Goal: Task Accomplishment & Management: Manage account settings

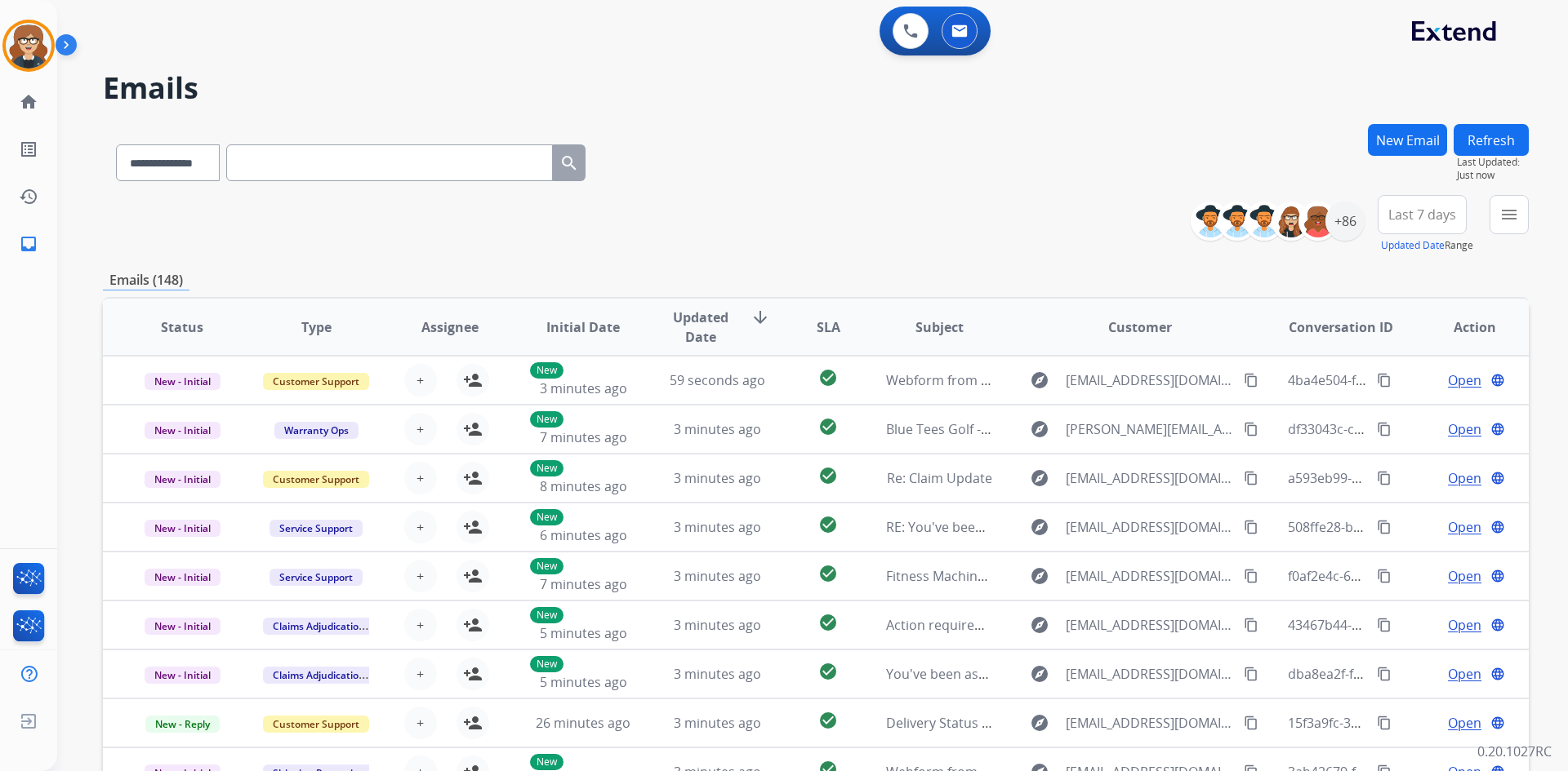
select select "**********"
click at [1347, 225] on div "+86" at bounding box center [1344, 221] width 39 height 39
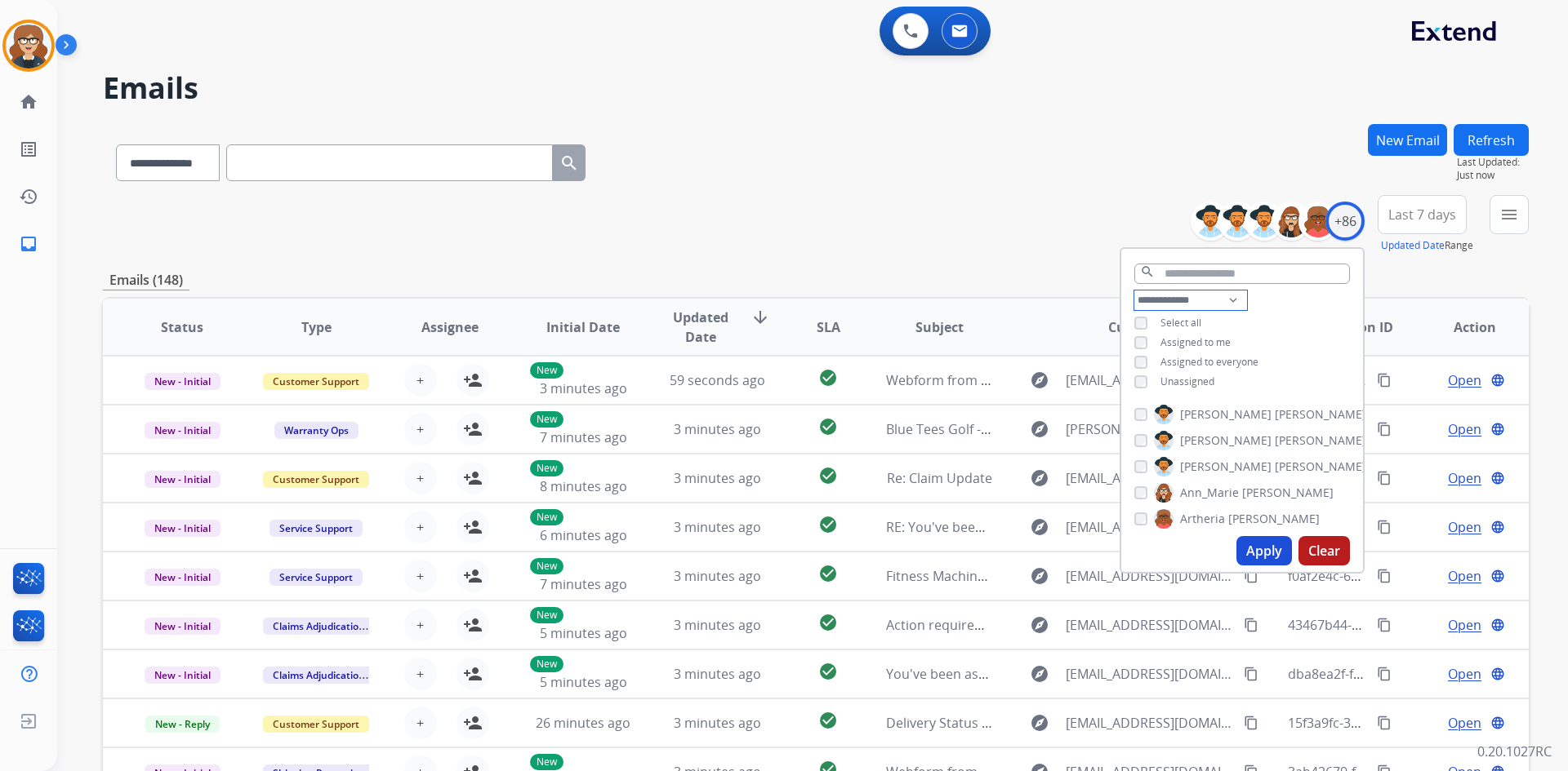
click at [1232, 295] on select "**********" at bounding box center [1191, 300] width 112 height 19
select select "**********"
click at [1134, 290] on select "**********" at bounding box center [1191, 300] width 112 height 19
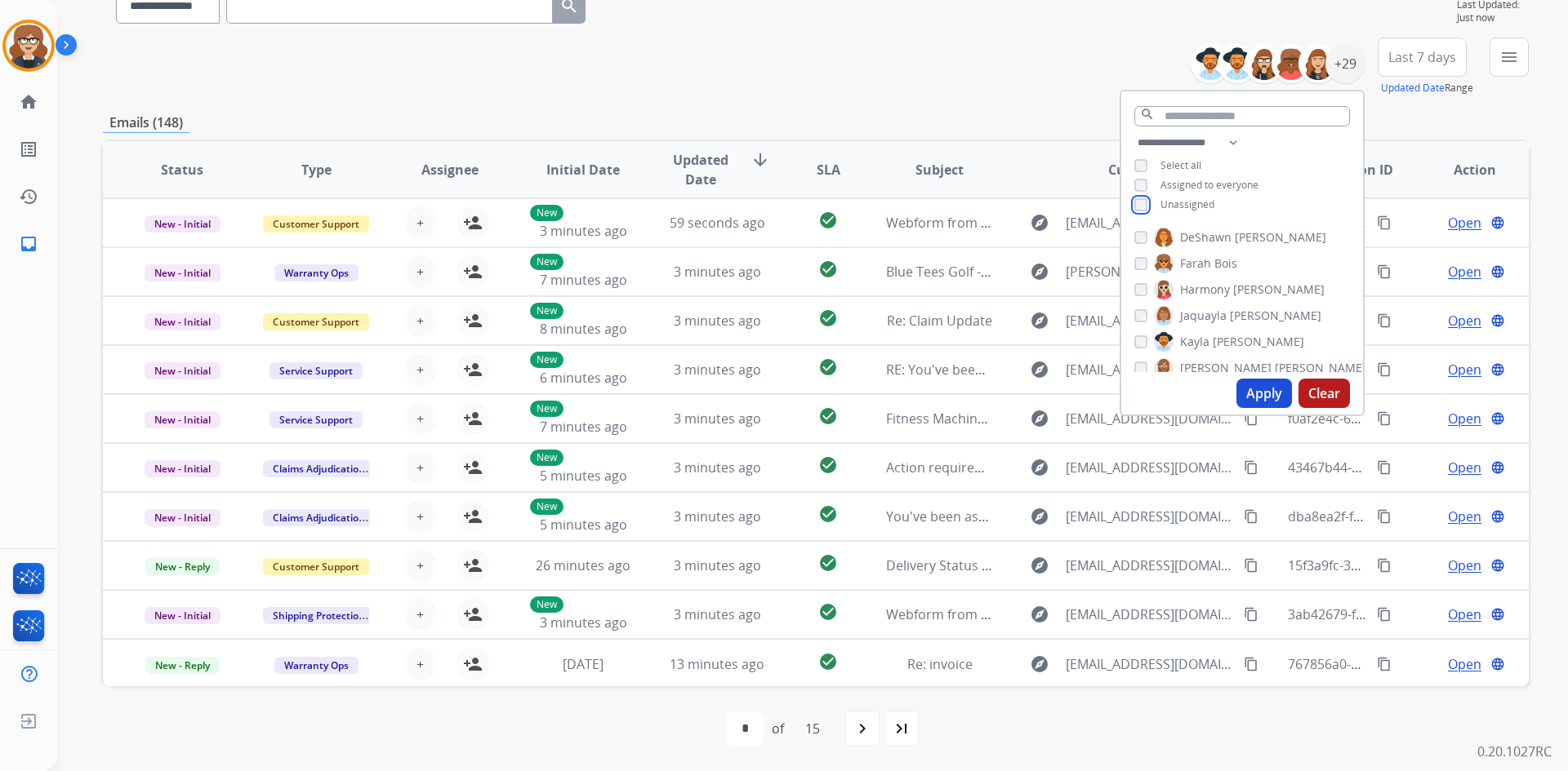
scroll to position [618, 0]
click at [1257, 388] on button "Apply" at bounding box center [1263, 393] width 55 height 29
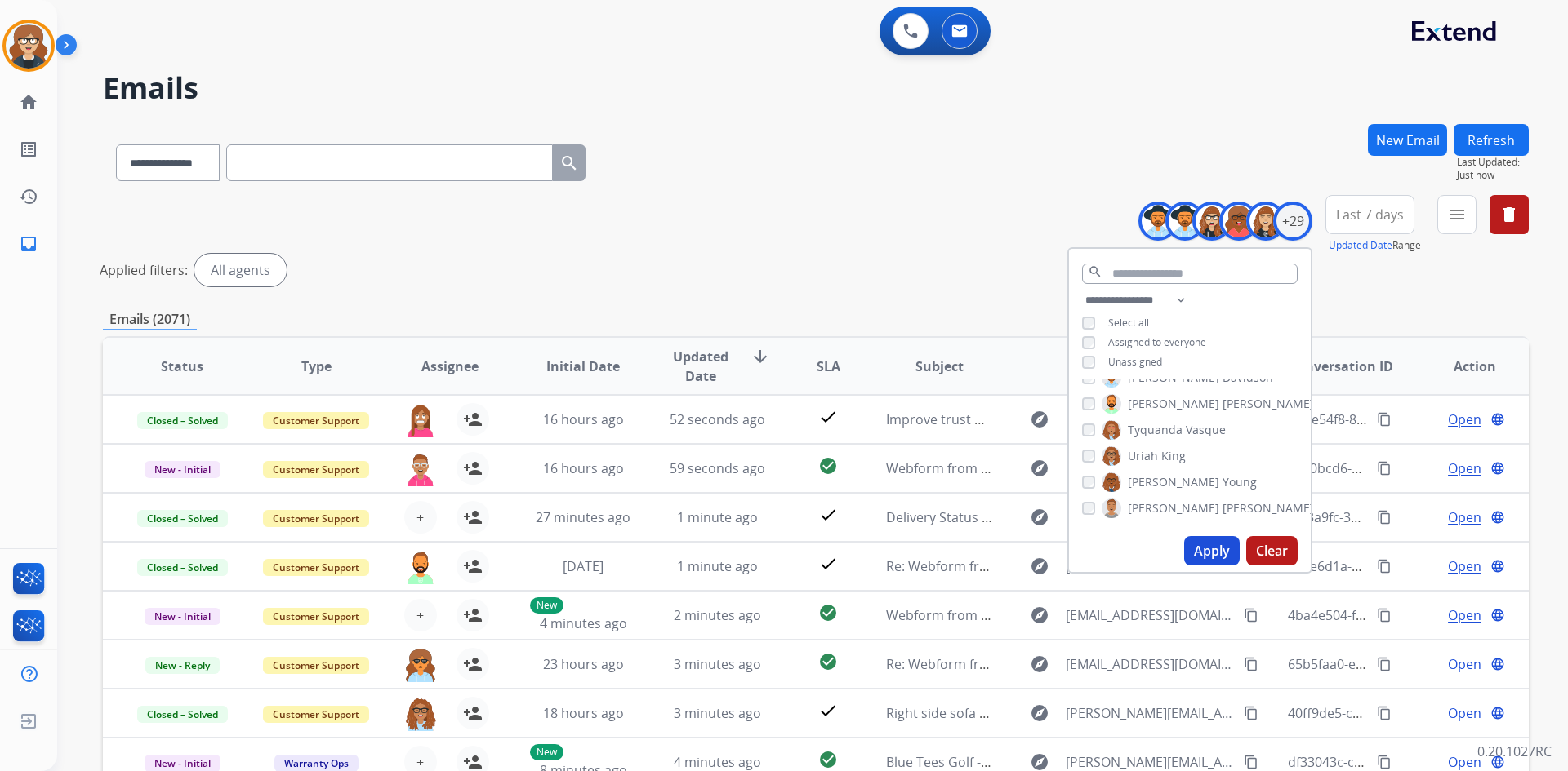
scroll to position [0, 0]
click at [1203, 550] on button "Apply" at bounding box center [1211, 550] width 55 height 29
click at [1197, 547] on button "Apply" at bounding box center [1211, 550] width 55 height 29
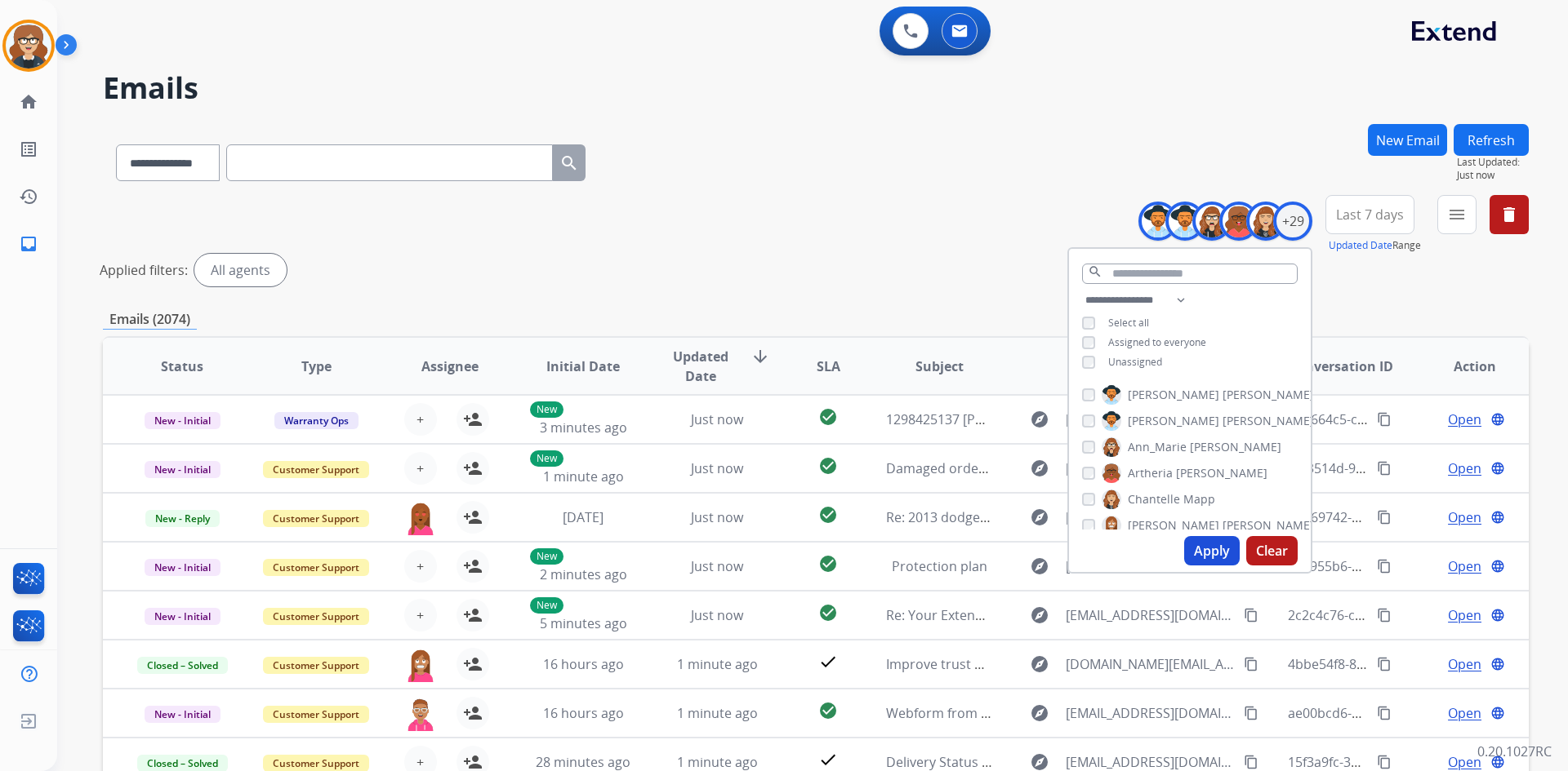
click at [1363, 218] on span "Last 7 days" at bounding box center [1370, 214] width 68 height 7
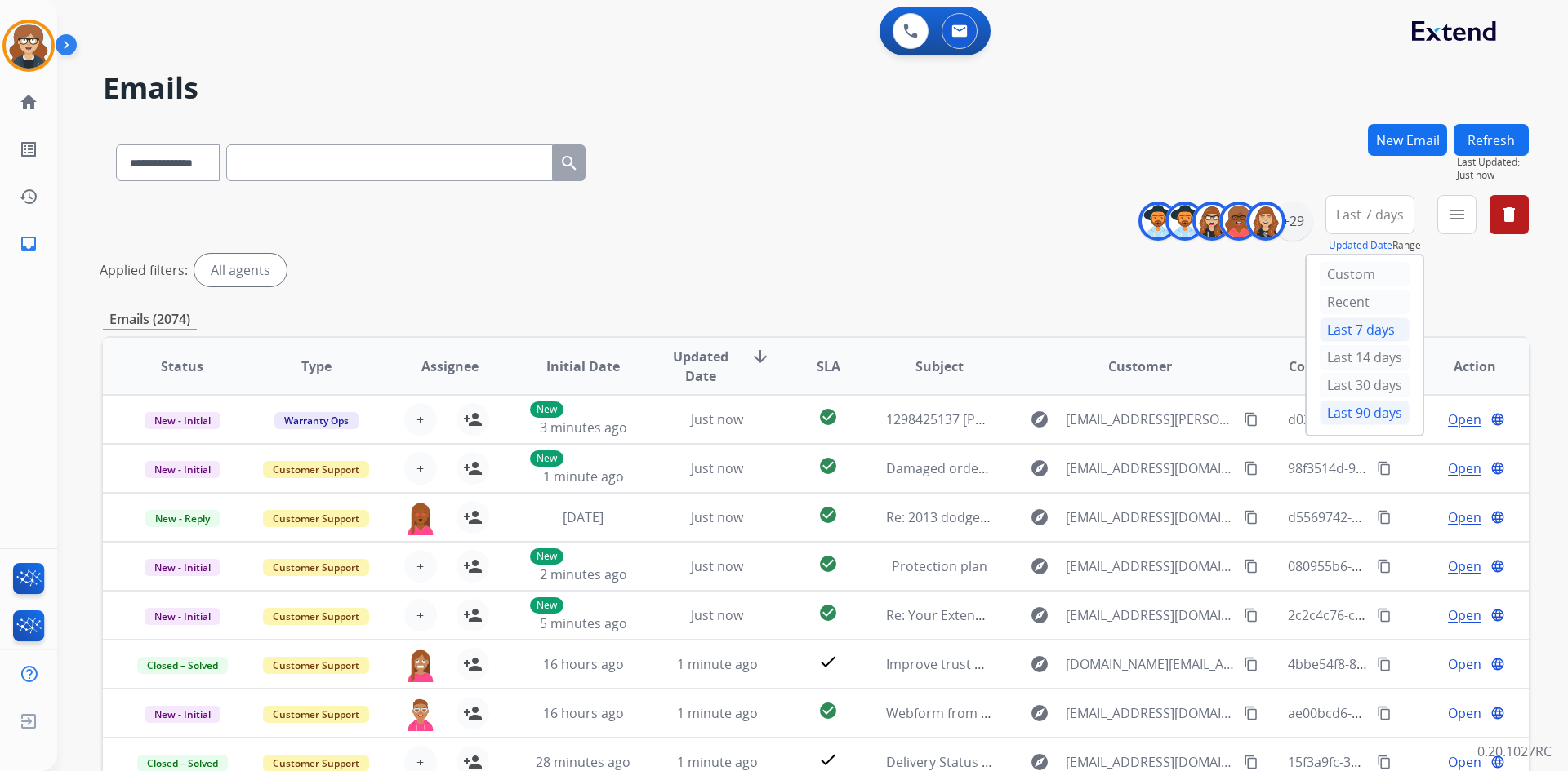
click at [1364, 406] on div "Last 90 days" at bounding box center [1364, 412] width 90 height 24
click at [1134, 326] on div "Emails (17734)" at bounding box center [815, 319] width 1426 height 20
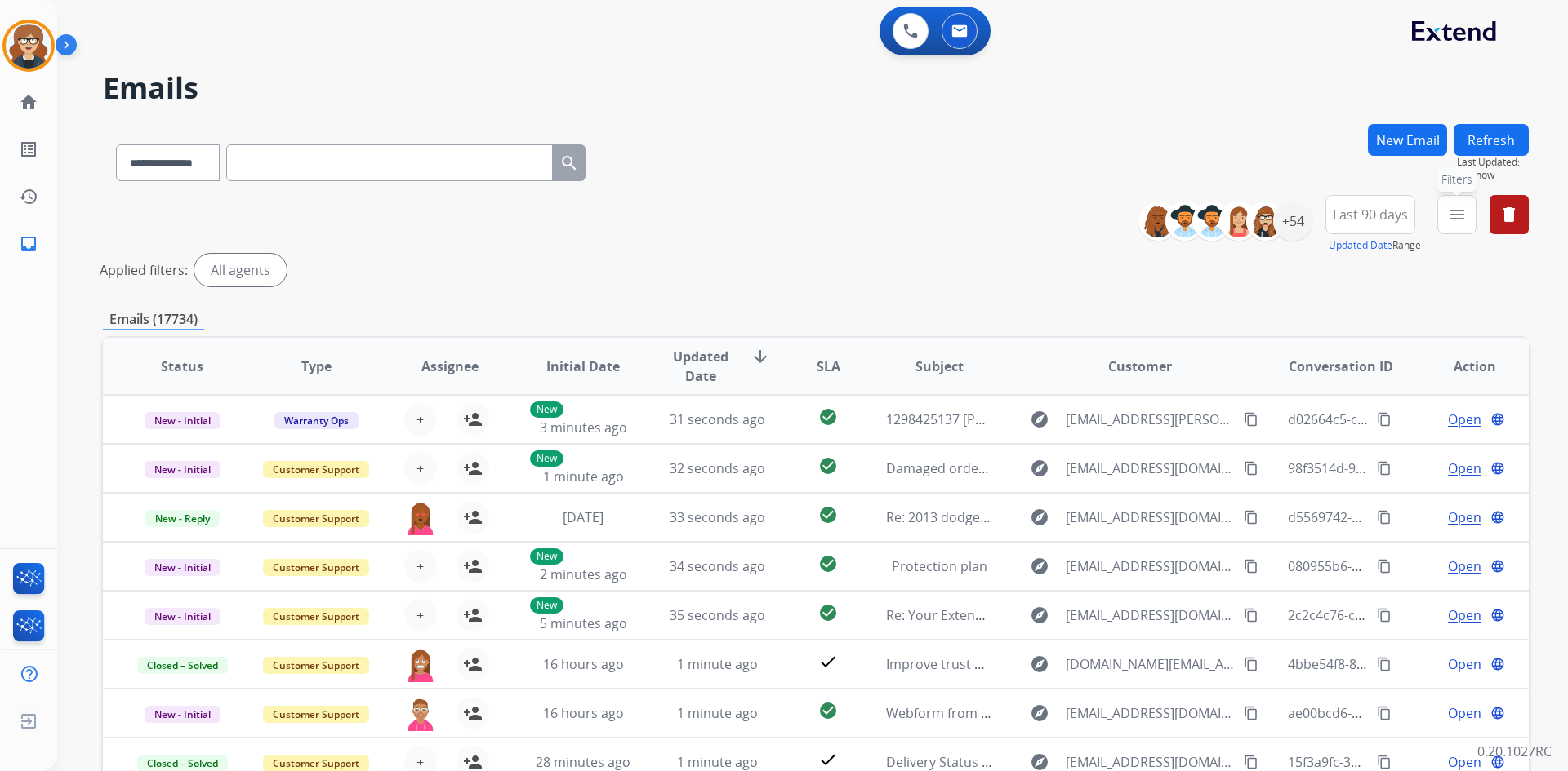
click at [1453, 221] on mat-icon "menu" at bounding box center [1457, 215] width 19 height 19
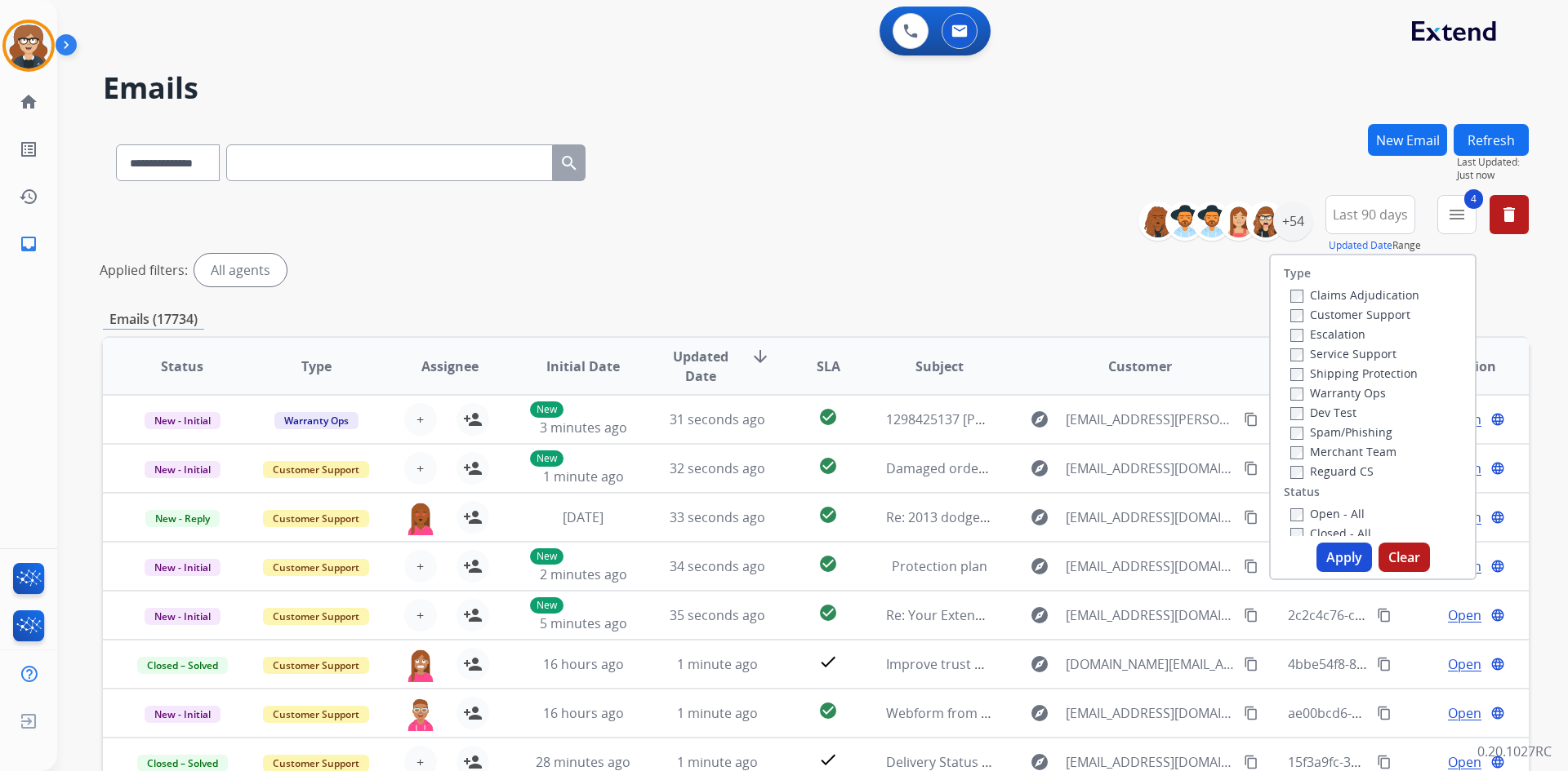
click at [1347, 551] on button "Apply" at bounding box center [1343, 557] width 55 height 29
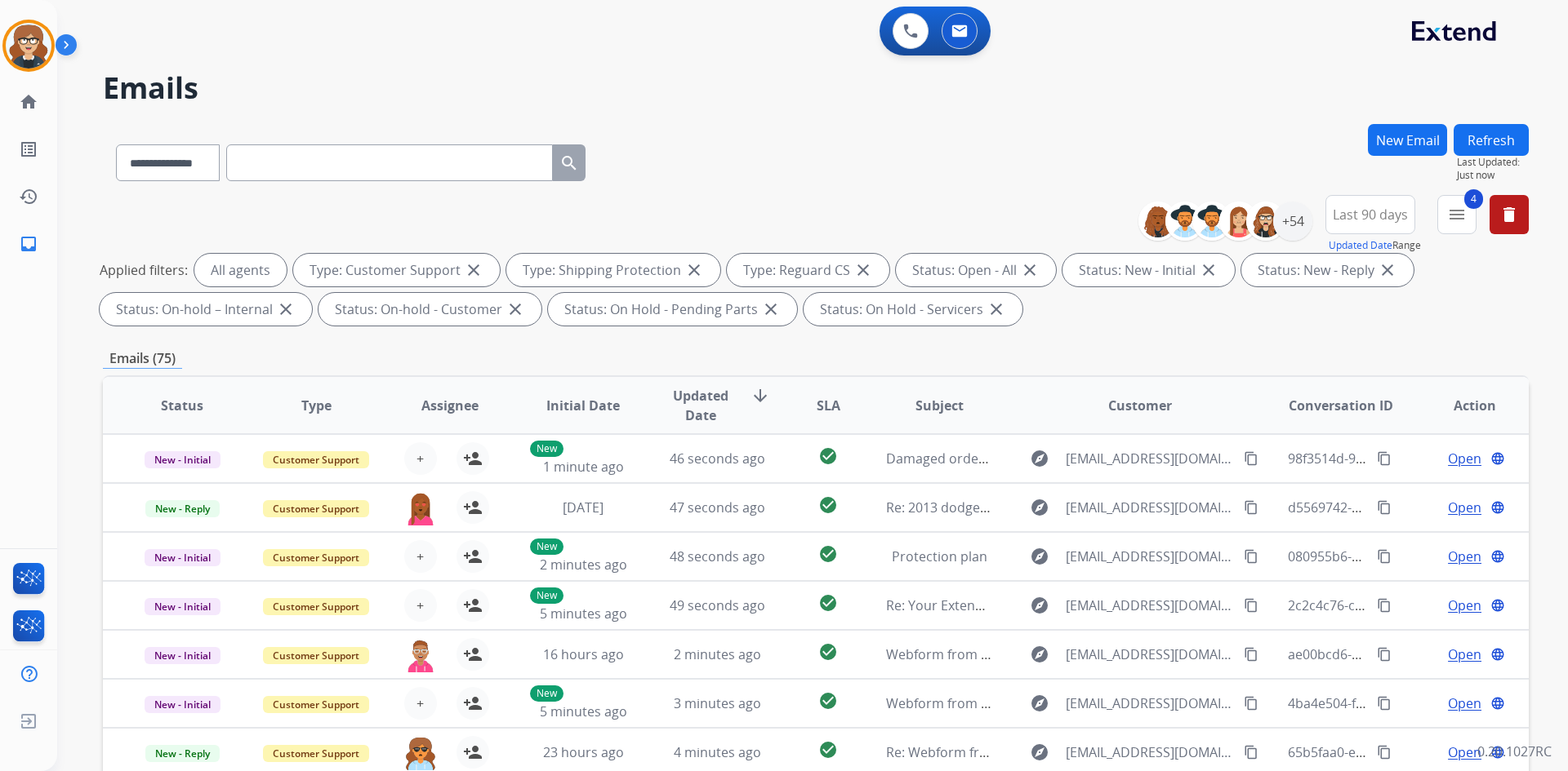
click at [461, 401] on span "Assignee" at bounding box center [449, 405] width 57 height 19
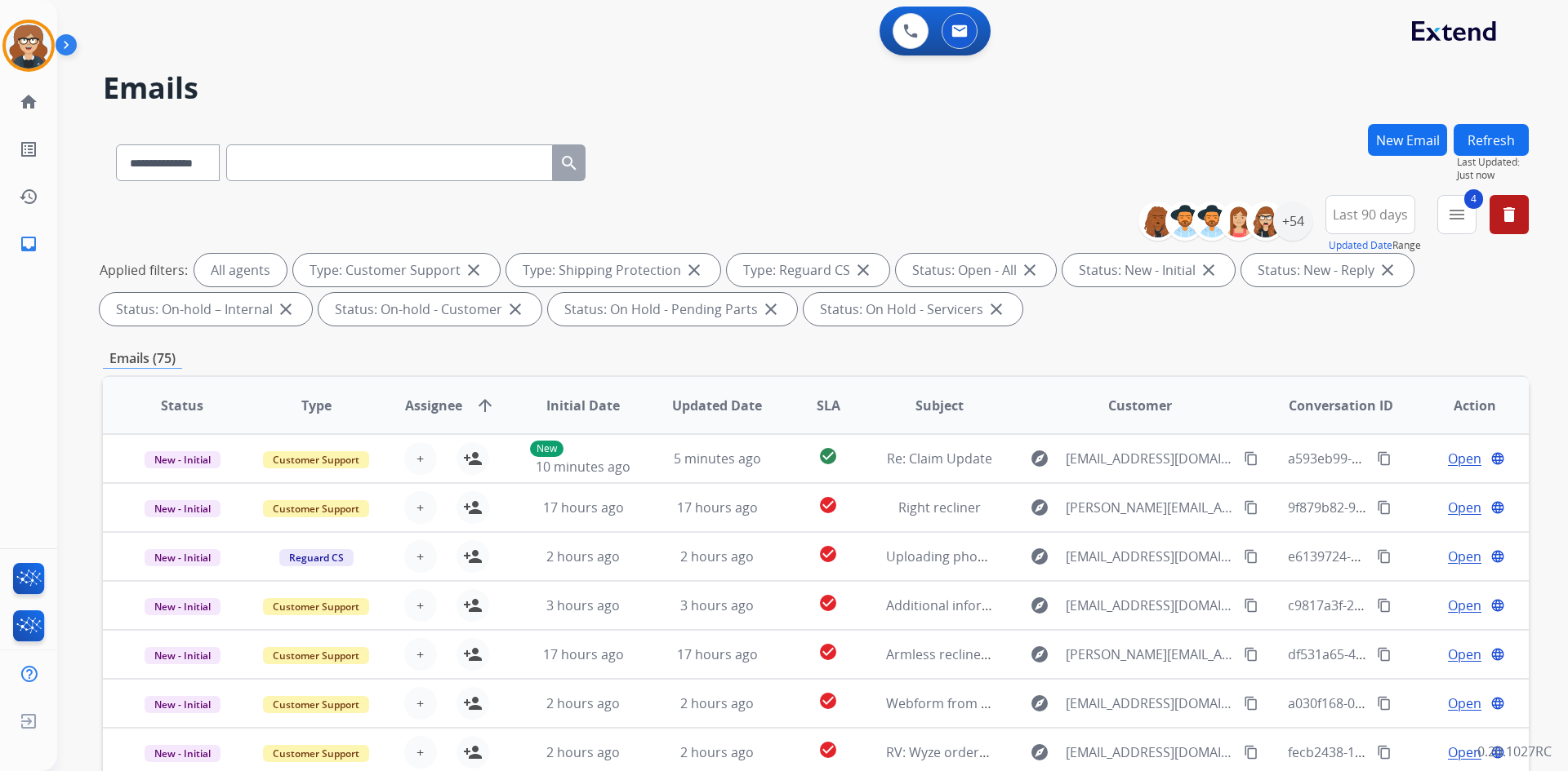
click at [446, 407] on span "Assignee" at bounding box center [433, 405] width 57 height 19
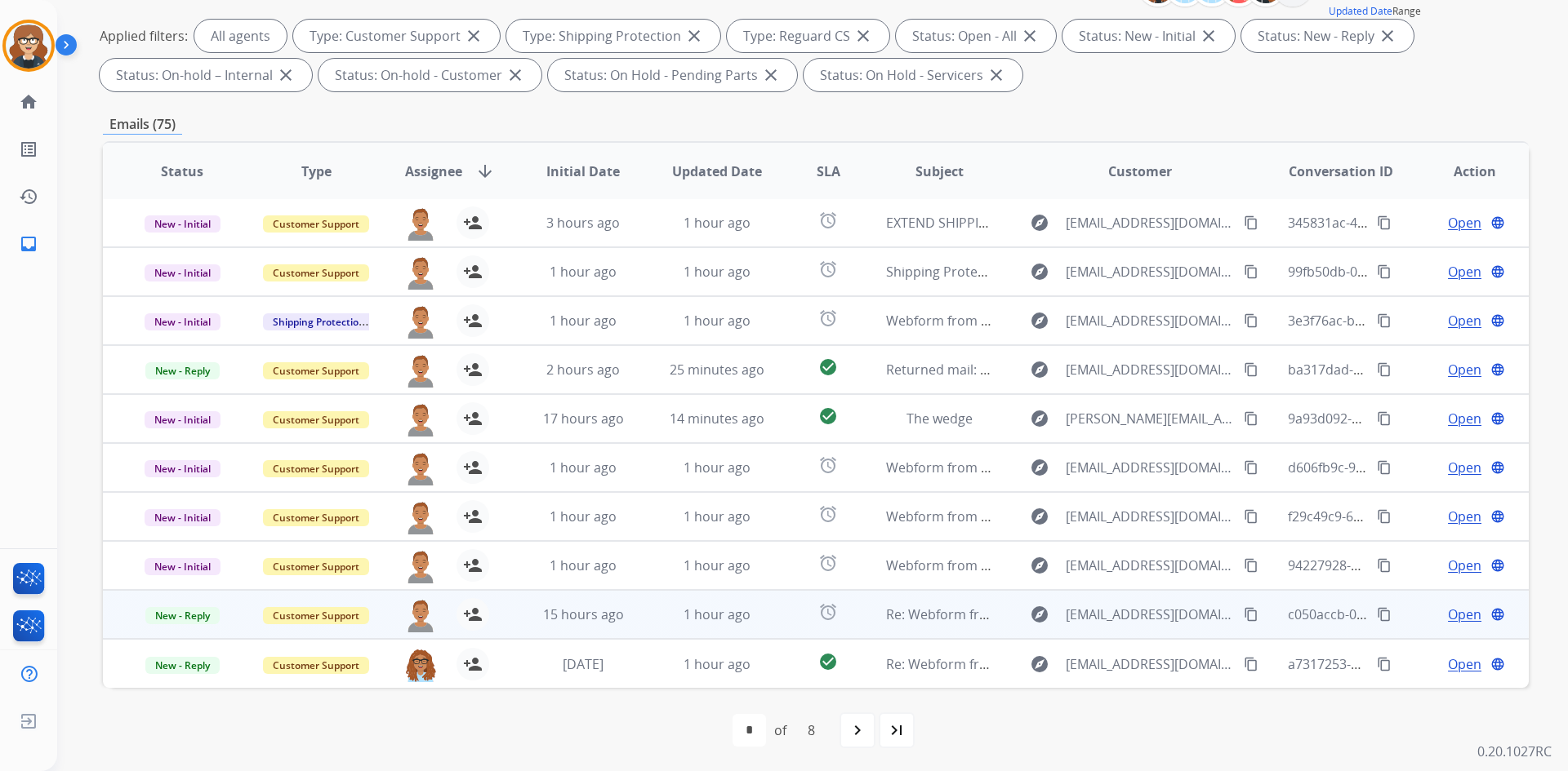
scroll to position [236, 0]
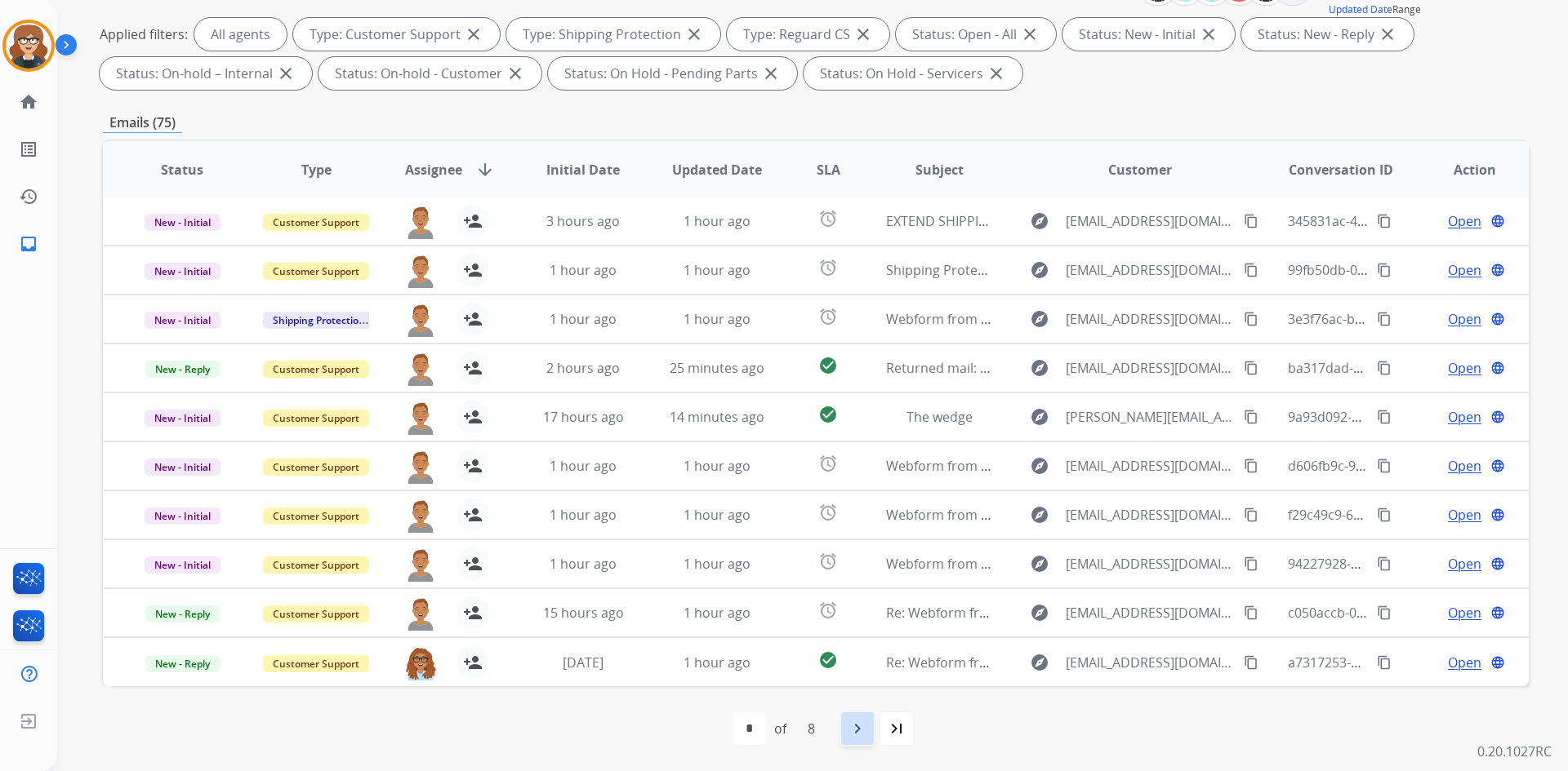
click at [853, 725] on mat-icon "navigate_next" at bounding box center [858, 728] width 19 height 19
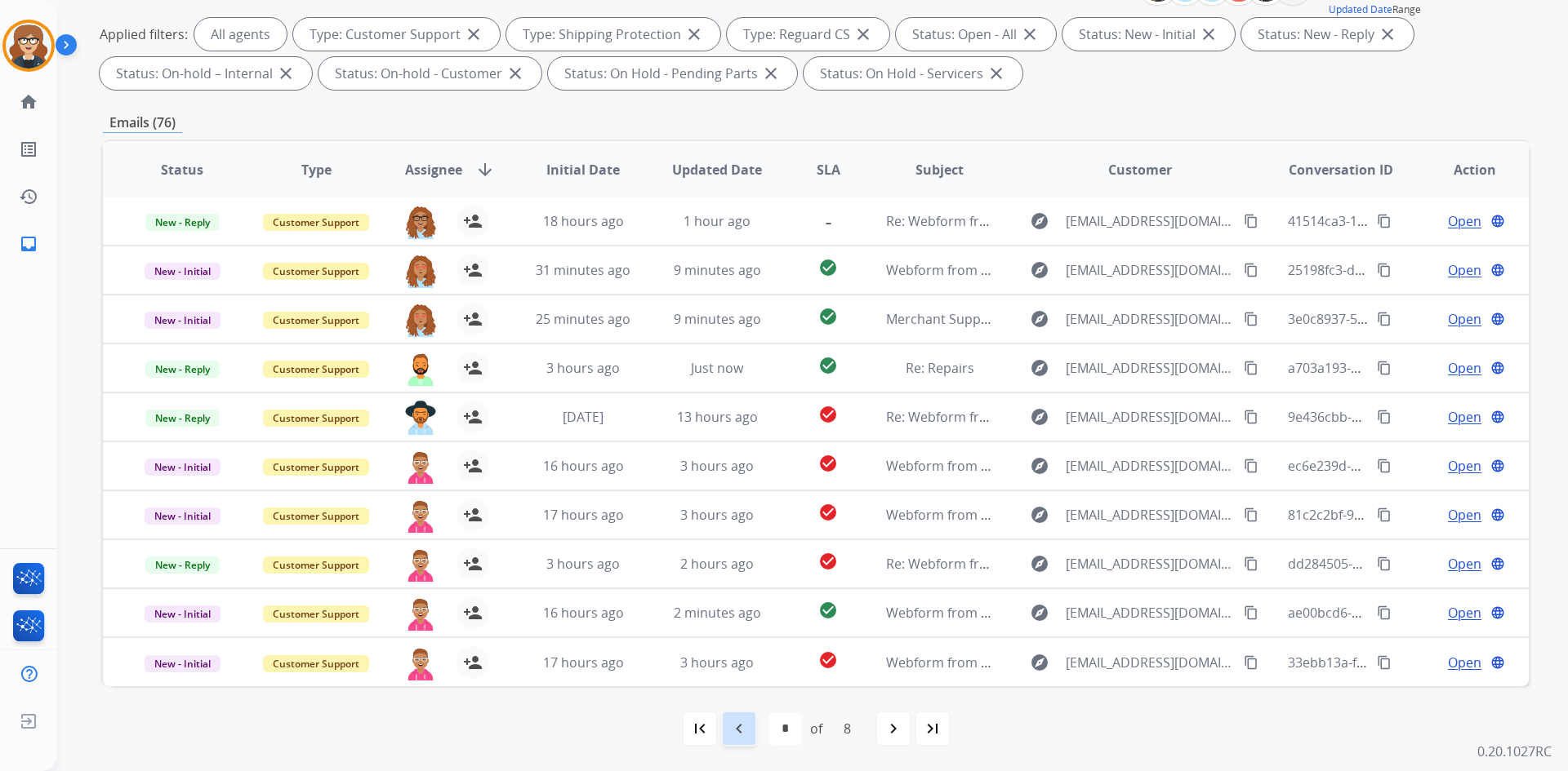
click at [733, 732] on mat-icon "navigate_before" at bounding box center [739, 728] width 19 height 19
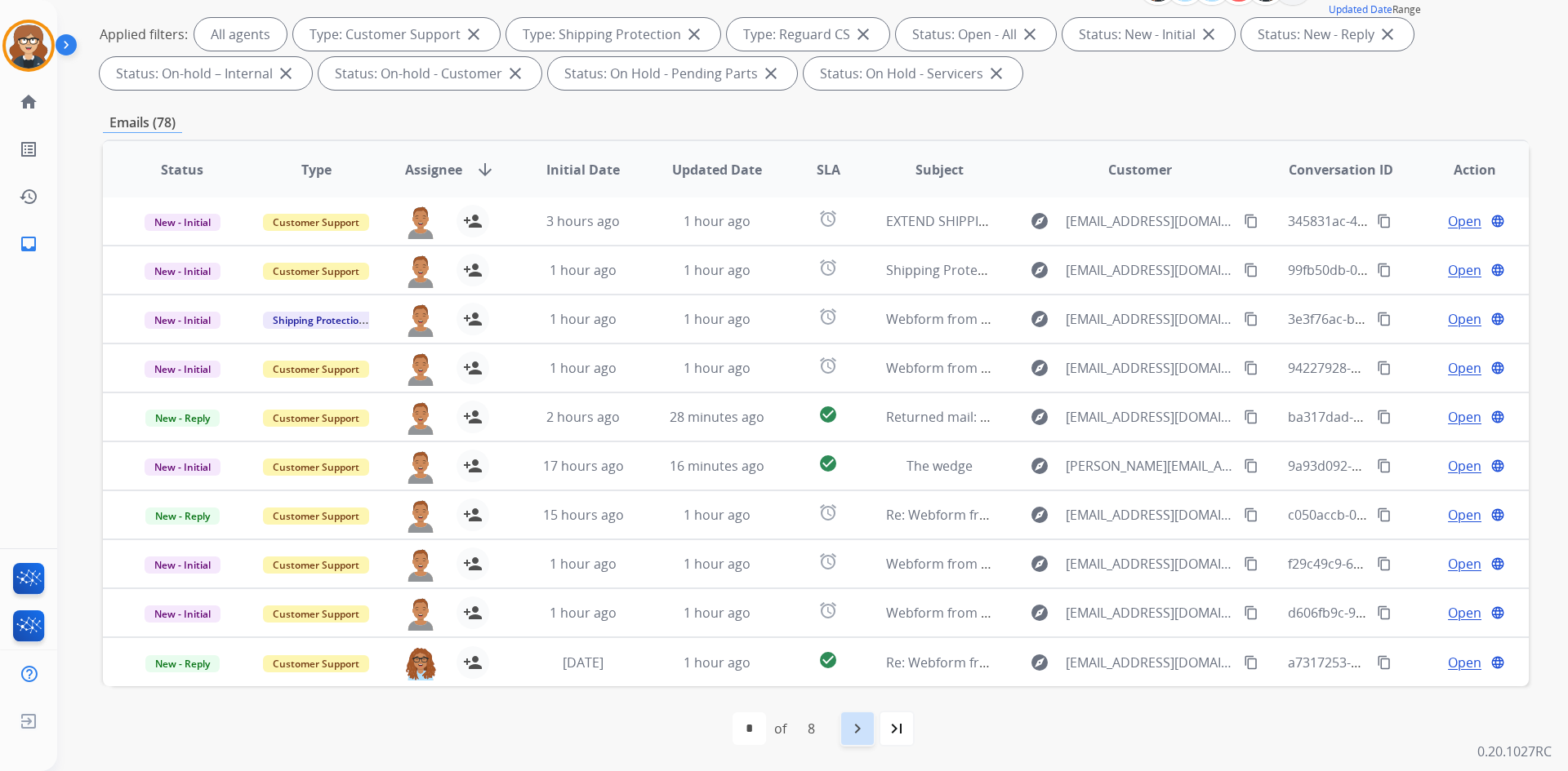
click at [859, 726] on mat-icon "navigate_next" at bounding box center [858, 728] width 19 height 19
select select "*"
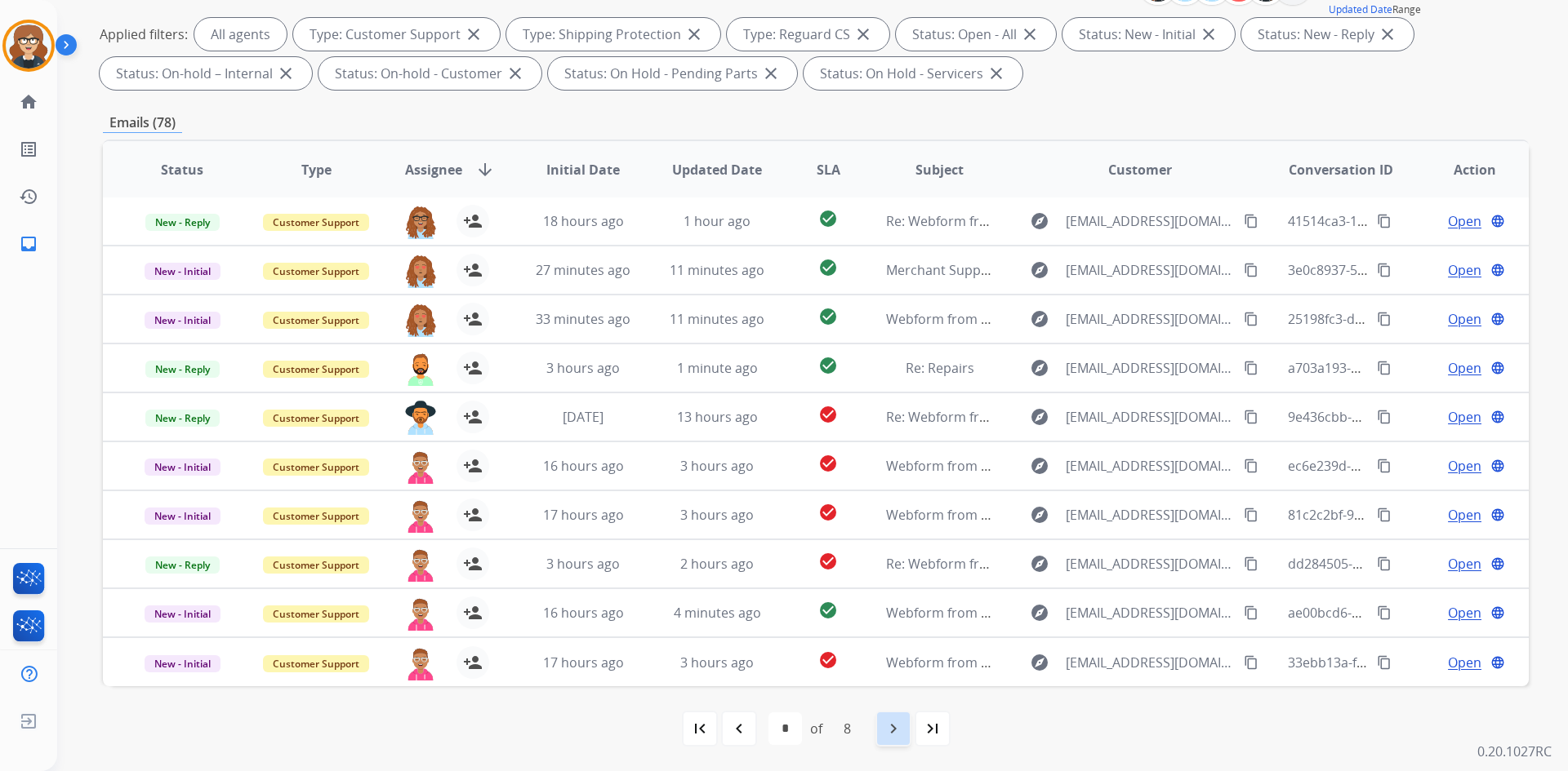
click at [890, 735] on mat-icon "navigate_next" at bounding box center [893, 728] width 19 height 19
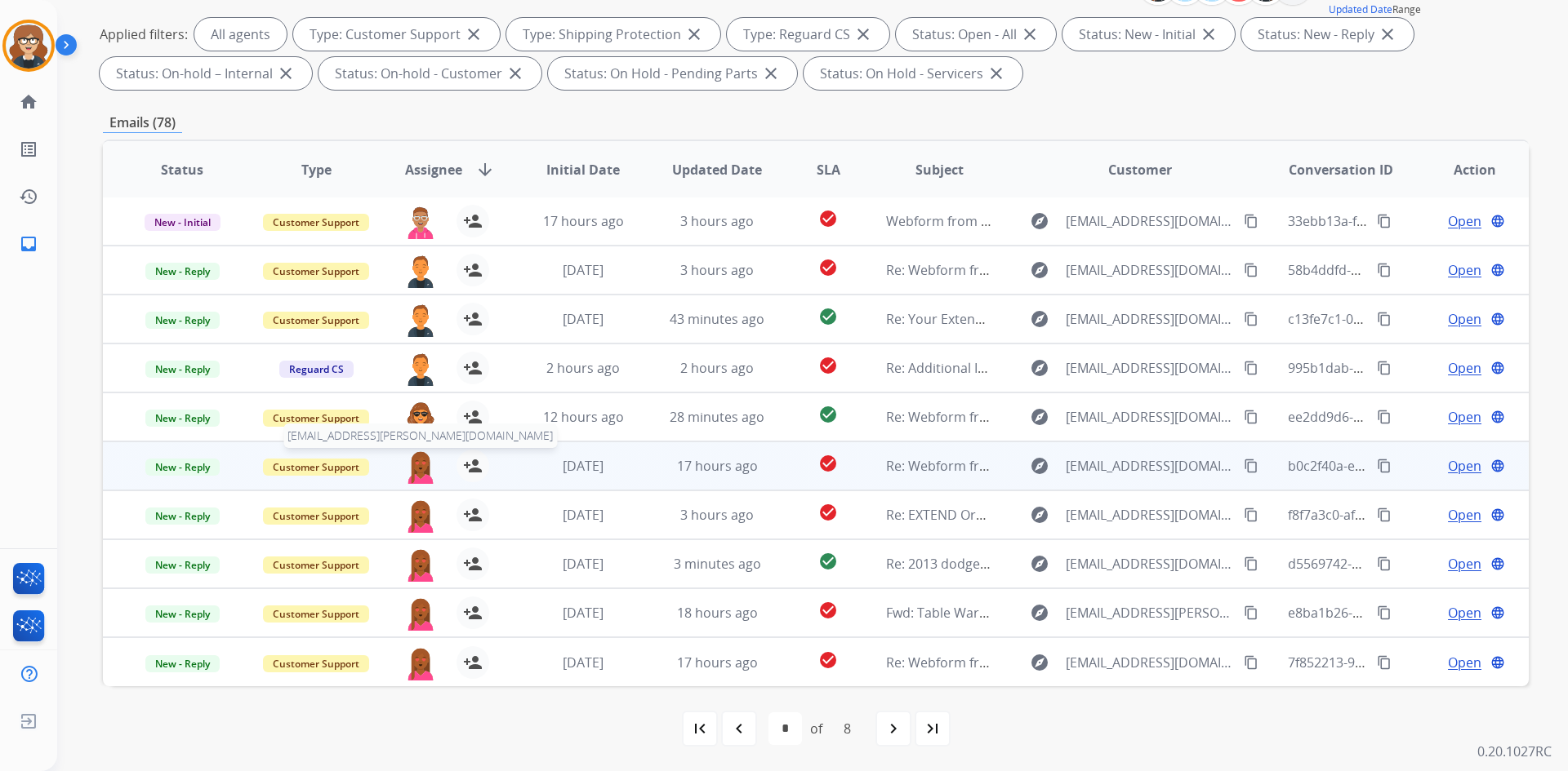
click at [420, 470] on img at bounding box center [421, 466] width 33 height 34
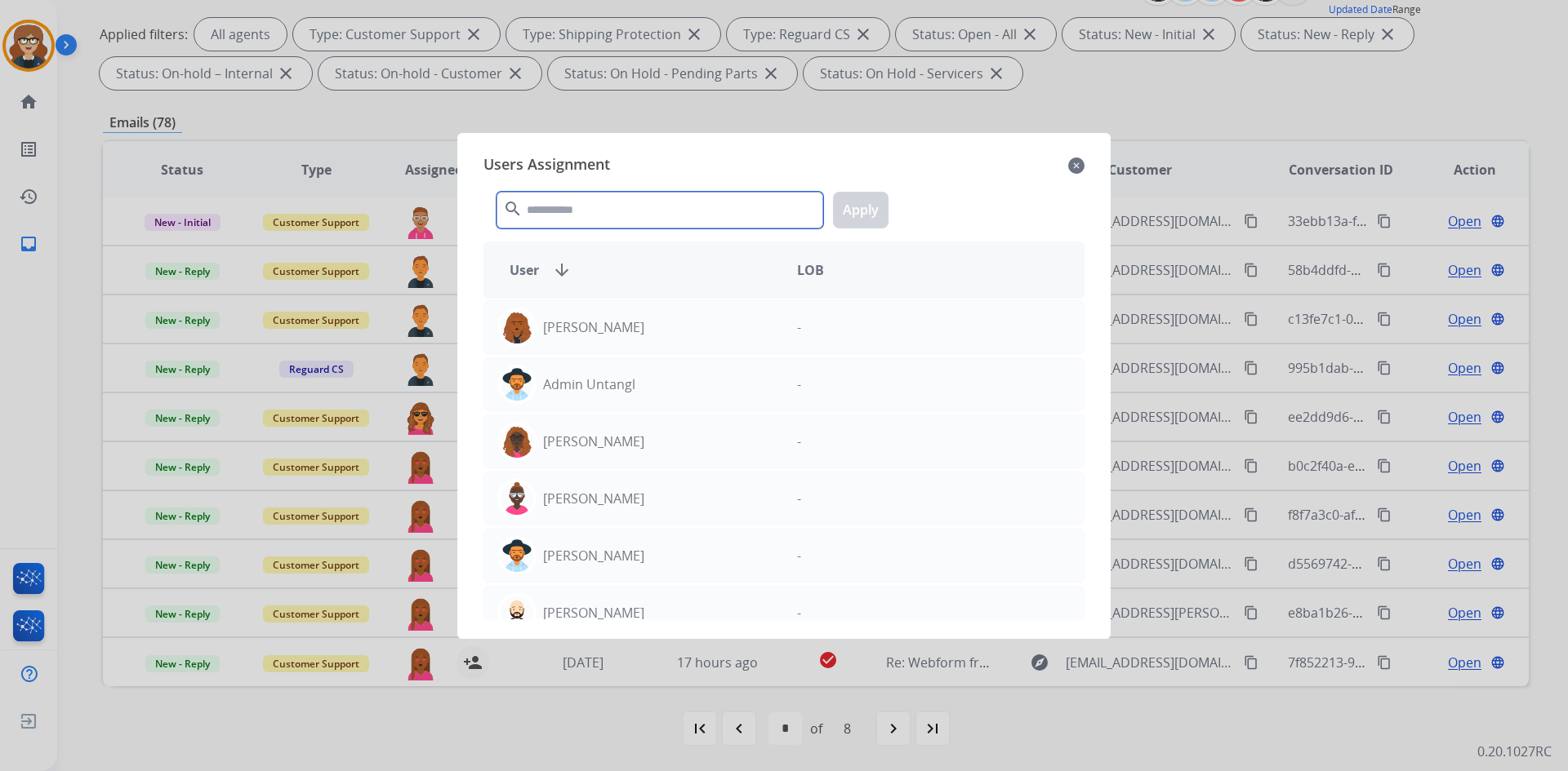
click at [606, 217] on input "text" at bounding box center [659, 210] width 326 height 37
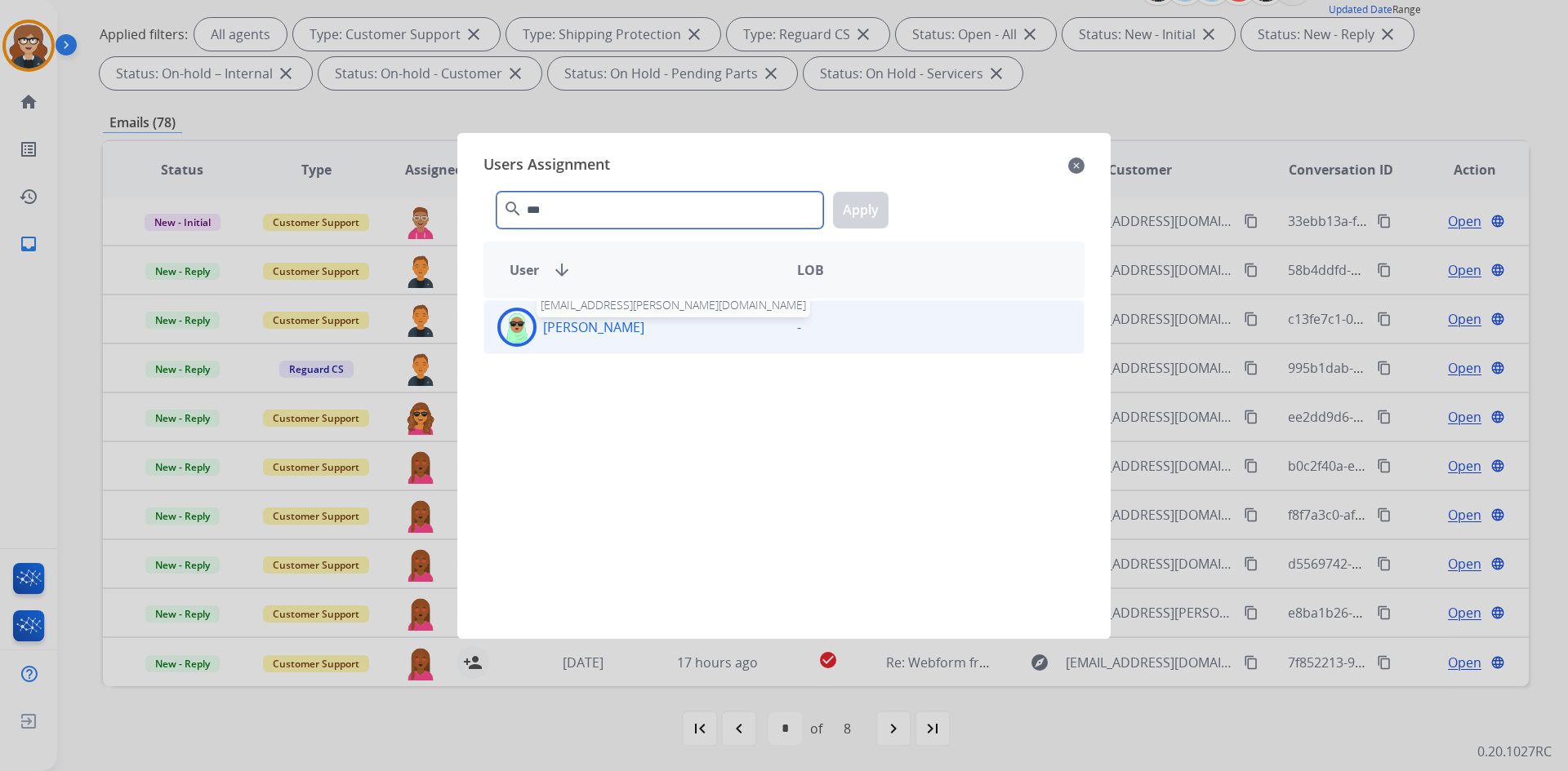
type input "***"
click at [612, 321] on p "[PERSON_NAME]" at bounding box center [593, 327] width 102 height 19
click at [862, 201] on button "Apply" at bounding box center [859, 210] width 55 height 37
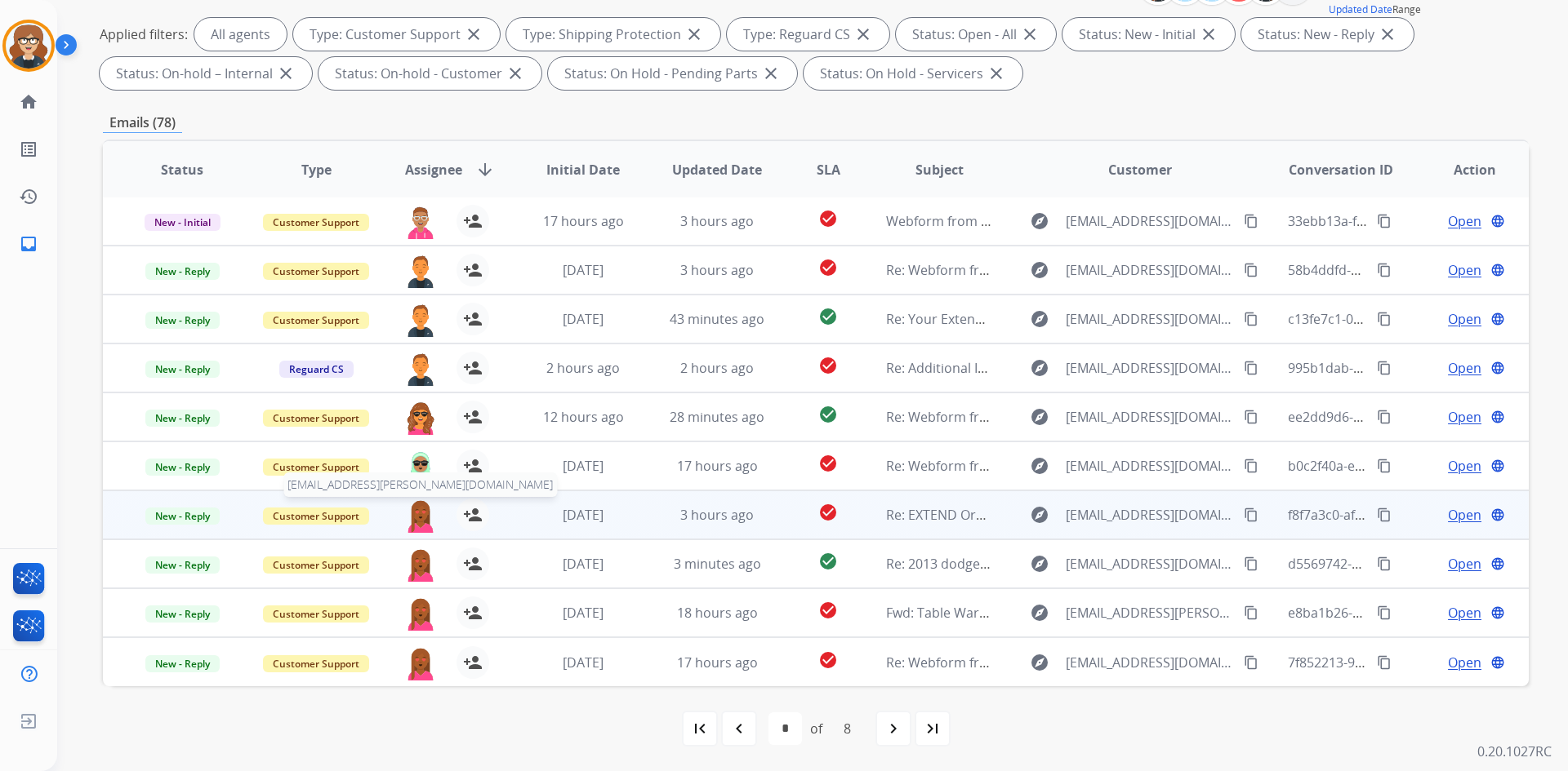
click at [413, 514] on img at bounding box center [421, 515] width 33 height 34
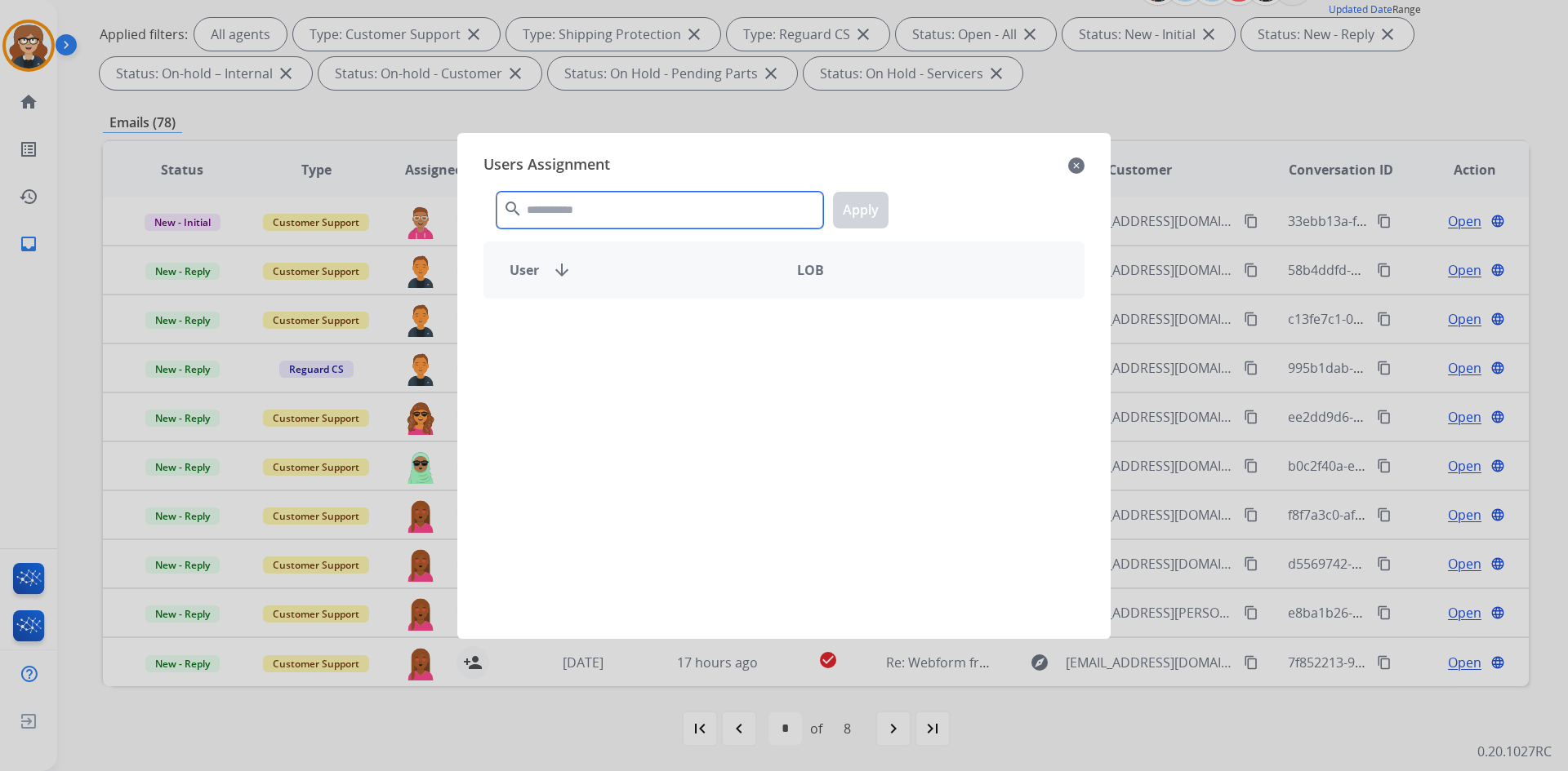
click at [583, 201] on input "text" at bounding box center [659, 210] width 326 height 37
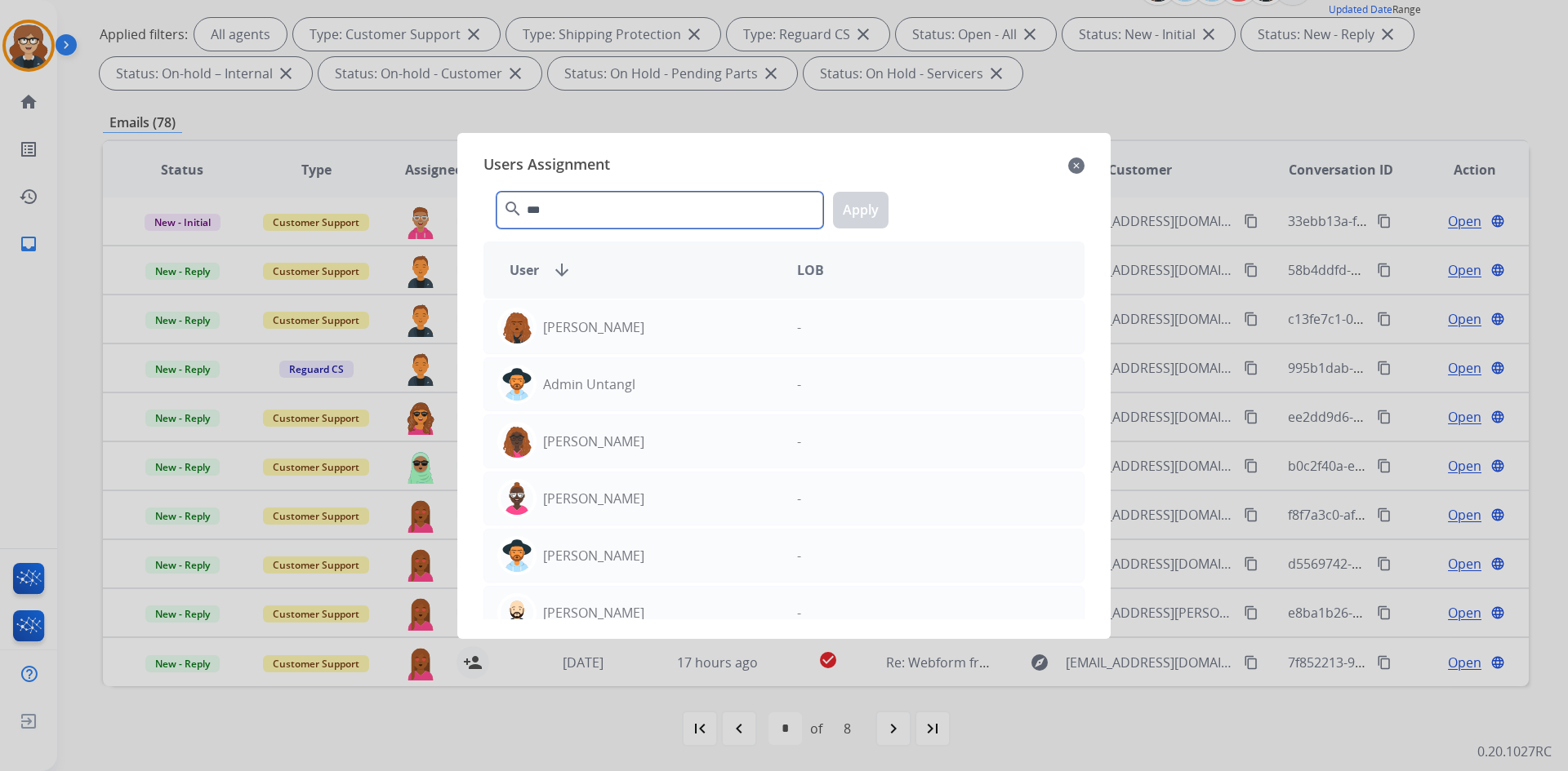
click at [608, 206] on input "***" at bounding box center [659, 210] width 326 height 37
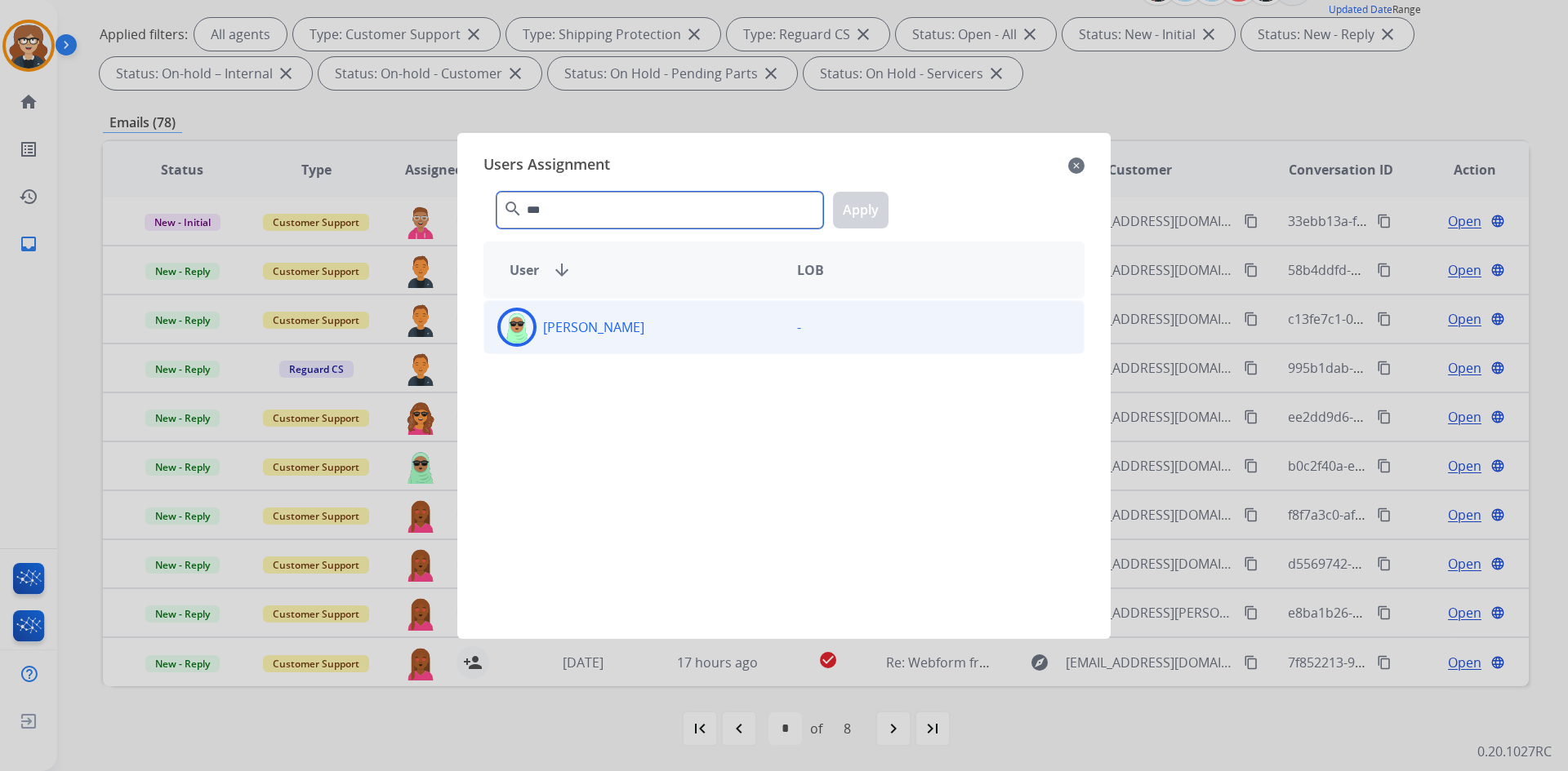
type input "***"
click at [608, 331] on p "[PERSON_NAME]" at bounding box center [593, 327] width 102 height 19
click at [868, 201] on button "Apply" at bounding box center [859, 210] width 55 height 37
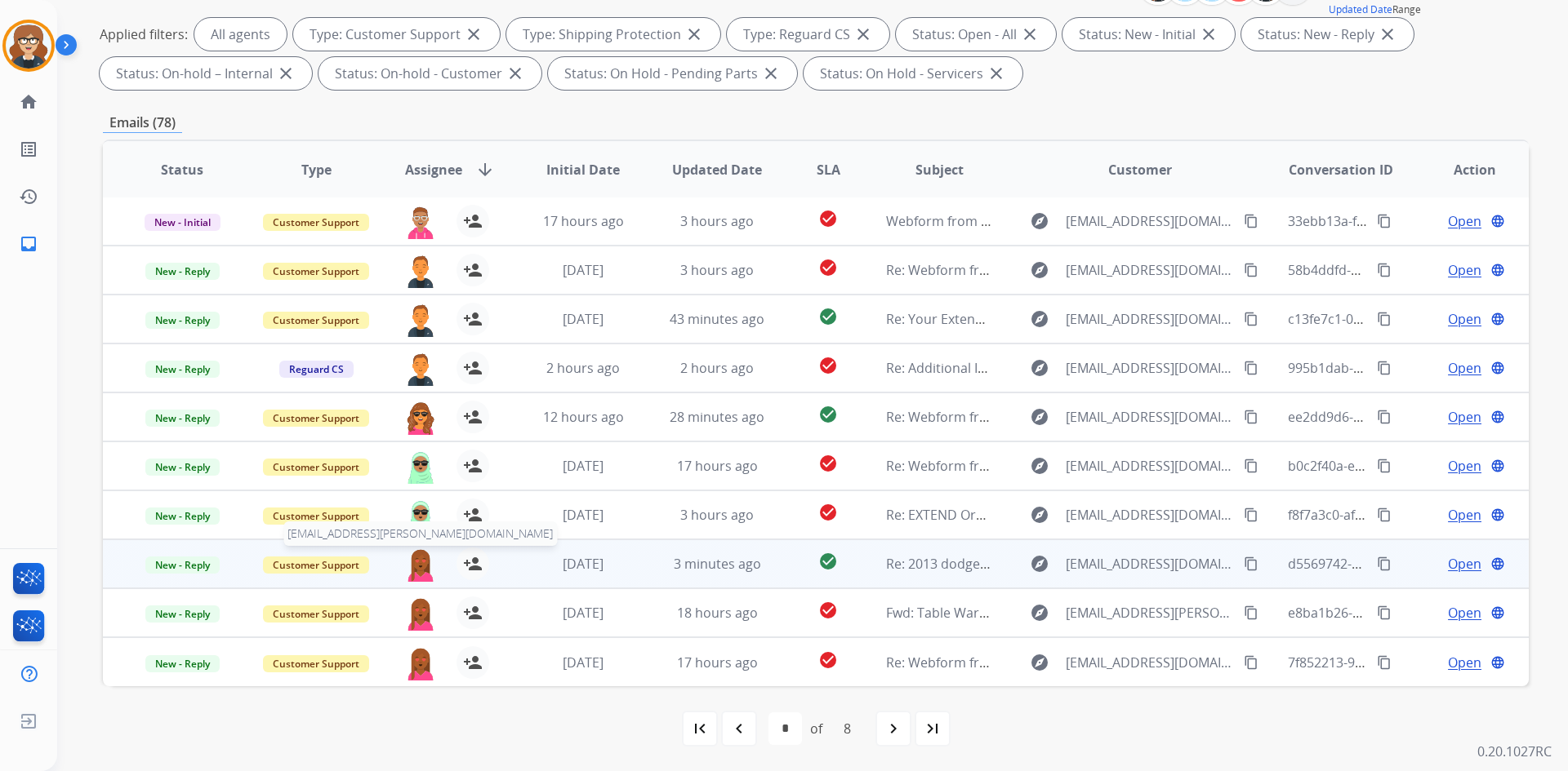
click at [410, 567] on img at bounding box center [421, 564] width 33 height 34
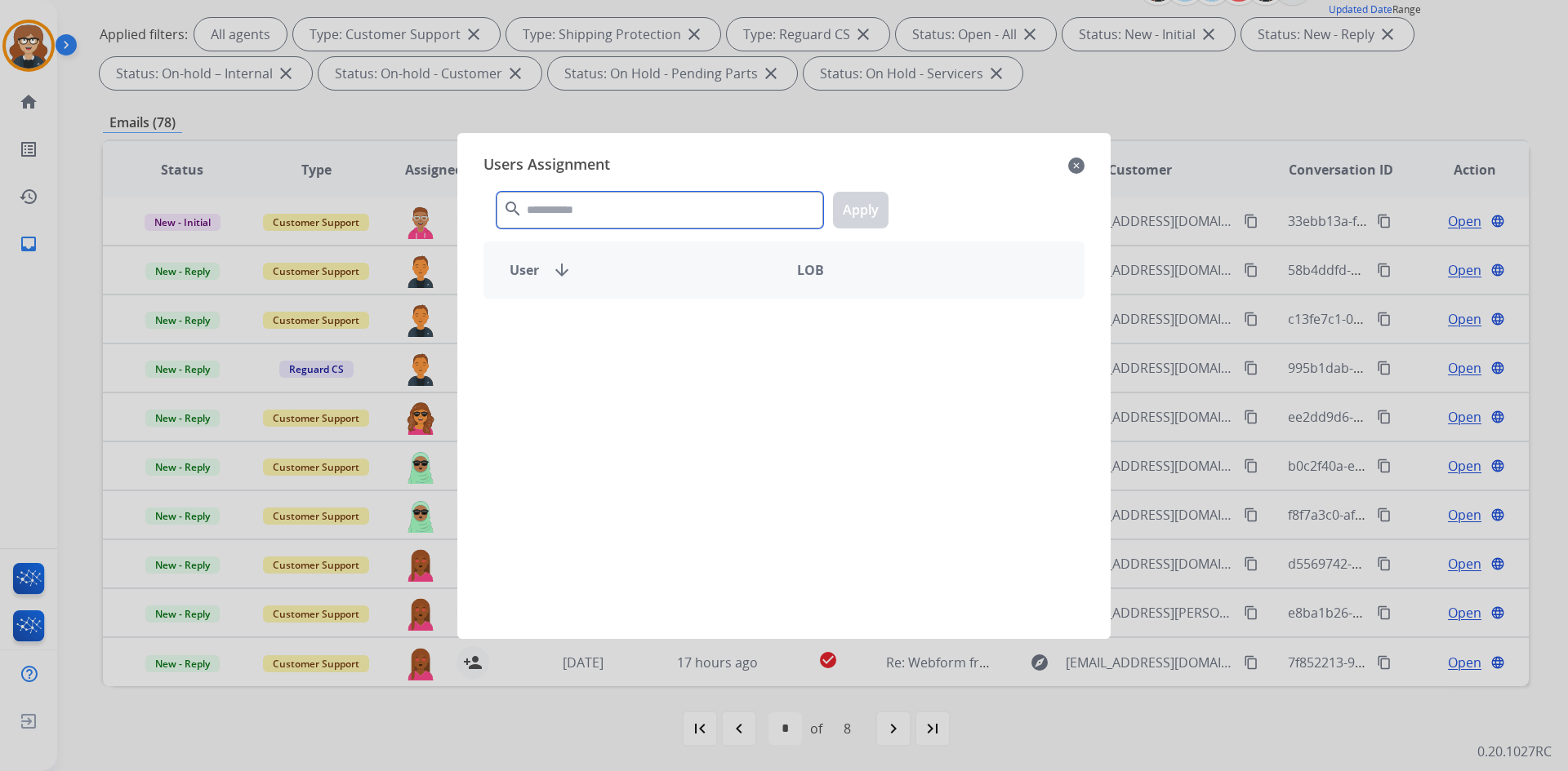
click at [559, 219] on input "text" at bounding box center [659, 210] width 326 height 37
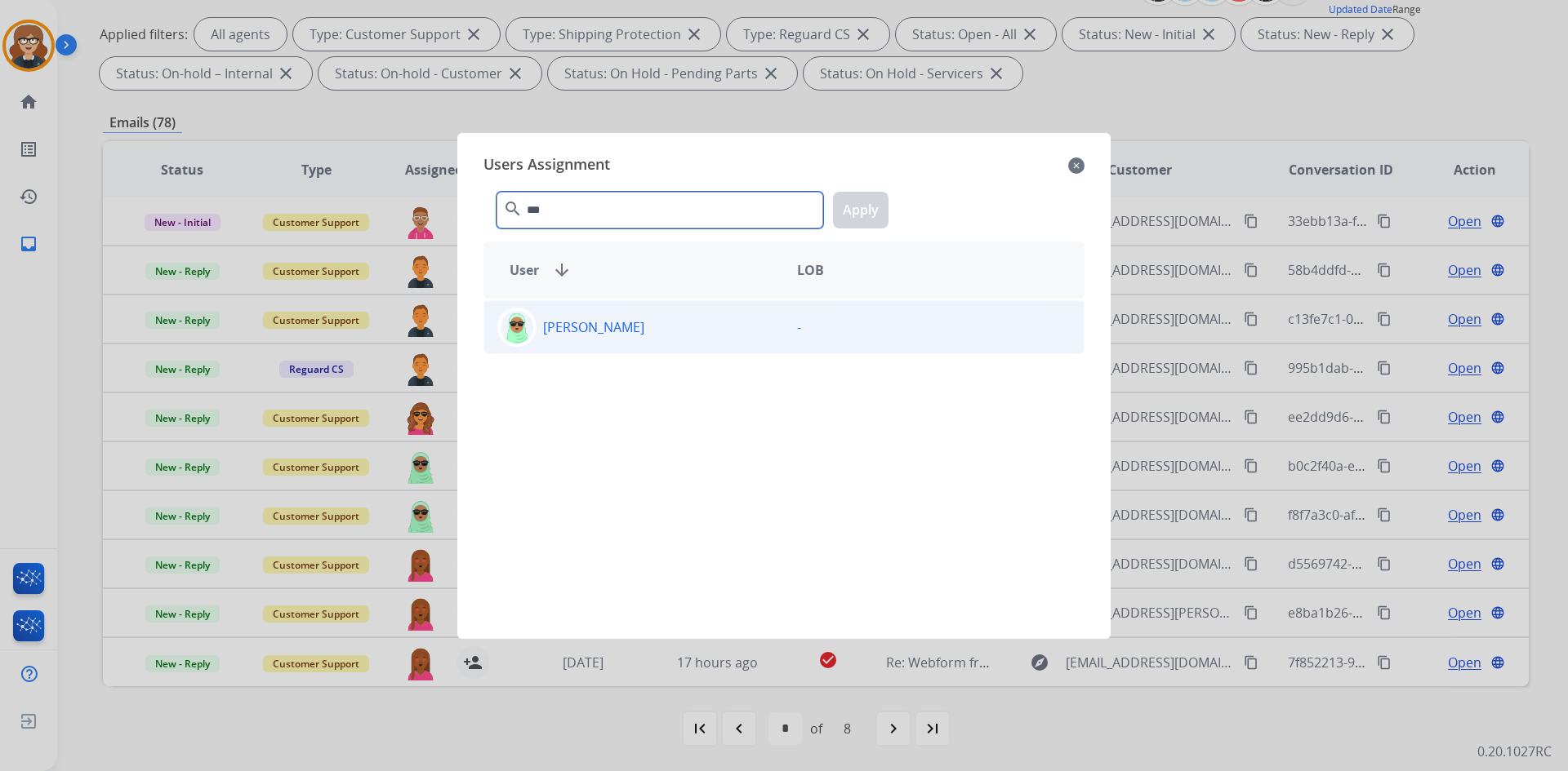
type input "***"
click at [580, 333] on p "[PERSON_NAME]" at bounding box center [593, 327] width 102 height 19
click at [868, 206] on button "Apply" at bounding box center [859, 210] width 55 height 37
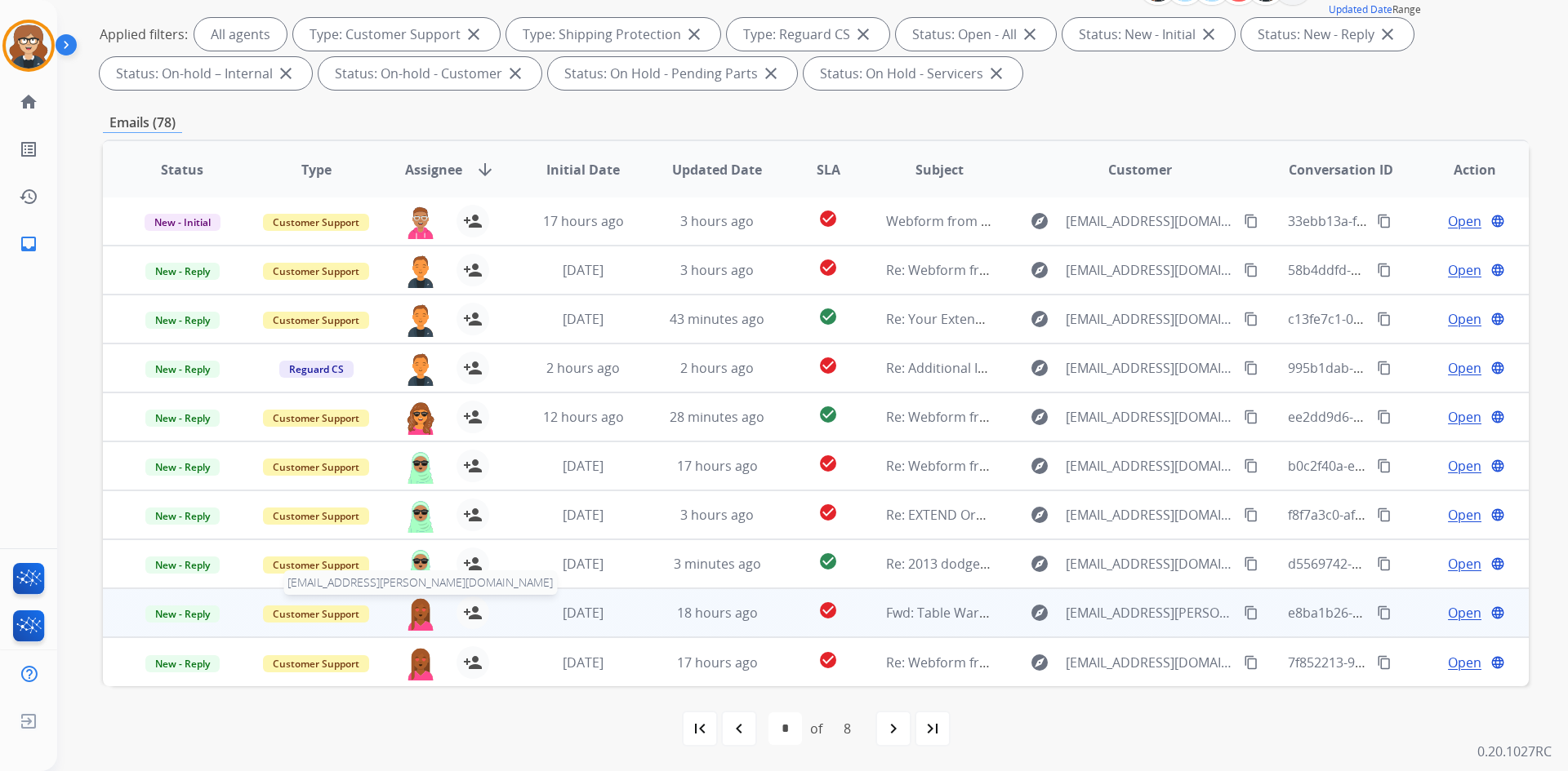
click at [415, 613] on img at bounding box center [421, 613] width 33 height 34
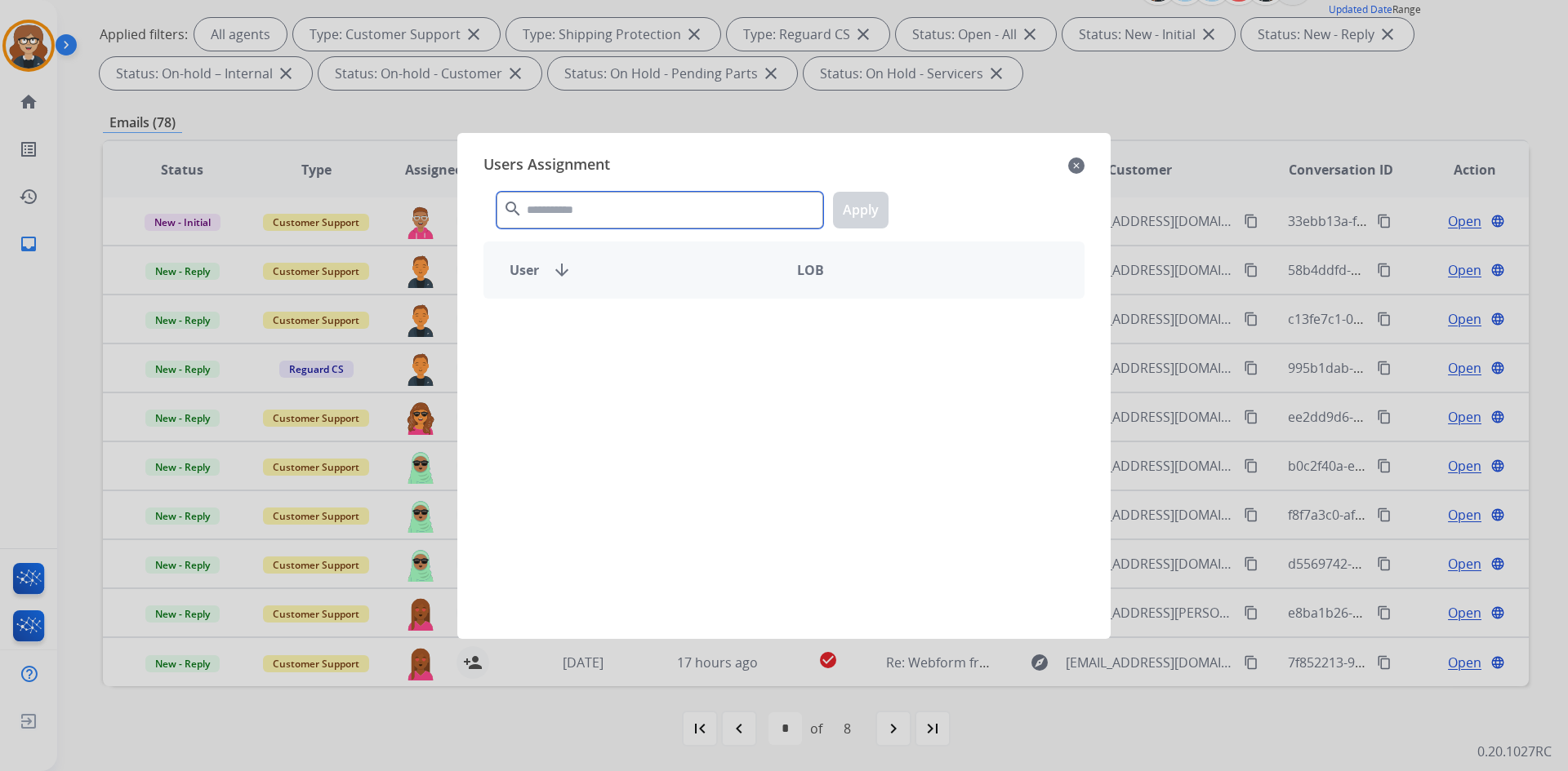
click at [590, 214] on input "text" at bounding box center [659, 210] width 326 height 37
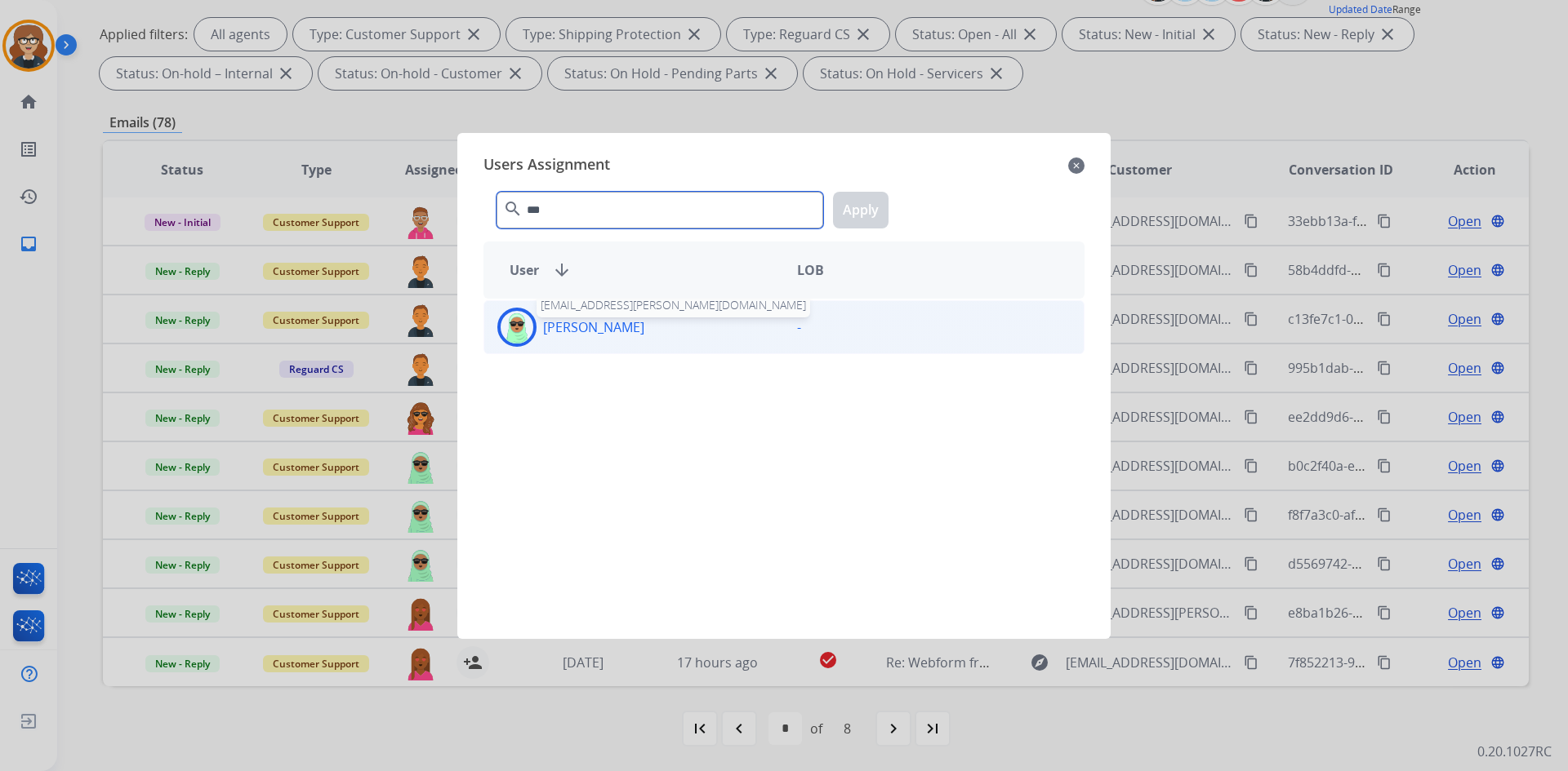
type input "***"
click at [582, 326] on p "[PERSON_NAME]" at bounding box center [593, 327] width 102 height 19
click at [862, 203] on button "Apply" at bounding box center [859, 210] width 55 height 37
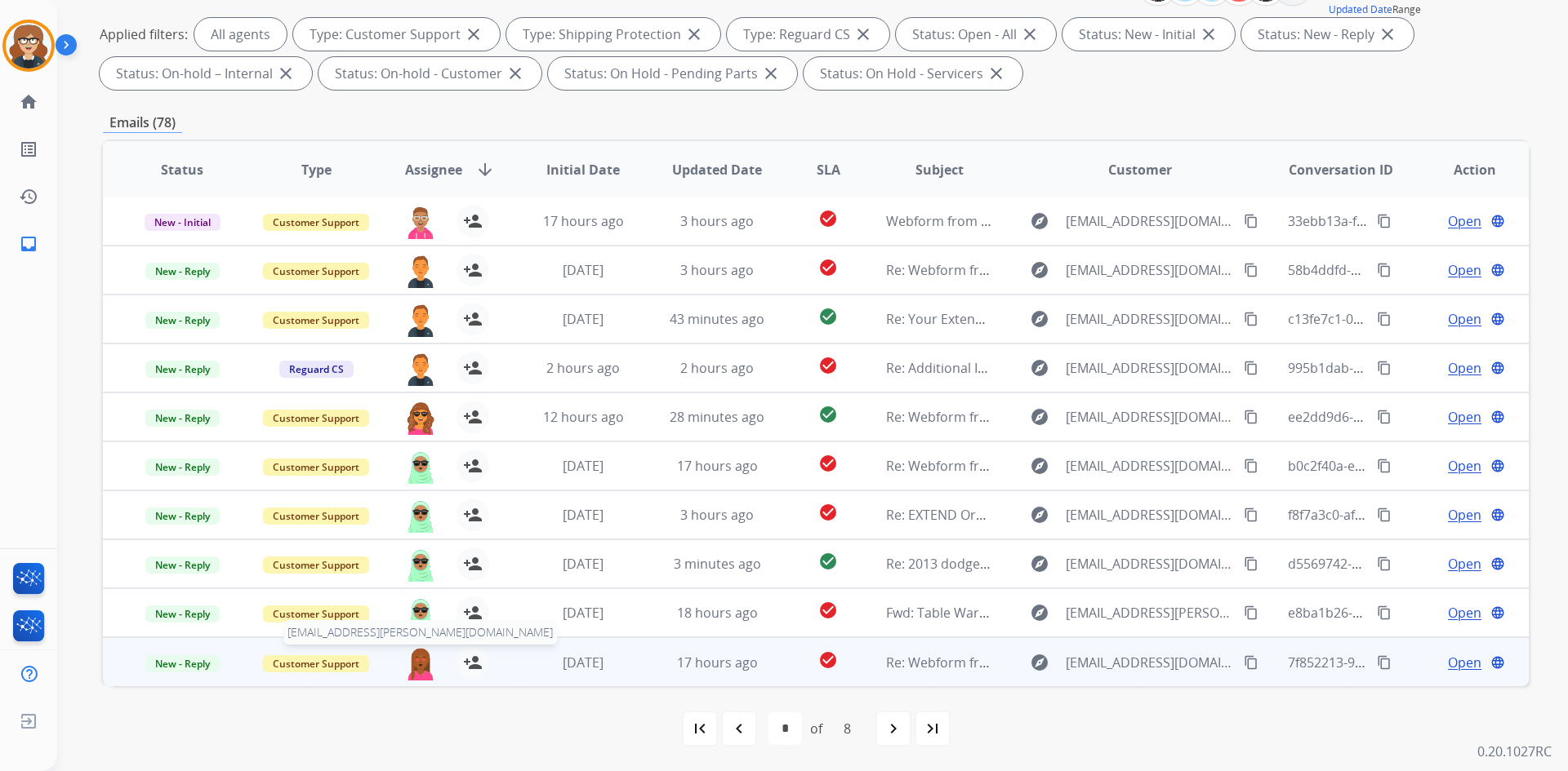
click at [417, 661] on img at bounding box center [421, 663] width 33 height 34
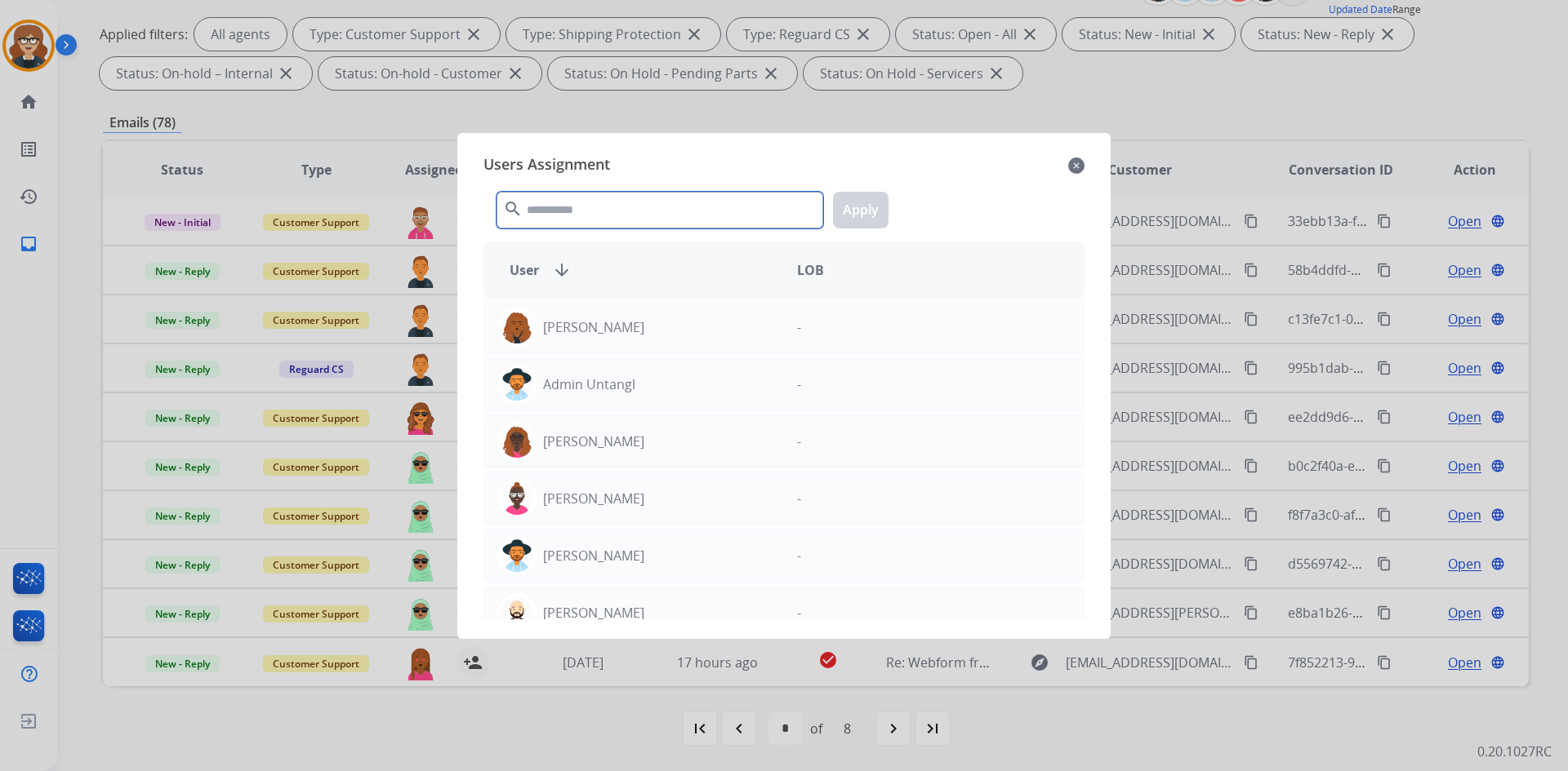
click at [587, 219] on input "text" at bounding box center [659, 210] width 326 height 37
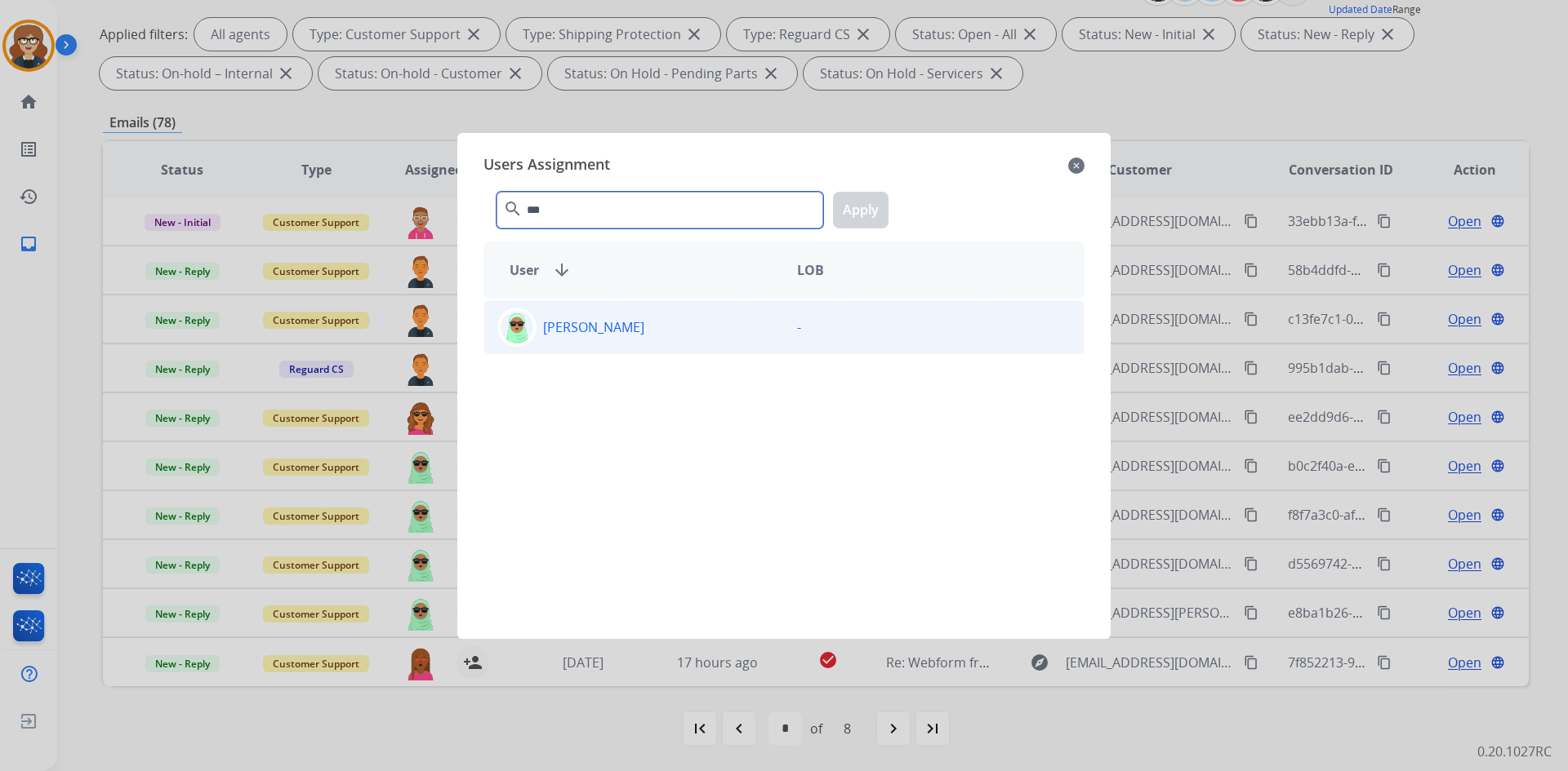
type input "***"
click at [606, 330] on p "[PERSON_NAME]" at bounding box center [593, 327] width 102 height 19
click at [536, 331] on div "[PERSON_NAME]" at bounding box center [634, 327] width 300 height 39
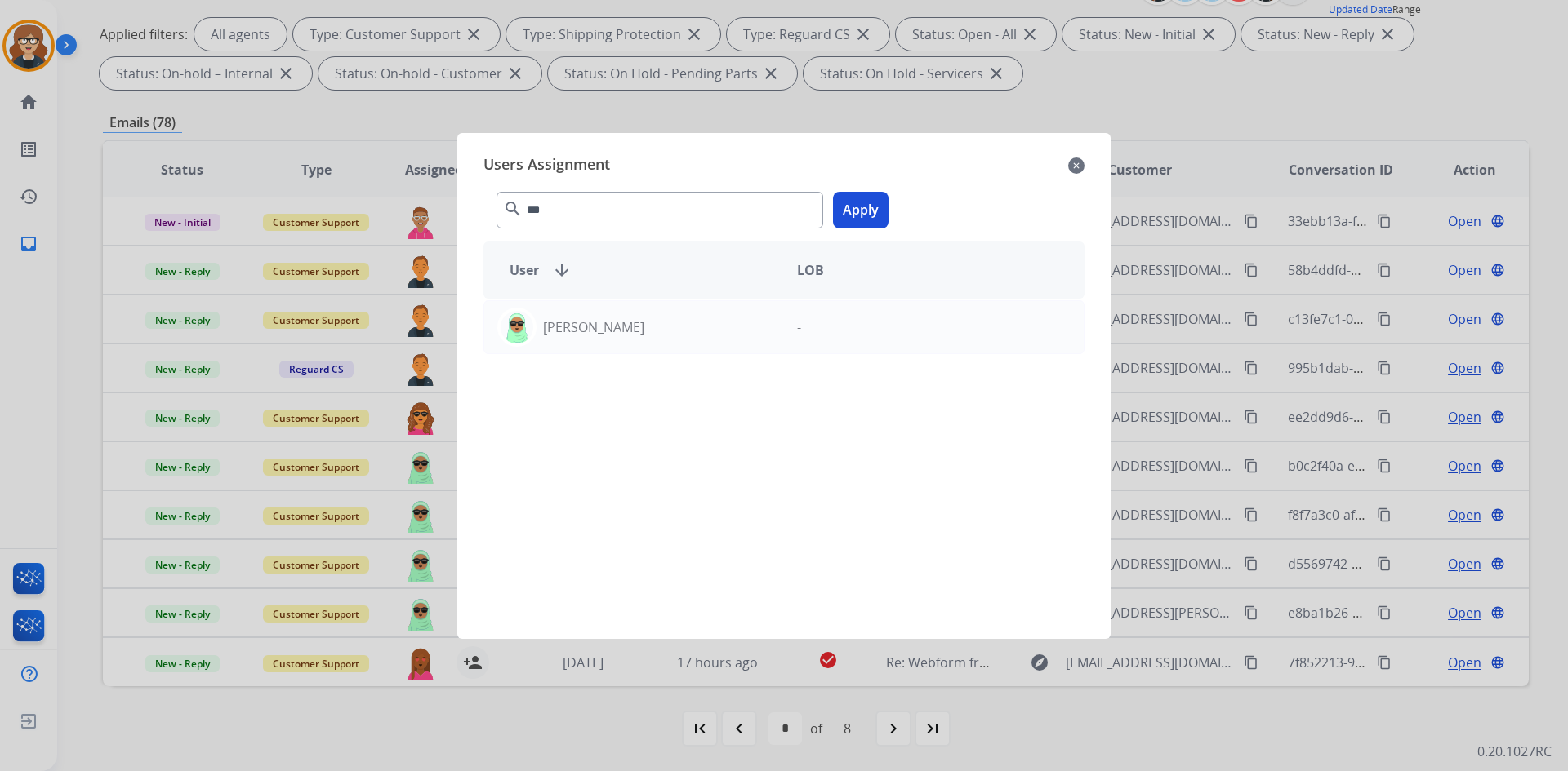
click at [859, 206] on button "Apply" at bounding box center [859, 210] width 55 height 37
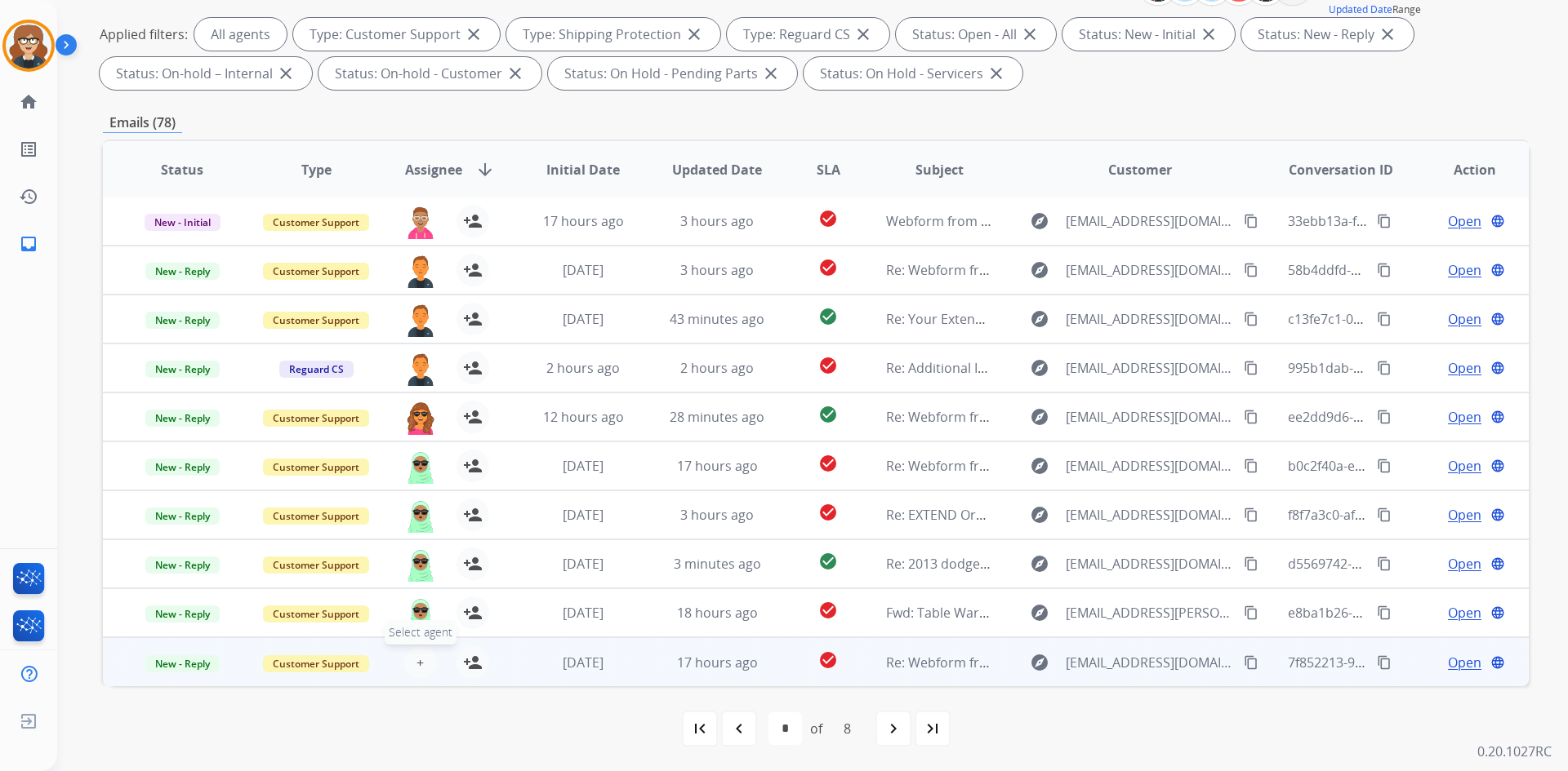
click at [420, 666] on span "+" at bounding box center [420, 663] width 8 height 19
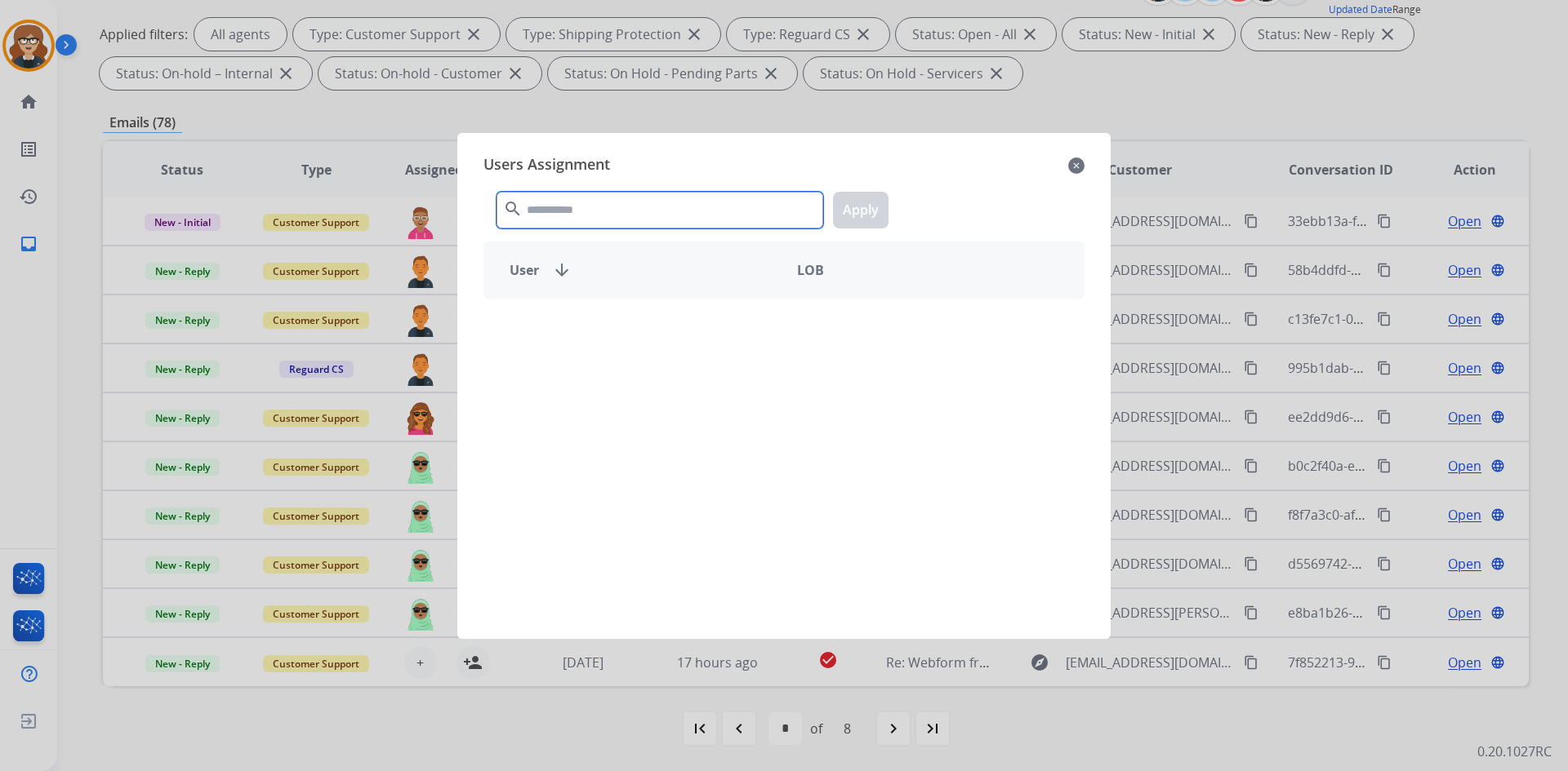
click at [551, 207] on input "text" at bounding box center [659, 210] width 326 height 37
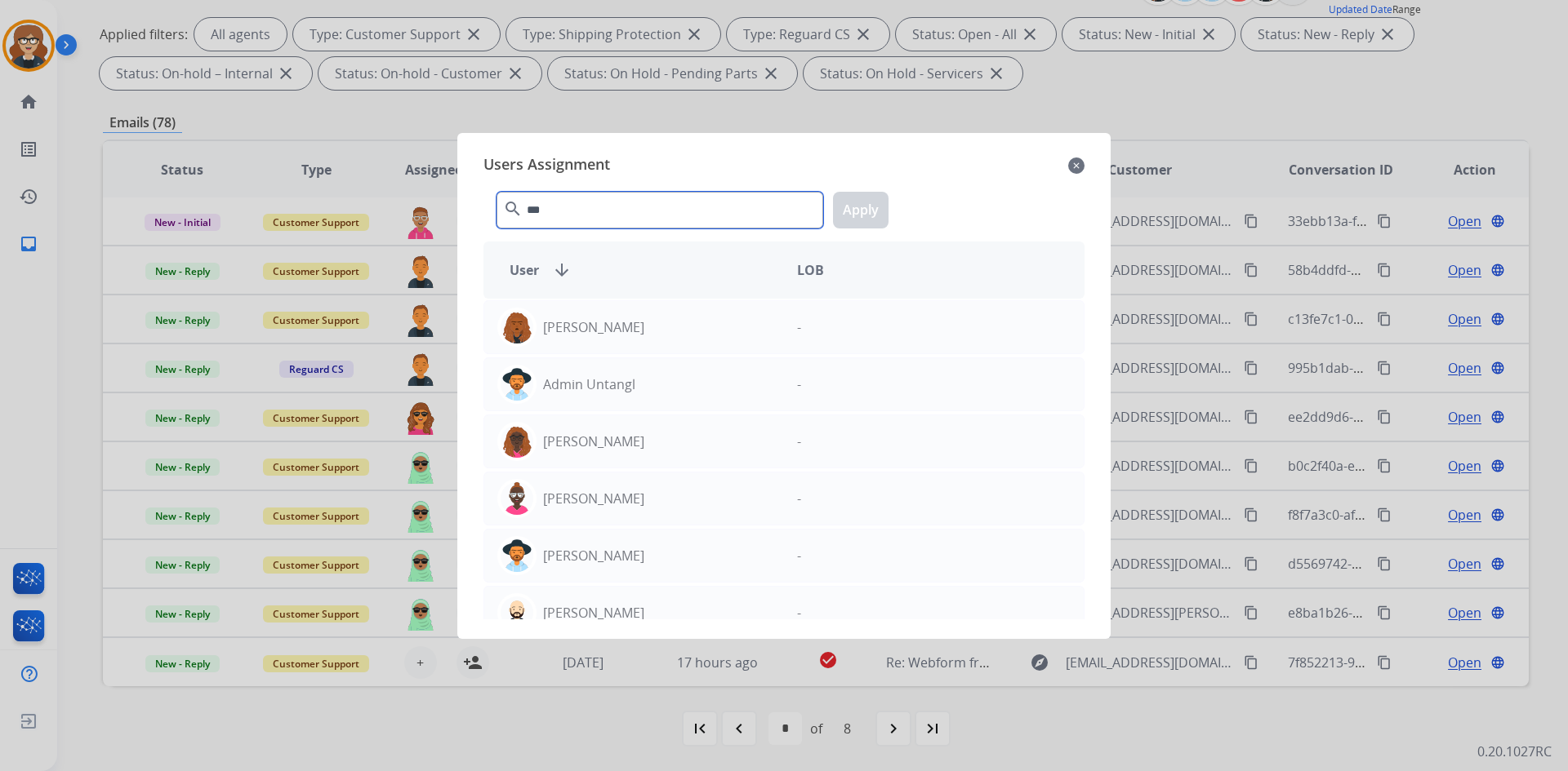
click at [576, 221] on input "***" at bounding box center [659, 210] width 326 height 37
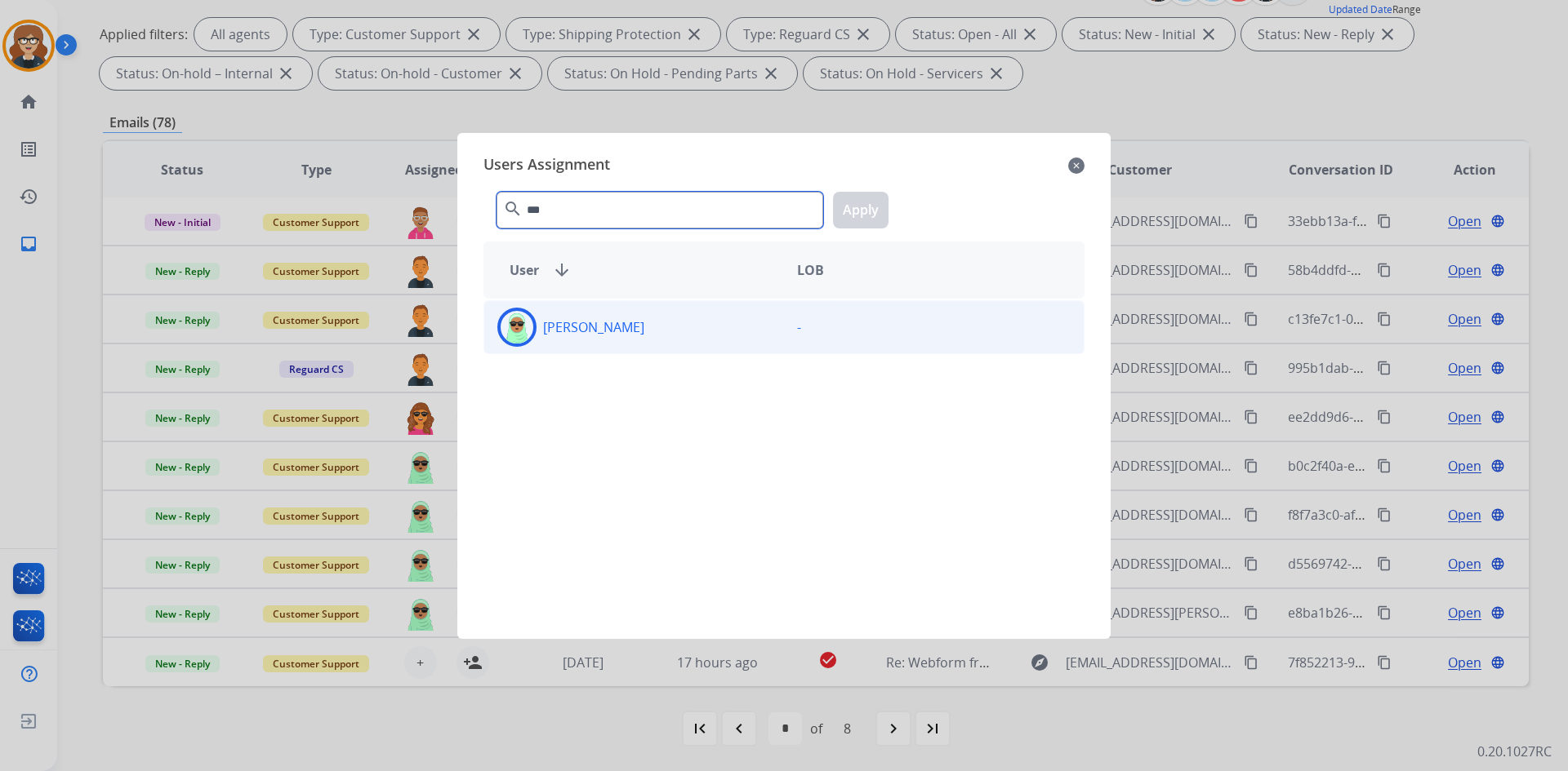
type input "***"
click at [574, 332] on p "[PERSON_NAME]" at bounding box center [593, 327] width 102 height 19
click at [848, 198] on button "Apply" at bounding box center [859, 210] width 55 height 37
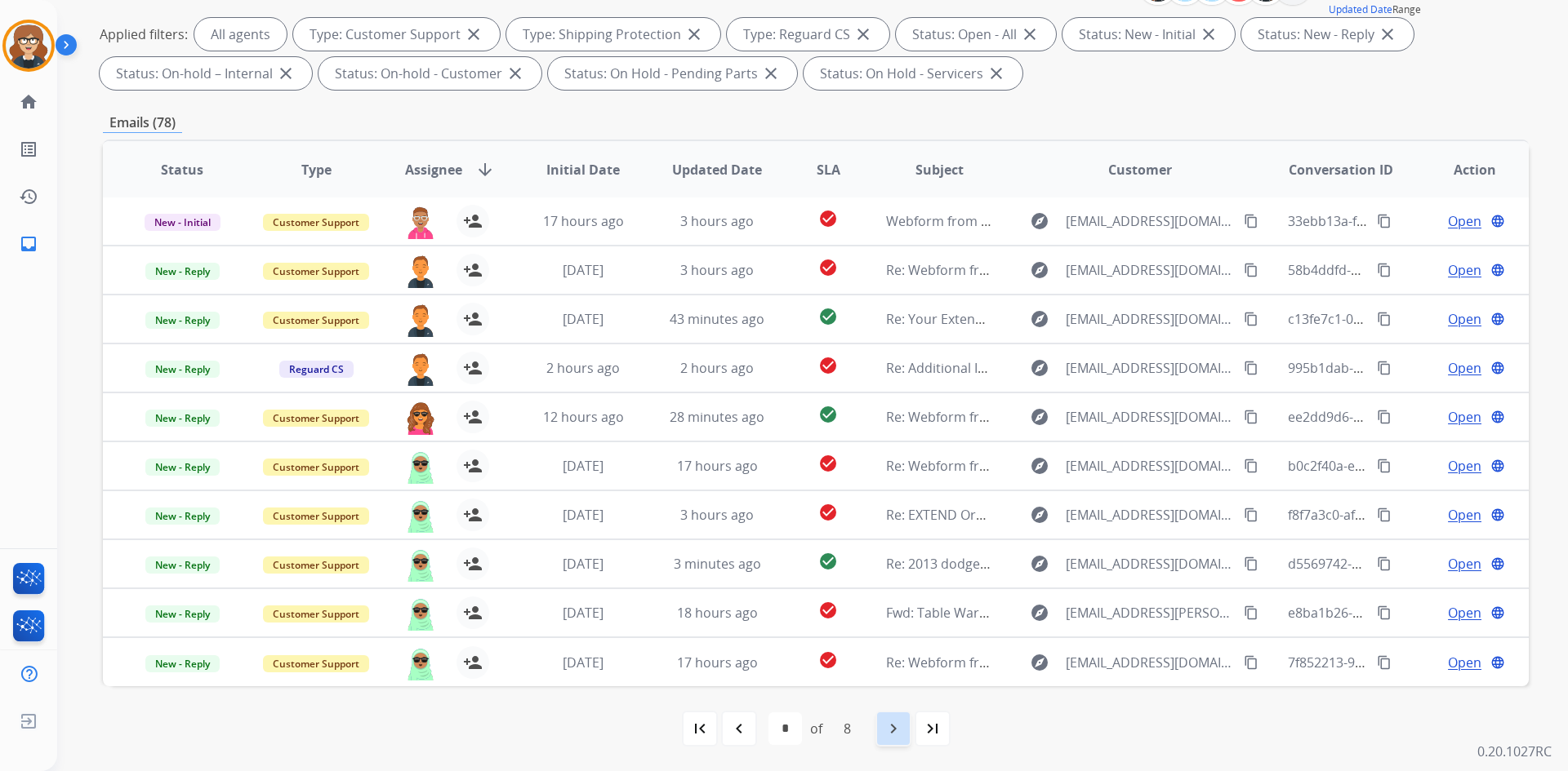
click at [894, 737] on mat-icon "navigate_next" at bounding box center [893, 728] width 19 height 19
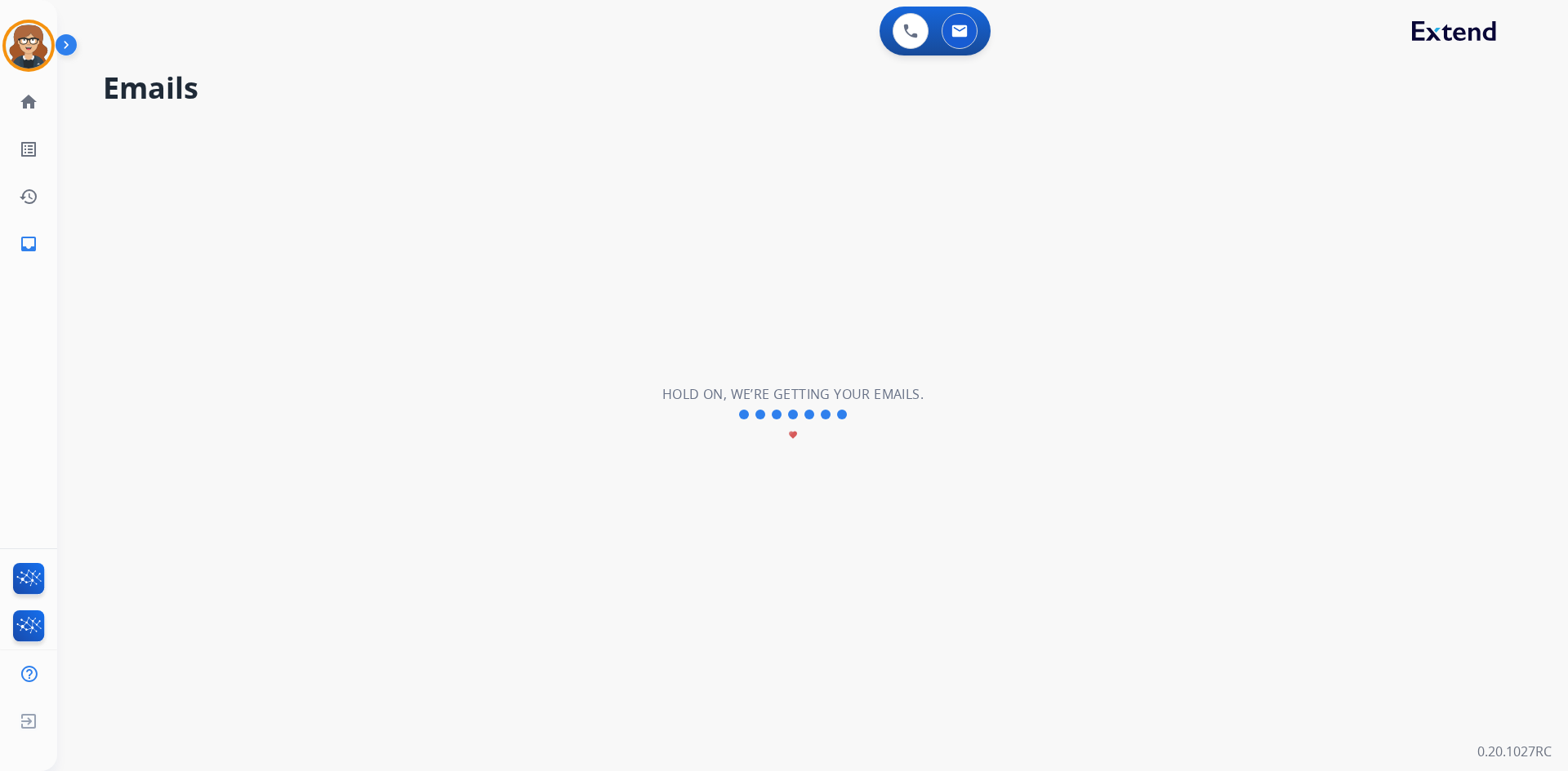
scroll to position [0, 0]
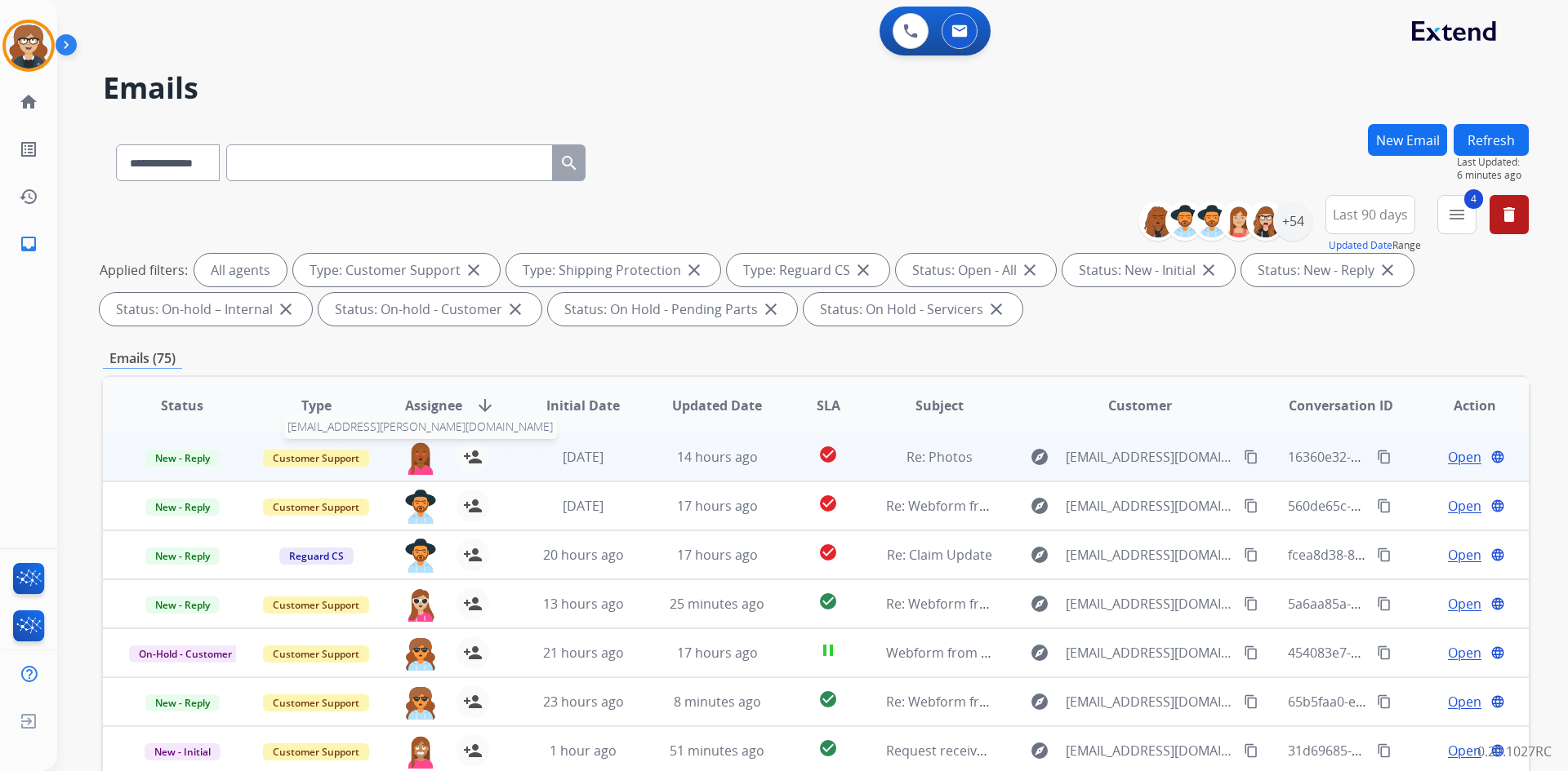
click at [419, 451] on img at bounding box center [421, 457] width 33 height 34
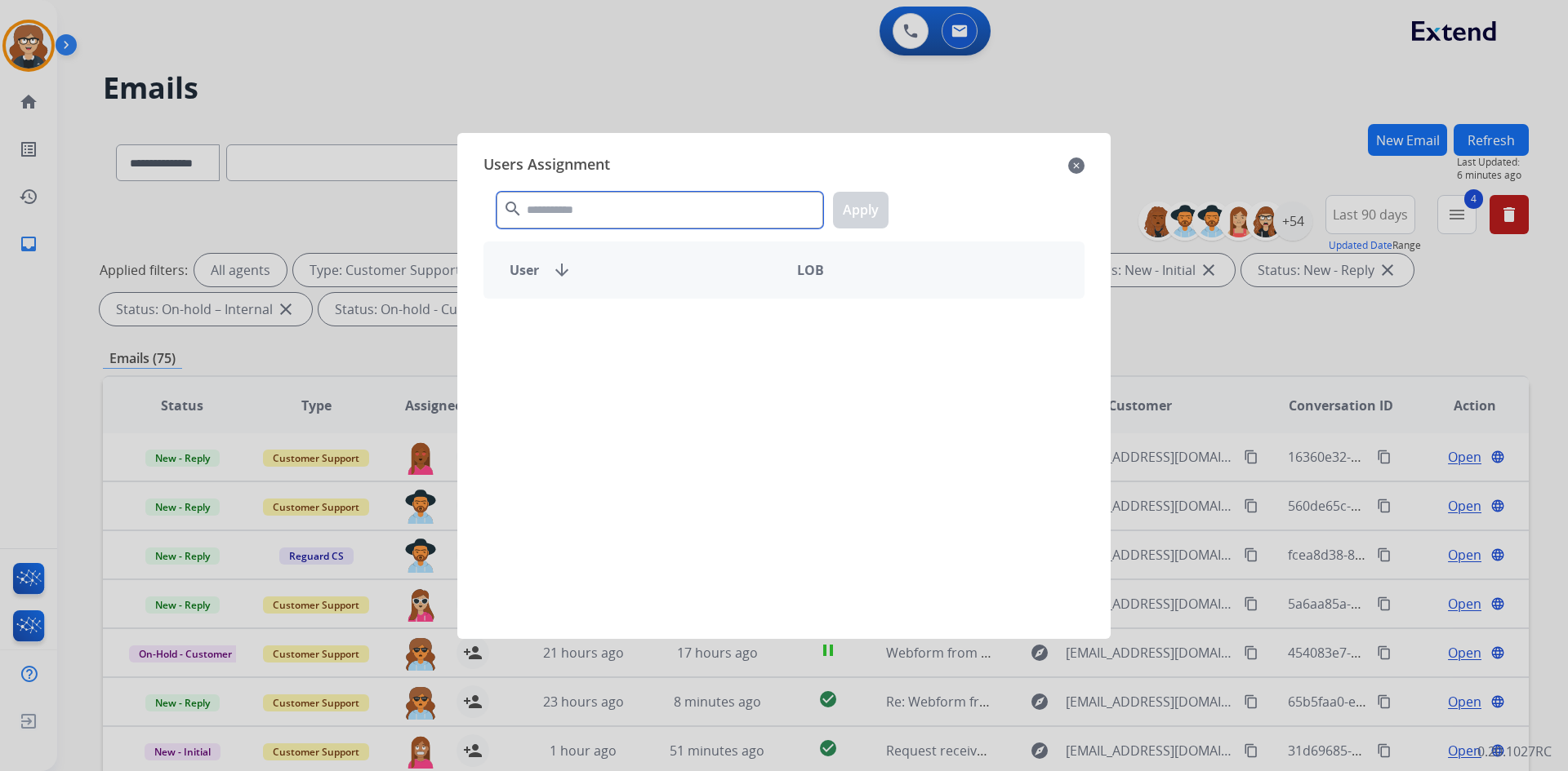
click at [529, 201] on input "text" at bounding box center [659, 210] width 326 height 37
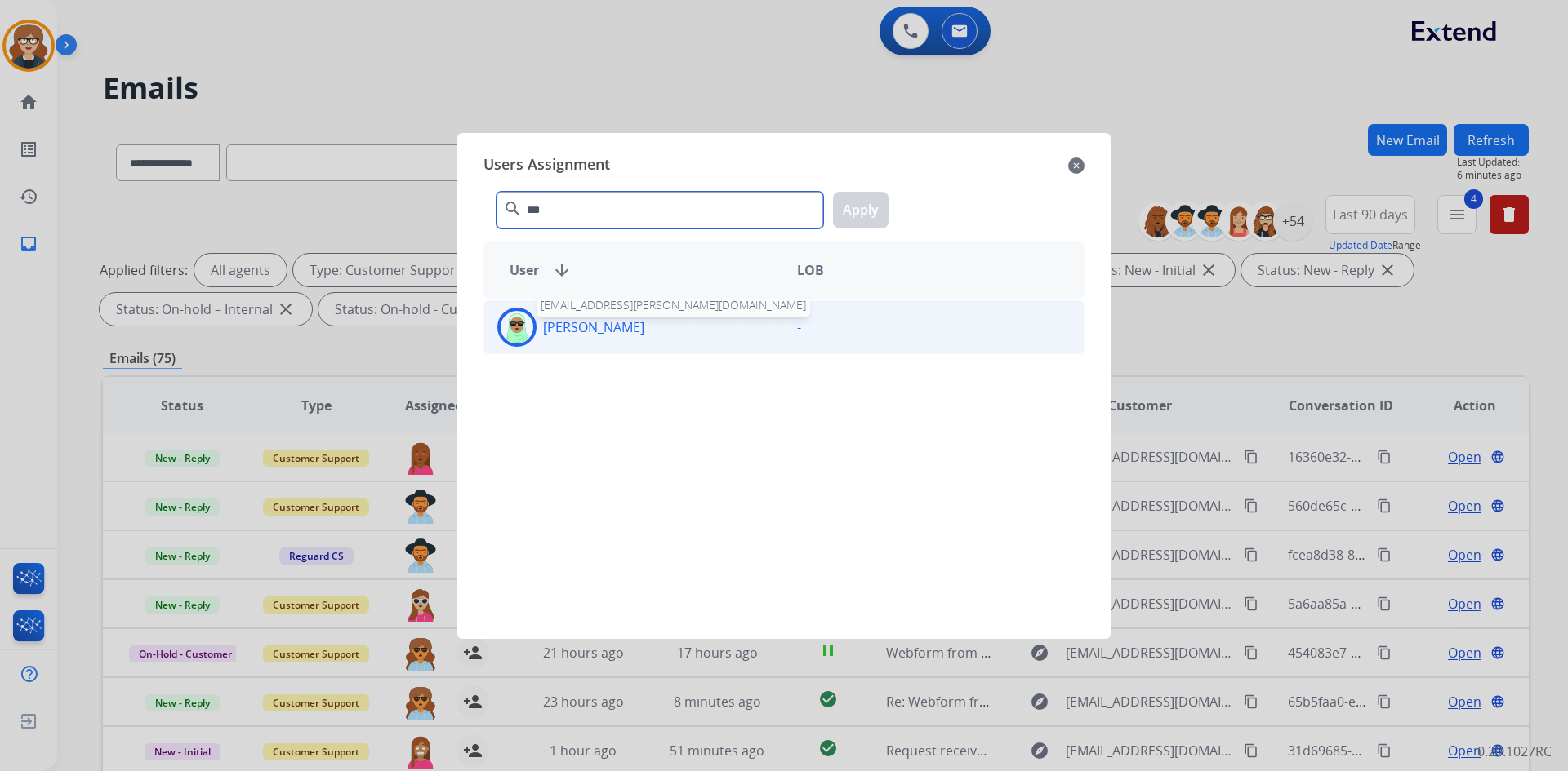
type input "***"
click at [559, 331] on p "[PERSON_NAME]" at bounding box center [593, 327] width 102 height 19
click at [860, 211] on button "Apply" at bounding box center [859, 210] width 55 height 37
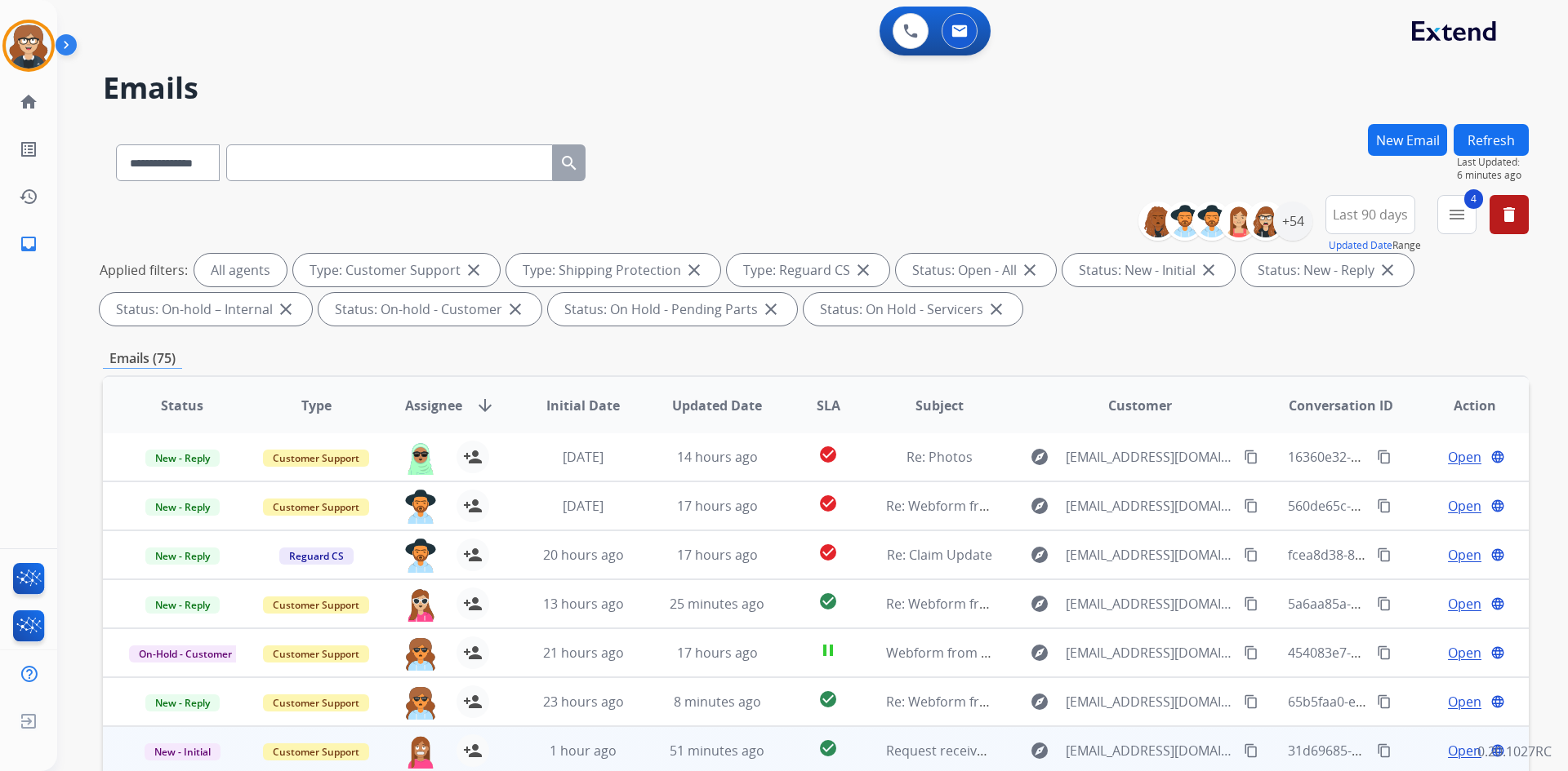
scroll to position [236, 0]
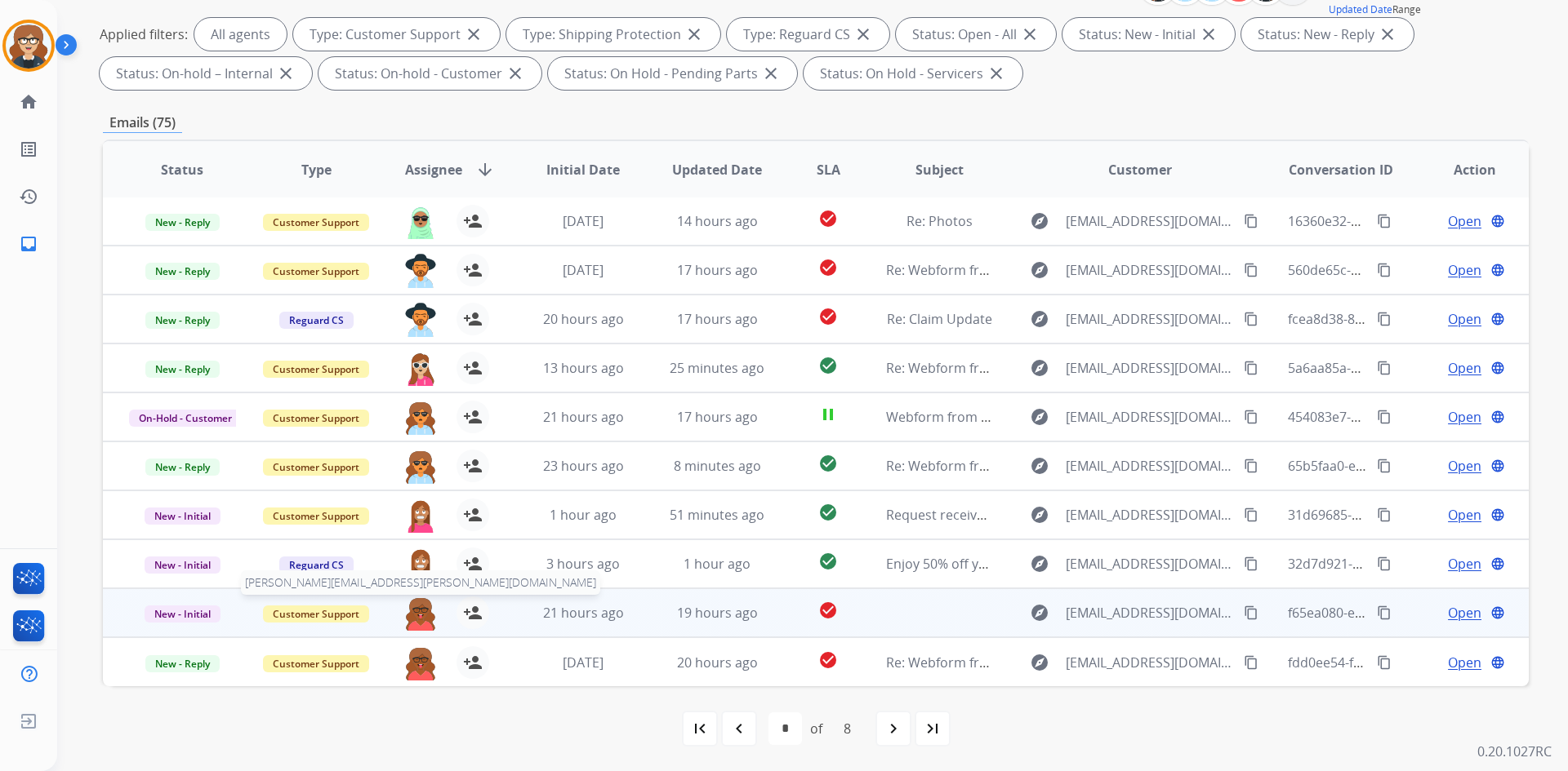
click at [420, 612] on img at bounding box center [421, 613] width 33 height 34
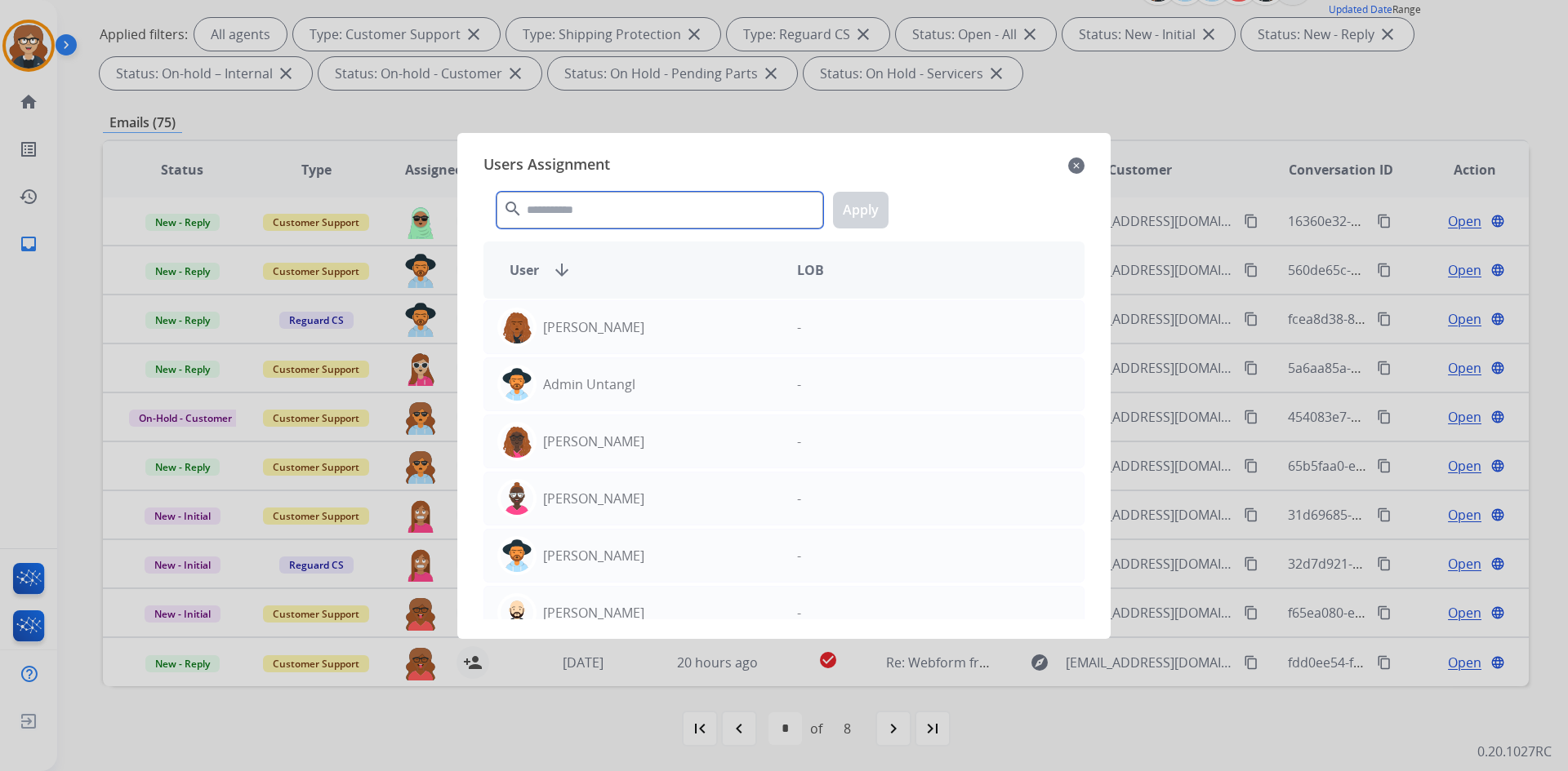
click at [617, 214] on input "text" at bounding box center [659, 210] width 326 height 37
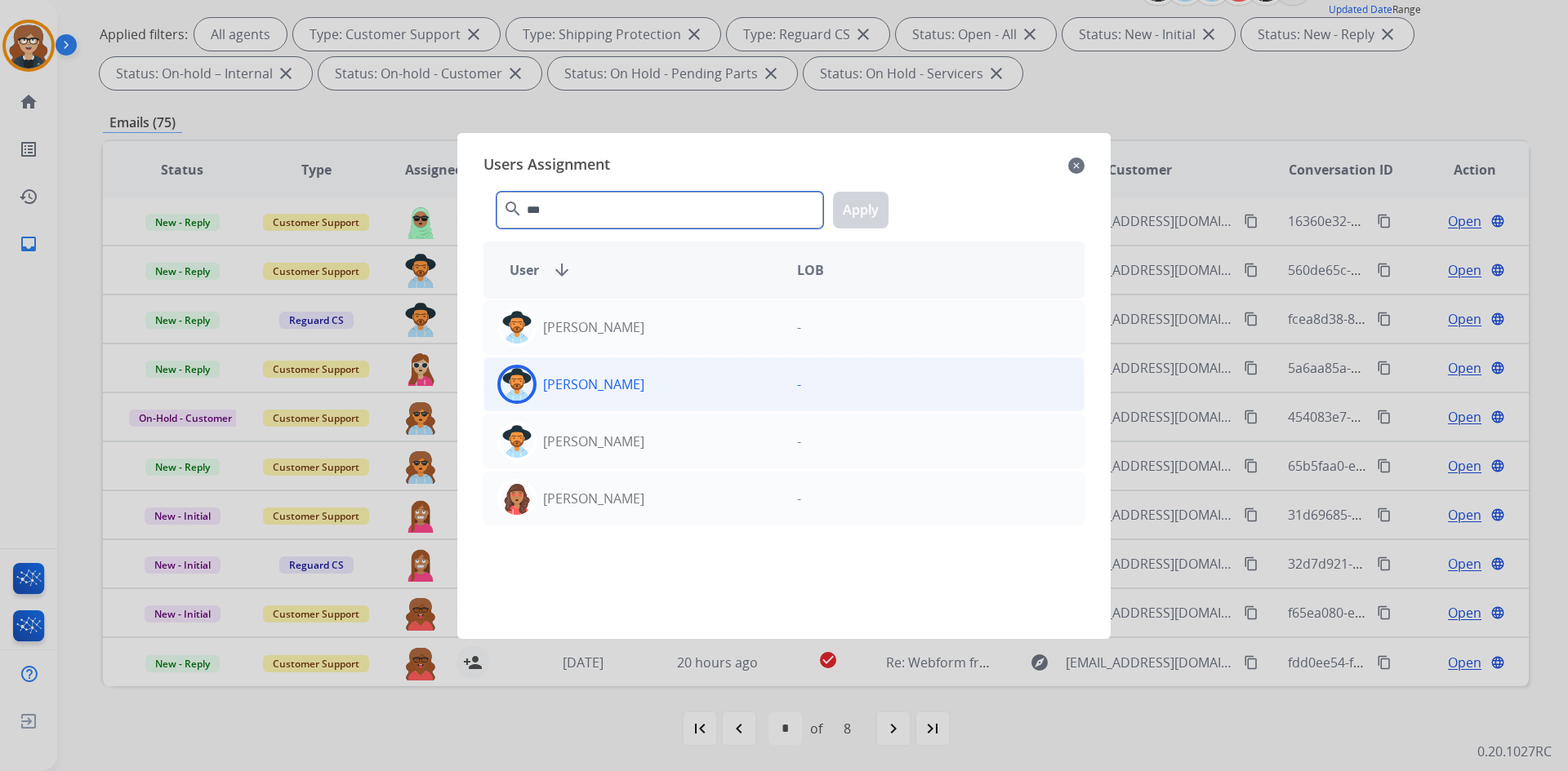
type input "***"
click at [606, 383] on p "[PERSON_NAME]" at bounding box center [593, 384] width 102 height 19
click at [864, 204] on button "Apply" at bounding box center [859, 210] width 55 height 37
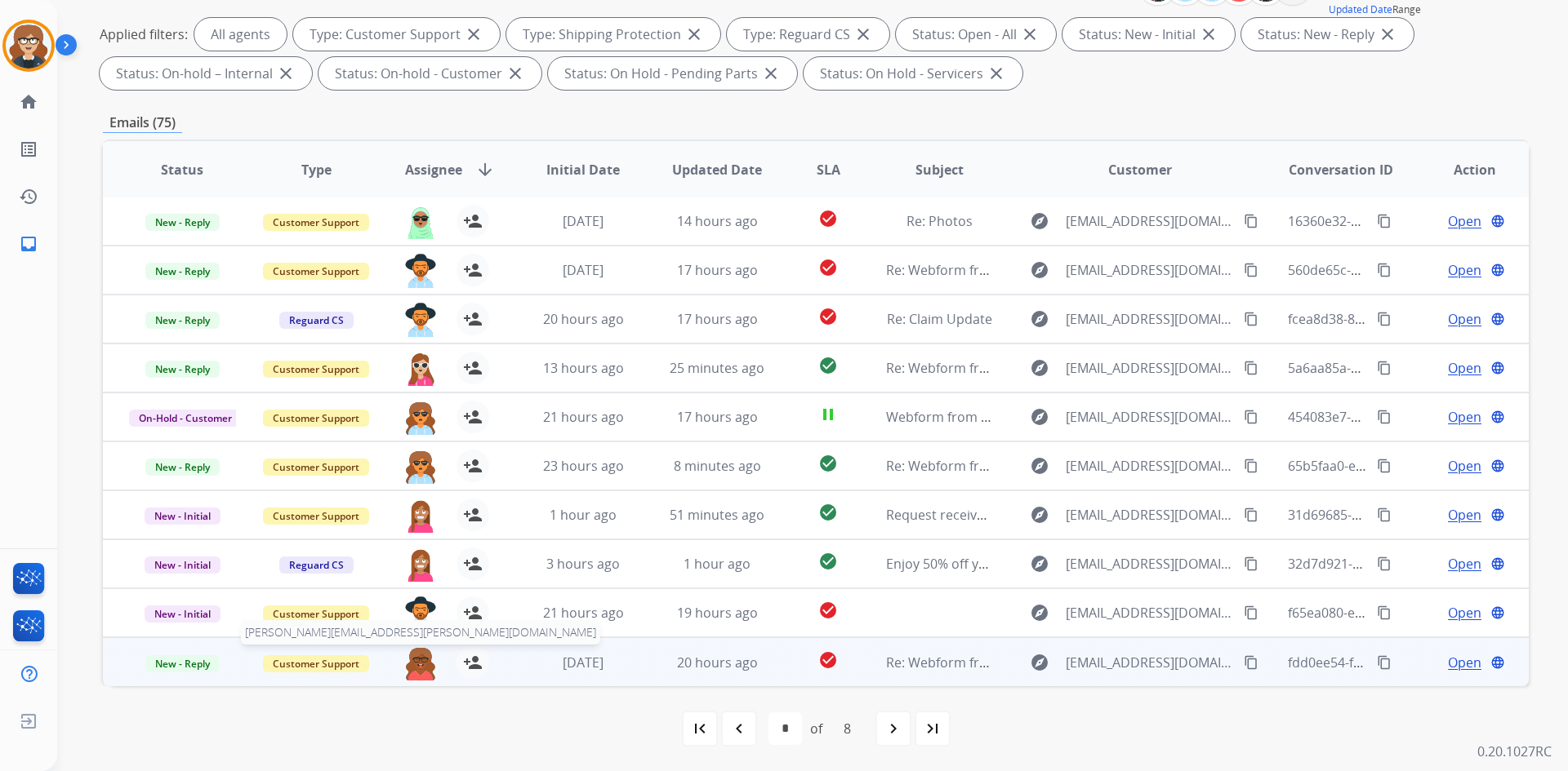
click at [412, 661] on img at bounding box center [421, 663] width 33 height 34
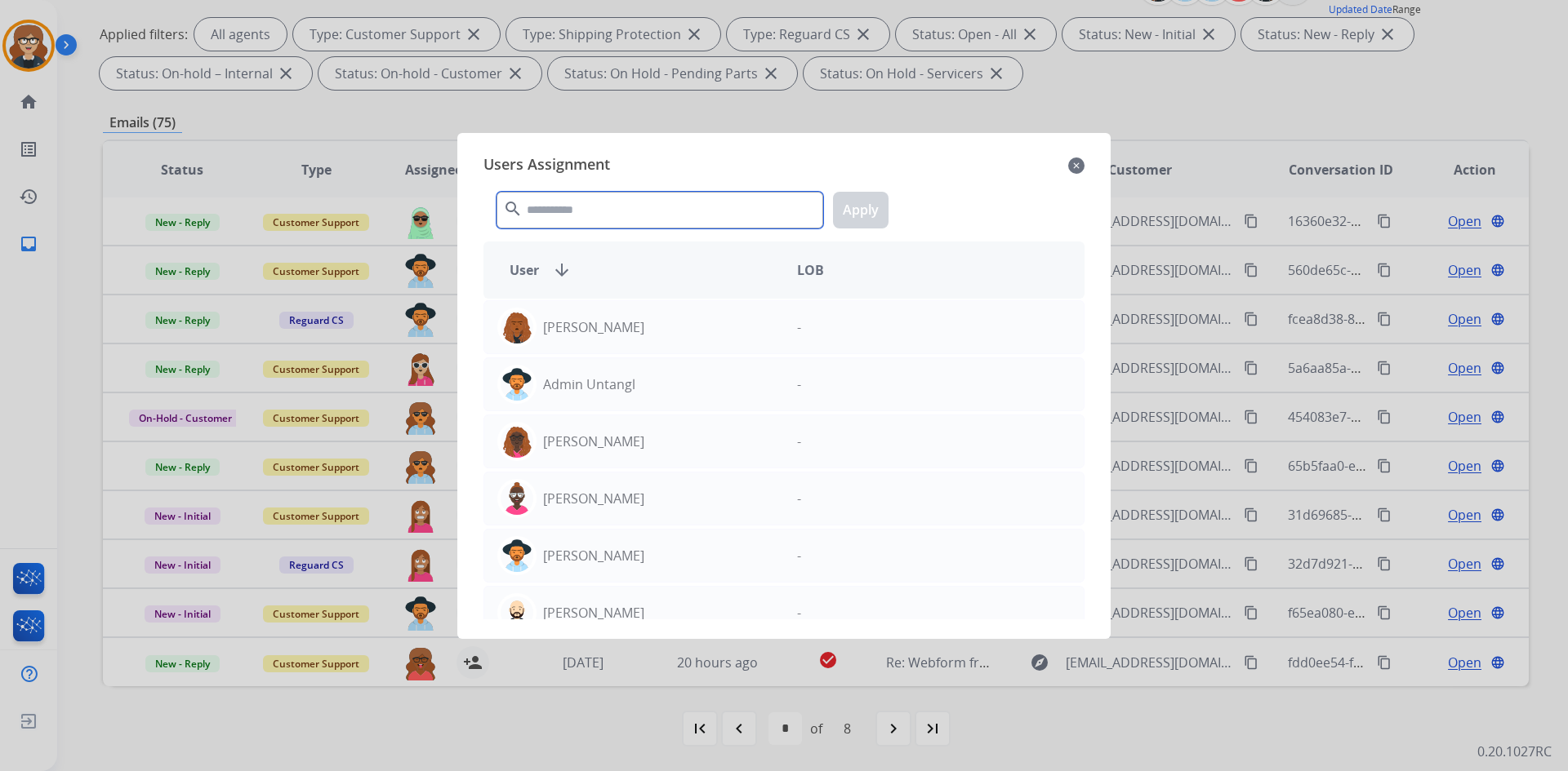
click at [548, 215] on input "text" at bounding box center [659, 210] width 326 height 37
click at [548, 216] on input "***" at bounding box center [659, 210] width 326 height 37
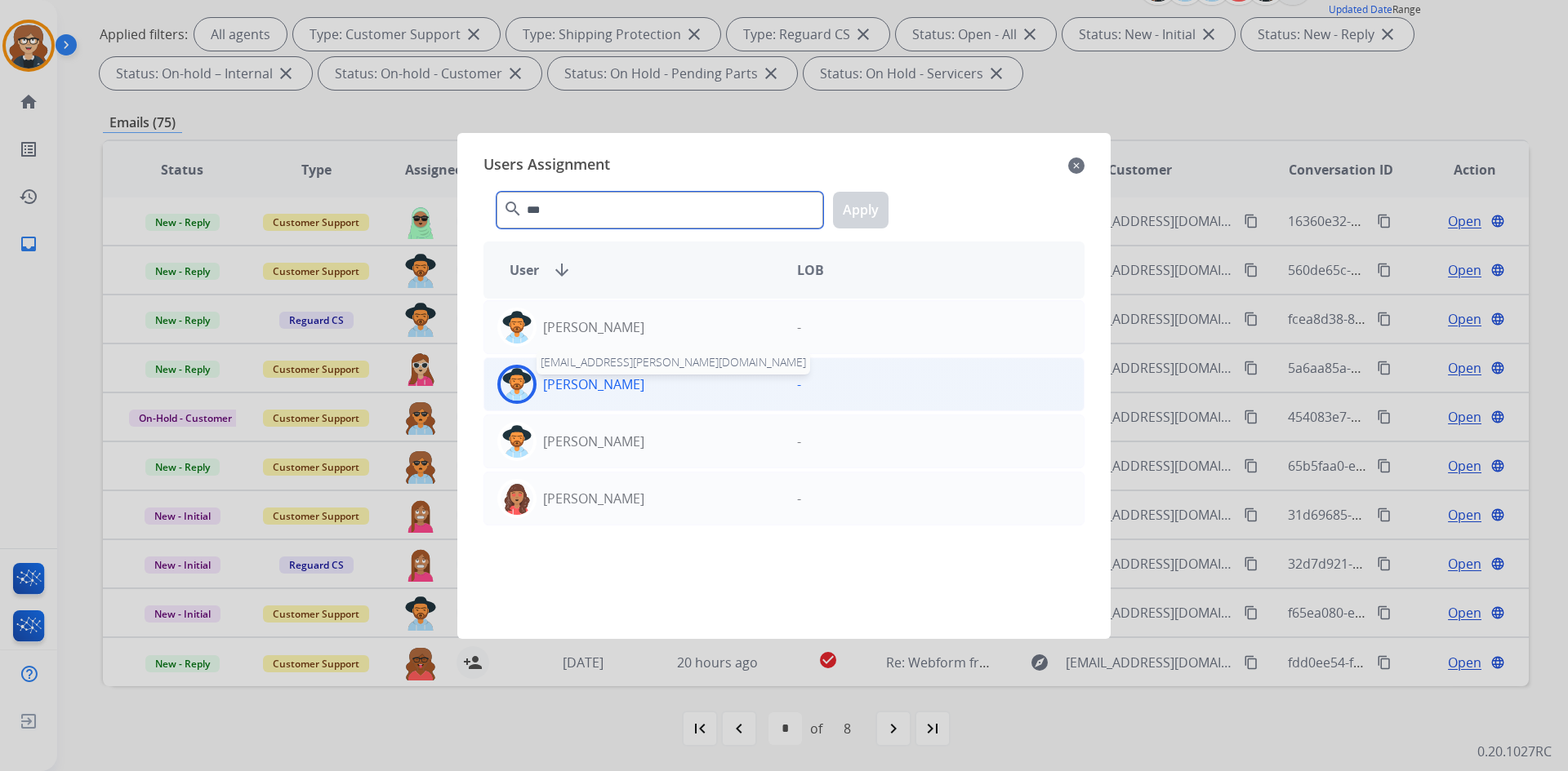
type input "***"
click at [597, 391] on p "[PERSON_NAME]" at bounding box center [593, 384] width 102 height 19
click at [878, 214] on button "Apply" at bounding box center [859, 210] width 55 height 37
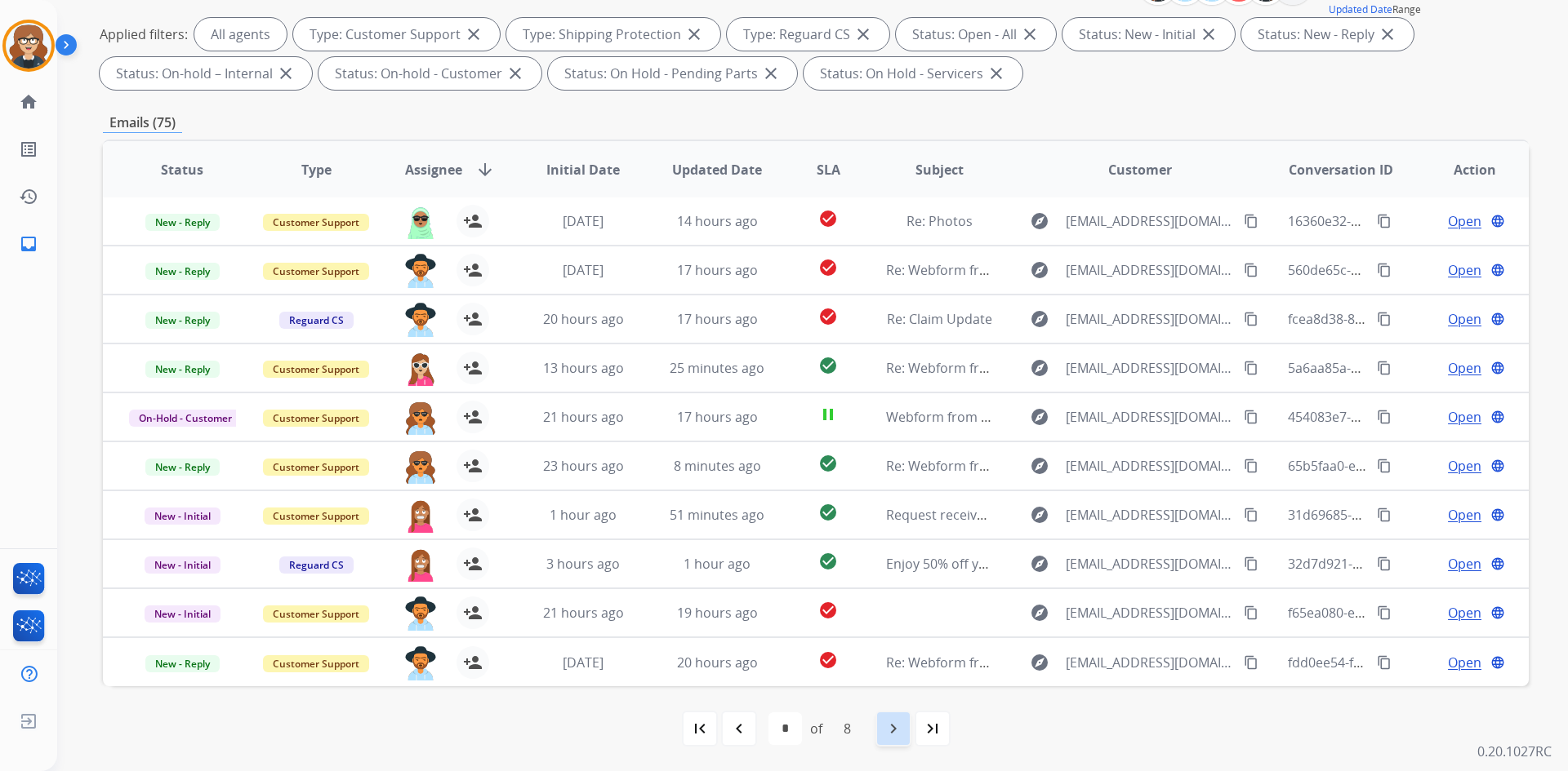
click at [879, 729] on div "navigate_next" at bounding box center [892, 728] width 36 height 36
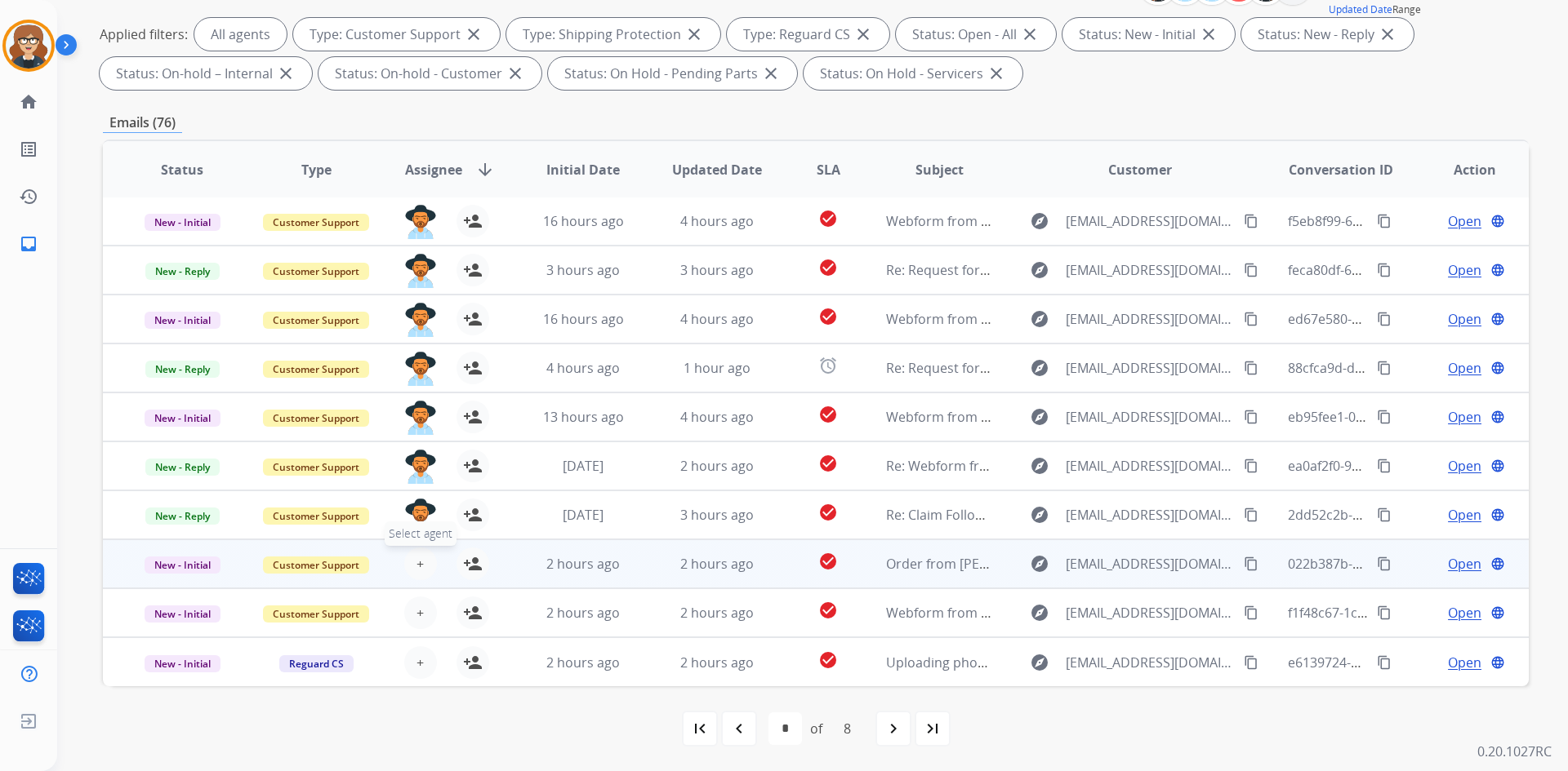
click at [410, 566] on button "+ Select agent" at bounding box center [421, 564] width 33 height 33
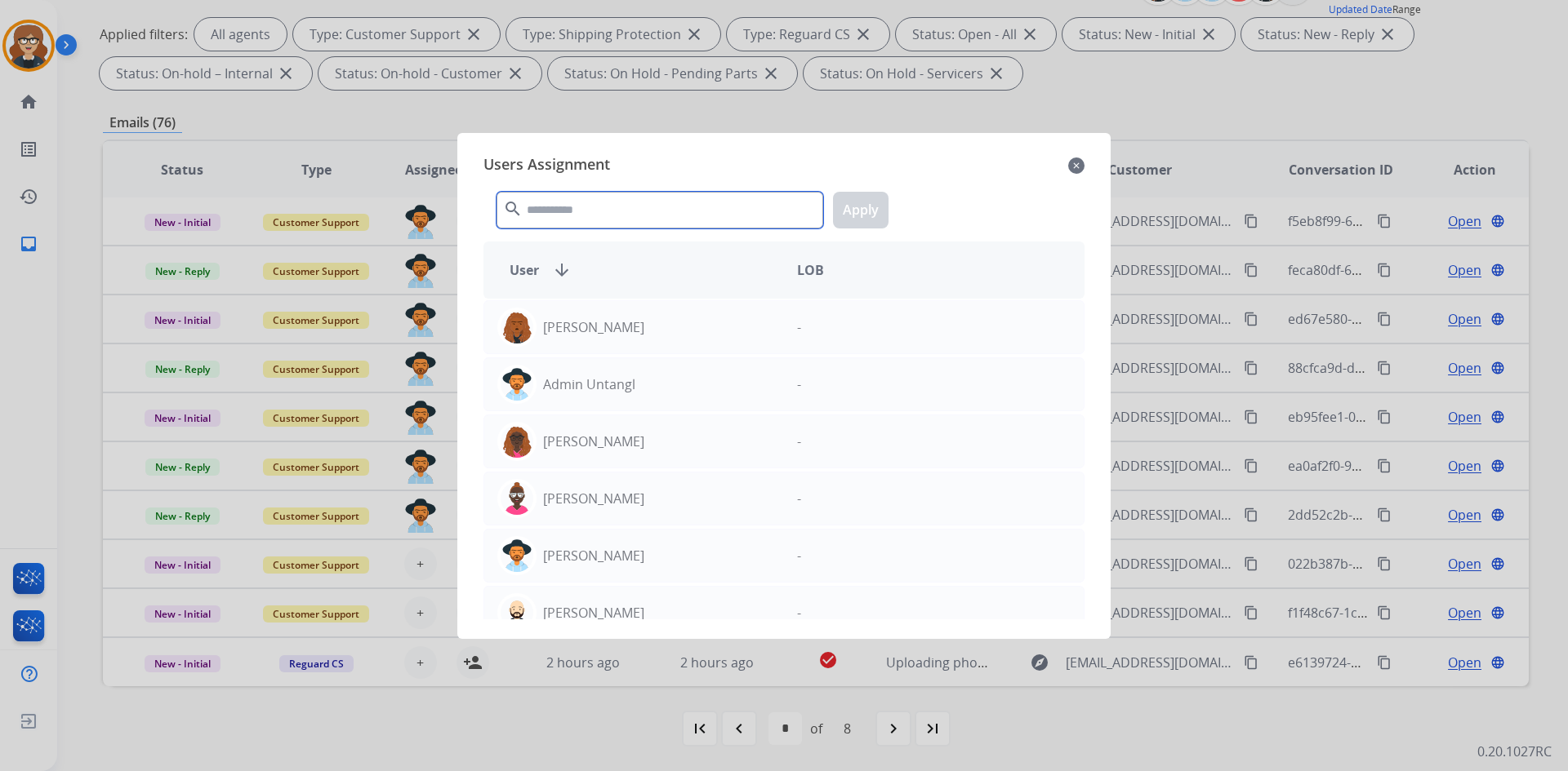
click at [551, 207] on input "text" at bounding box center [659, 210] width 326 height 37
click at [578, 217] on input "text" at bounding box center [659, 210] width 326 height 37
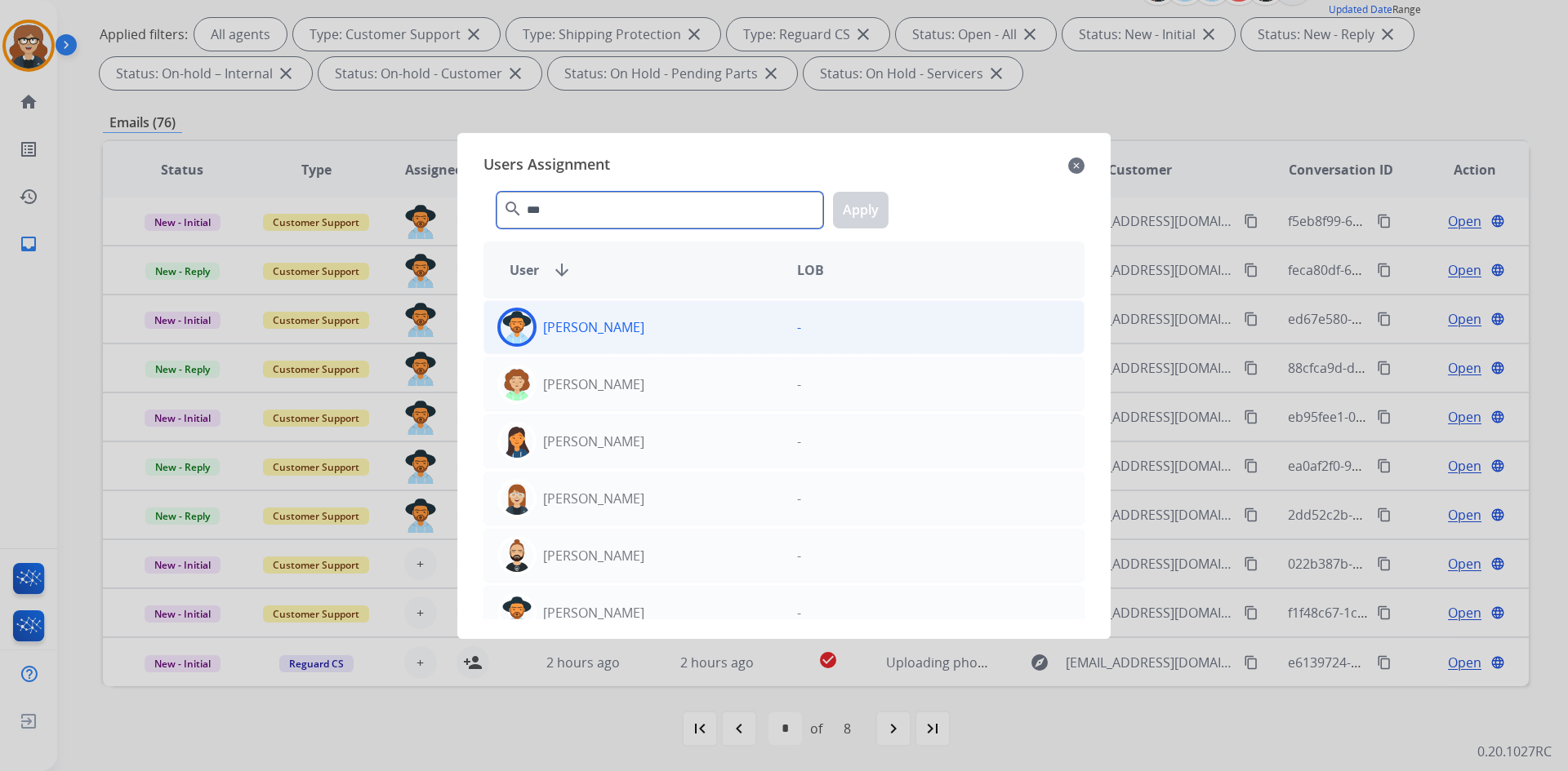
type input "***"
click at [580, 325] on p "[PERSON_NAME]" at bounding box center [593, 327] width 102 height 19
click at [865, 205] on button "Apply" at bounding box center [859, 210] width 55 height 37
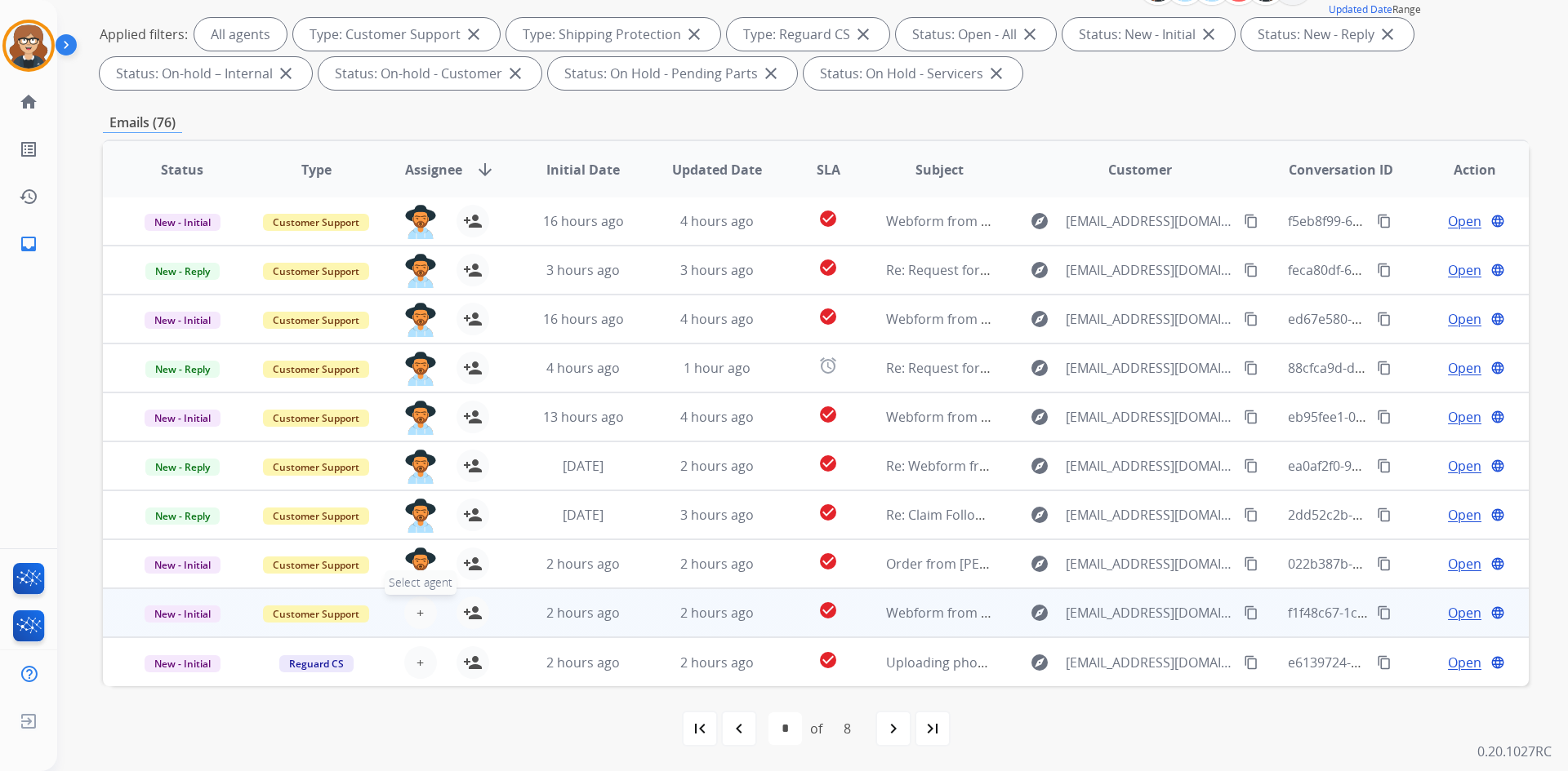
click at [418, 606] on span "+" at bounding box center [420, 612] width 8 height 19
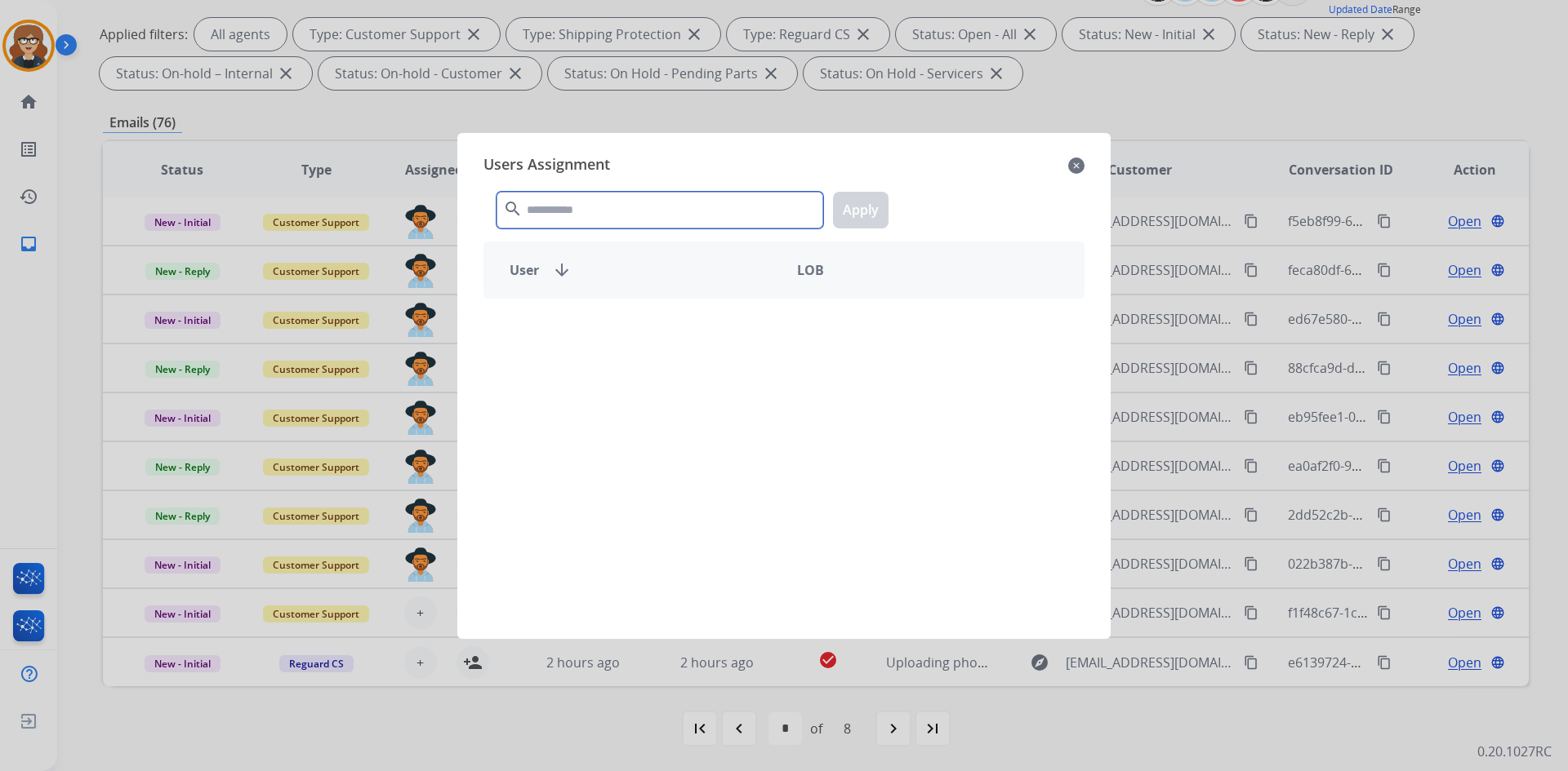
click at [603, 211] on input "text" at bounding box center [659, 210] width 326 height 37
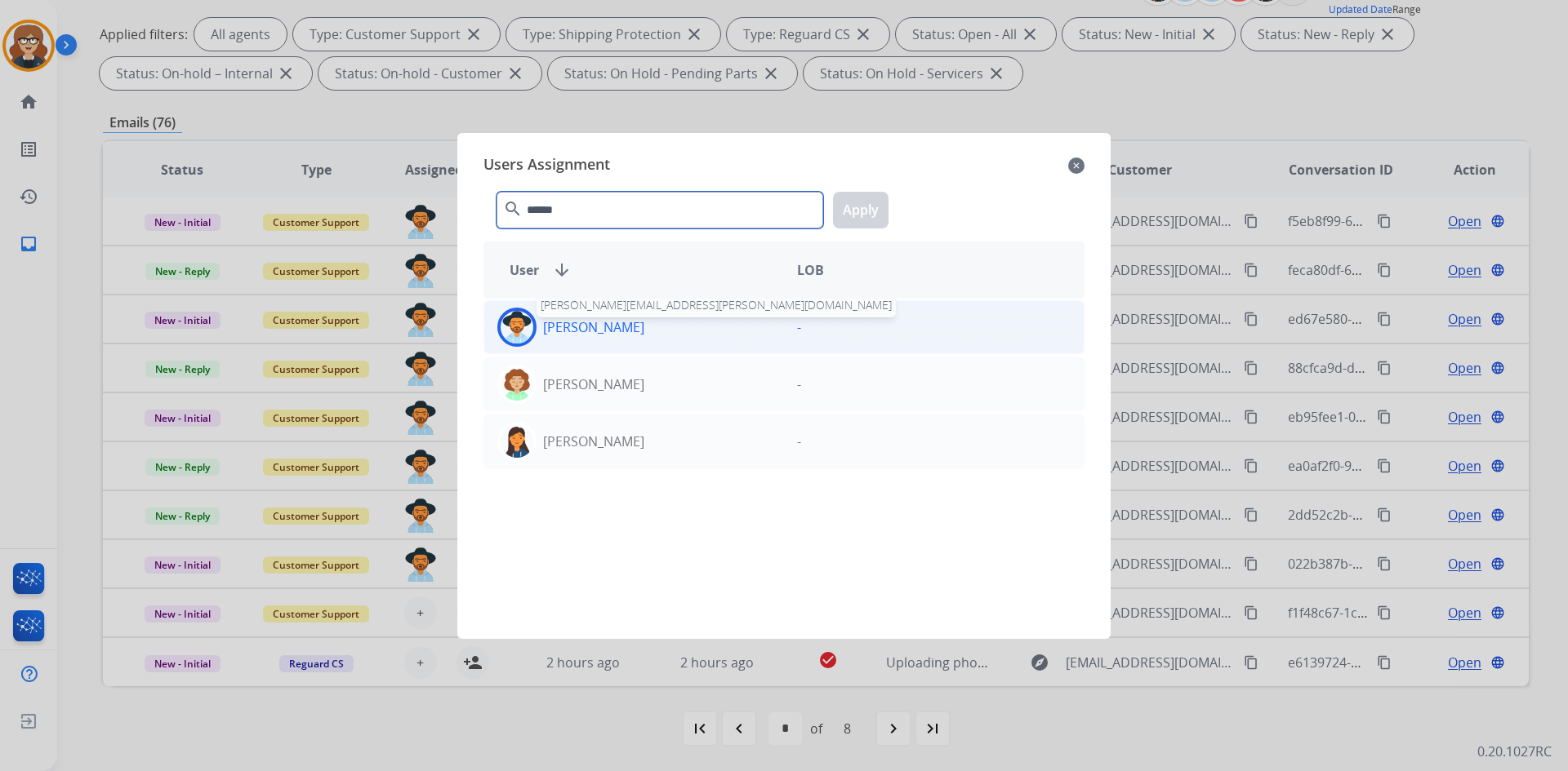
type input "******"
click at [578, 330] on p "[PERSON_NAME]" at bounding box center [593, 327] width 102 height 19
click at [873, 204] on button "Apply" at bounding box center [859, 210] width 55 height 37
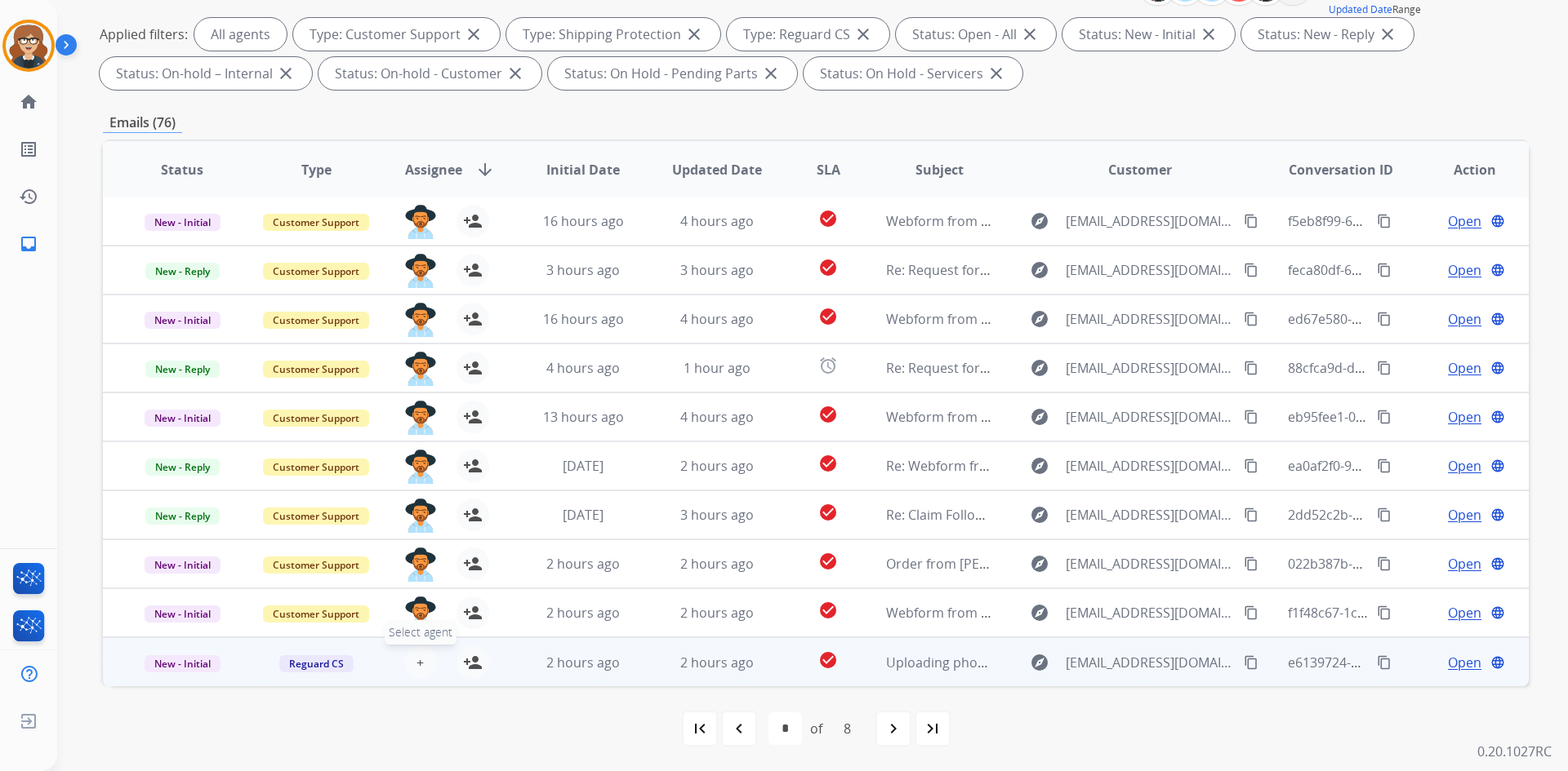
click at [418, 666] on span "+" at bounding box center [420, 663] width 8 height 19
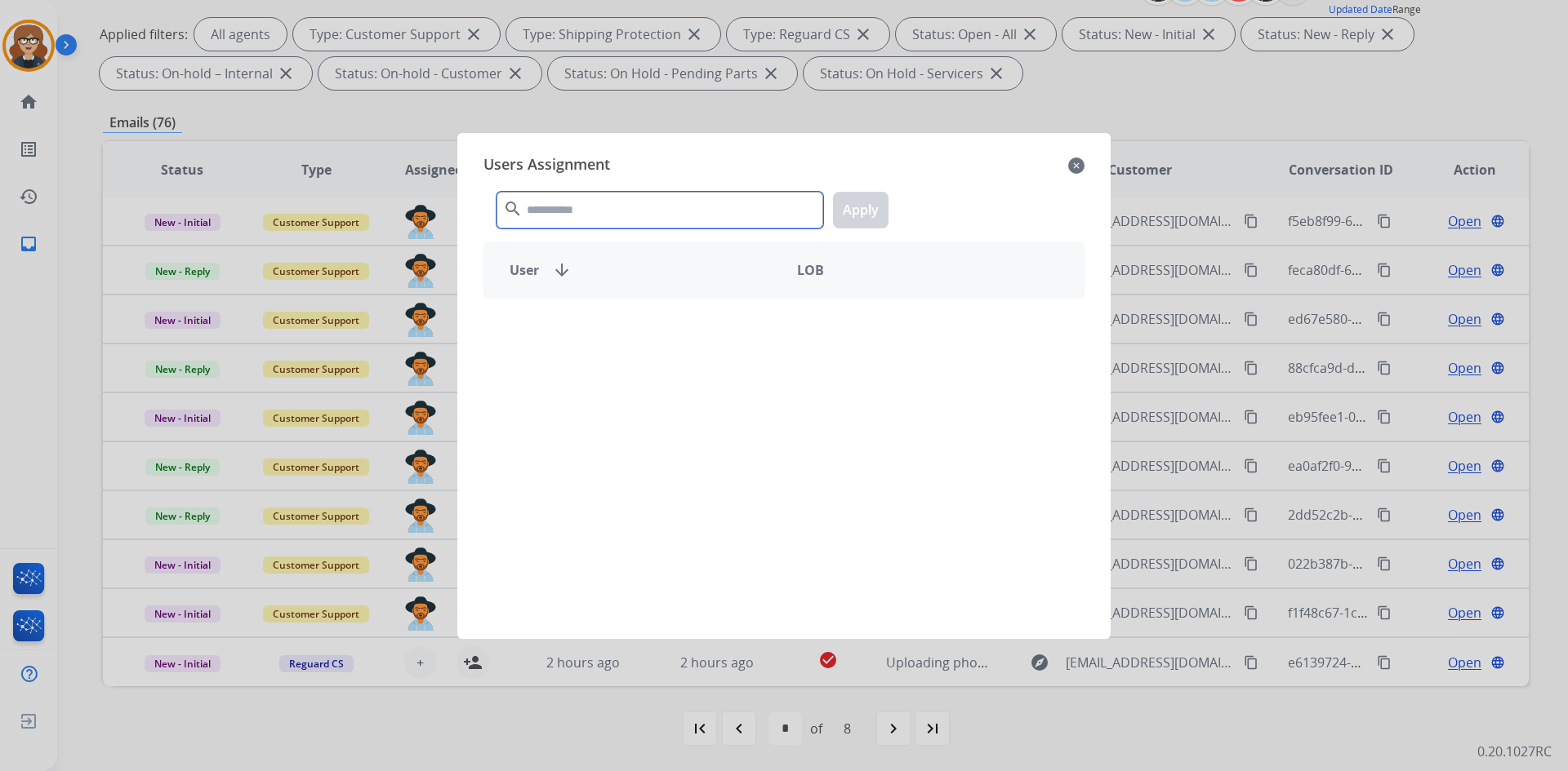
click at [565, 205] on input "text" at bounding box center [659, 210] width 326 height 37
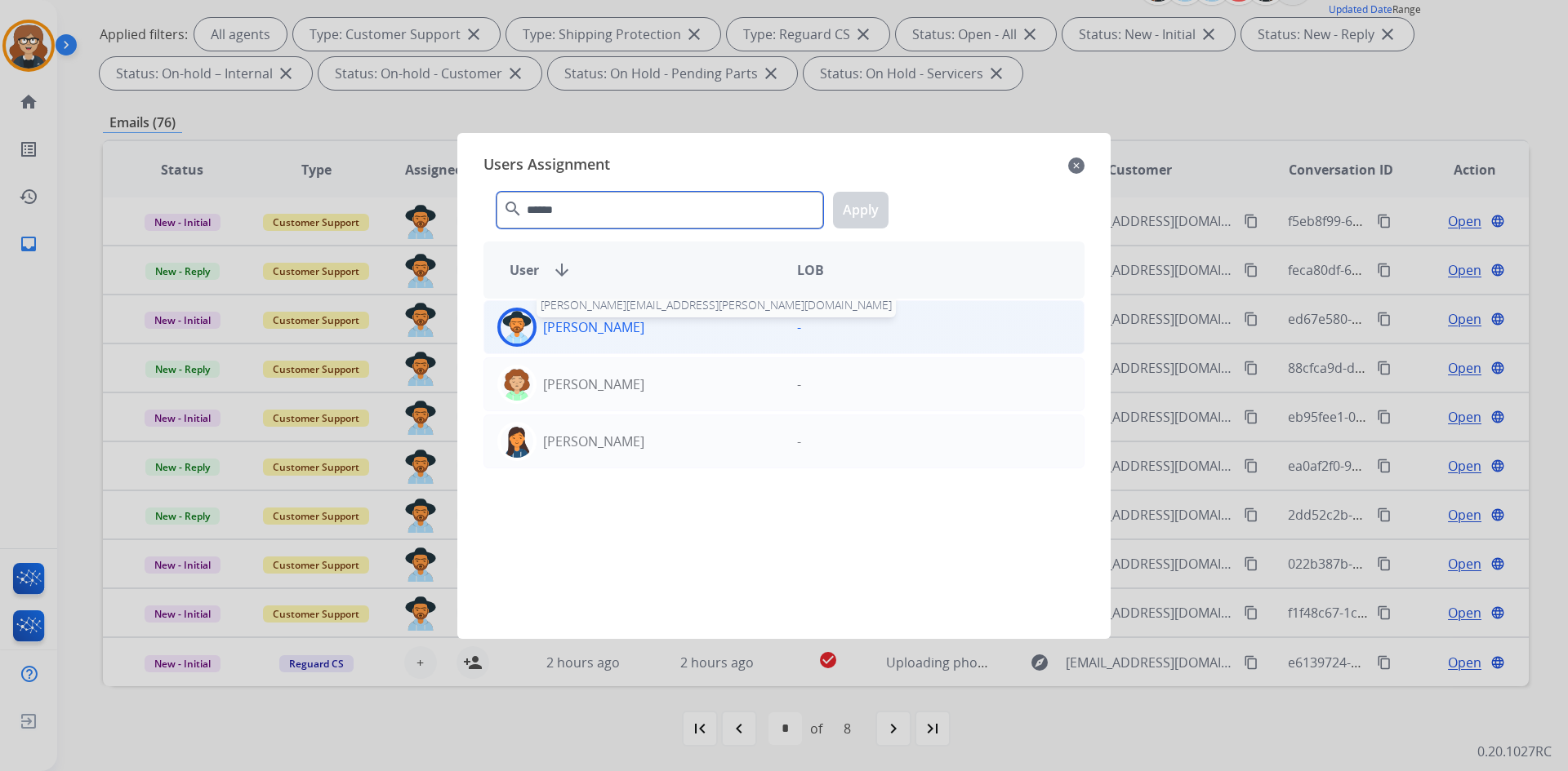
type input "******"
click at [594, 331] on p "[PERSON_NAME]" at bounding box center [593, 327] width 102 height 19
click at [847, 207] on button "Apply" at bounding box center [859, 210] width 55 height 37
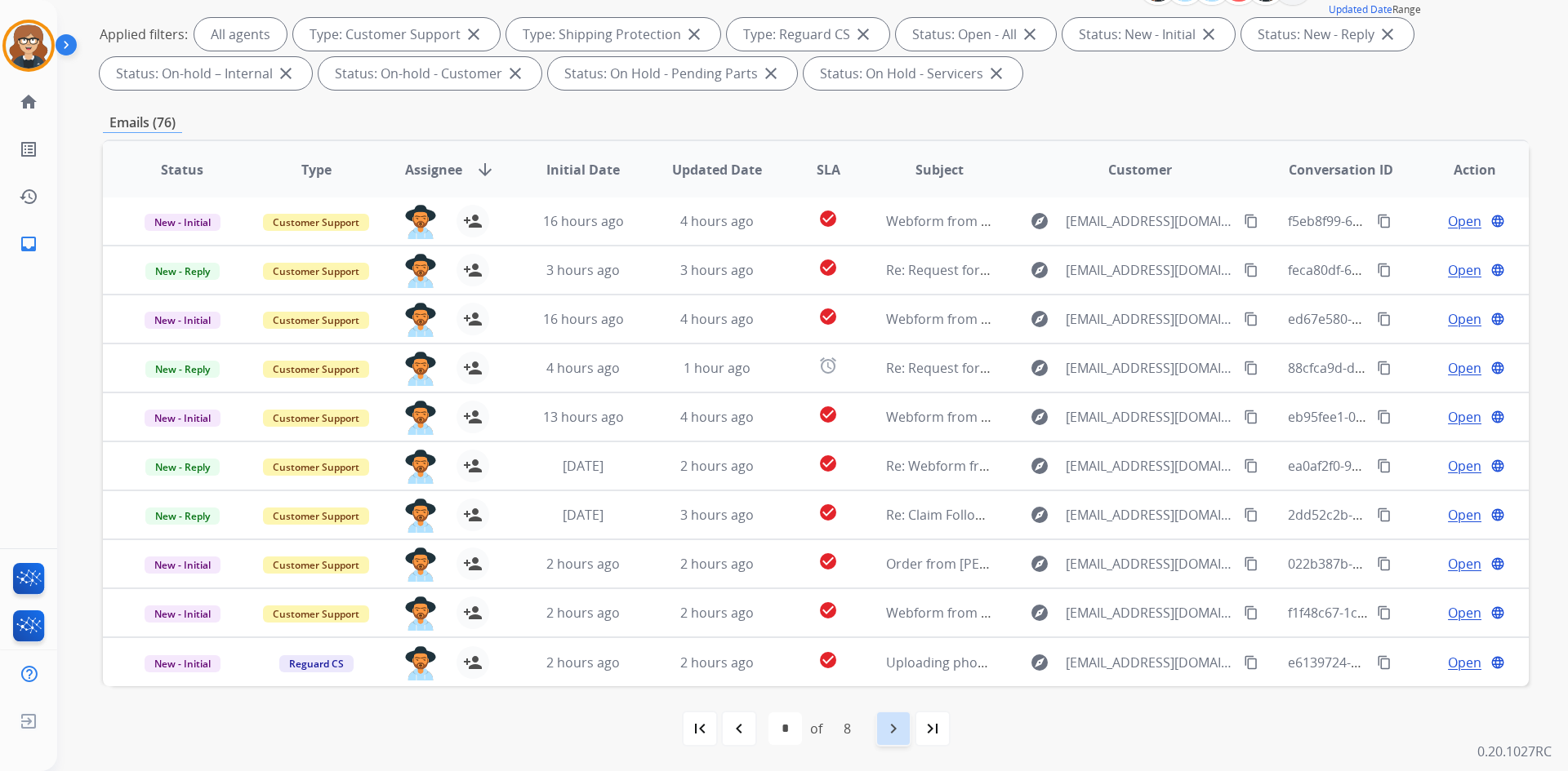
click at [900, 732] on mat-icon "navigate_next" at bounding box center [893, 728] width 19 height 19
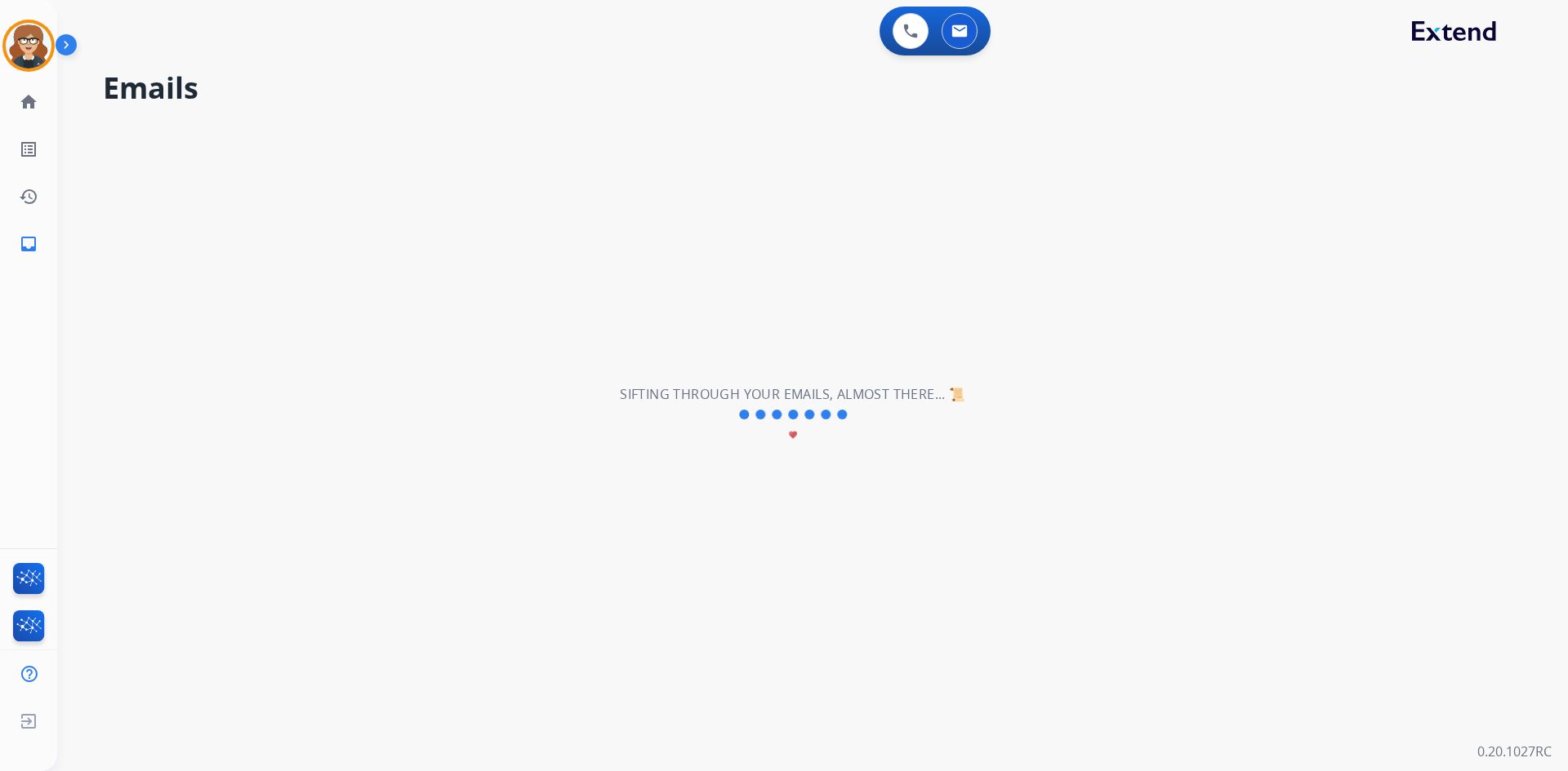
scroll to position [0, 0]
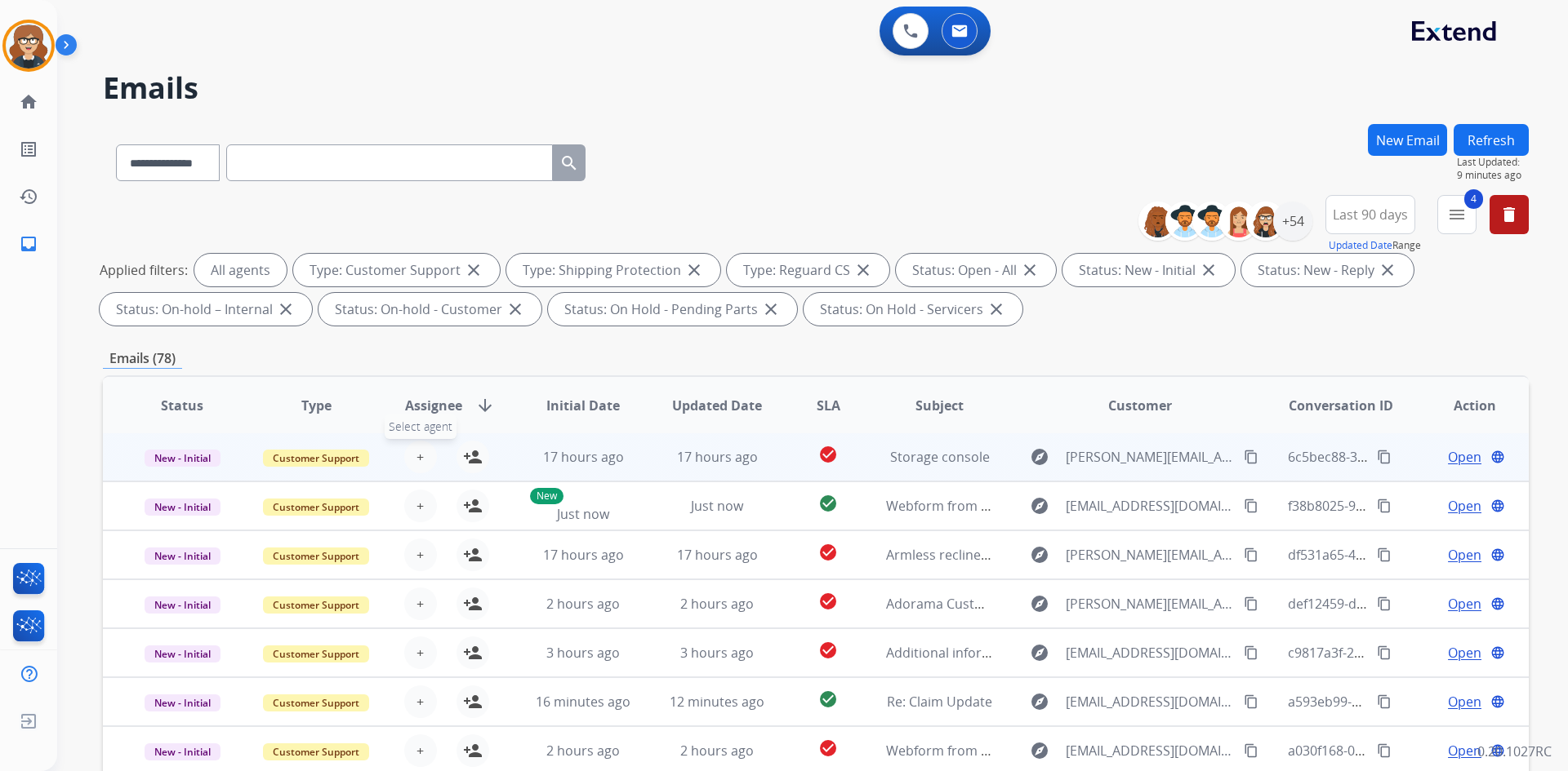
click at [424, 462] on button "+ Select agent" at bounding box center [421, 457] width 33 height 33
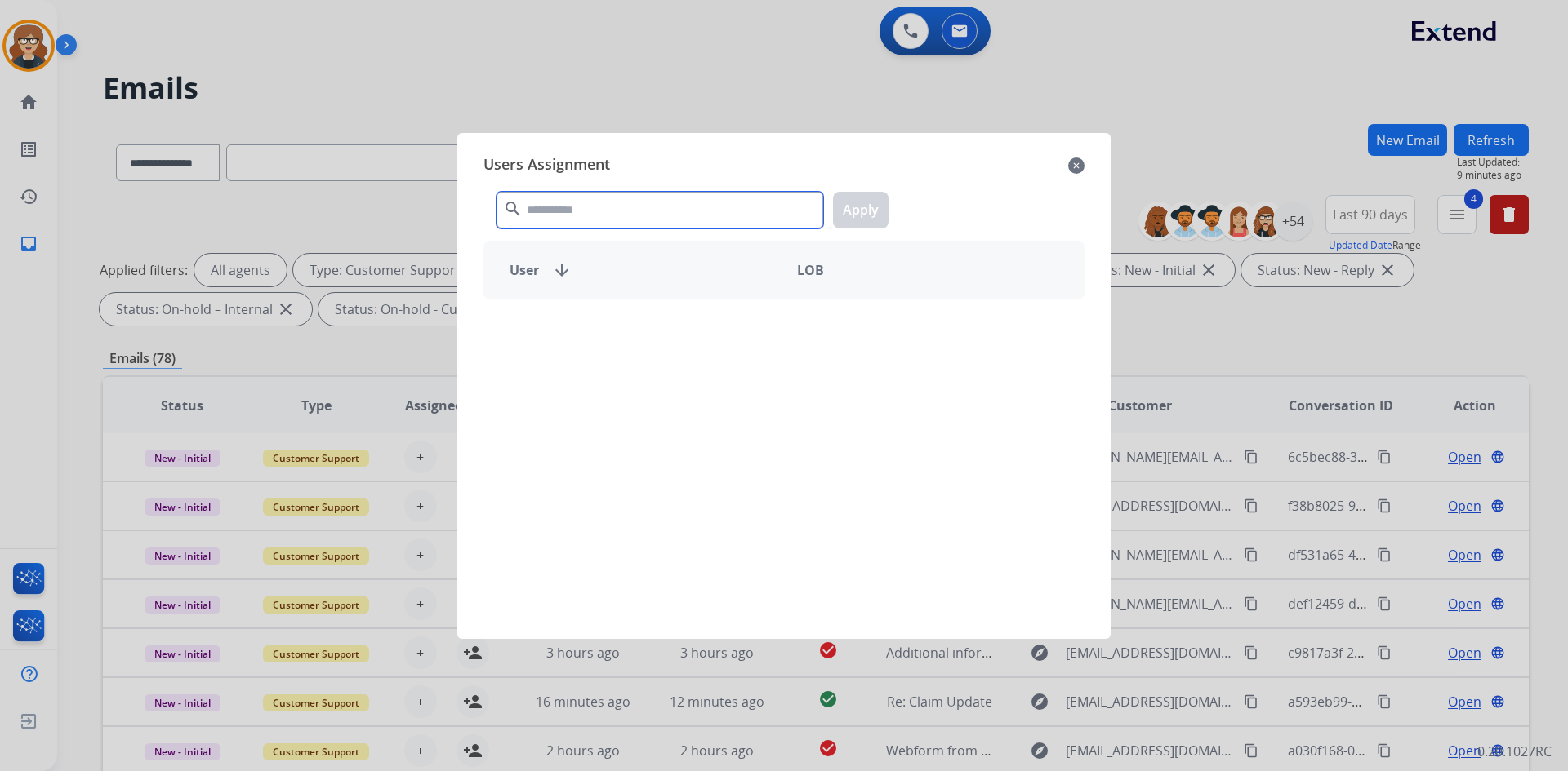
click at [700, 207] on input "text" at bounding box center [659, 210] width 326 height 37
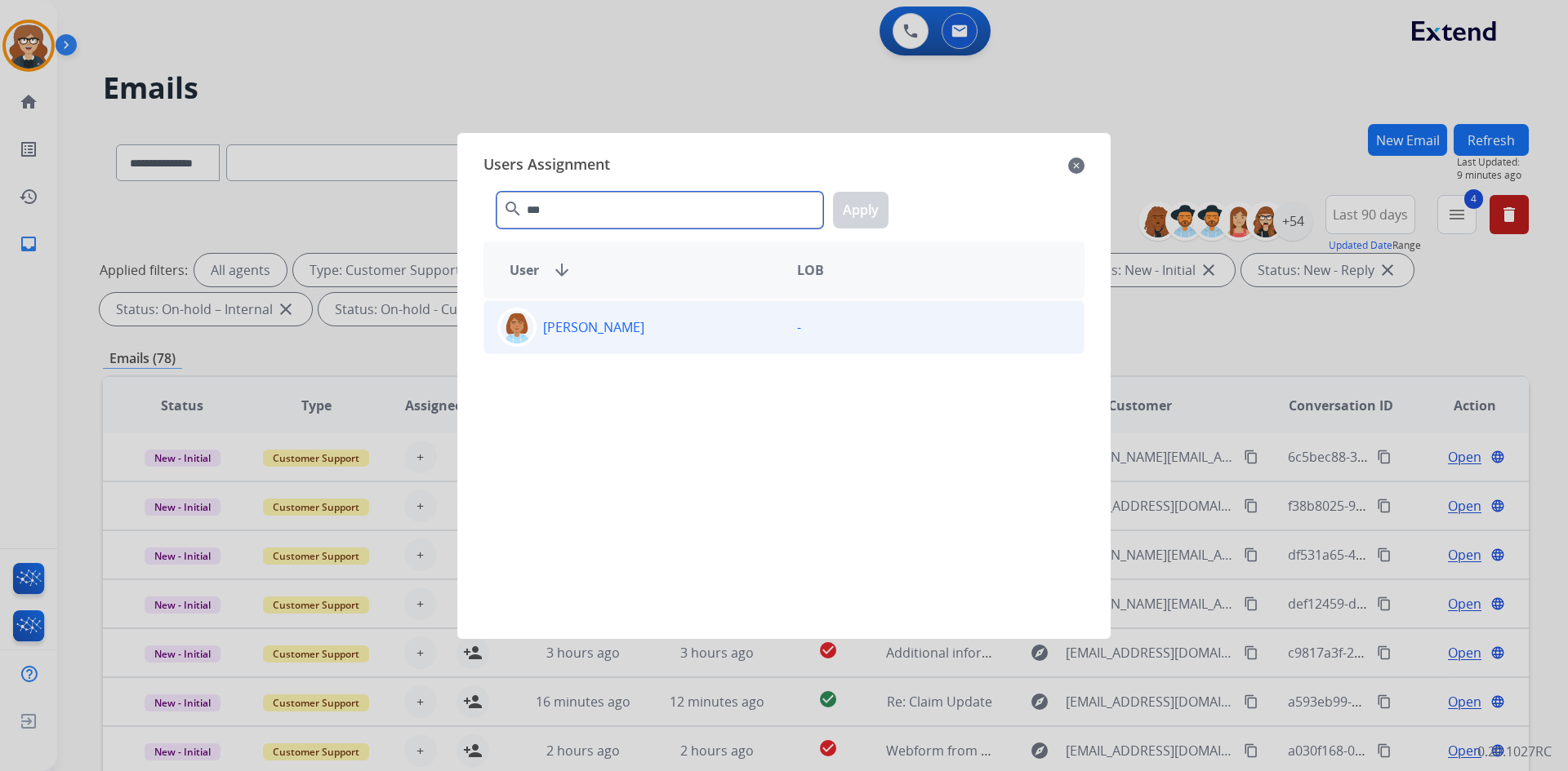
type input "***"
click at [639, 331] on p "[PERSON_NAME]" at bounding box center [593, 327] width 102 height 19
click at [517, 326] on img at bounding box center [517, 327] width 33 height 33
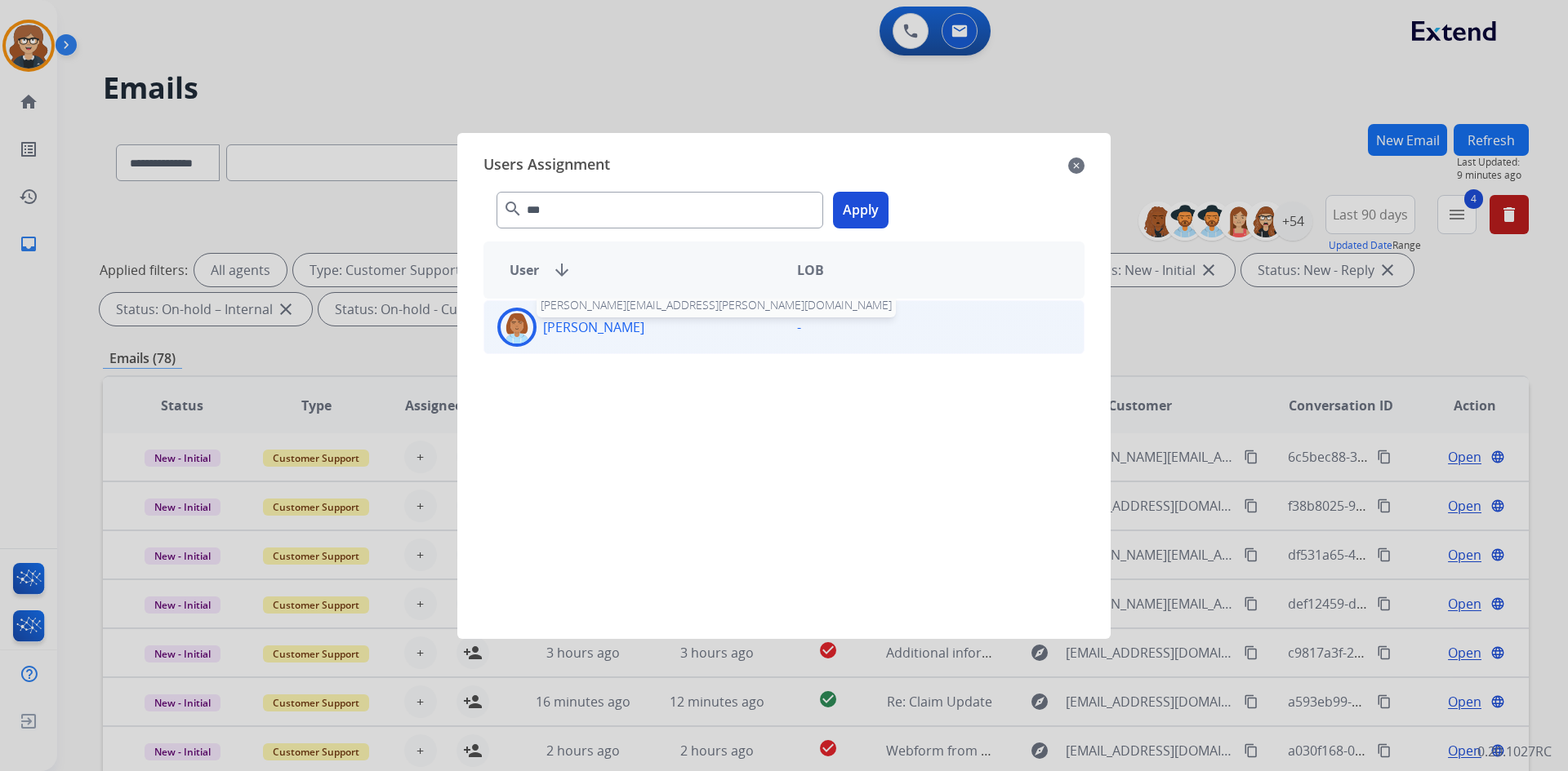
click at [552, 332] on p "[PERSON_NAME]" at bounding box center [593, 327] width 102 height 19
click at [837, 206] on button "Apply" at bounding box center [859, 210] width 55 height 37
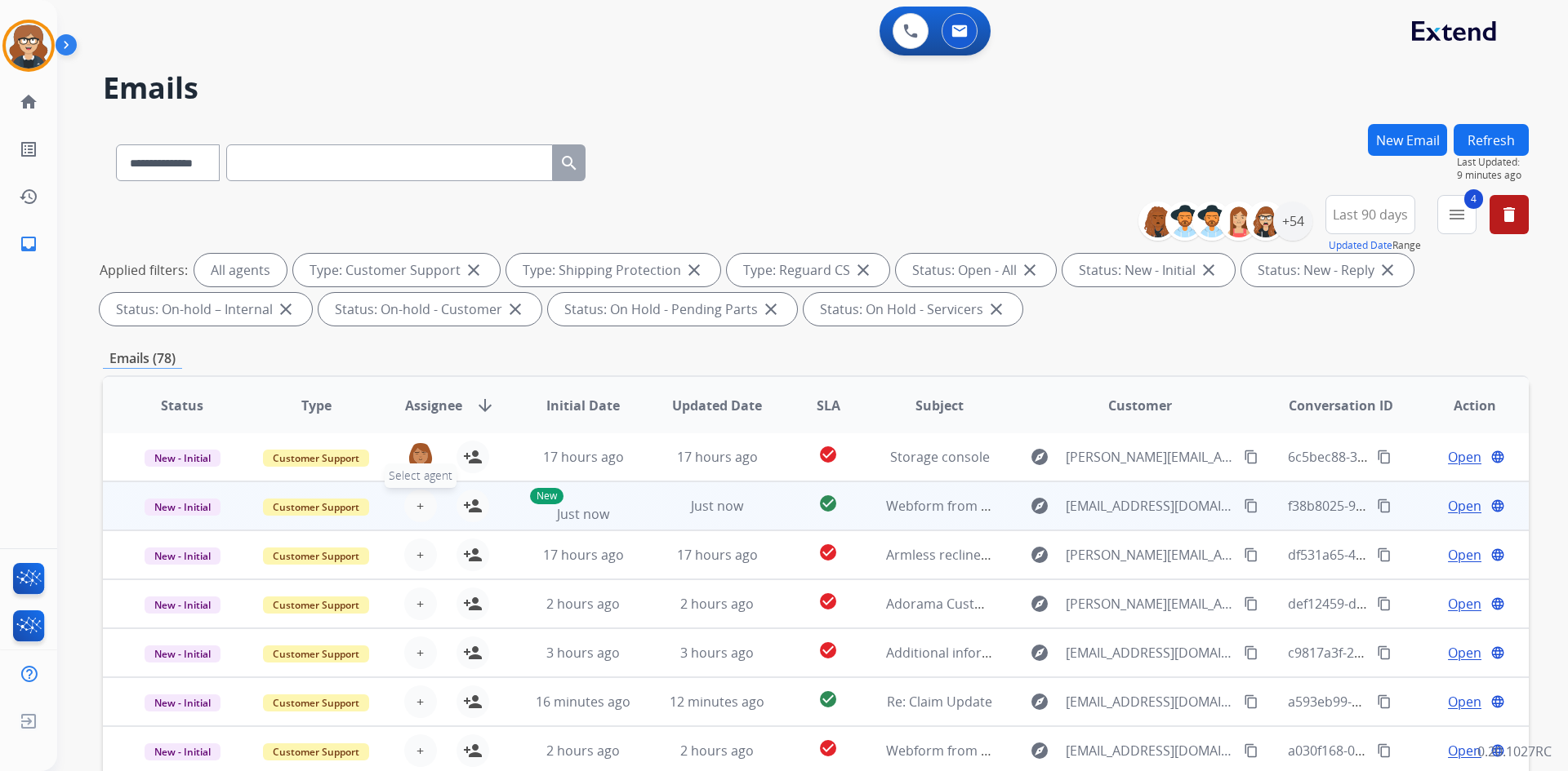
click at [425, 508] on button "+ Select agent" at bounding box center [421, 506] width 33 height 33
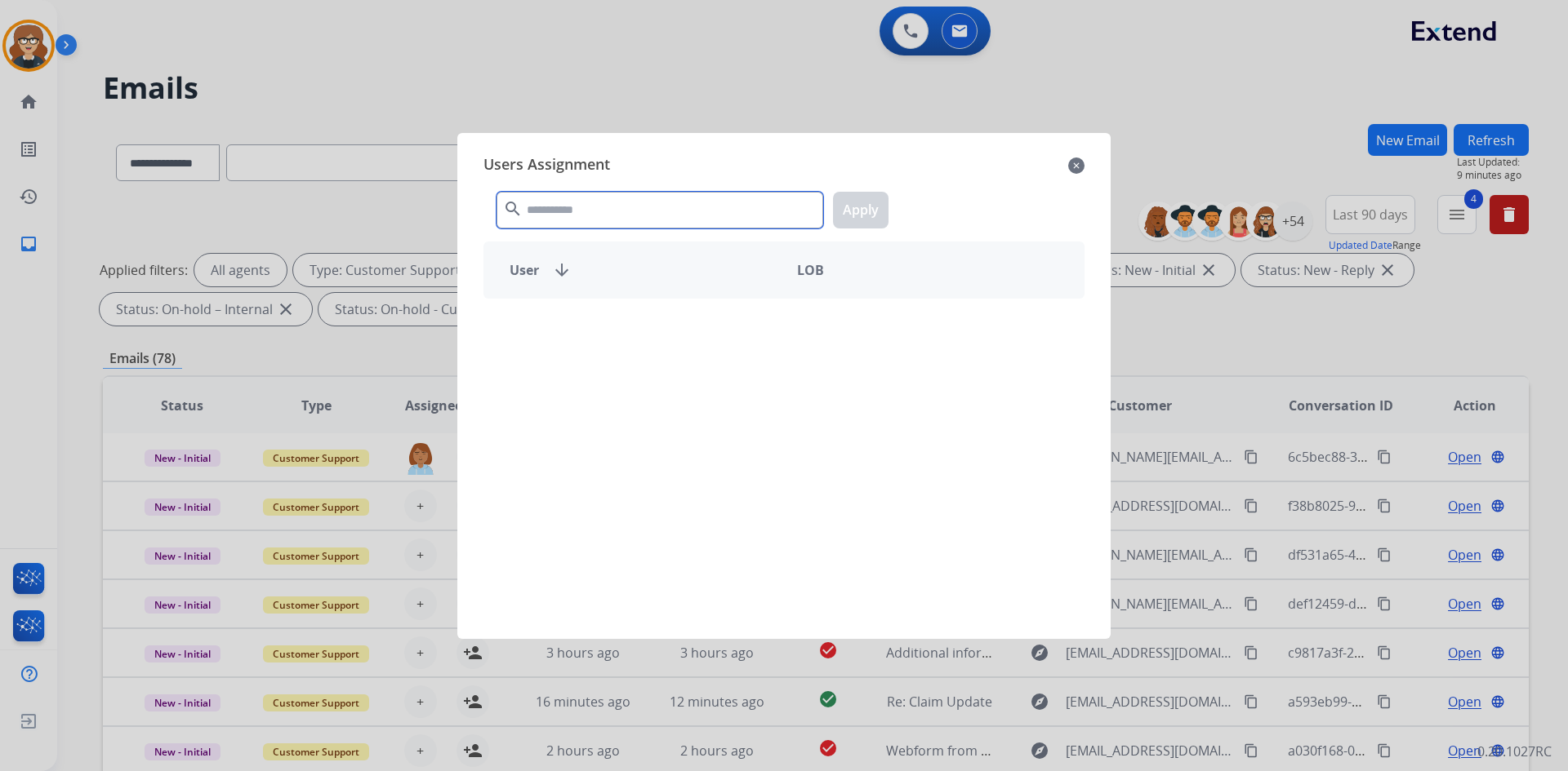
click at [618, 211] on input "text" at bounding box center [659, 210] width 326 height 37
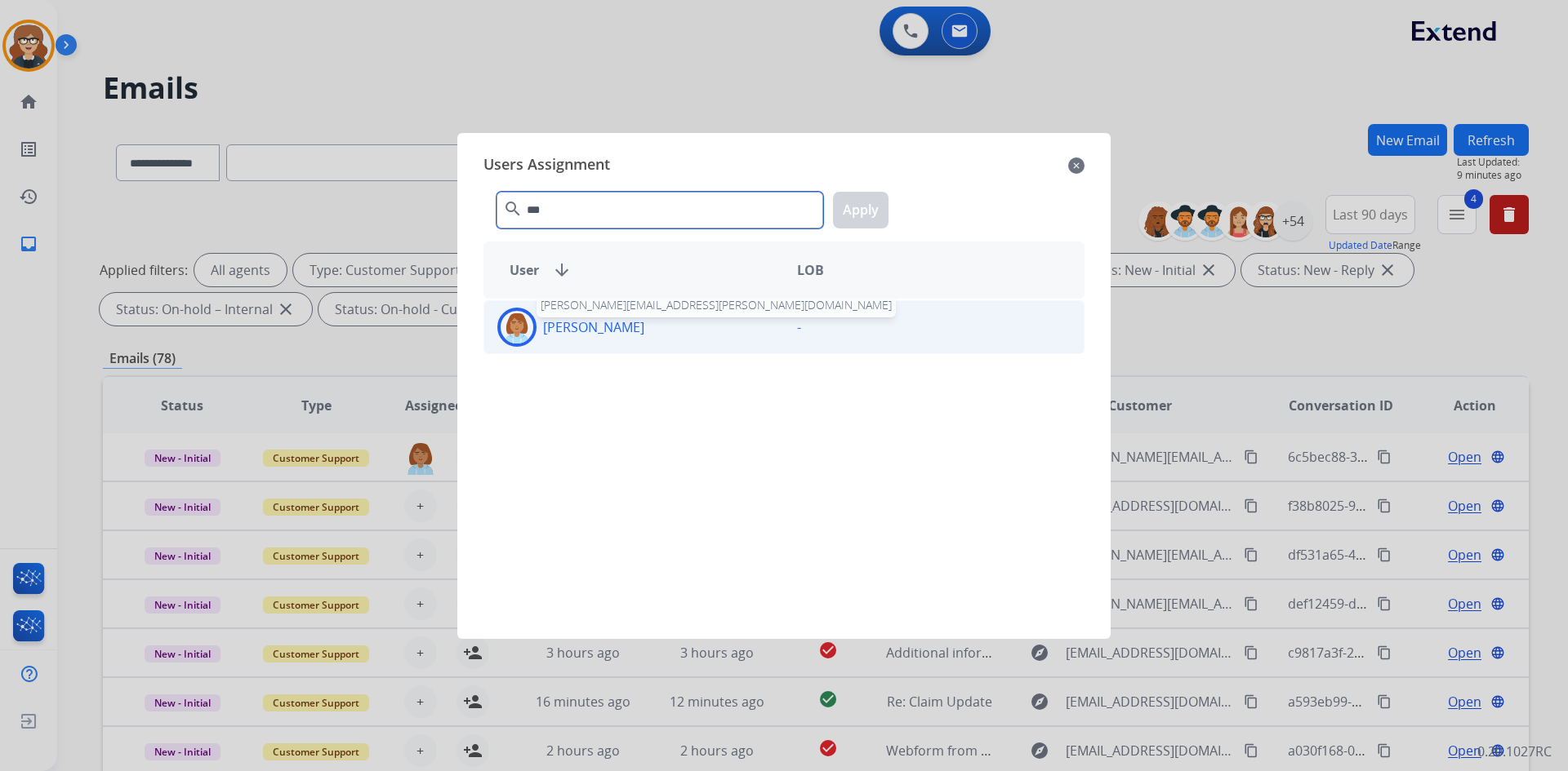
type input "***"
click at [568, 337] on p "[PERSON_NAME]" at bounding box center [593, 327] width 102 height 19
click at [863, 210] on button "Apply" at bounding box center [859, 210] width 55 height 37
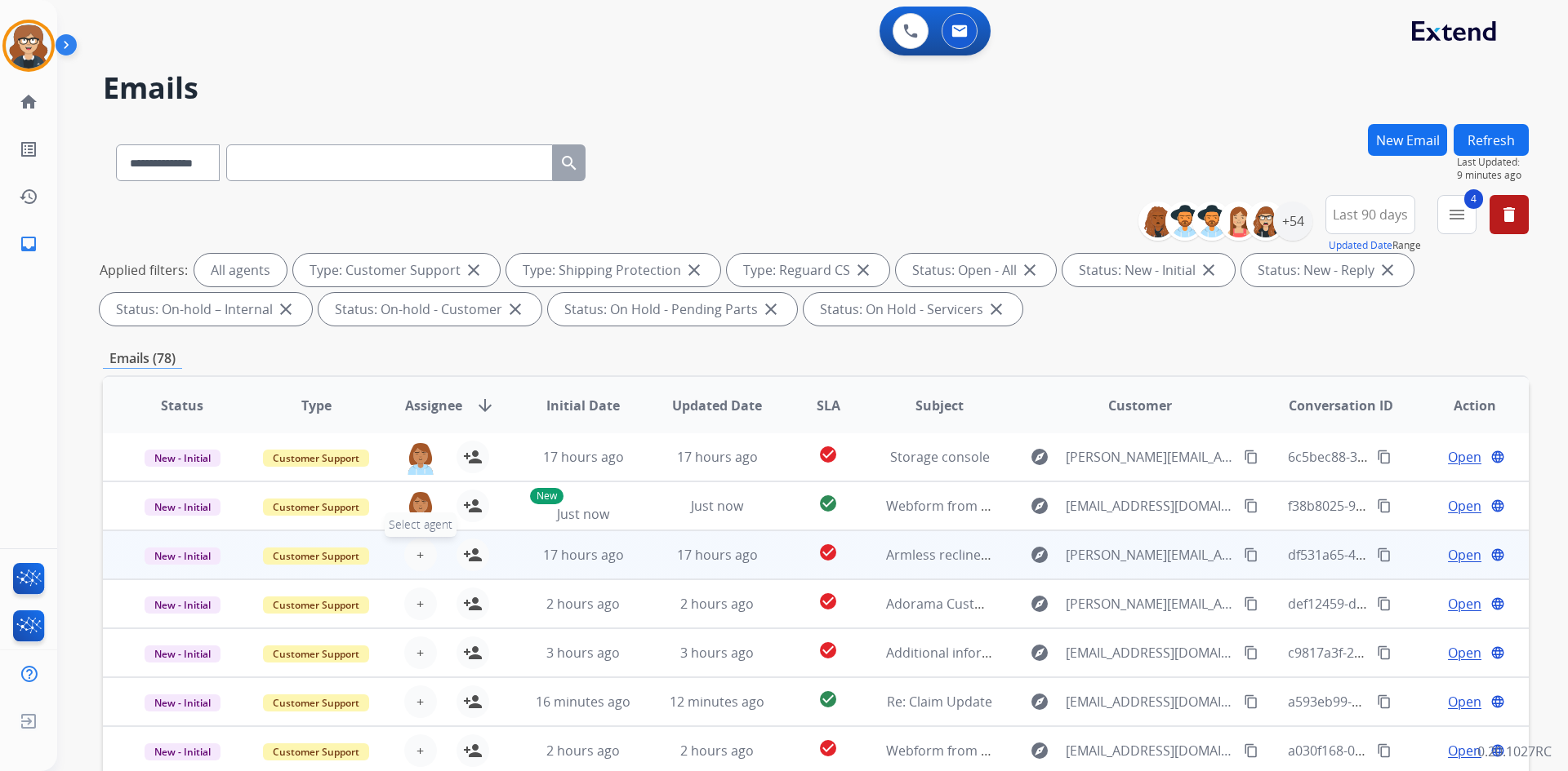
click at [416, 555] on span "+" at bounding box center [420, 554] width 8 height 19
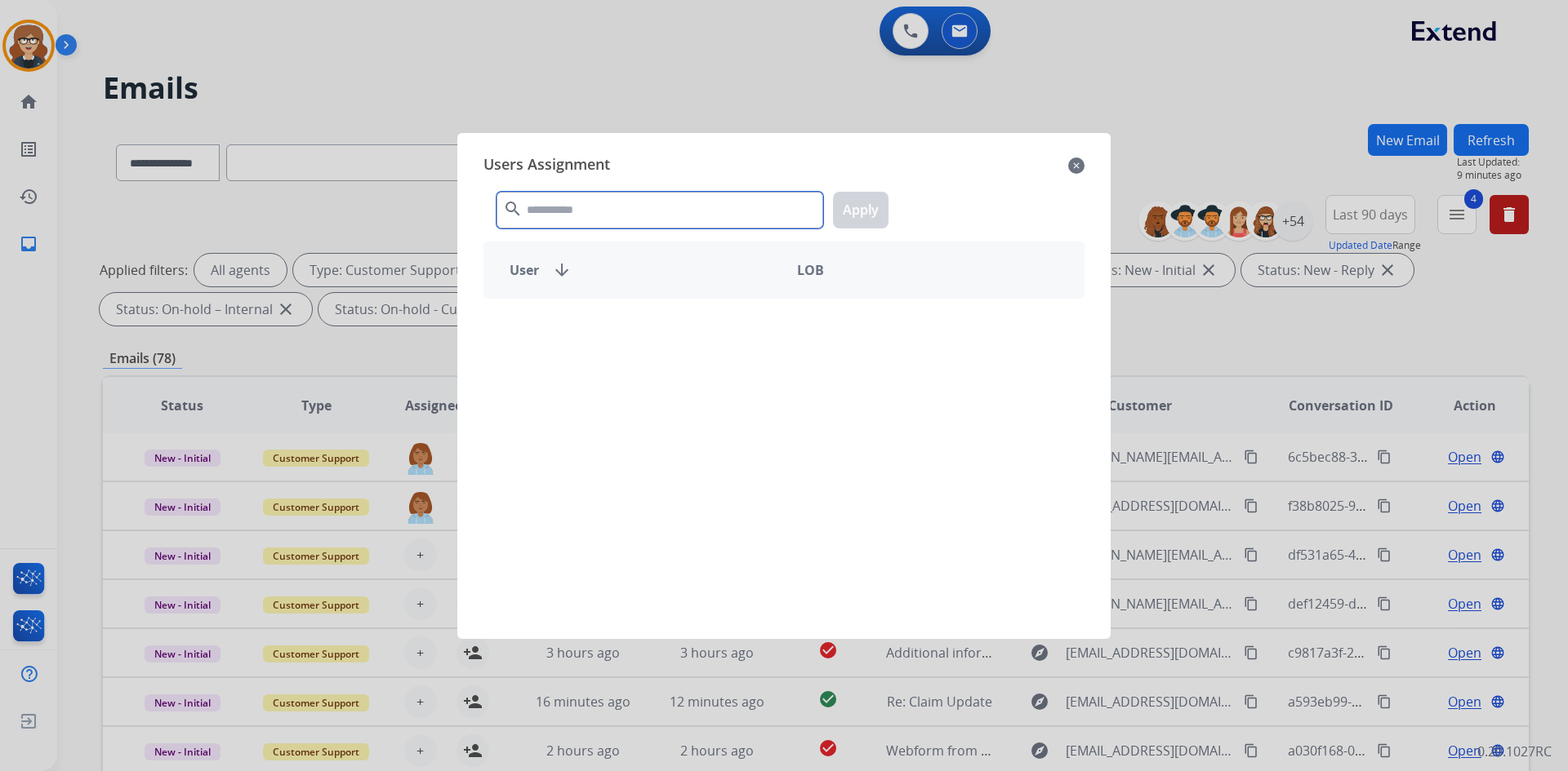
click at [636, 212] on input "text" at bounding box center [659, 210] width 326 height 37
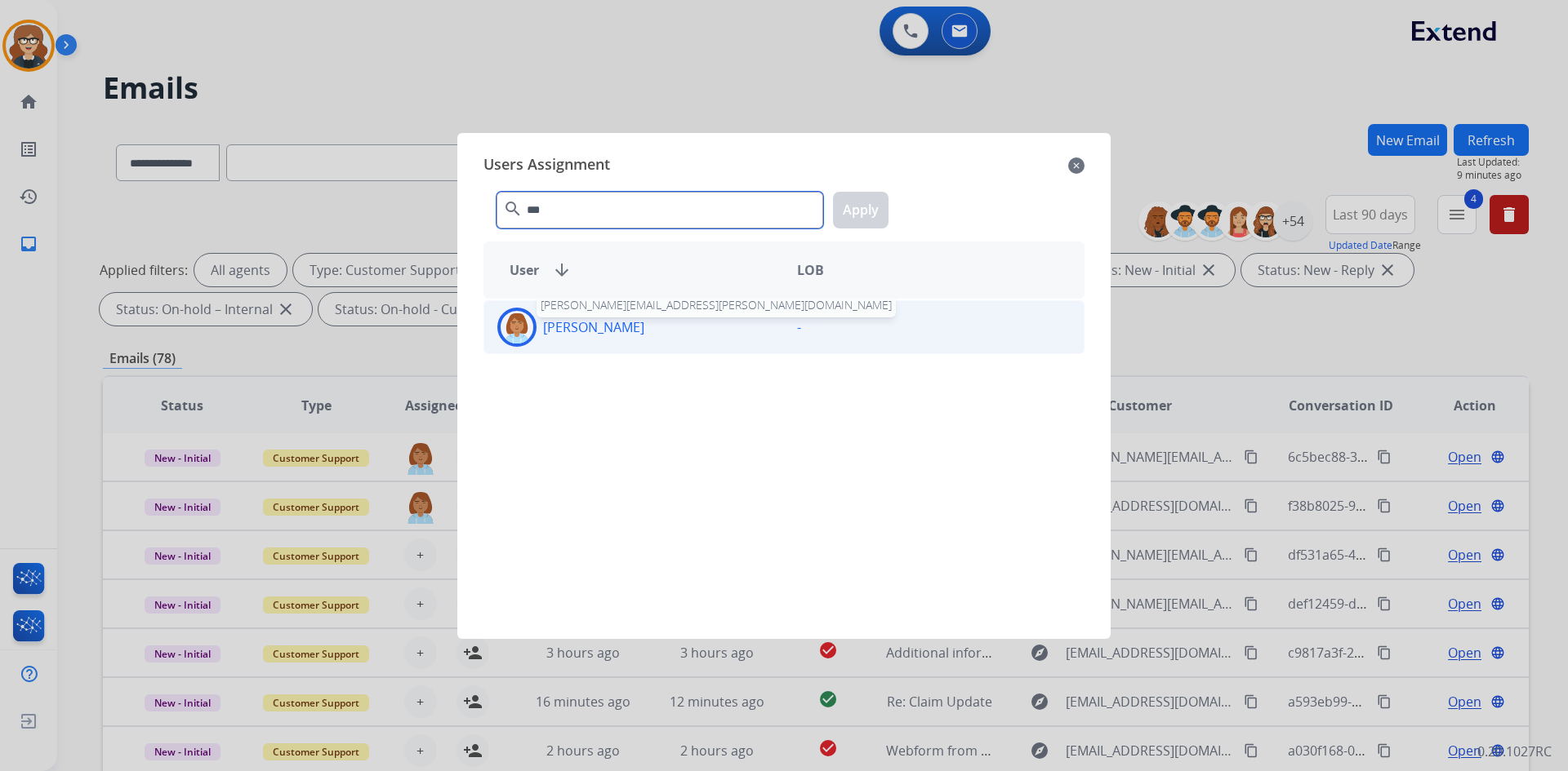
type input "***"
click at [591, 330] on p "[PERSON_NAME]" at bounding box center [593, 327] width 102 height 19
click at [852, 211] on button "Apply" at bounding box center [859, 210] width 55 height 37
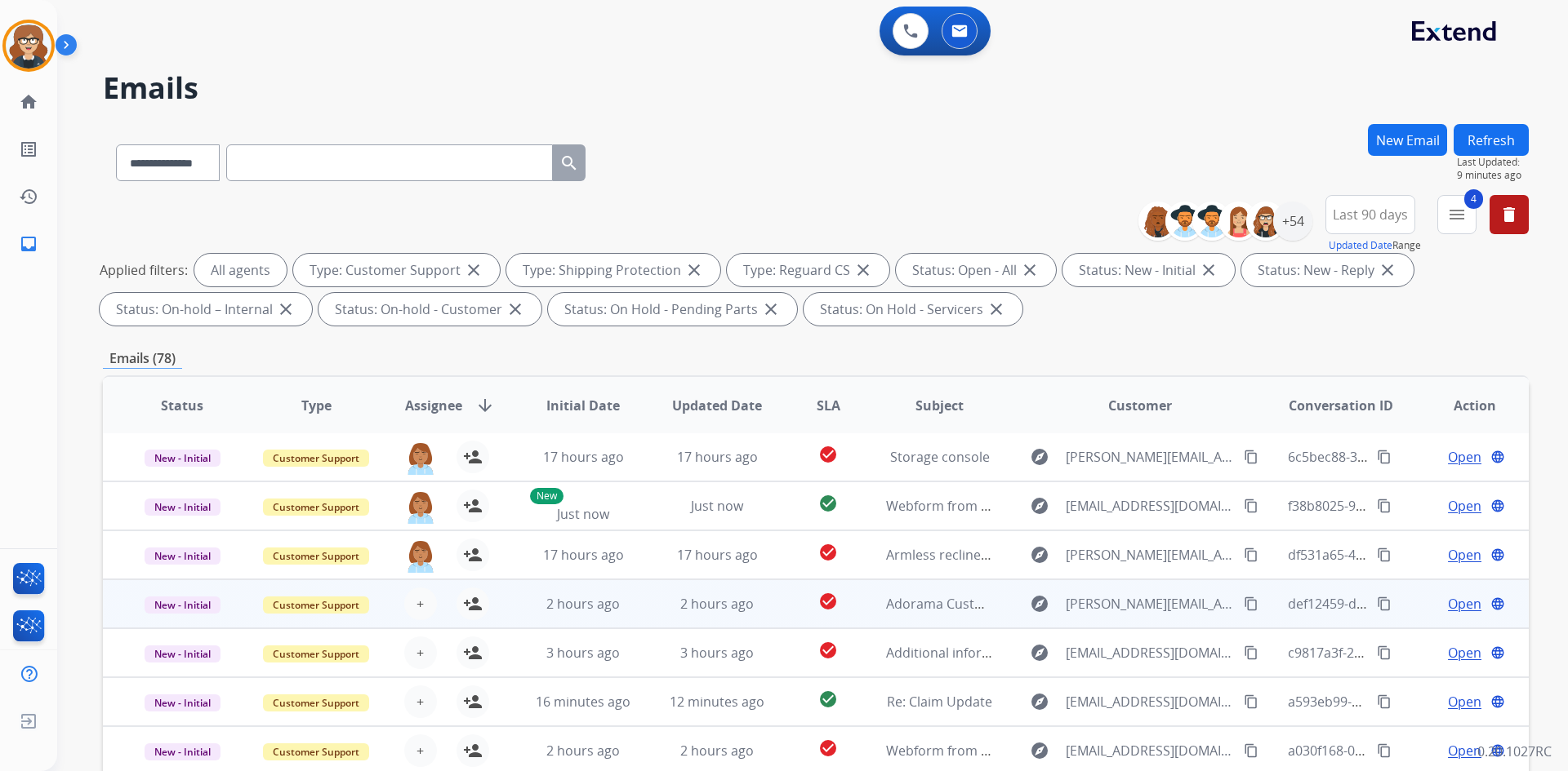
scroll to position [236, 0]
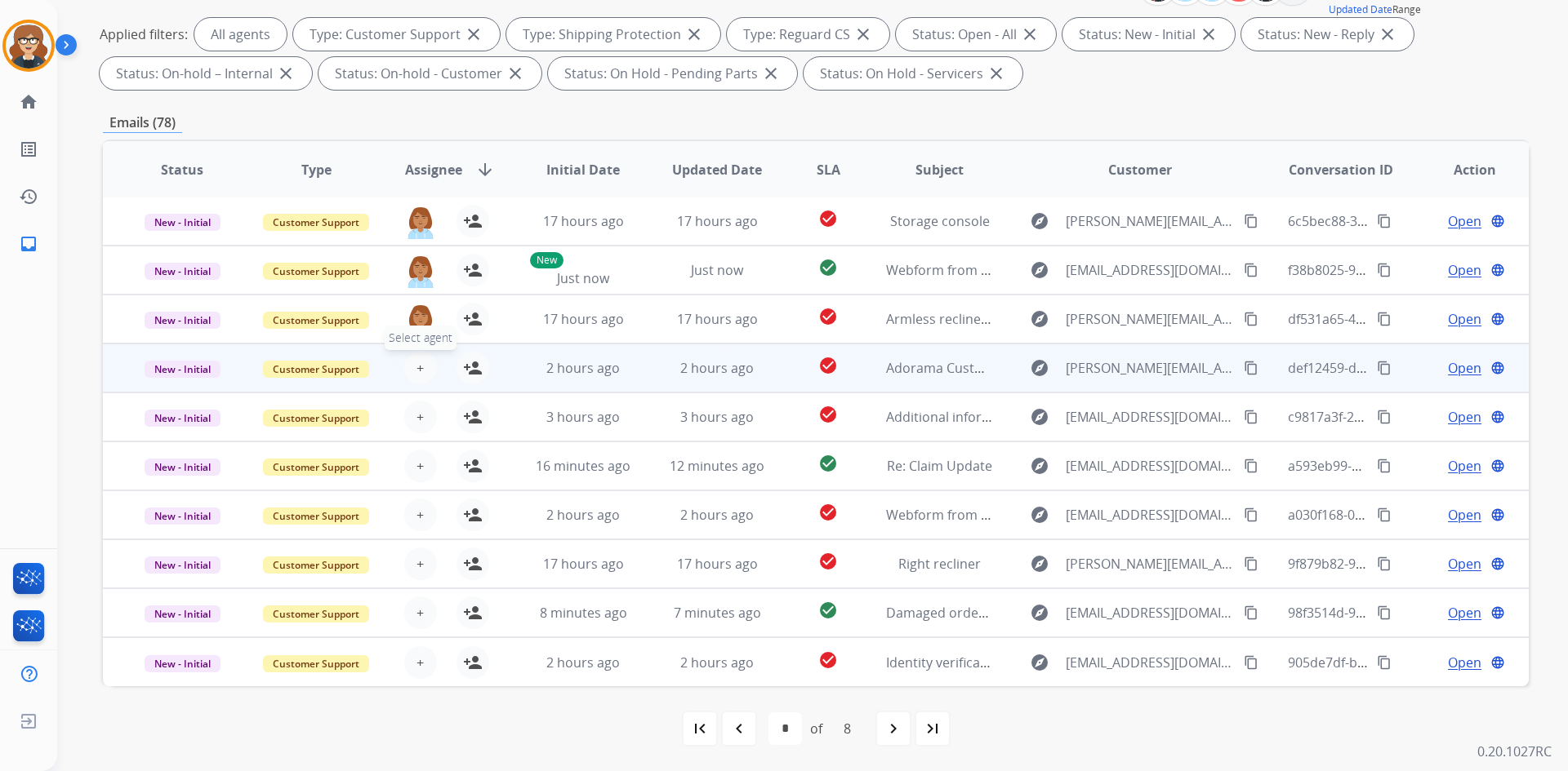
click at [416, 367] on span "+" at bounding box center [420, 368] width 8 height 19
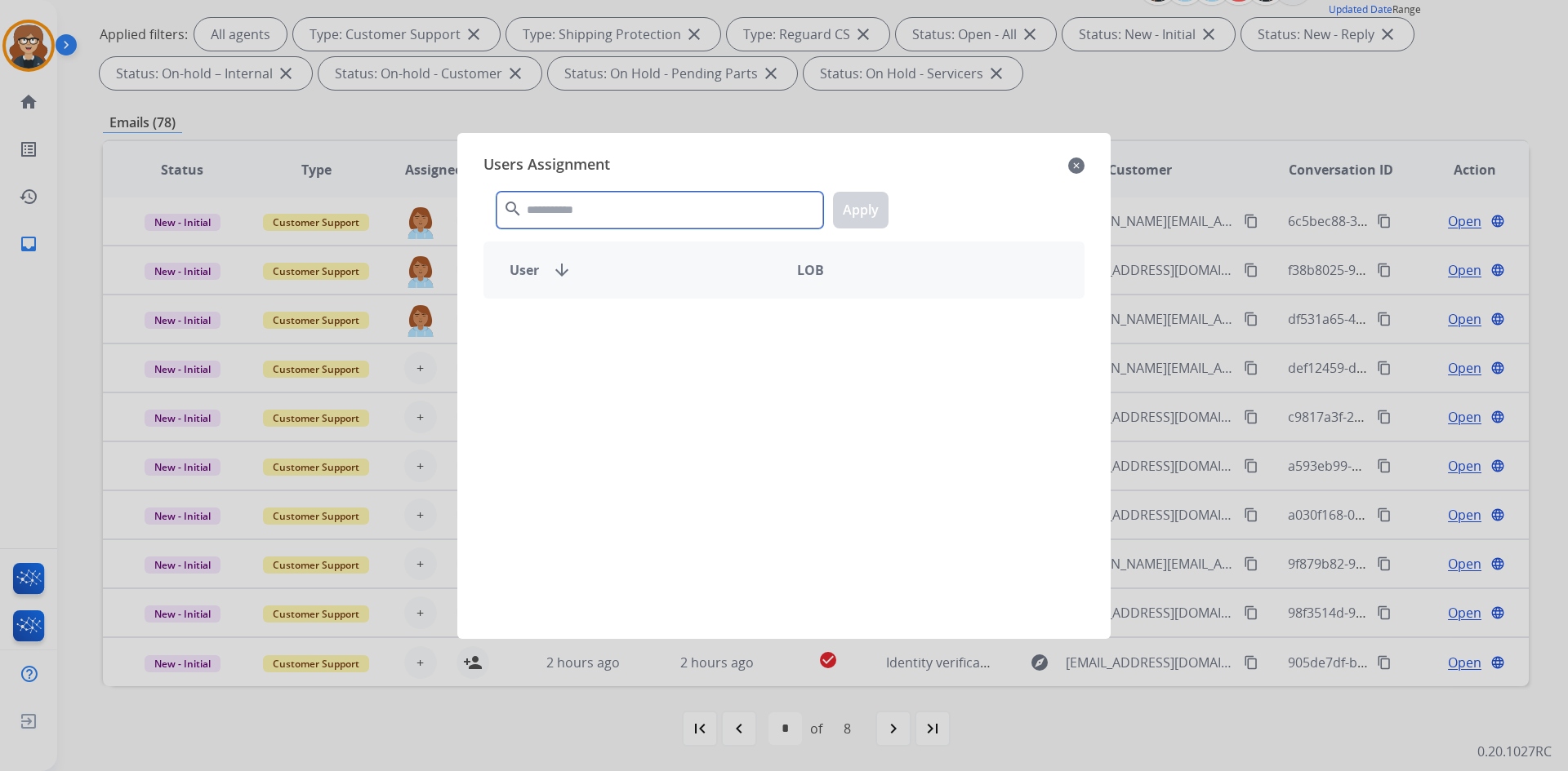
click at [583, 209] on input "text" at bounding box center [659, 210] width 326 height 37
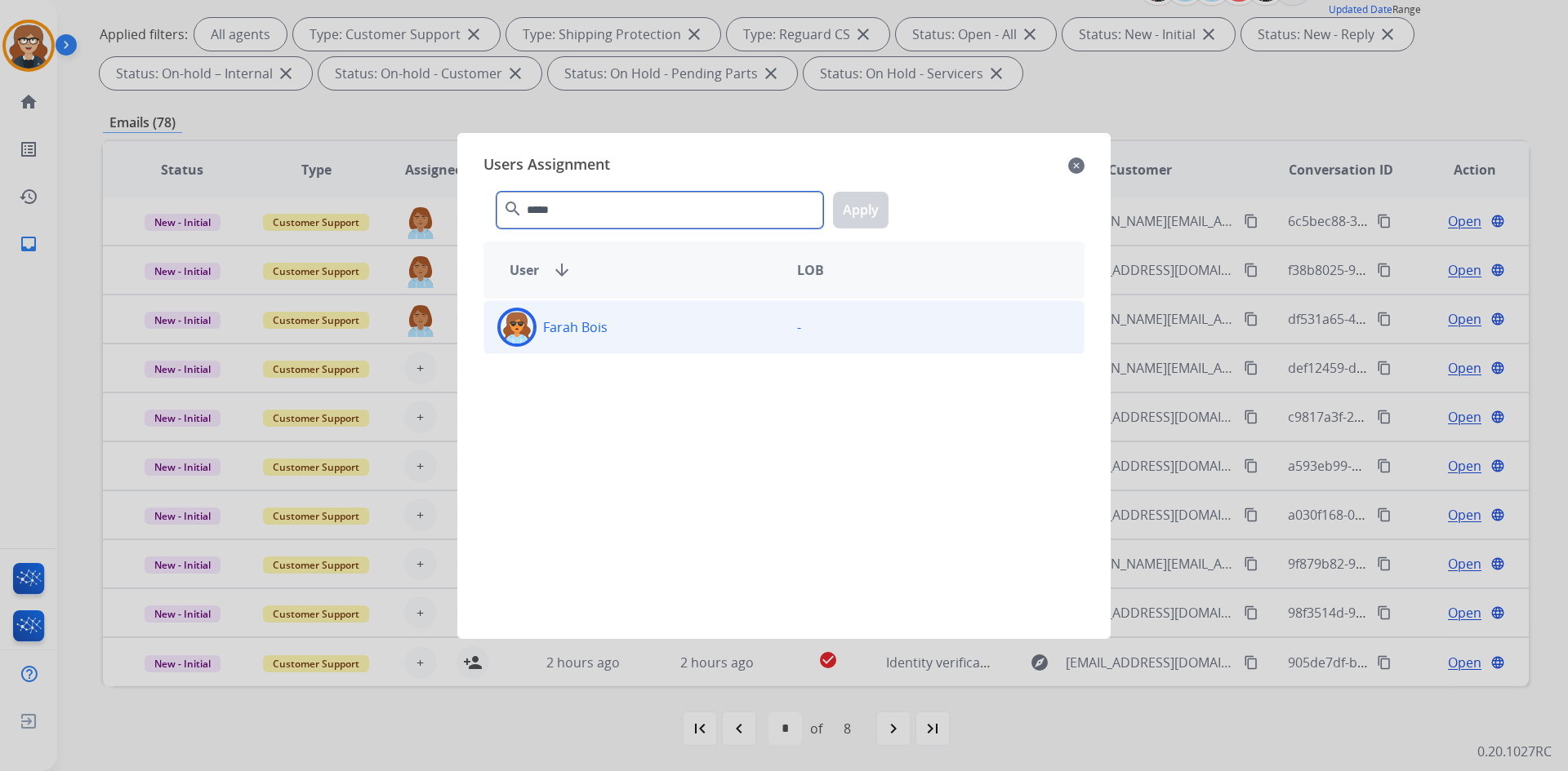
type input "*****"
click at [526, 327] on img at bounding box center [517, 327] width 33 height 33
click at [859, 203] on button "Apply" at bounding box center [859, 210] width 55 height 37
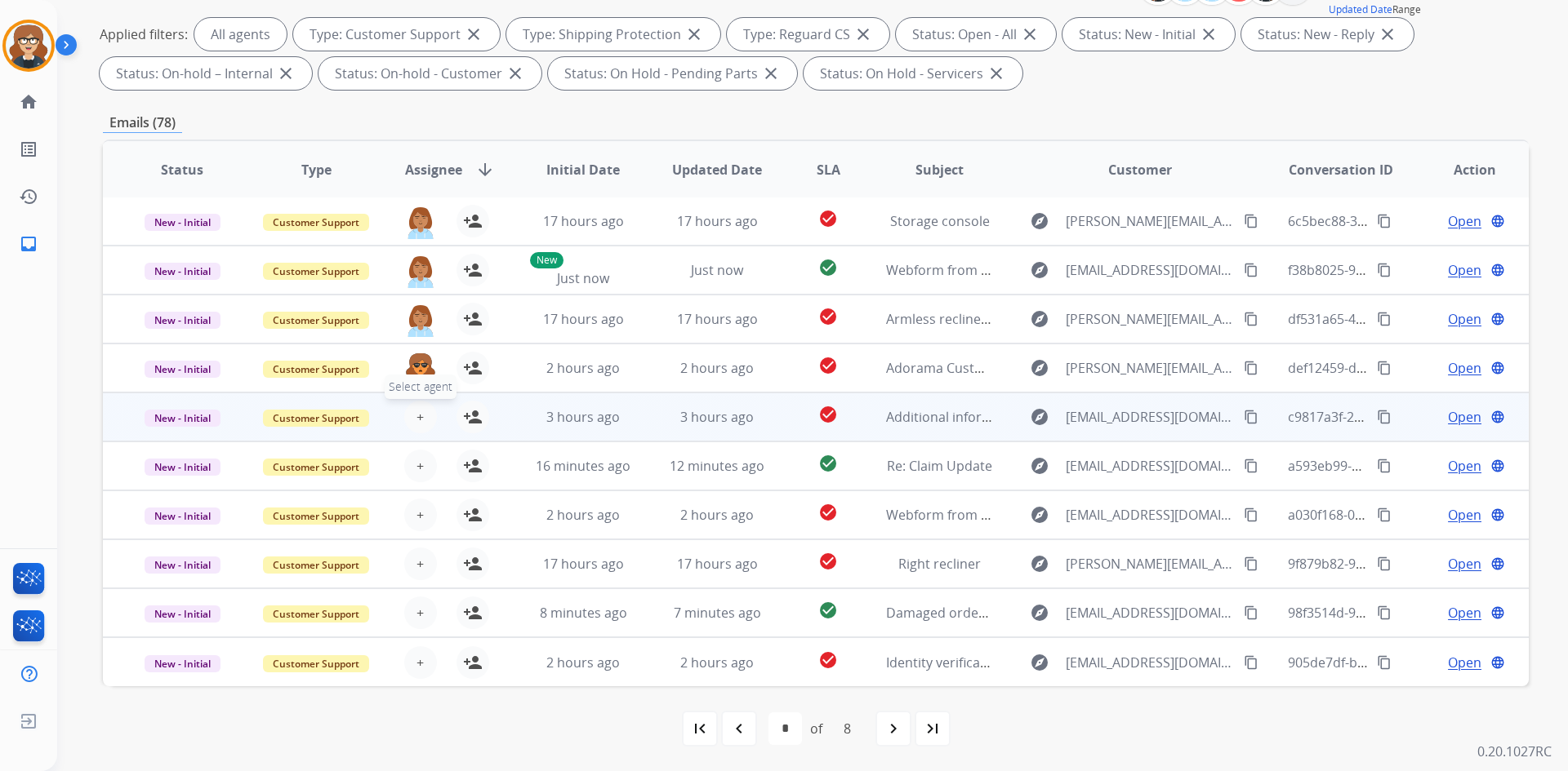
click at [417, 416] on span "+" at bounding box center [420, 417] width 8 height 19
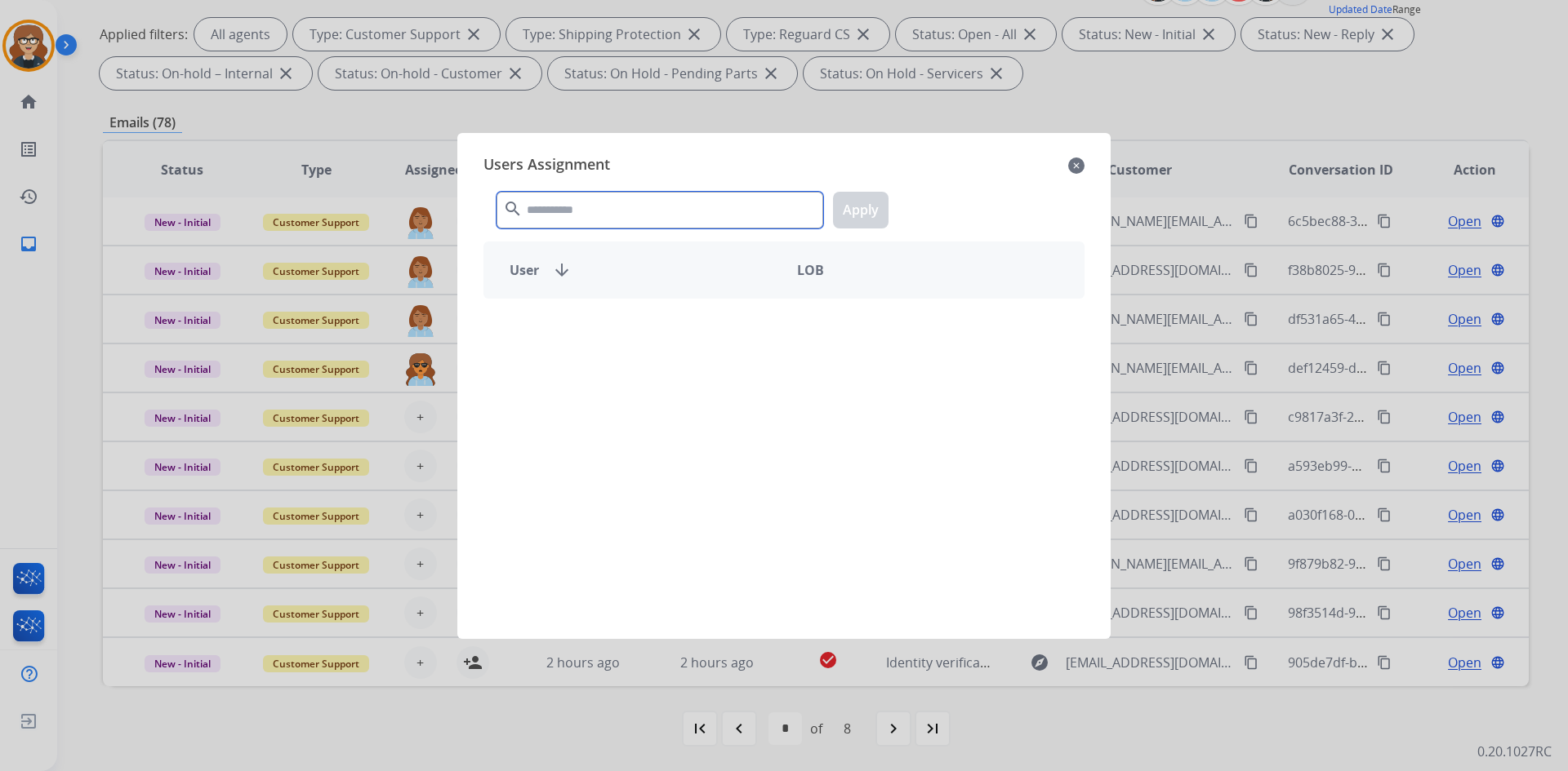
click at [586, 207] on input "text" at bounding box center [659, 210] width 326 height 37
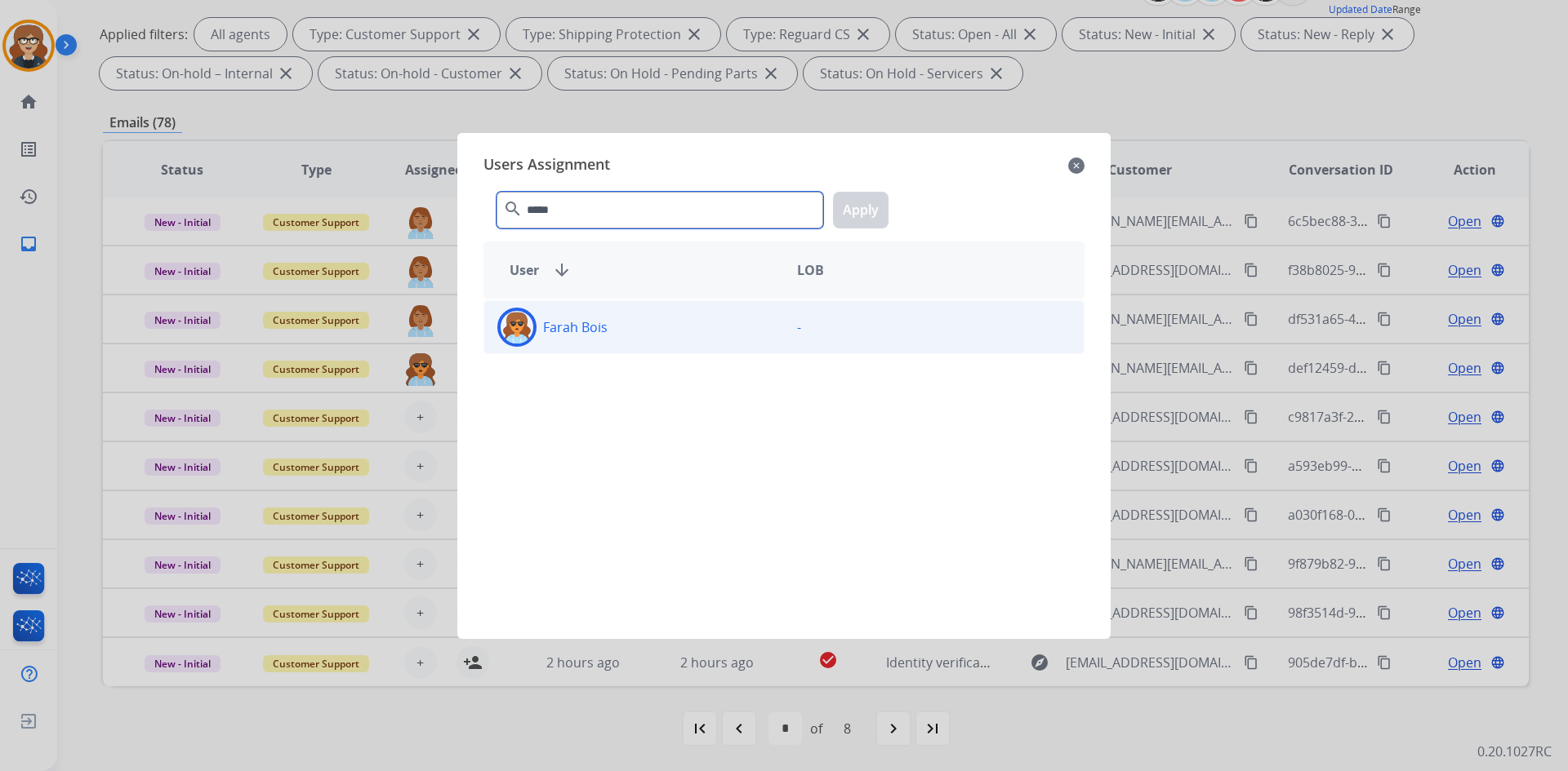
type input "*****"
click at [525, 326] on img at bounding box center [517, 327] width 33 height 33
click at [854, 206] on button "Apply" at bounding box center [859, 210] width 55 height 37
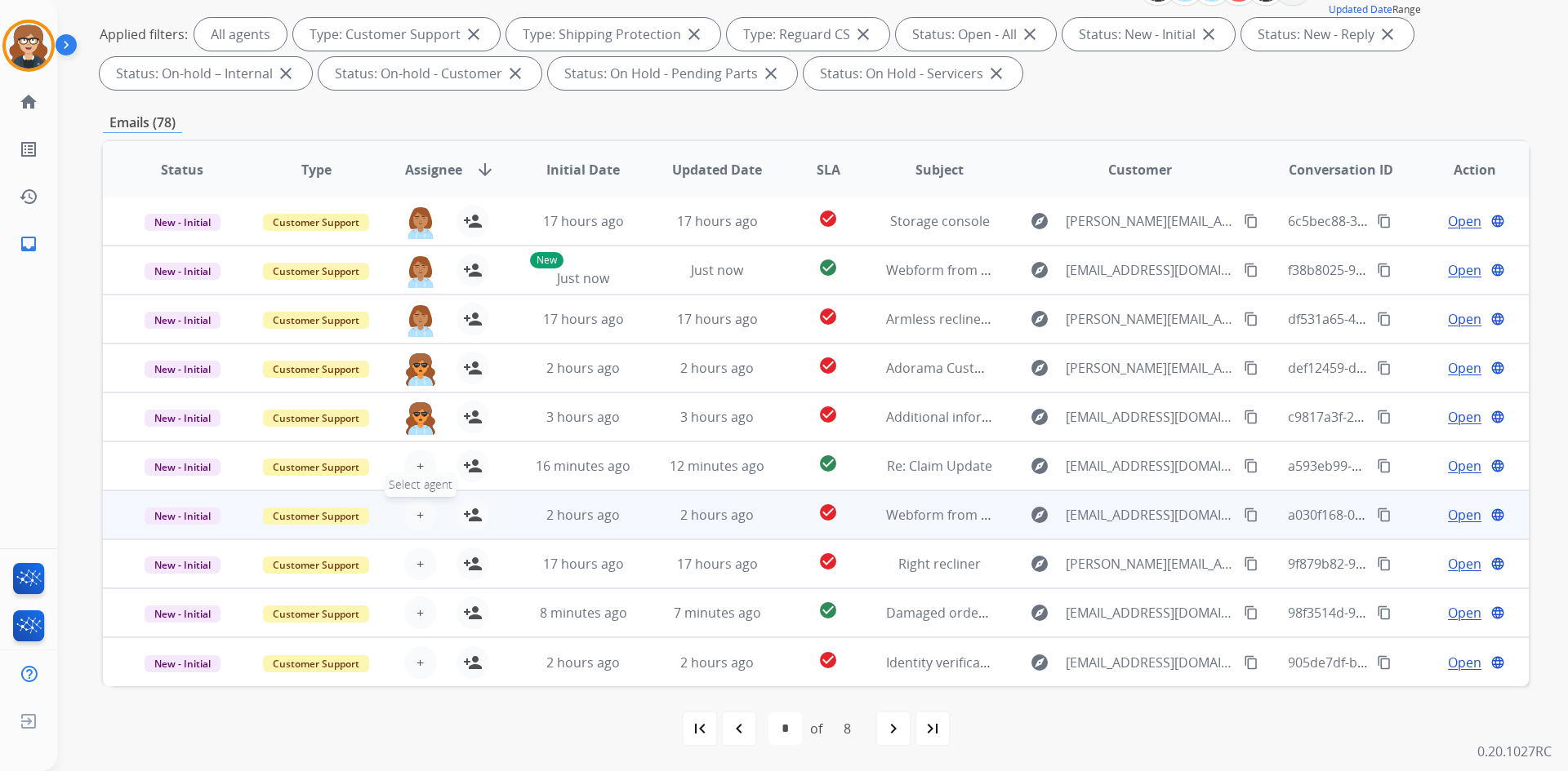
click at [411, 515] on button "+ Select agent" at bounding box center [421, 515] width 33 height 33
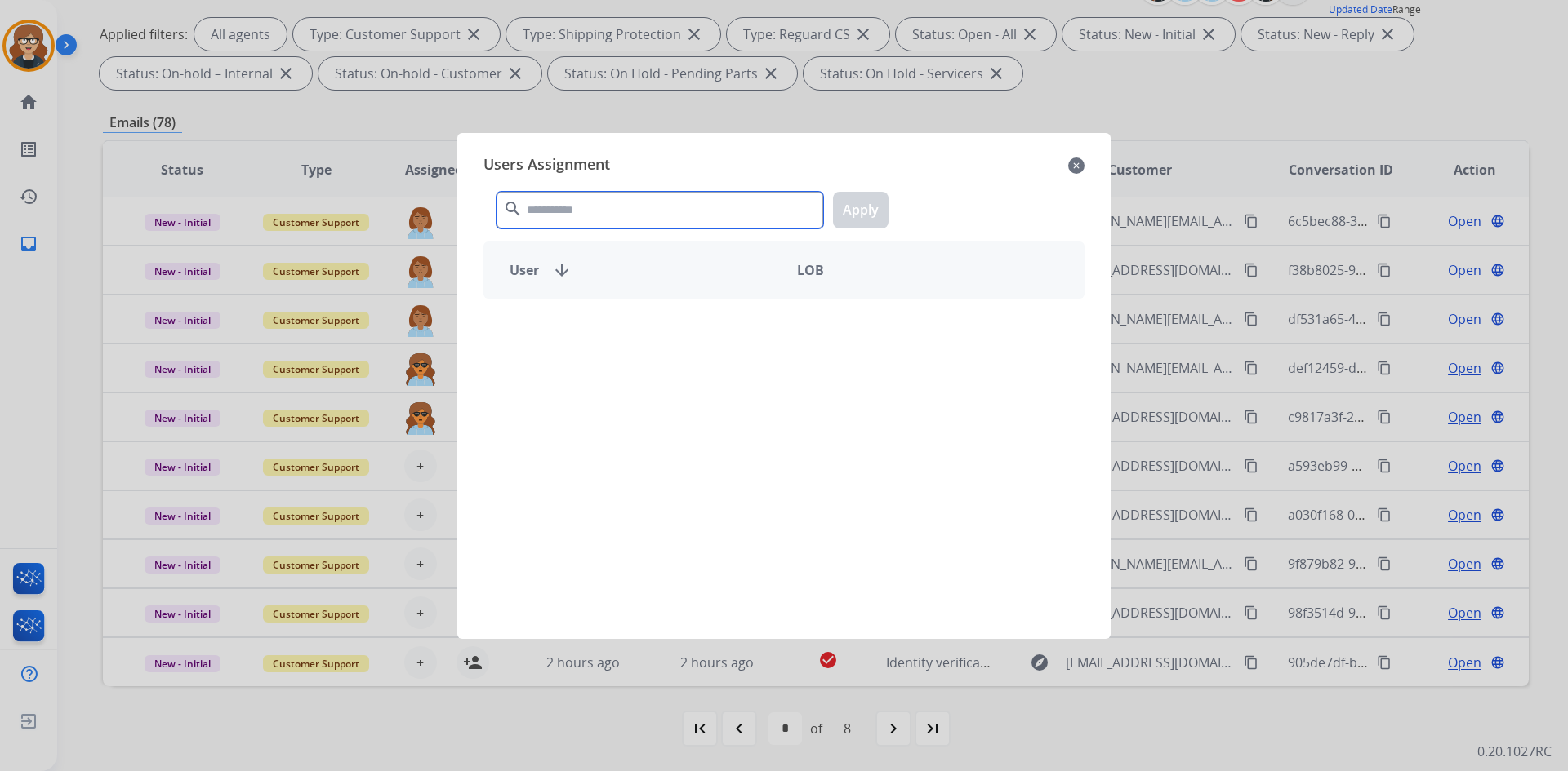
click at [587, 217] on input "text" at bounding box center [659, 210] width 326 height 37
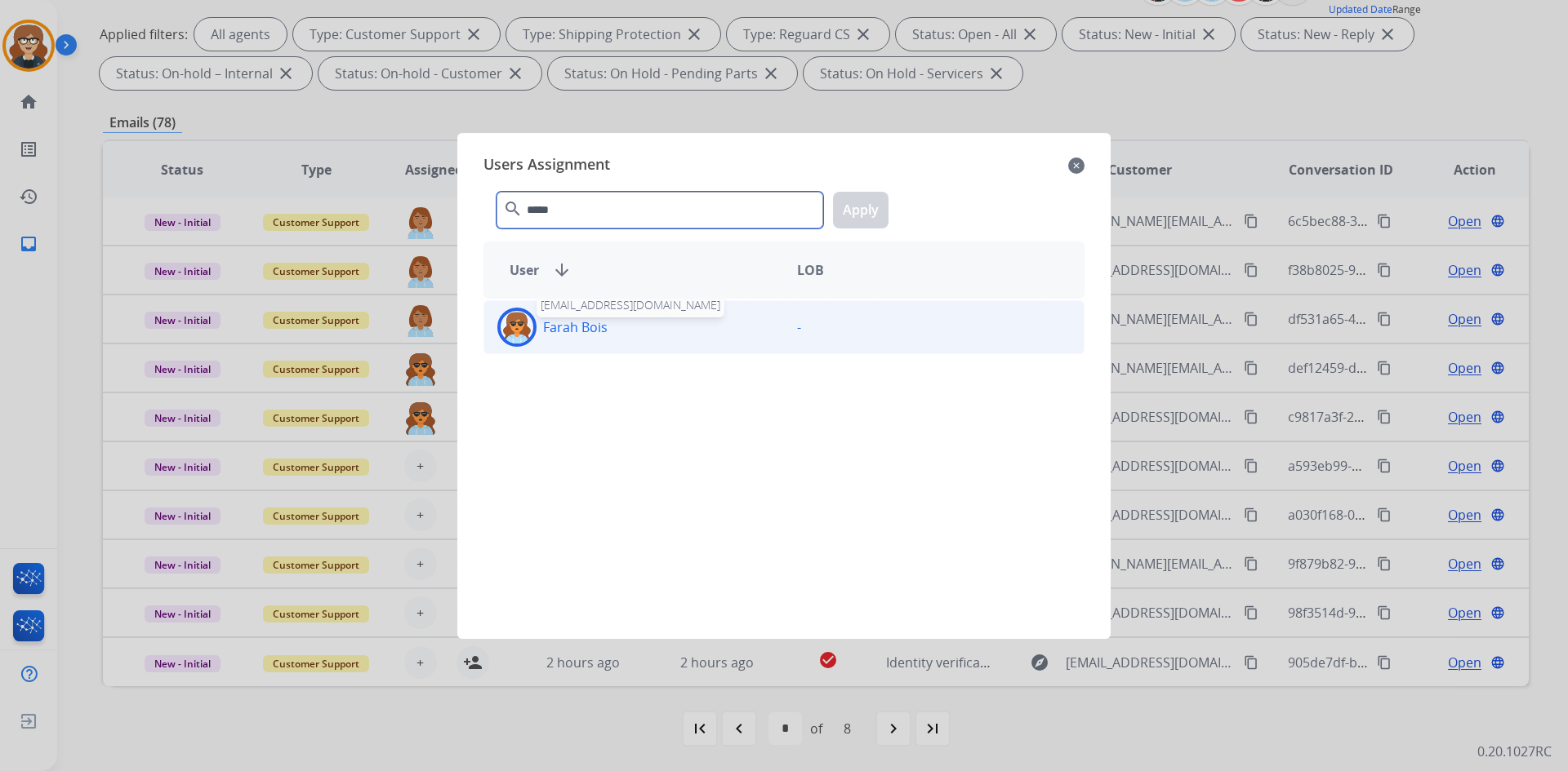
type input "*****"
click at [515, 325] on img at bounding box center [517, 327] width 33 height 33
drag, startPoint x: 874, startPoint y: 204, endPoint x: 853, endPoint y: 231, distance: 34.2
click at [873, 203] on button "Apply" at bounding box center [859, 210] width 55 height 37
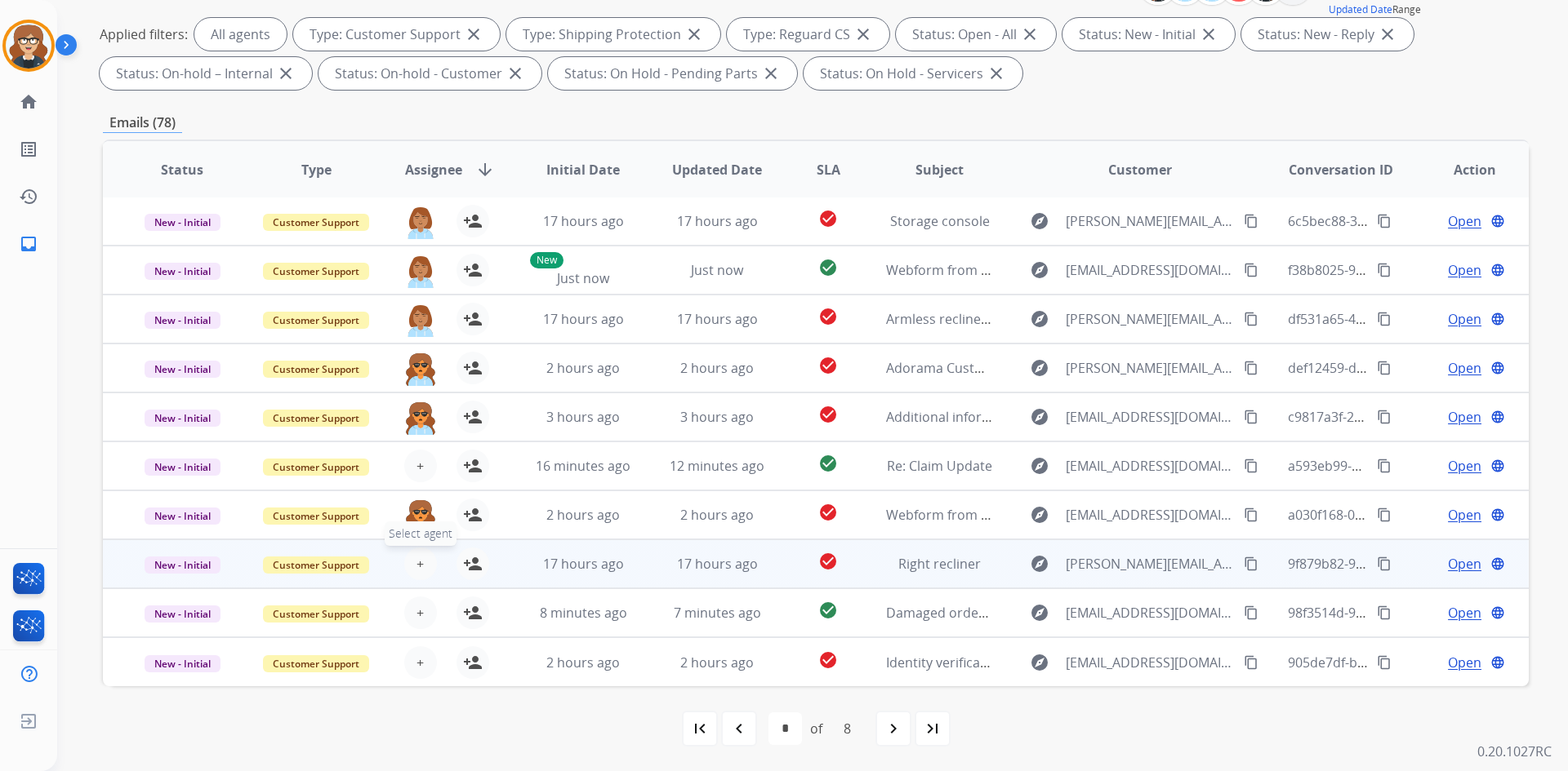
click at [416, 561] on span "+" at bounding box center [420, 564] width 8 height 19
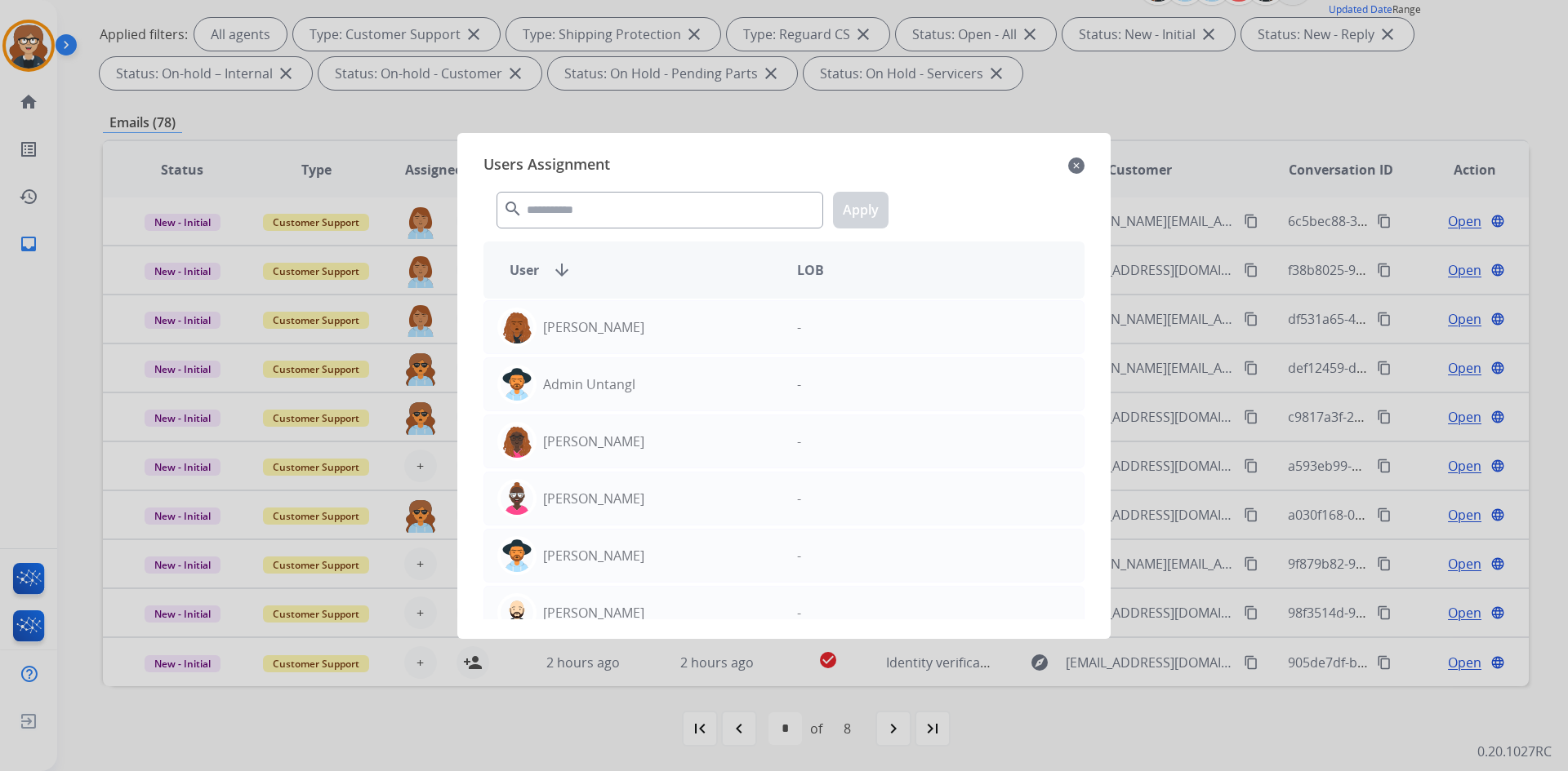
click at [1069, 157] on mat-icon "close" at bounding box center [1075, 165] width 16 height 19
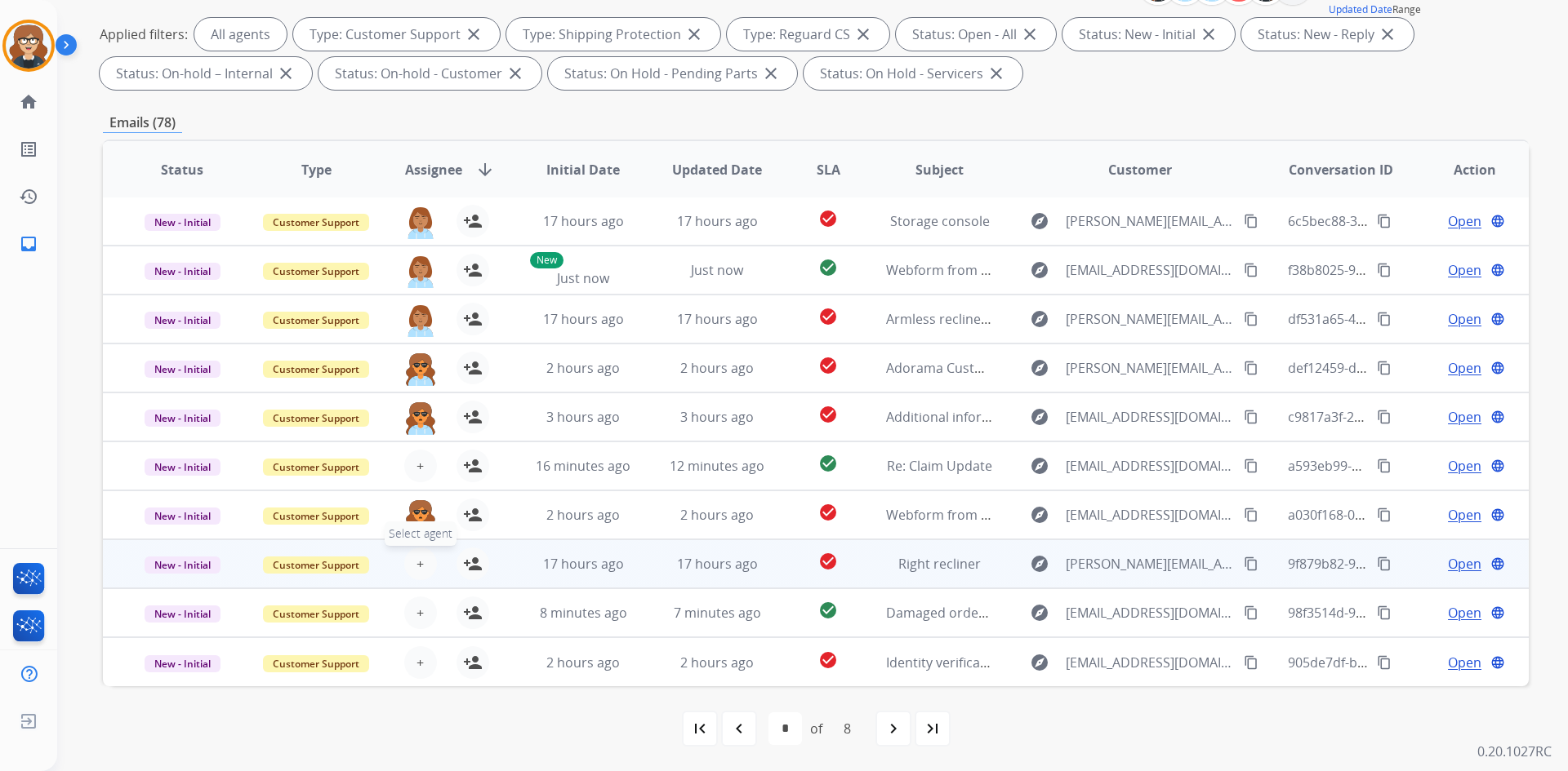
click at [416, 563] on span "+" at bounding box center [420, 564] width 8 height 19
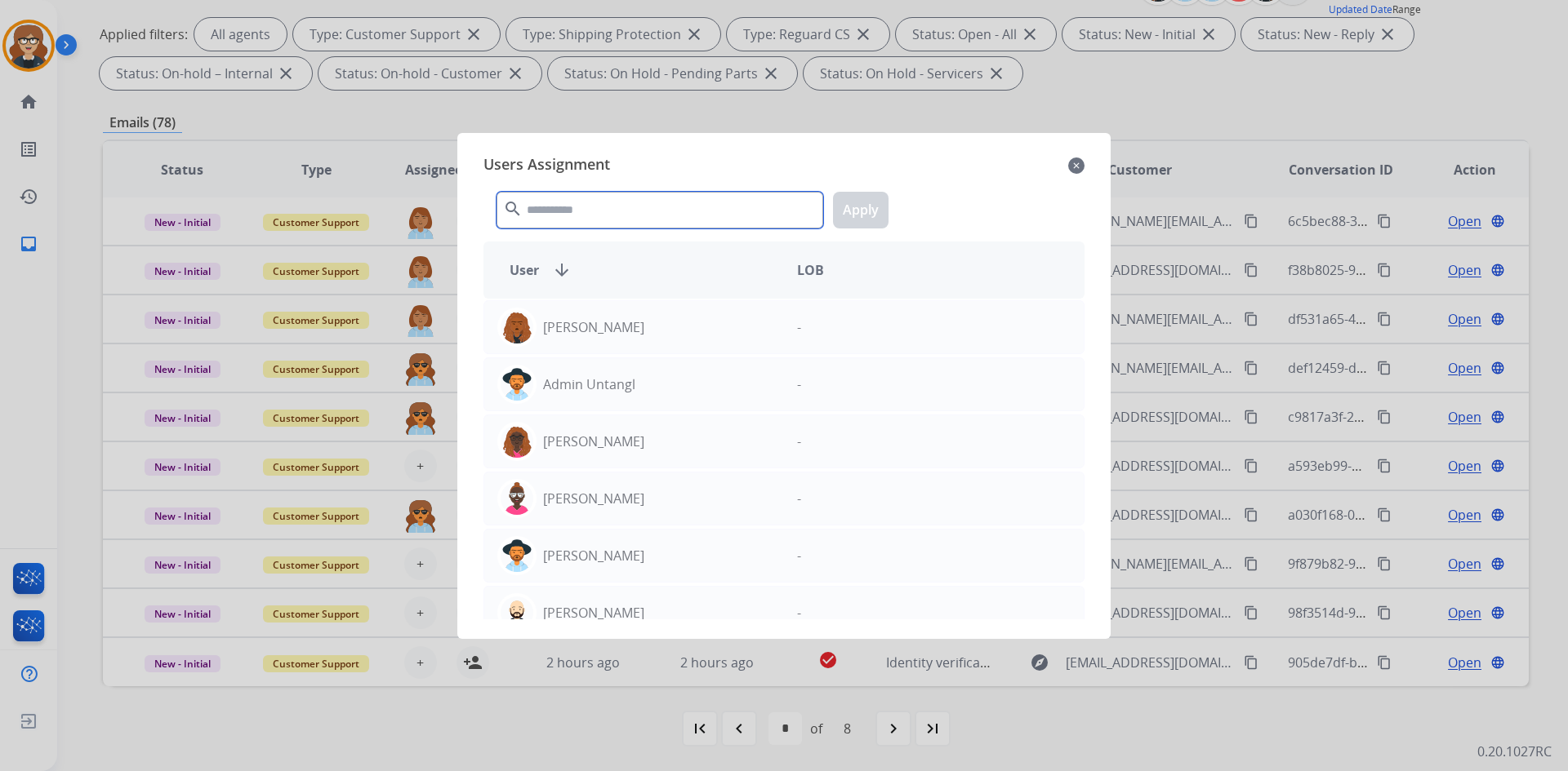
click at [643, 213] on input "text" at bounding box center [659, 210] width 326 height 37
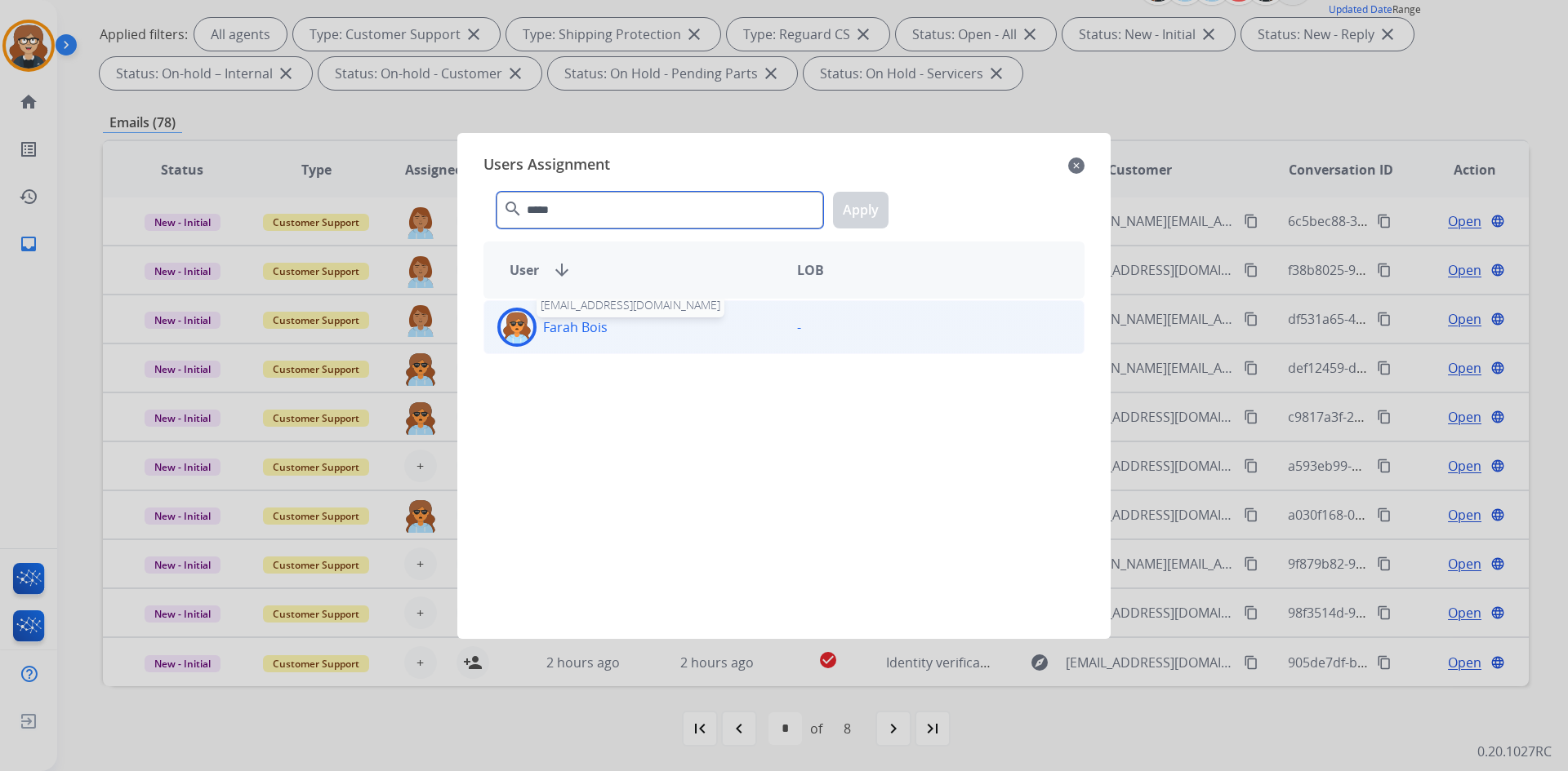
type input "*****"
click at [580, 335] on p "Farah Bois" at bounding box center [575, 327] width 65 height 19
click at [872, 207] on button "Apply" at bounding box center [859, 210] width 55 height 37
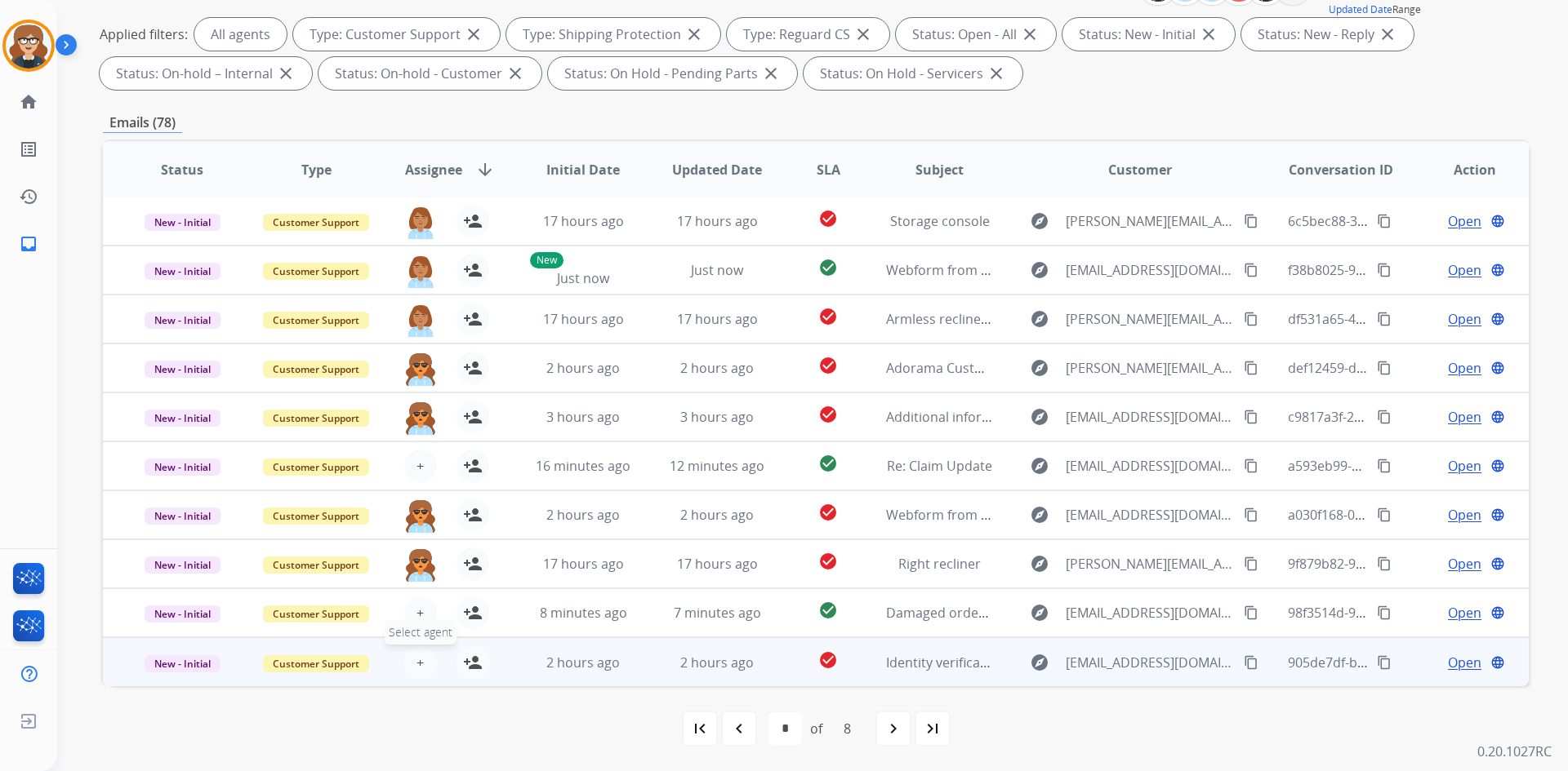
click at [417, 660] on span "+" at bounding box center [420, 663] width 8 height 19
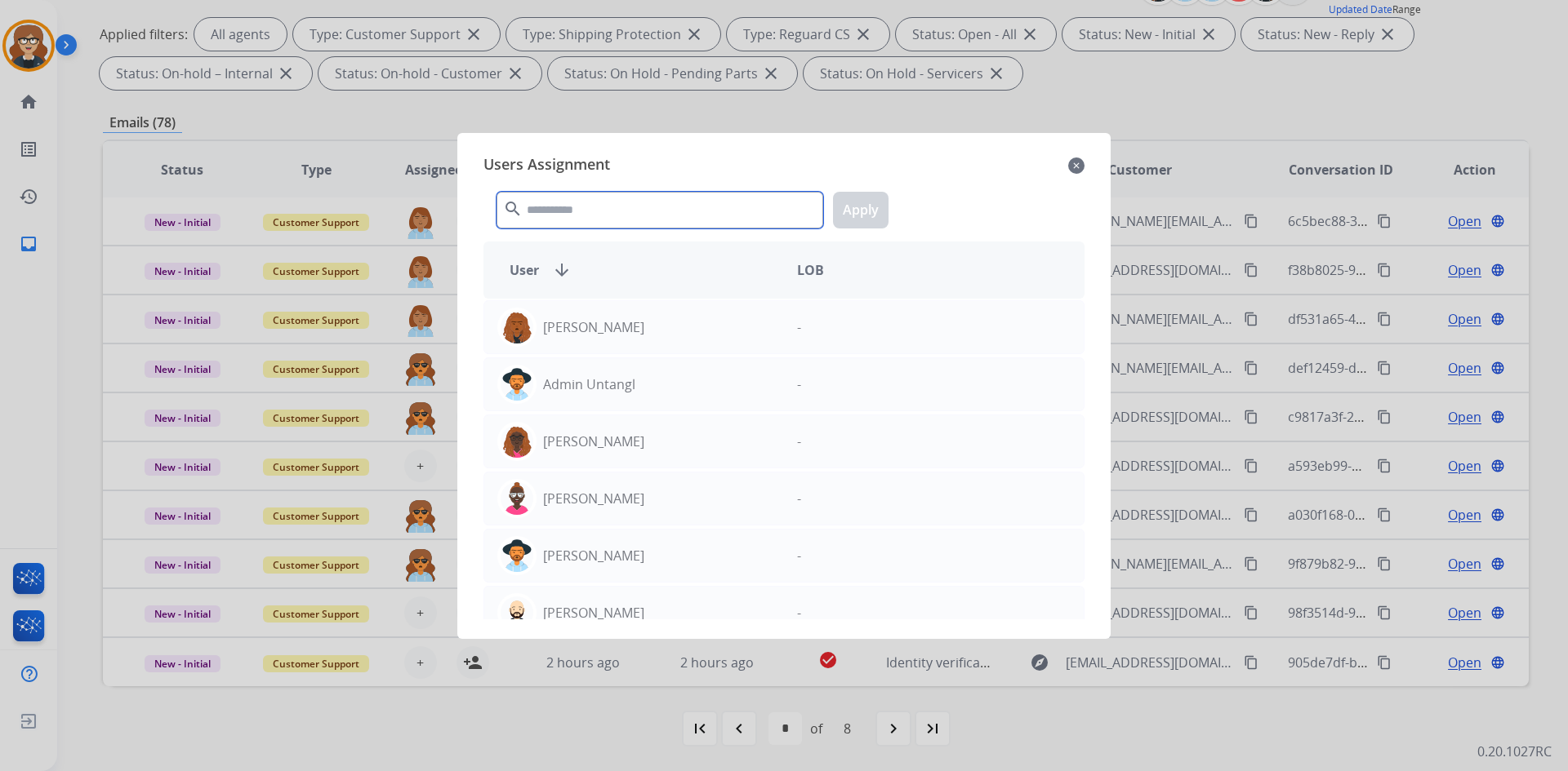
click at [612, 210] on input "text" at bounding box center [659, 210] width 326 height 37
click at [543, 205] on input "text" at bounding box center [659, 210] width 326 height 37
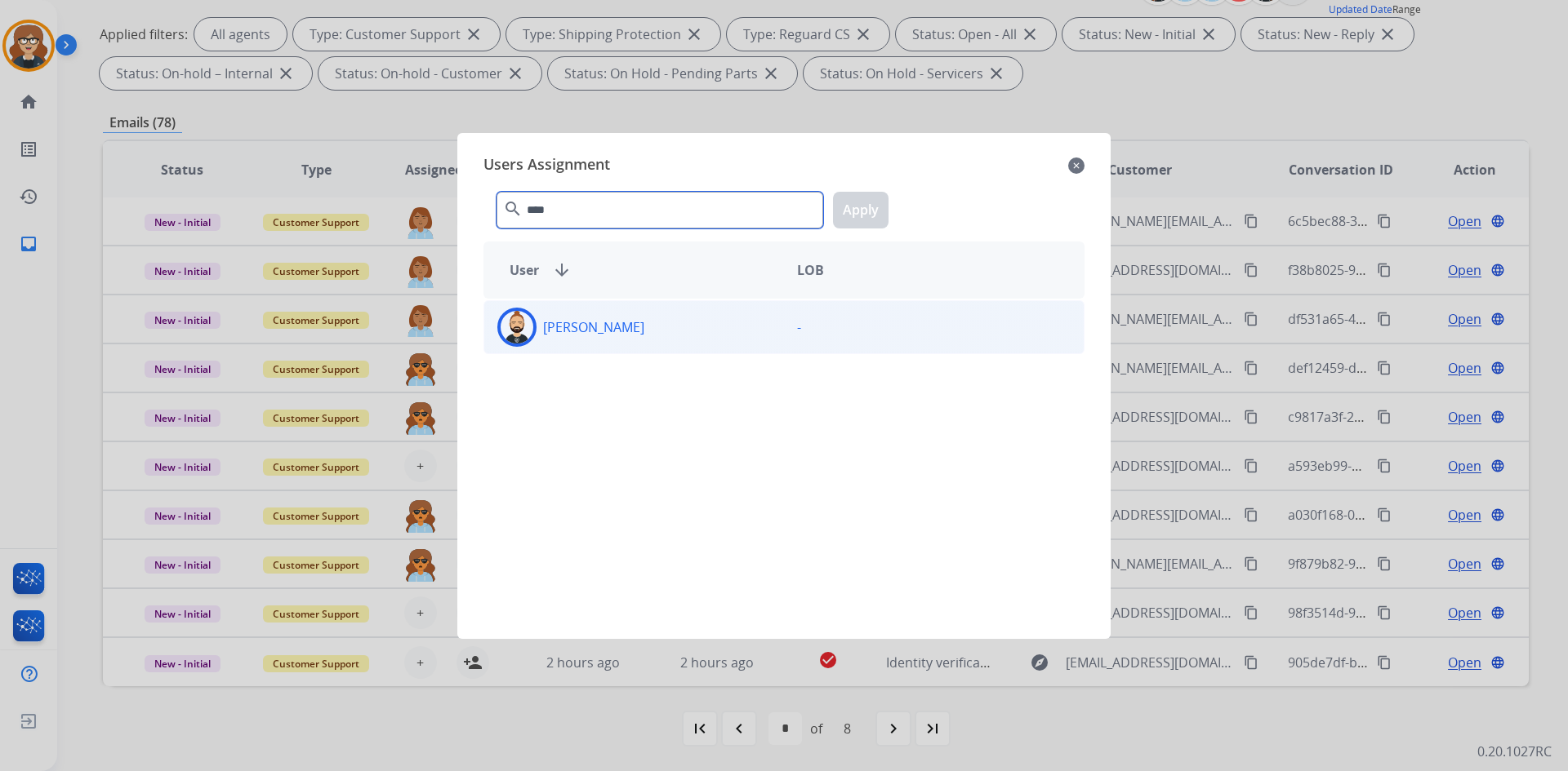
type input "****"
click at [570, 342] on div "[PERSON_NAME]" at bounding box center [634, 327] width 300 height 39
click at [850, 210] on button "Apply" at bounding box center [859, 210] width 55 height 37
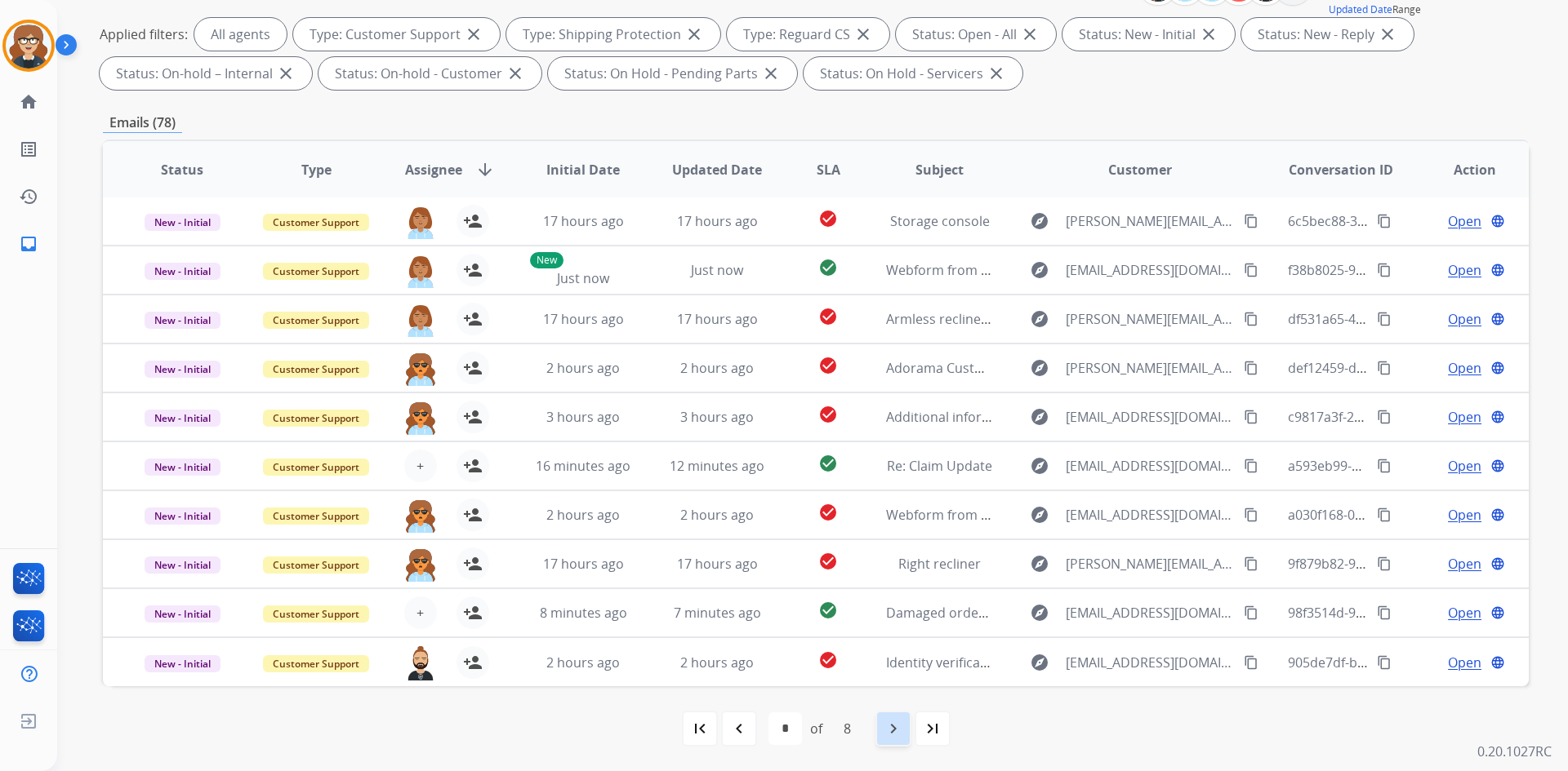
click at [894, 727] on mat-icon "navigate_next" at bounding box center [893, 728] width 19 height 19
select select "*"
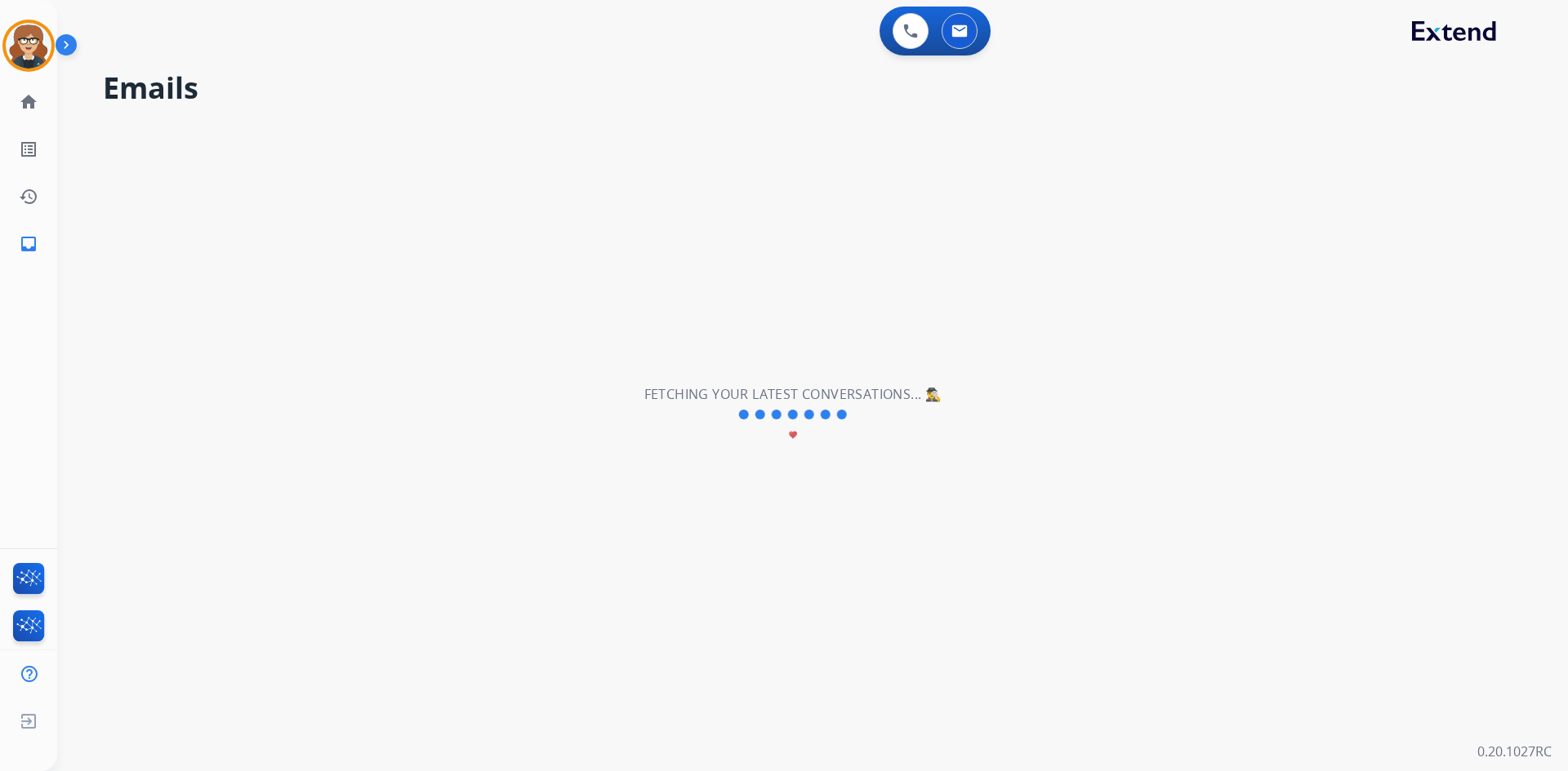
scroll to position [0, 0]
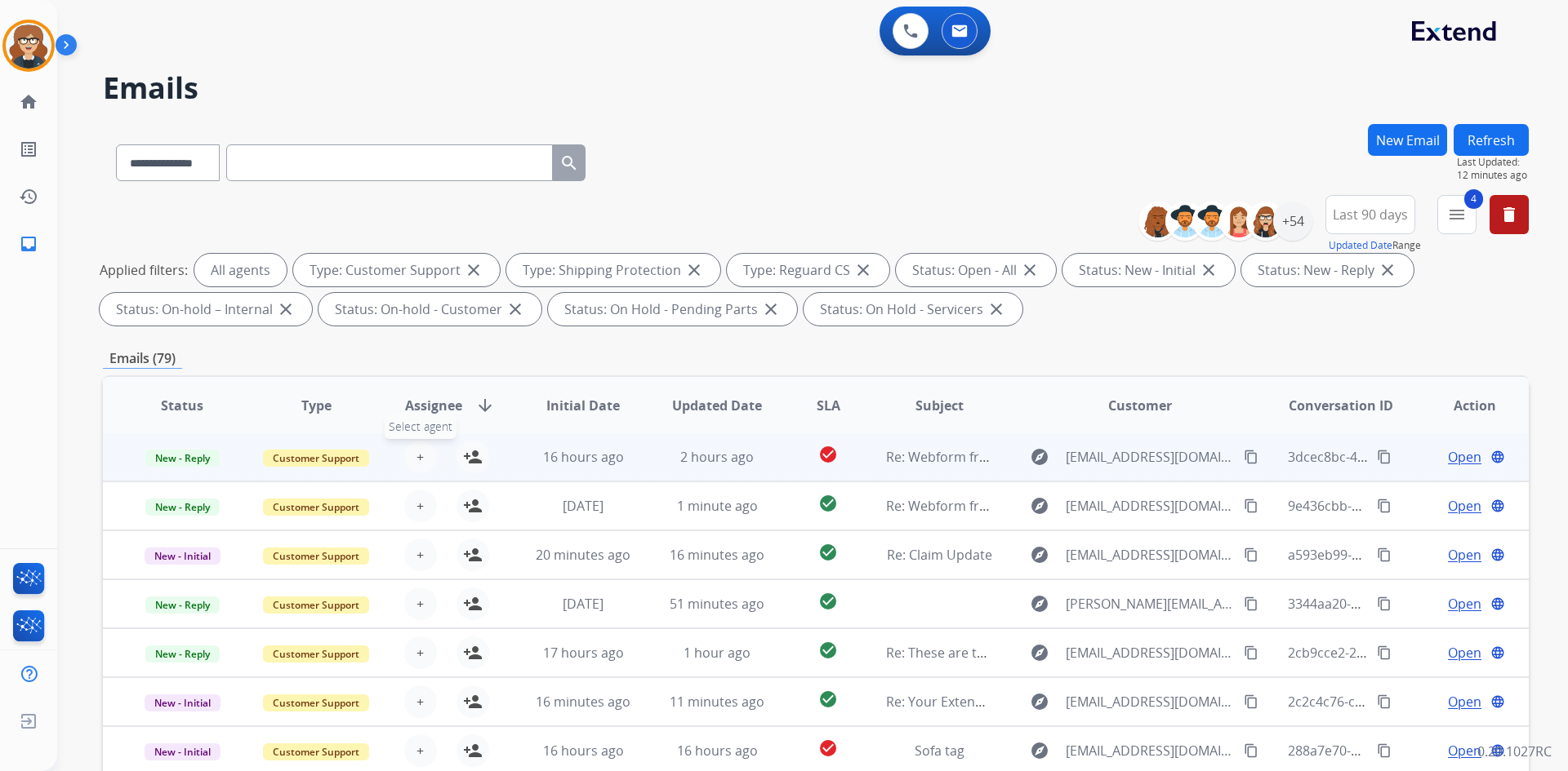
click at [412, 460] on button "+ Select agent" at bounding box center [421, 457] width 33 height 33
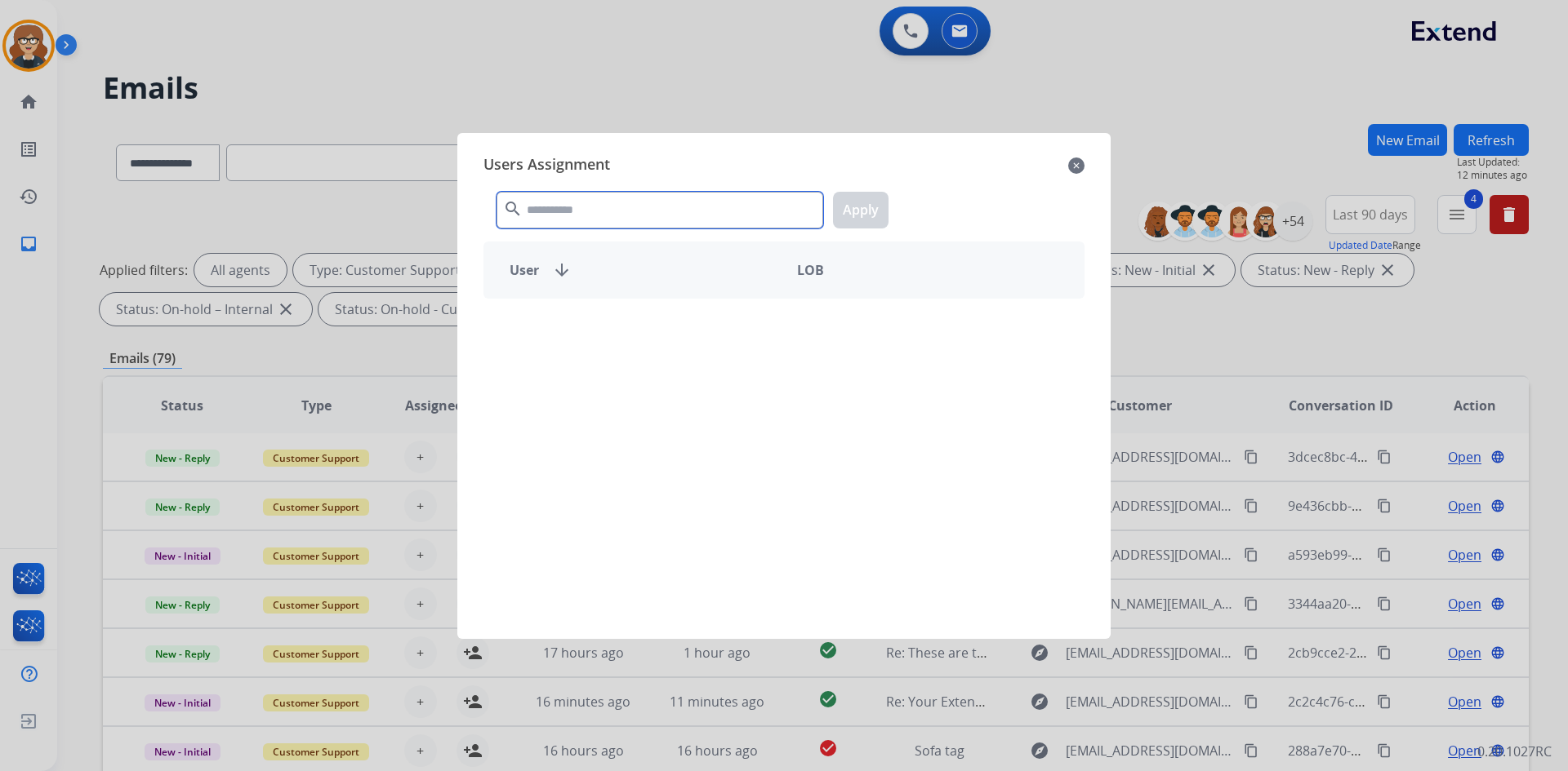
click at [613, 211] on input "text" at bounding box center [659, 210] width 326 height 37
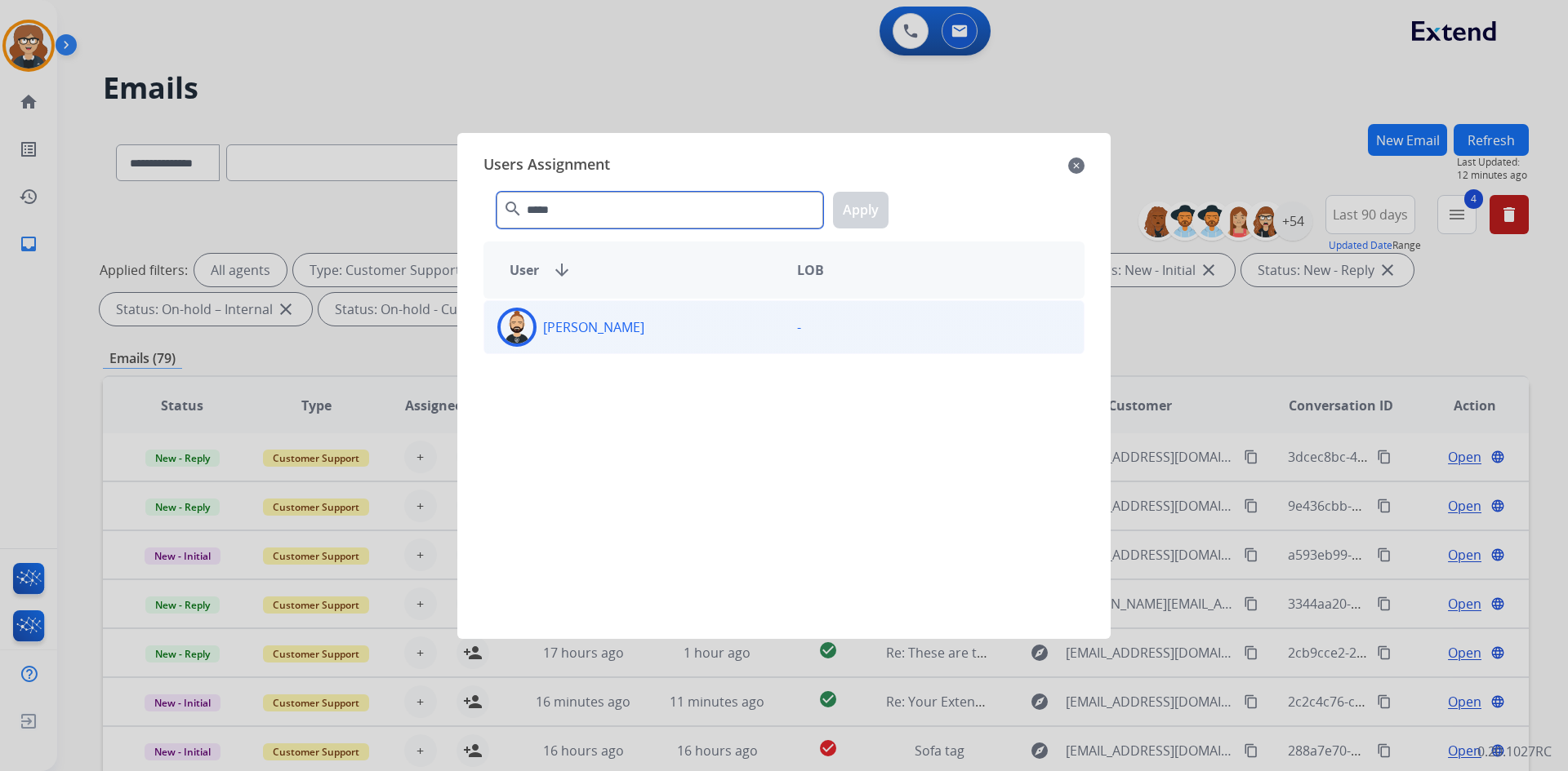
type input "*****"
click at [528, 331] on img at bounding box center [517, 327] width 33 height 33
click at [859, 207] on button "Apply" at bounding box center [859, 210] width 55 height 37
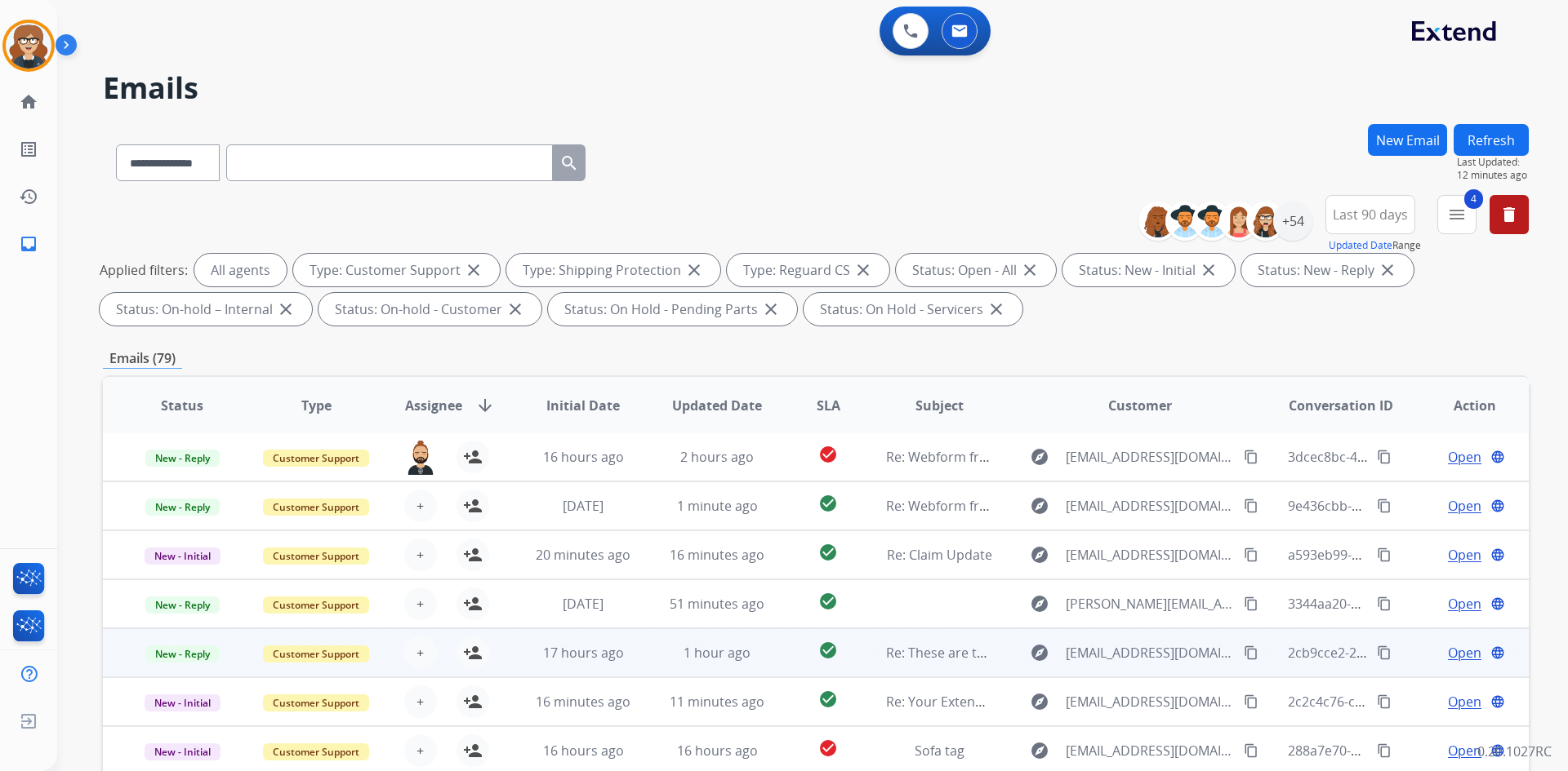
scroll to position [236, 0]
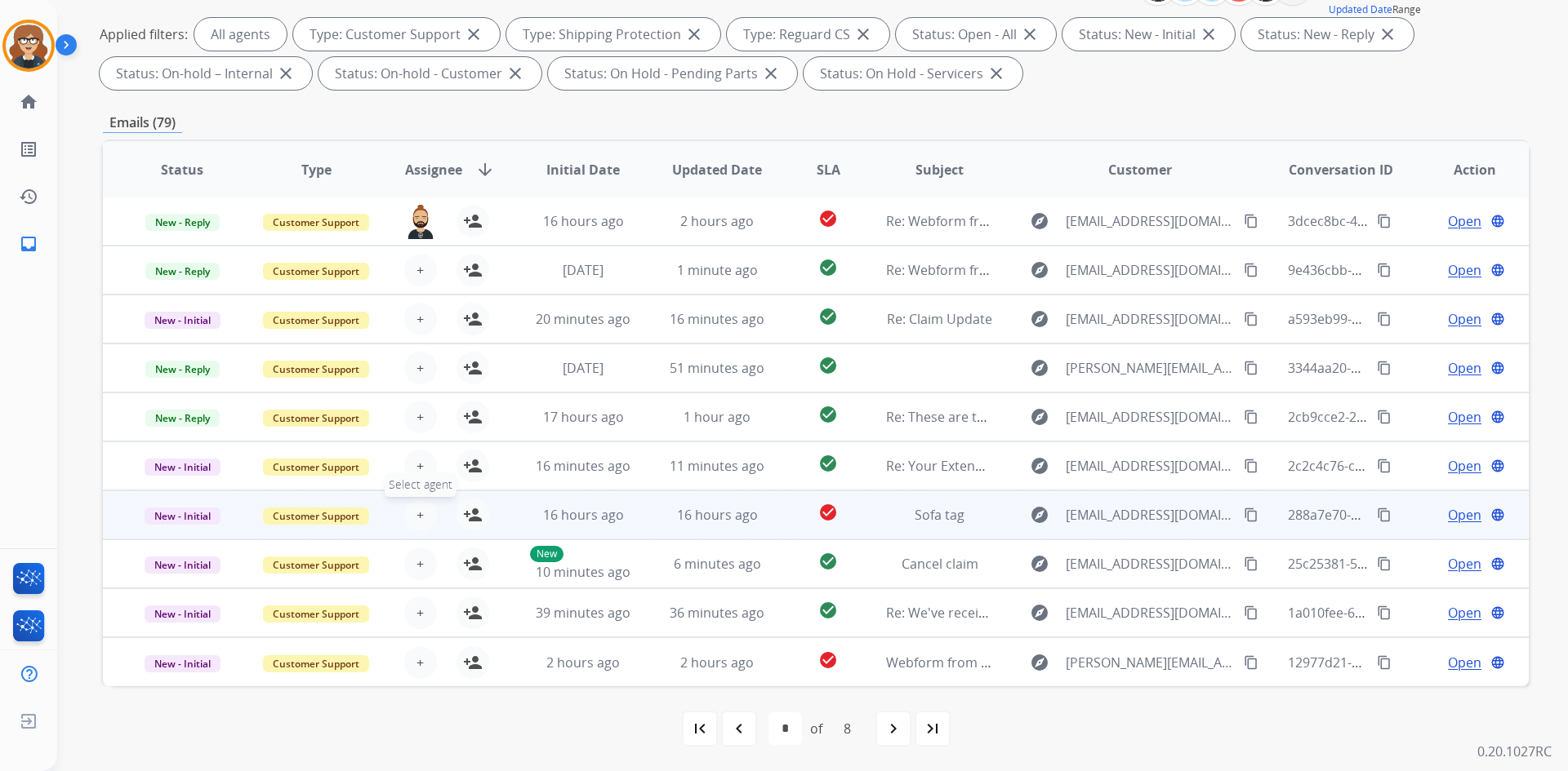
click at [416, 512] on span "+" at bounding box center [420, 515] width 8 height 19
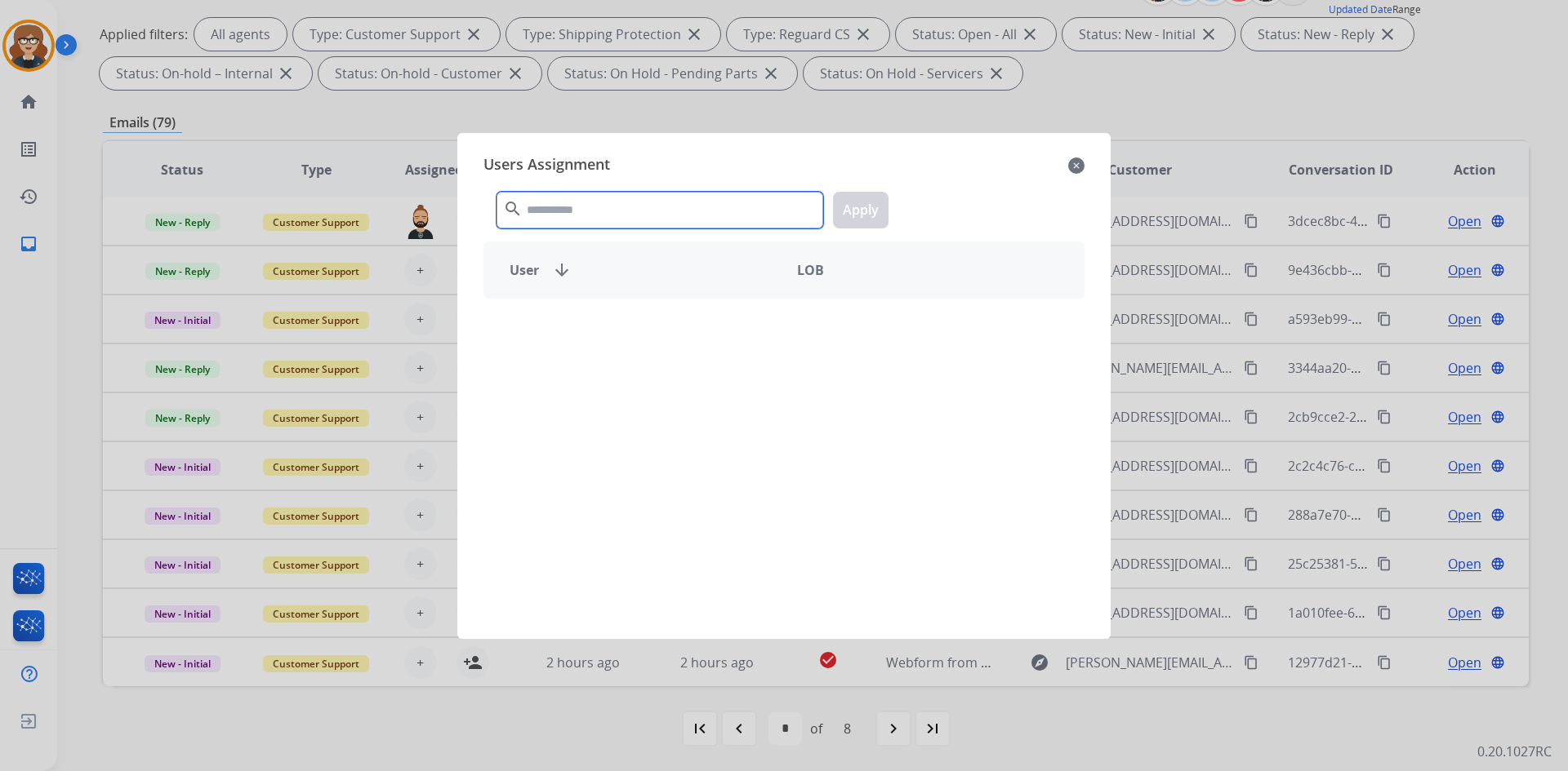
click at [553, 203] on input "text" at bounding box center [659, 210] width 326 height 37
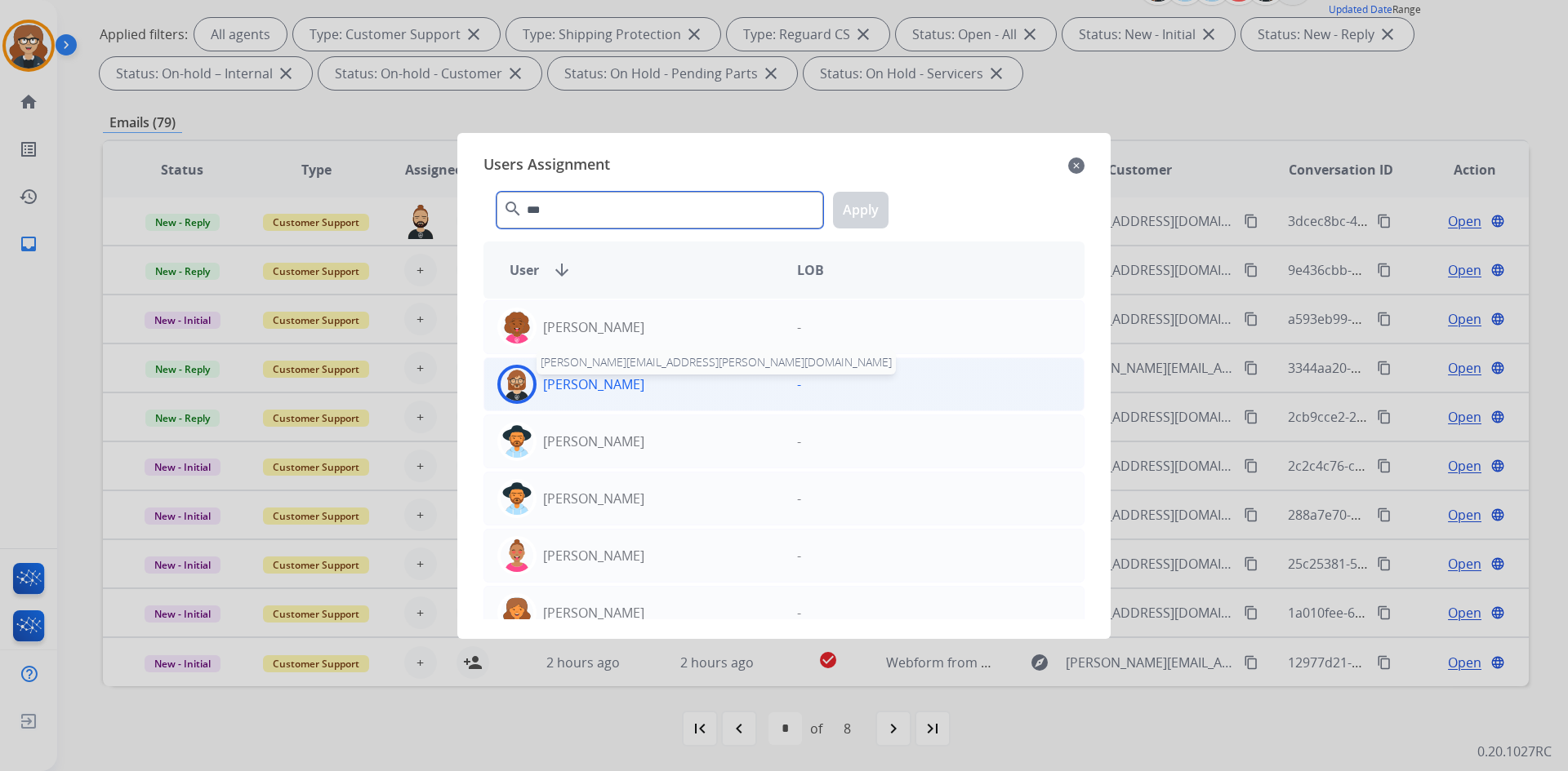
type input "***"
click at [579, 381] on p "[PERSON_NAME]" at bounding box center [593, 384] width 102 height 19
click at [871, 205] on button "Apply" at bounding box center [859, 210] width 55 height 37
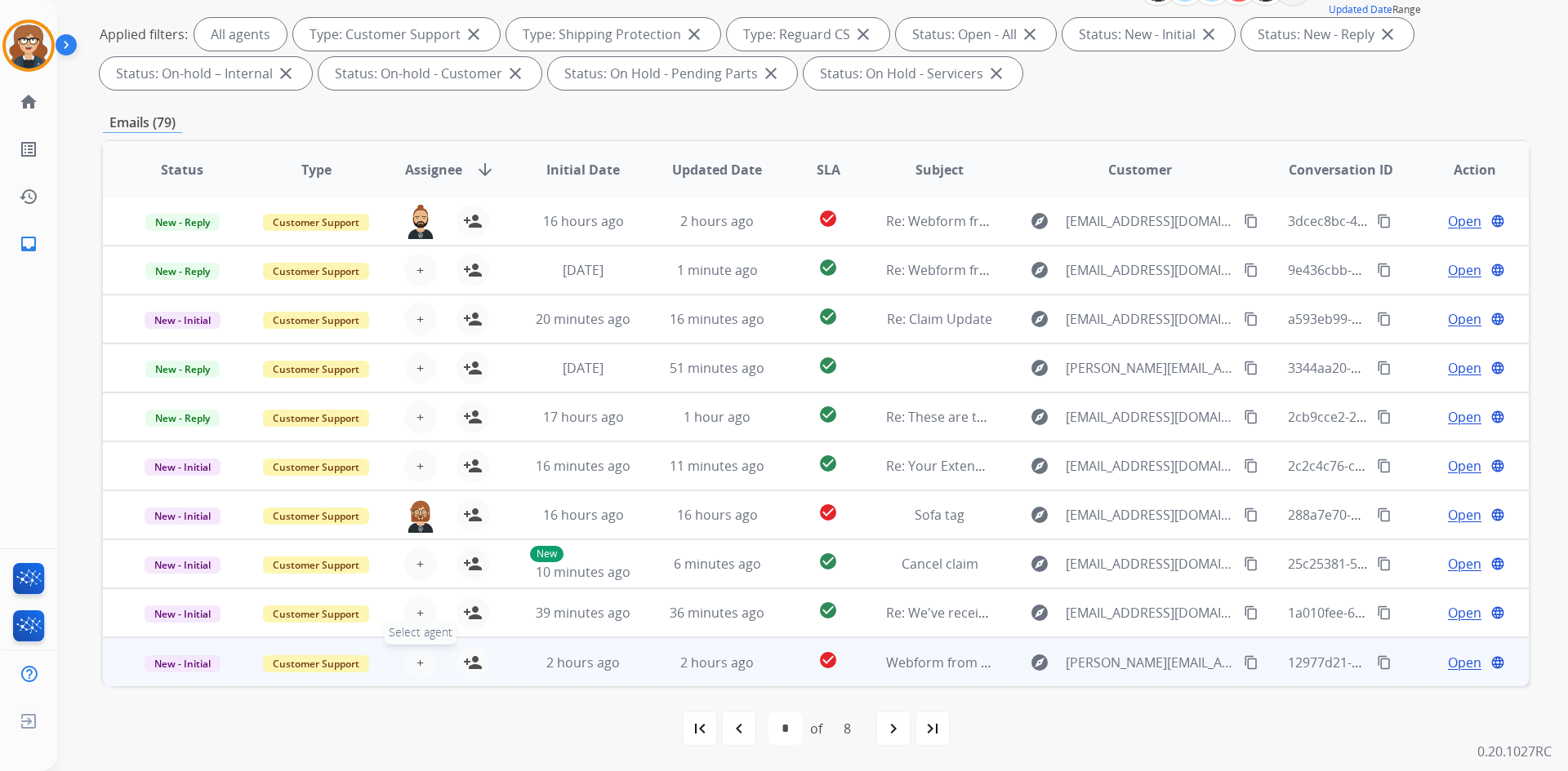
click at [418, 668] on span "+" at bounding box center [420, 663] width 8 height 19
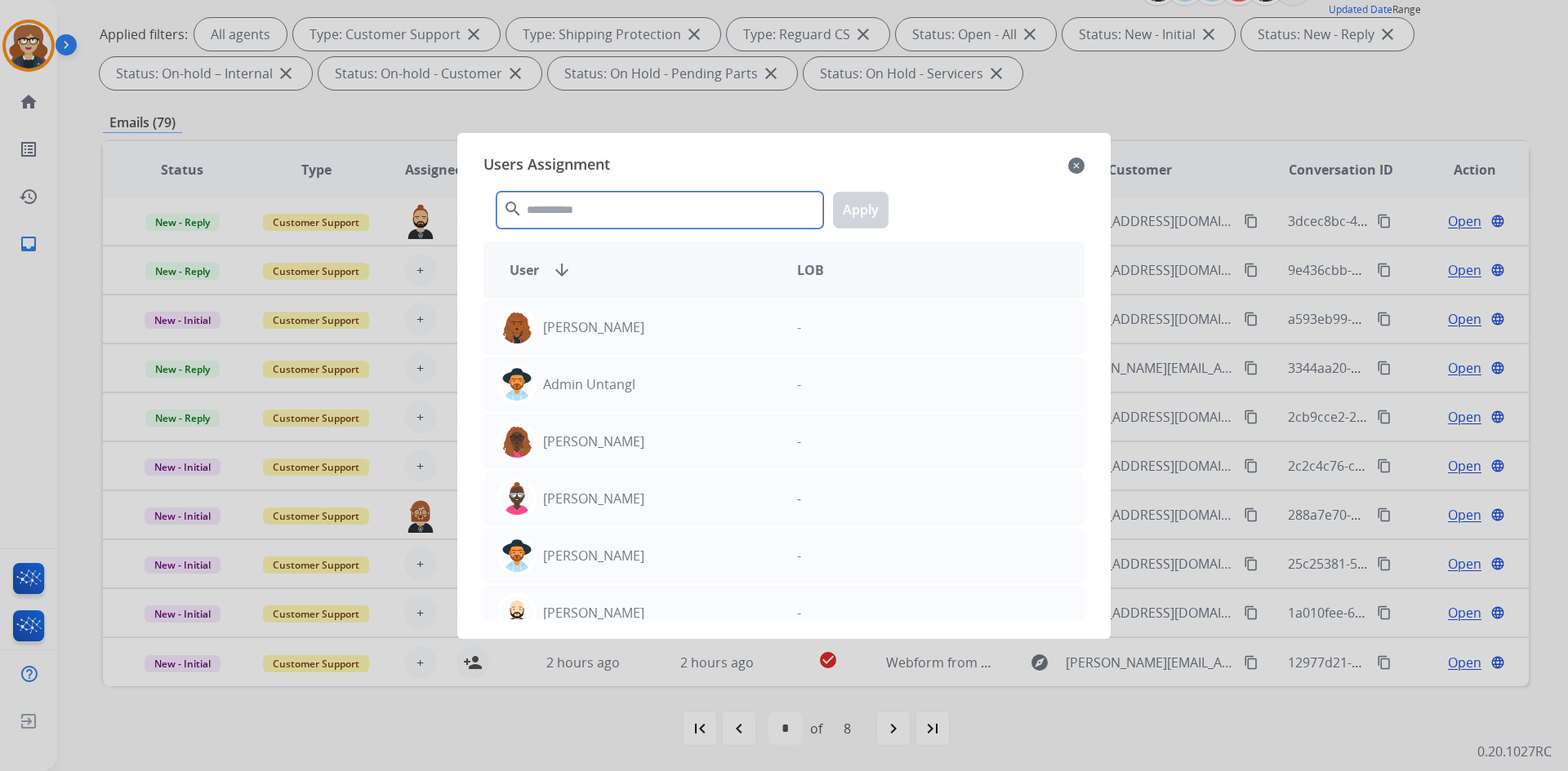
click at [641, 209] on input "text" at bounding box center [659, 210] width 326 height 37
click at [640, 210] on input "***" at bounding box center [659, 210] width 326 height 37
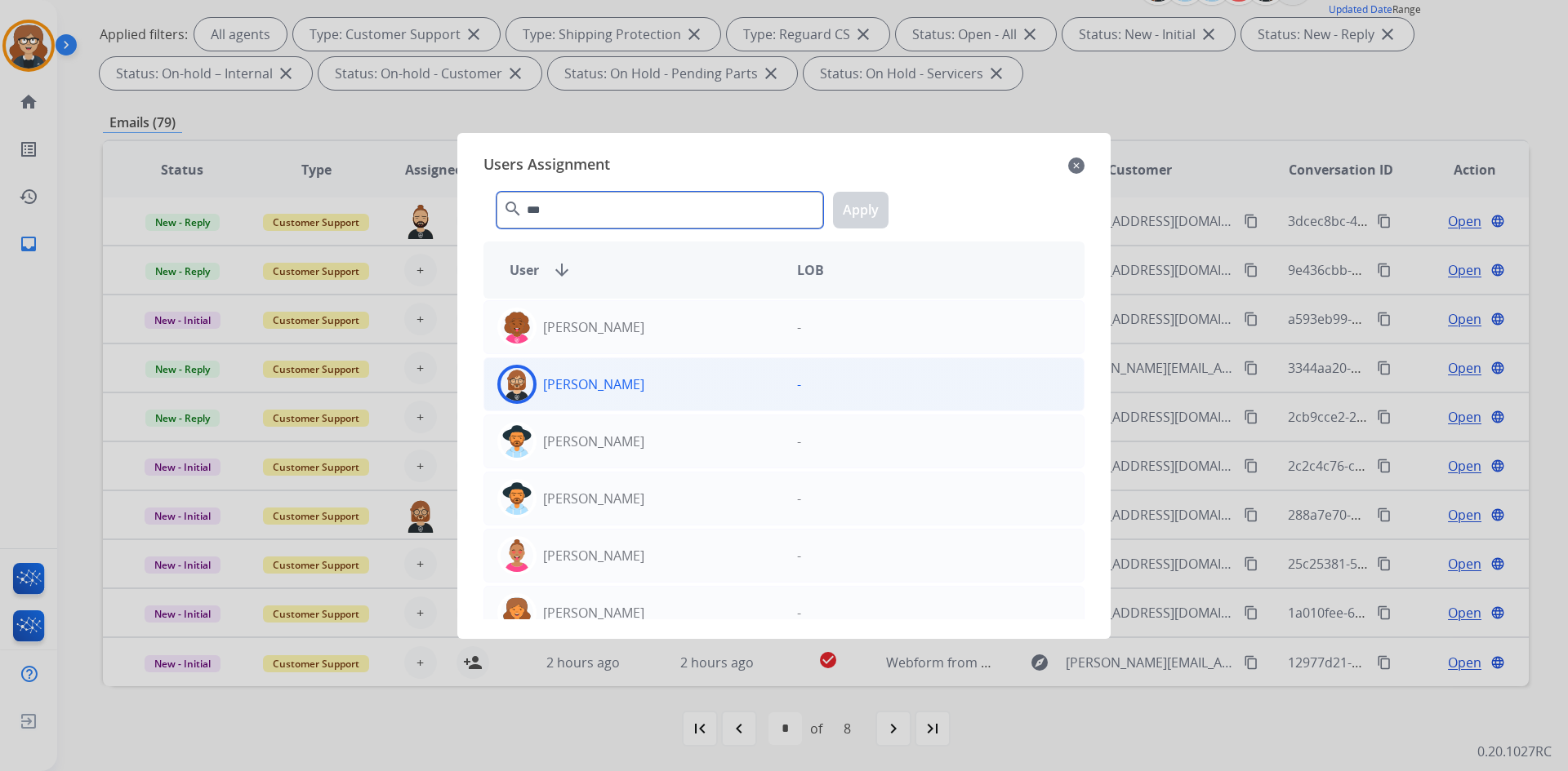
type input "***"
click at [582, 385] on p "[PERSON_NAME]" at bounding box center [593, 384] width 102 height 19
click at [872, 207] on button "Apply" at bounding box center [859, 210] width 55 height 37
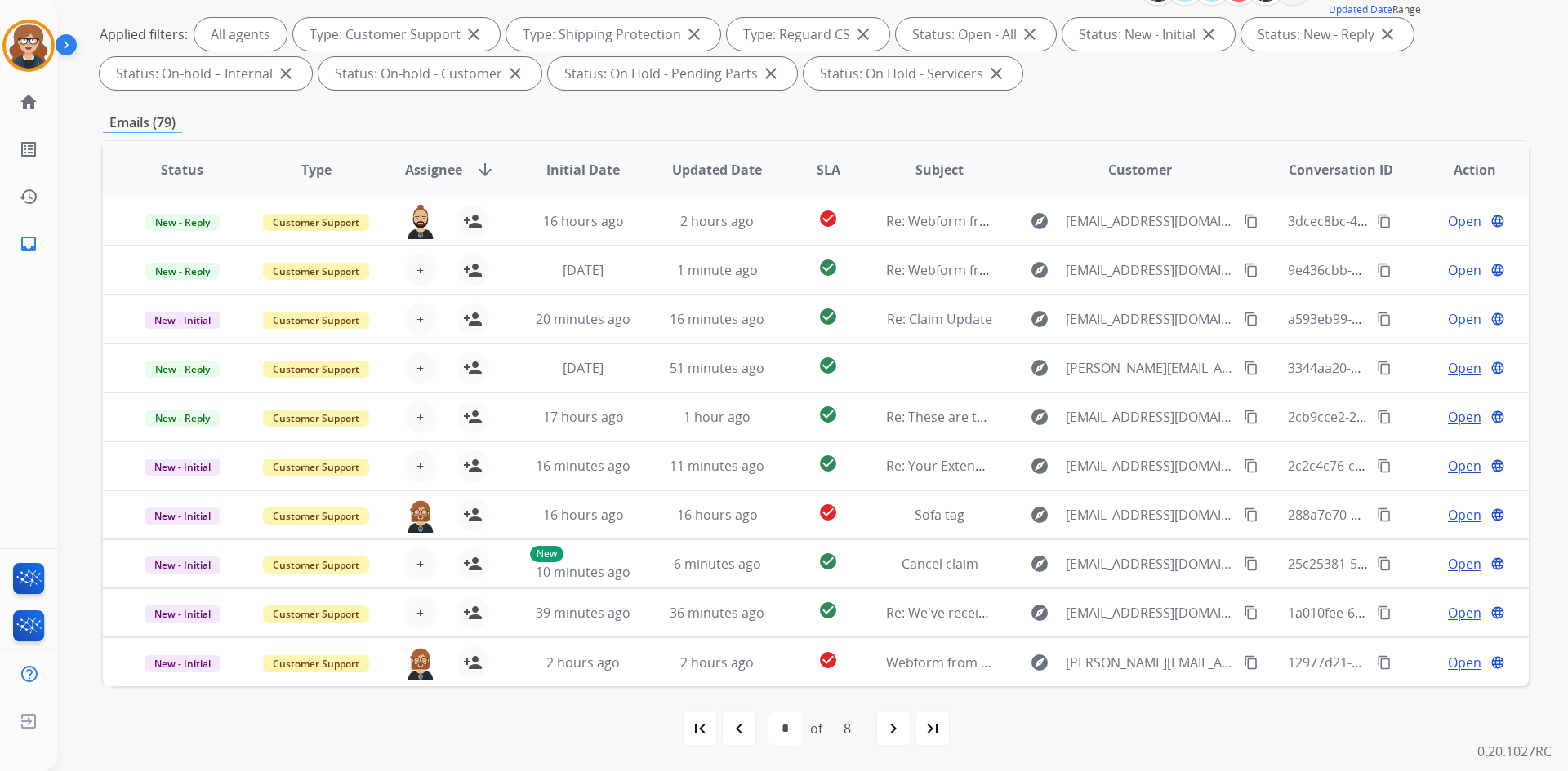
click at [890, 733] on mat-icon "navigate_next" at bounding box center [893, 728] width 19 height 19
select select "*"
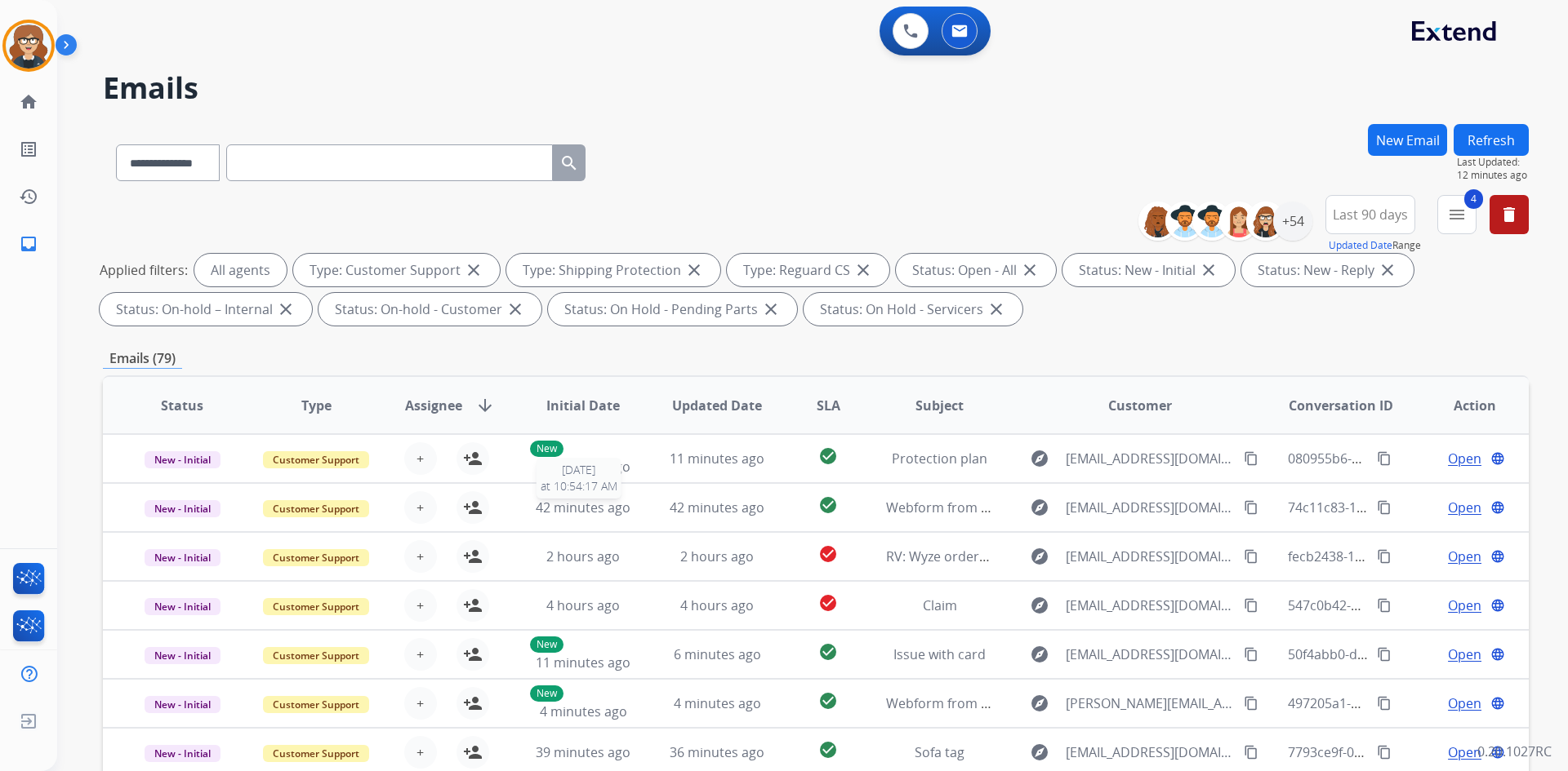
scroll to position [0, 0]
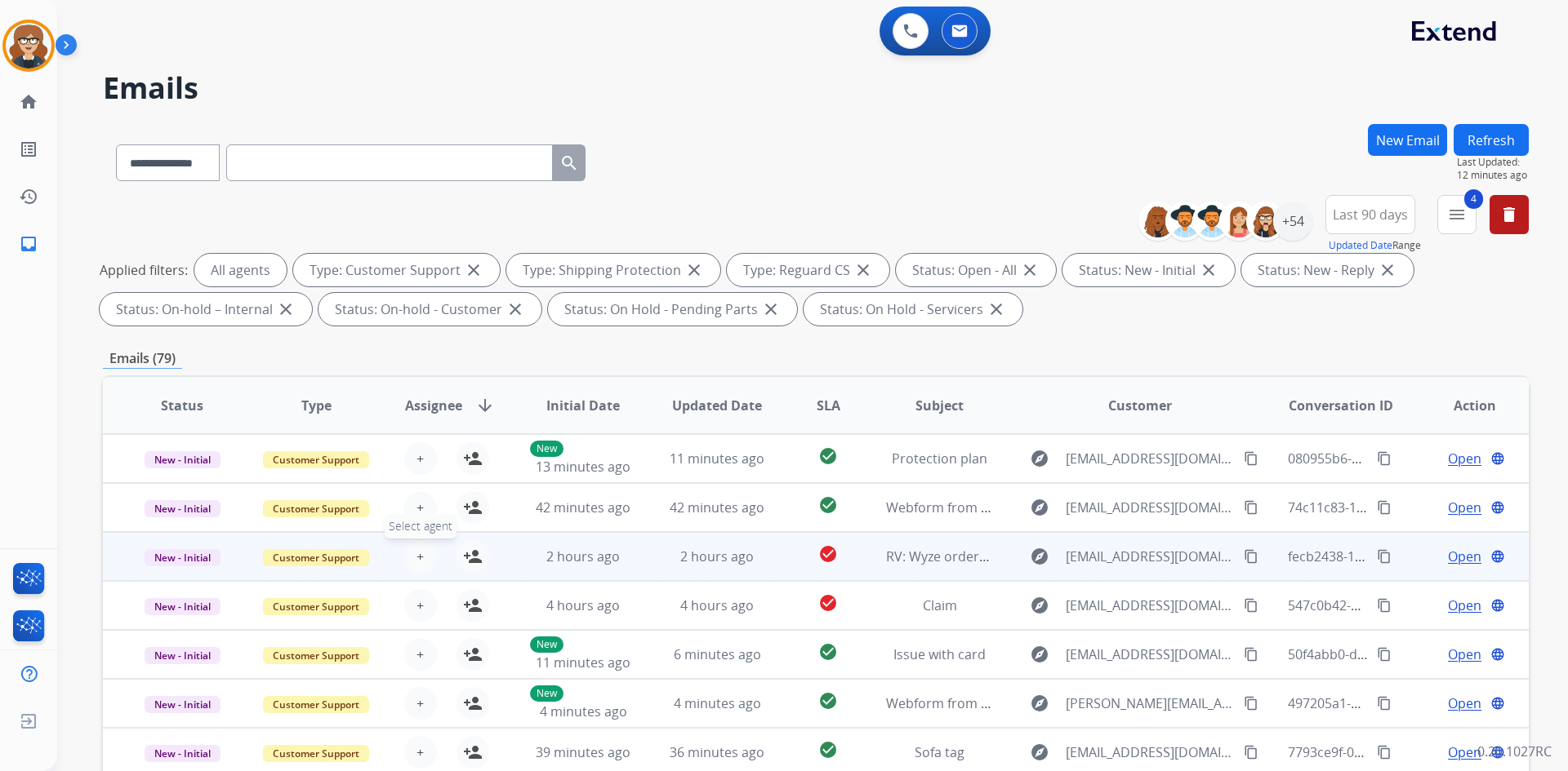
click at [425, 557] on button "+ Select agent" at bounding box center [421, 556] width 33 height 33
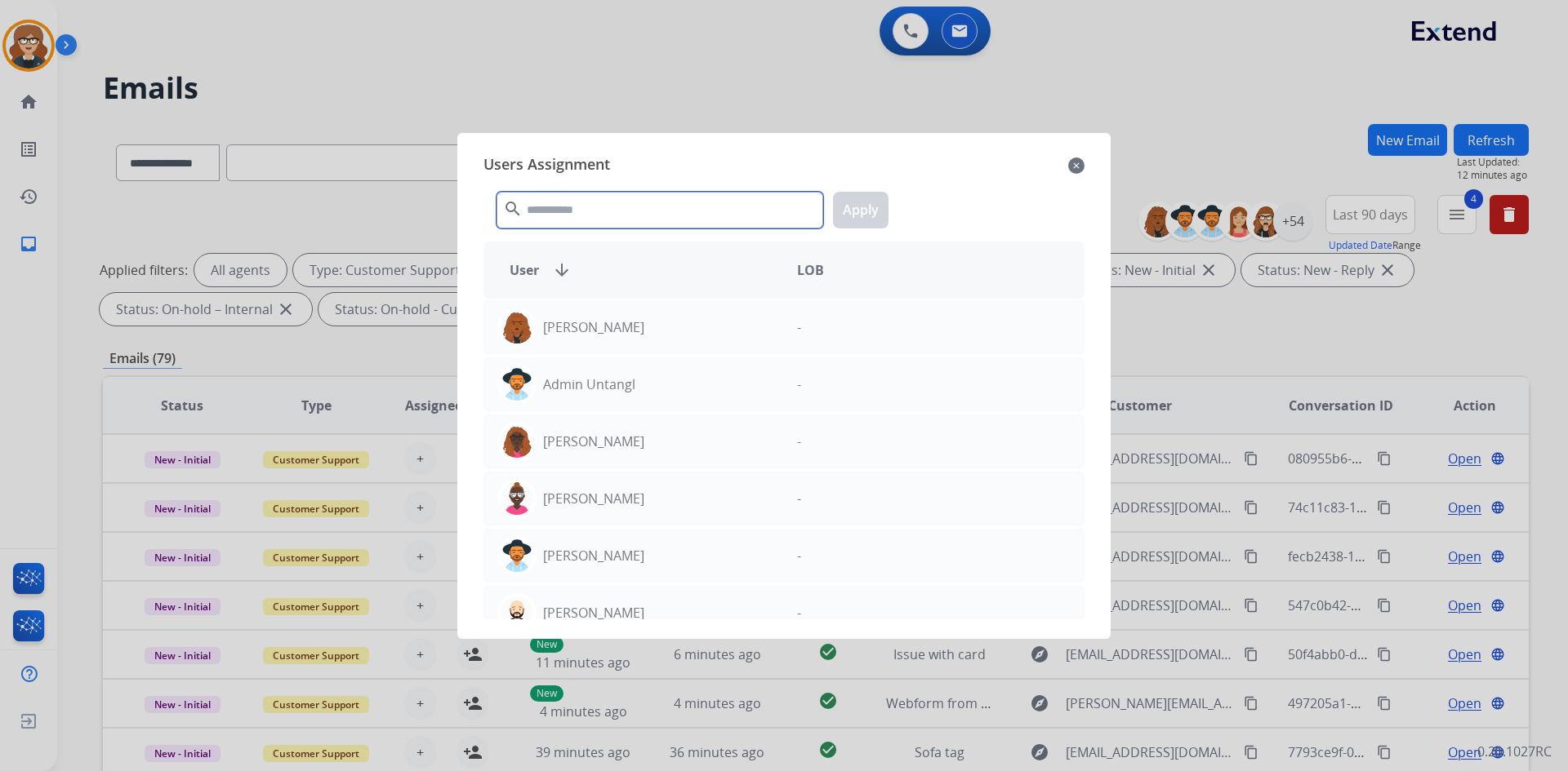
click at [647, 220] on input "text" at bounding box center [659, 210] width 326 height 37
click at [649, 216] on input "text" at bounding box center [659, 210] width 326 height 37
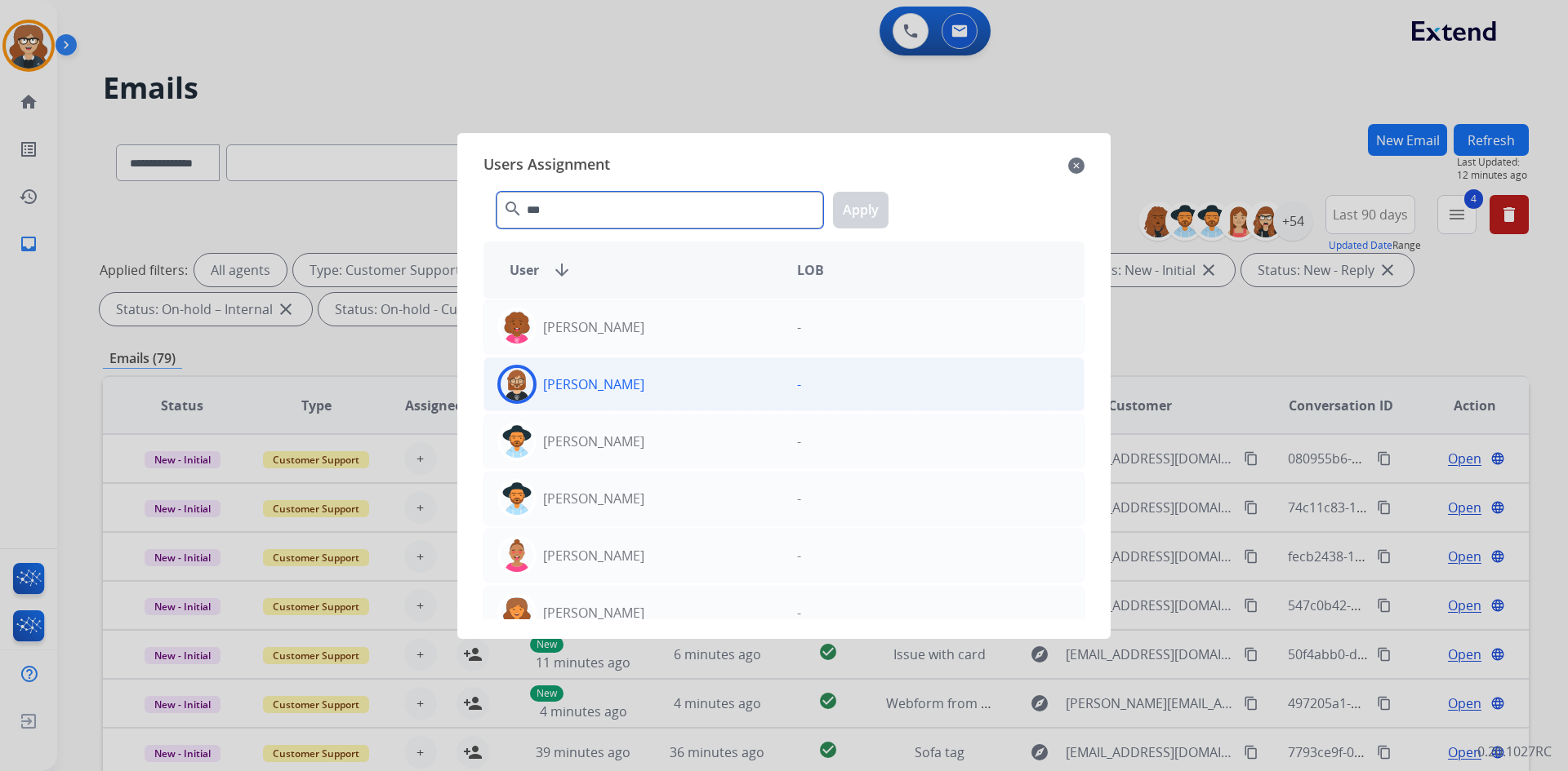
type input "***"
click at [598, 395] on div "[PERSON_NAME]" at bounding box center [634, 384] width 300 height 39
click at [868, 207] on button "Apply" at bounding box center [859, 210] width 55 height 37
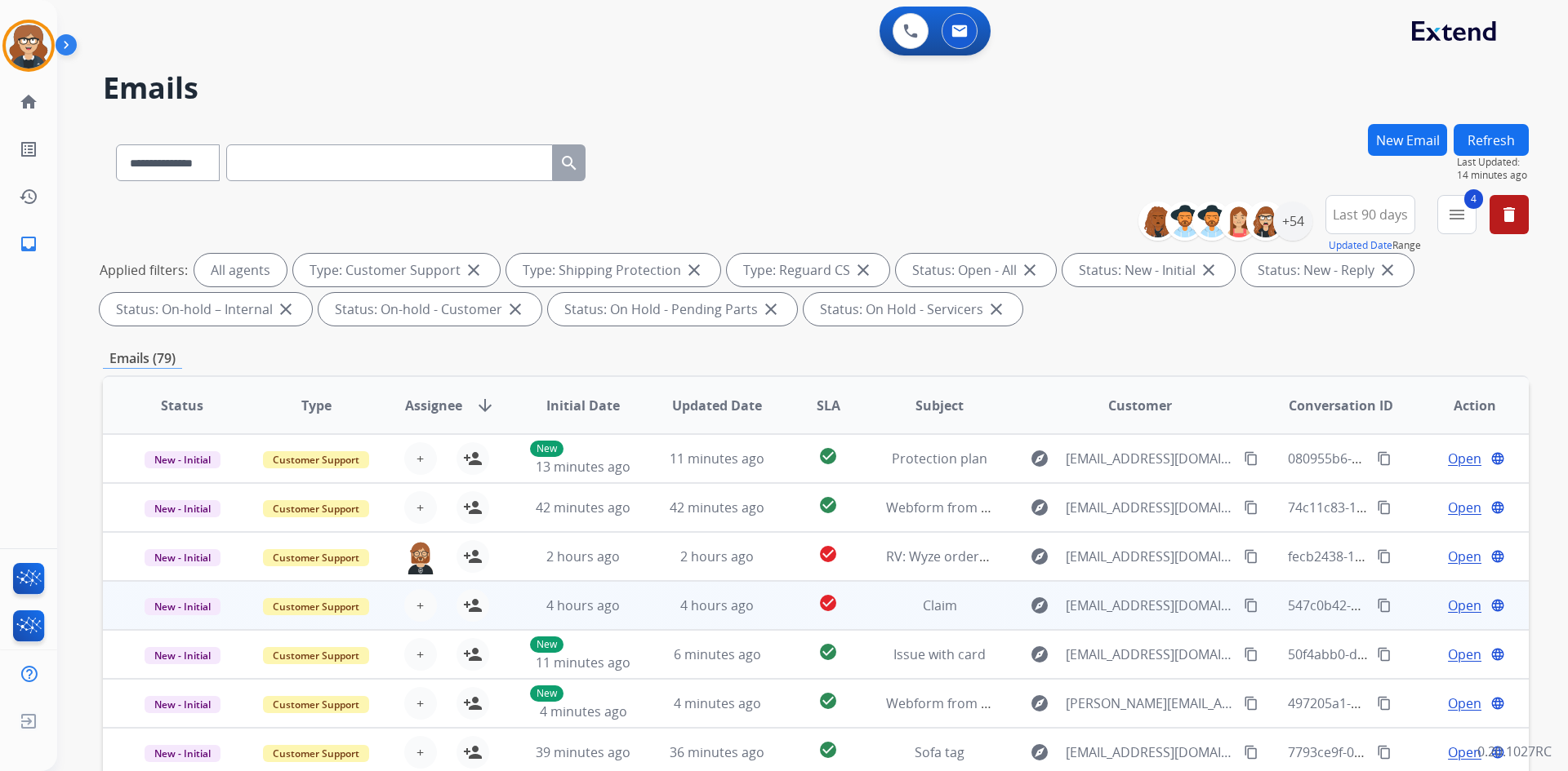
scroll to position [236, 0]
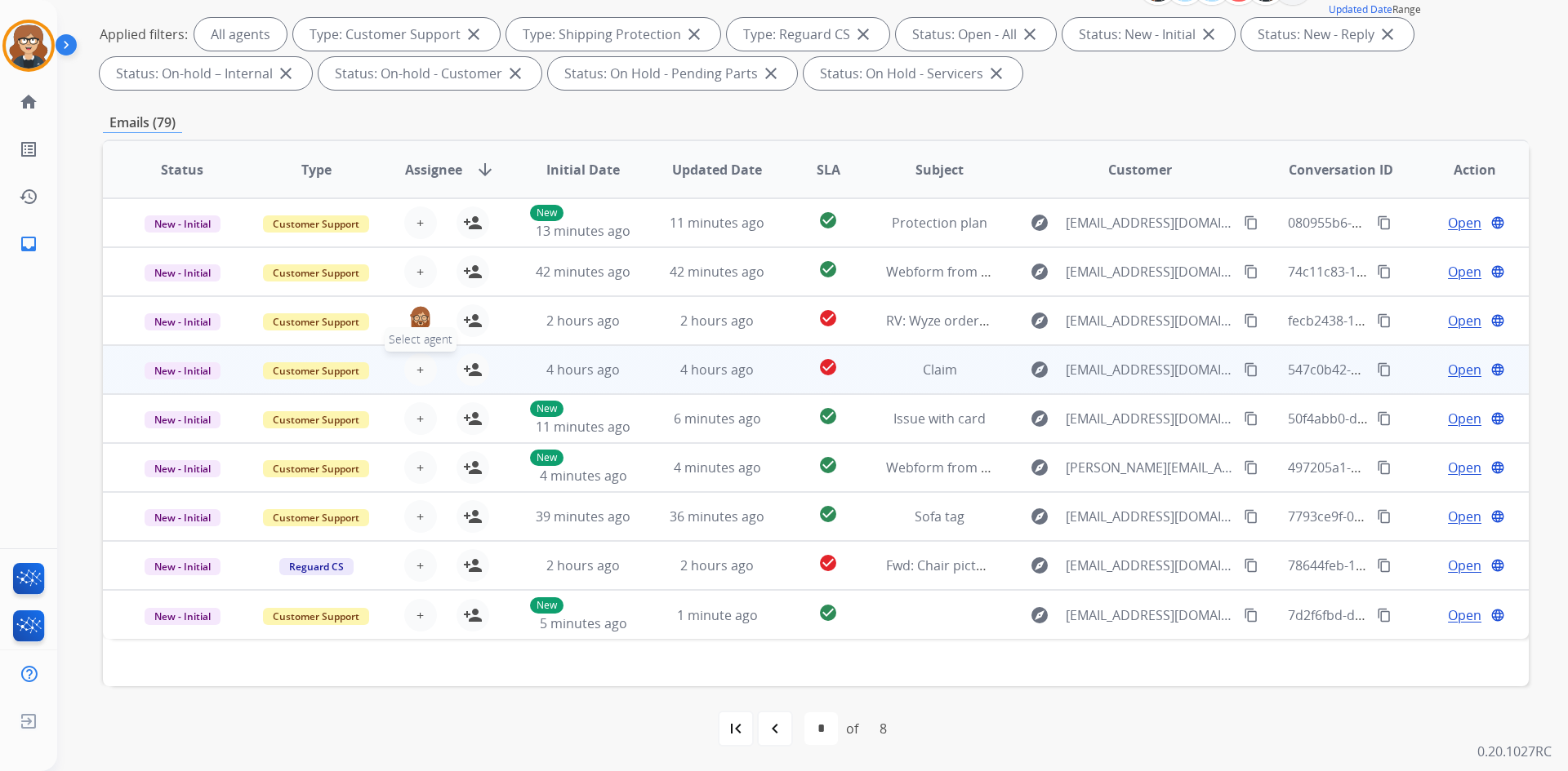
click at [422, 368] on button "+ Select agent" at bounding box center [421, 370] width 33 height 33
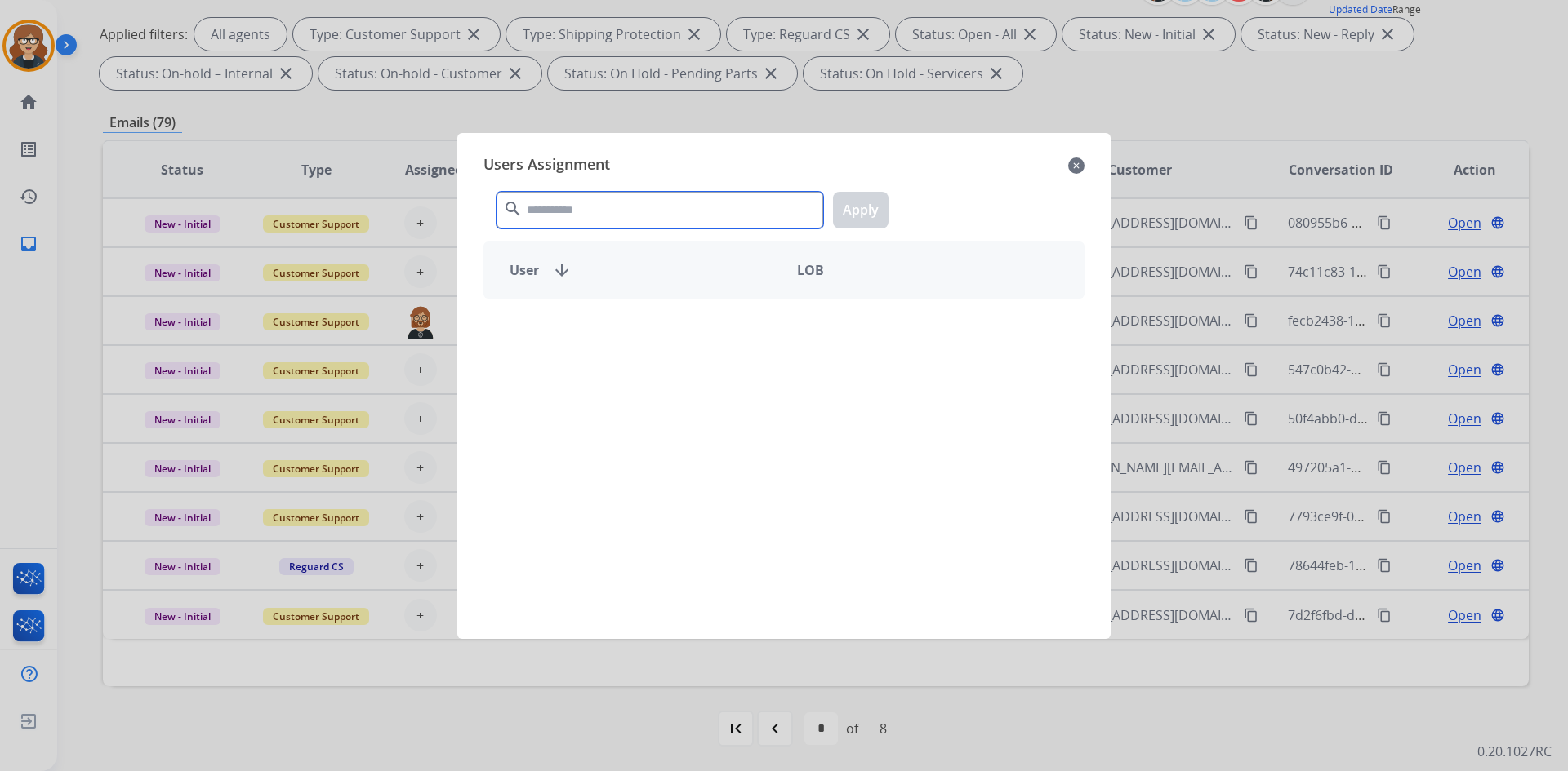
click at [540, 214] on input "text" at bounding box center [659, 210] width 326 height 37
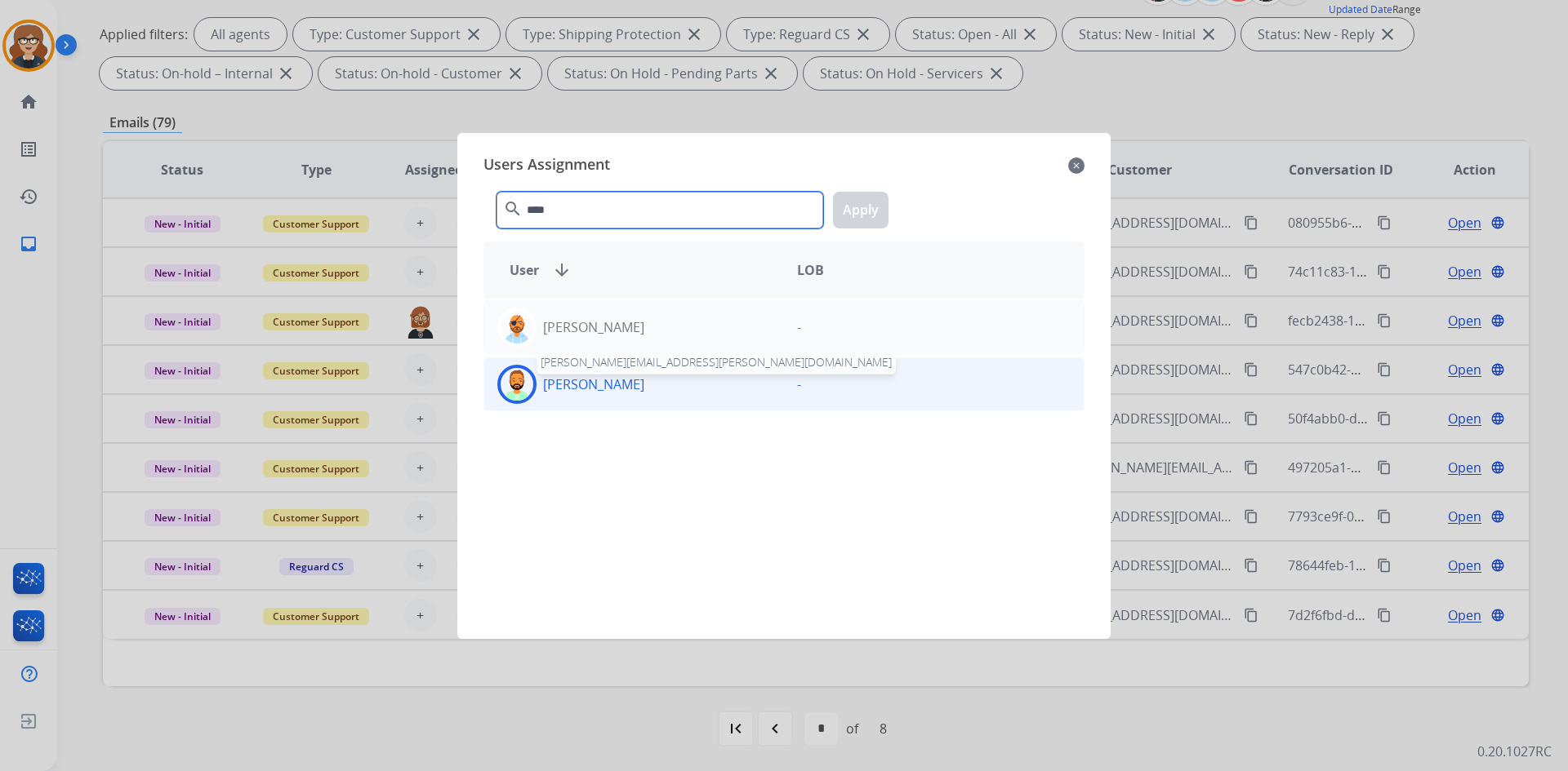
type input "****"
click at [564, 374] on p "[PERSON_NAME]" at bounding box center [593, 384] width 102 height 19
click at [850, 213] on button "Apply" at bounding box center [859, 210] width 55 height 37
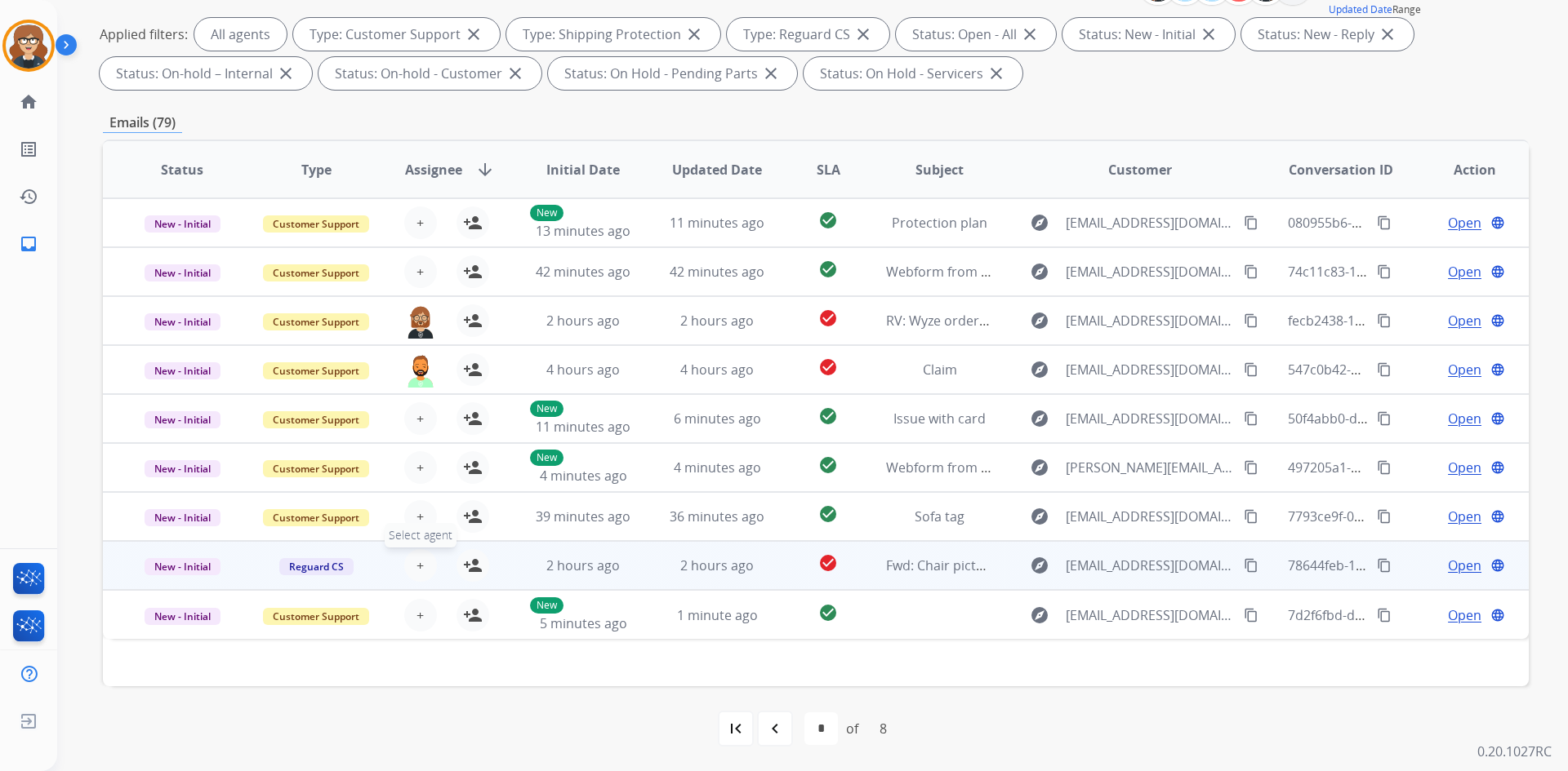
click at [417, 568] on span "+" at bounding box center [420, 565] width 8 height 19
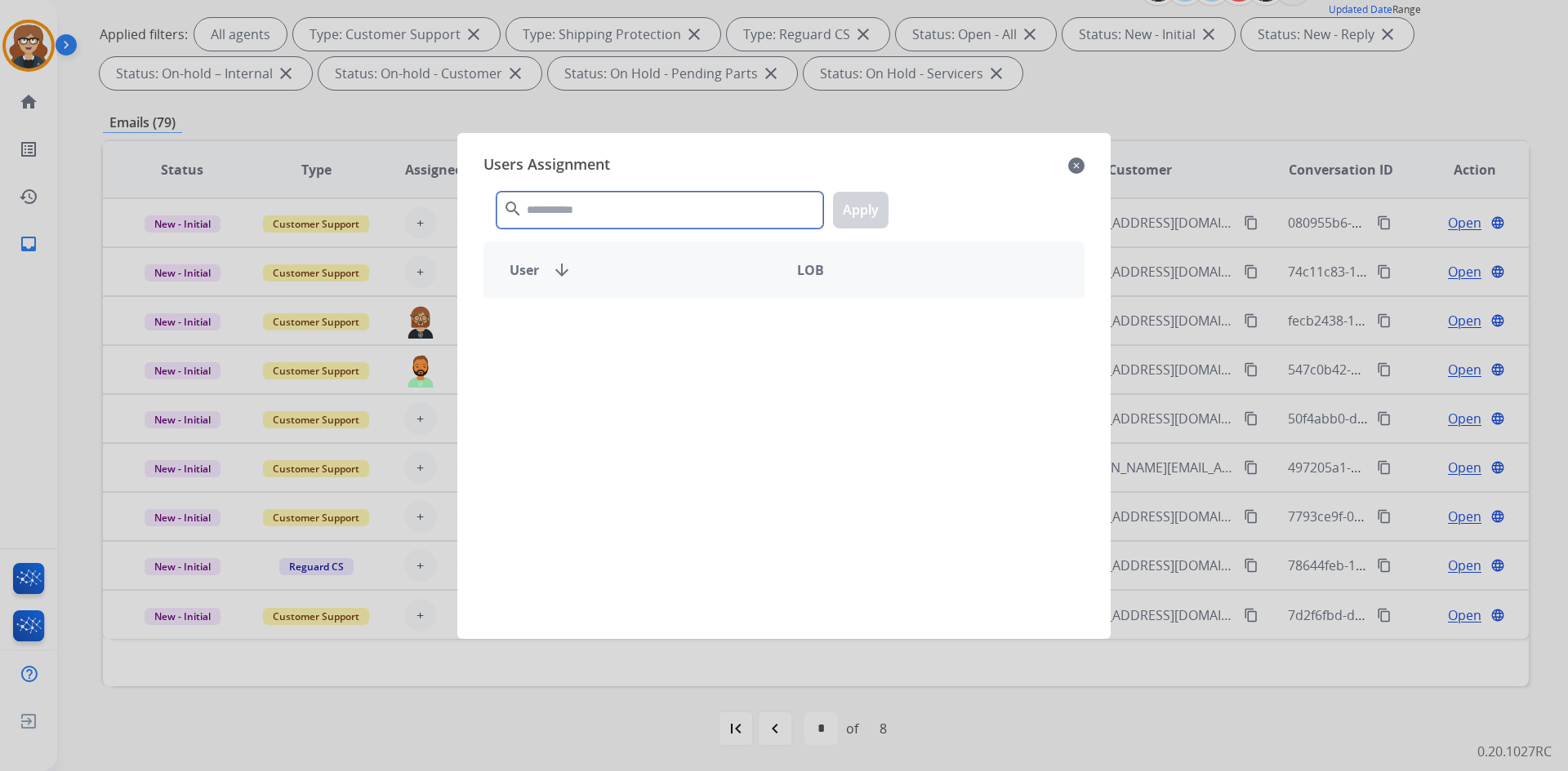
click at [550, 222] on input "text" at bounding box center [659, 210] width 326 height 37
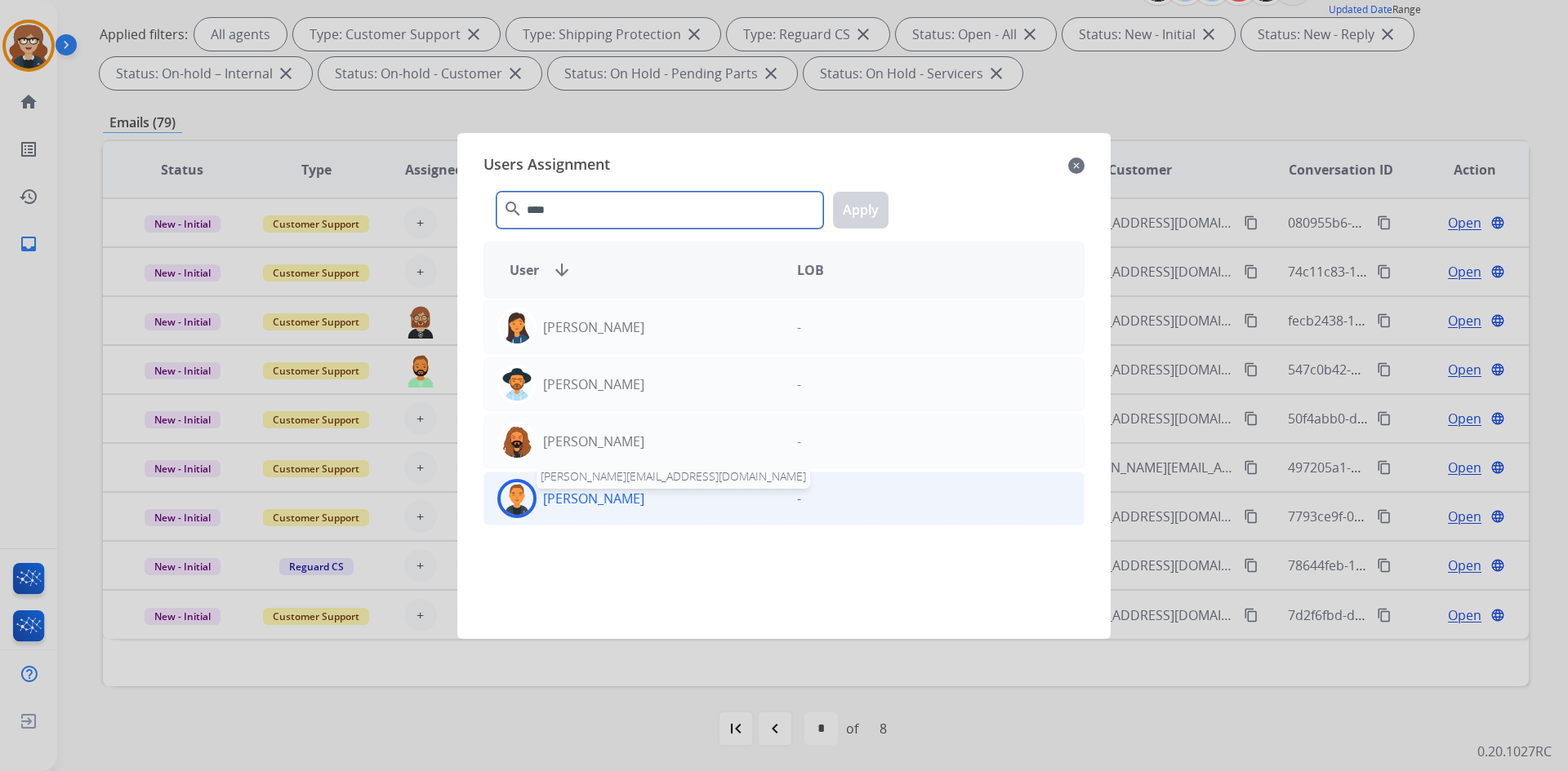
type input "****"
click at [587, 493] on p "[PERSON_NAME]" at bounding box center [593, 498] width 102 height 19
click at [871, 202] on button "Apply" at bounding box center [859, 210] width 55 height 37
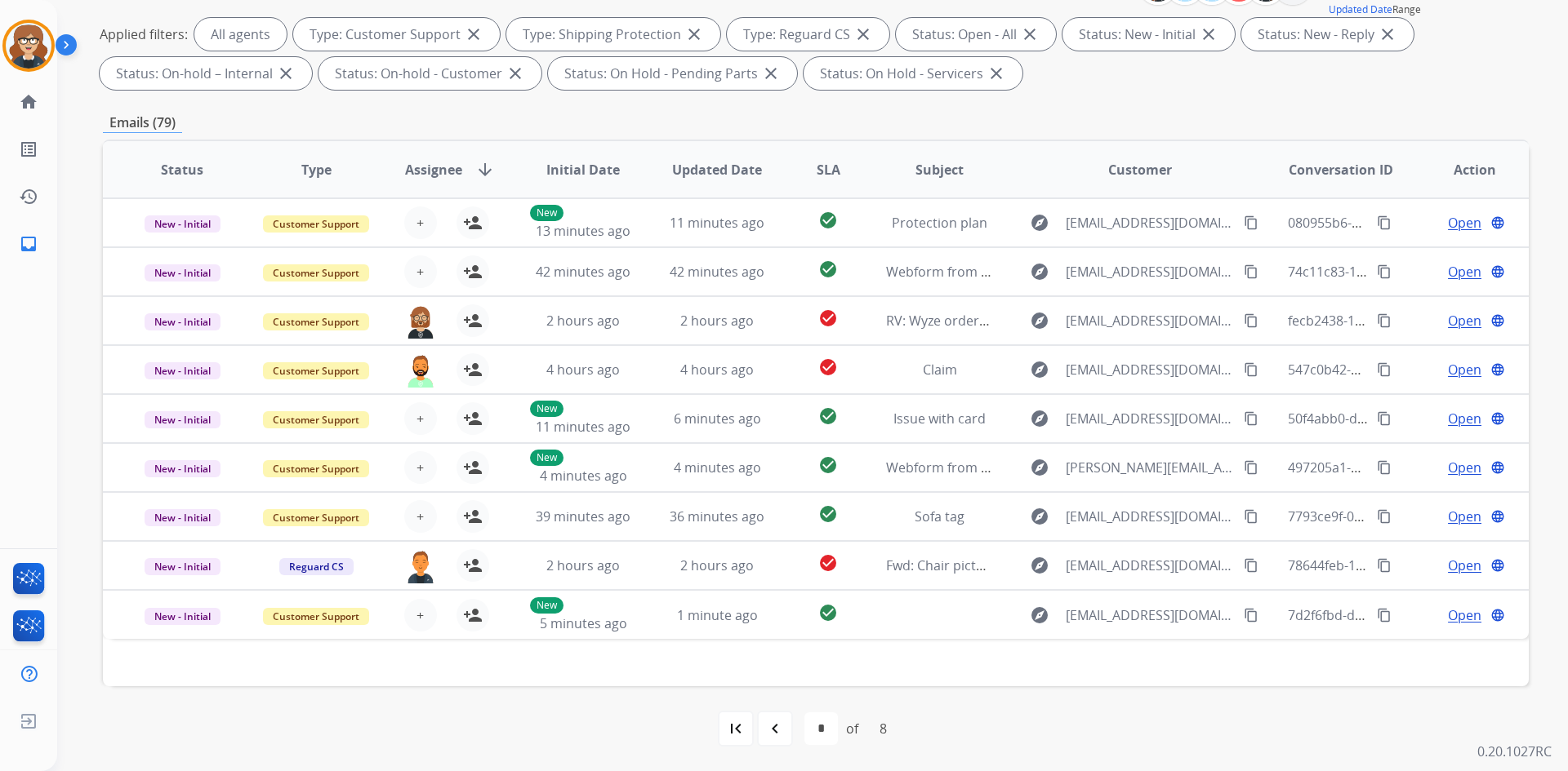
scroll to position [0, 0]
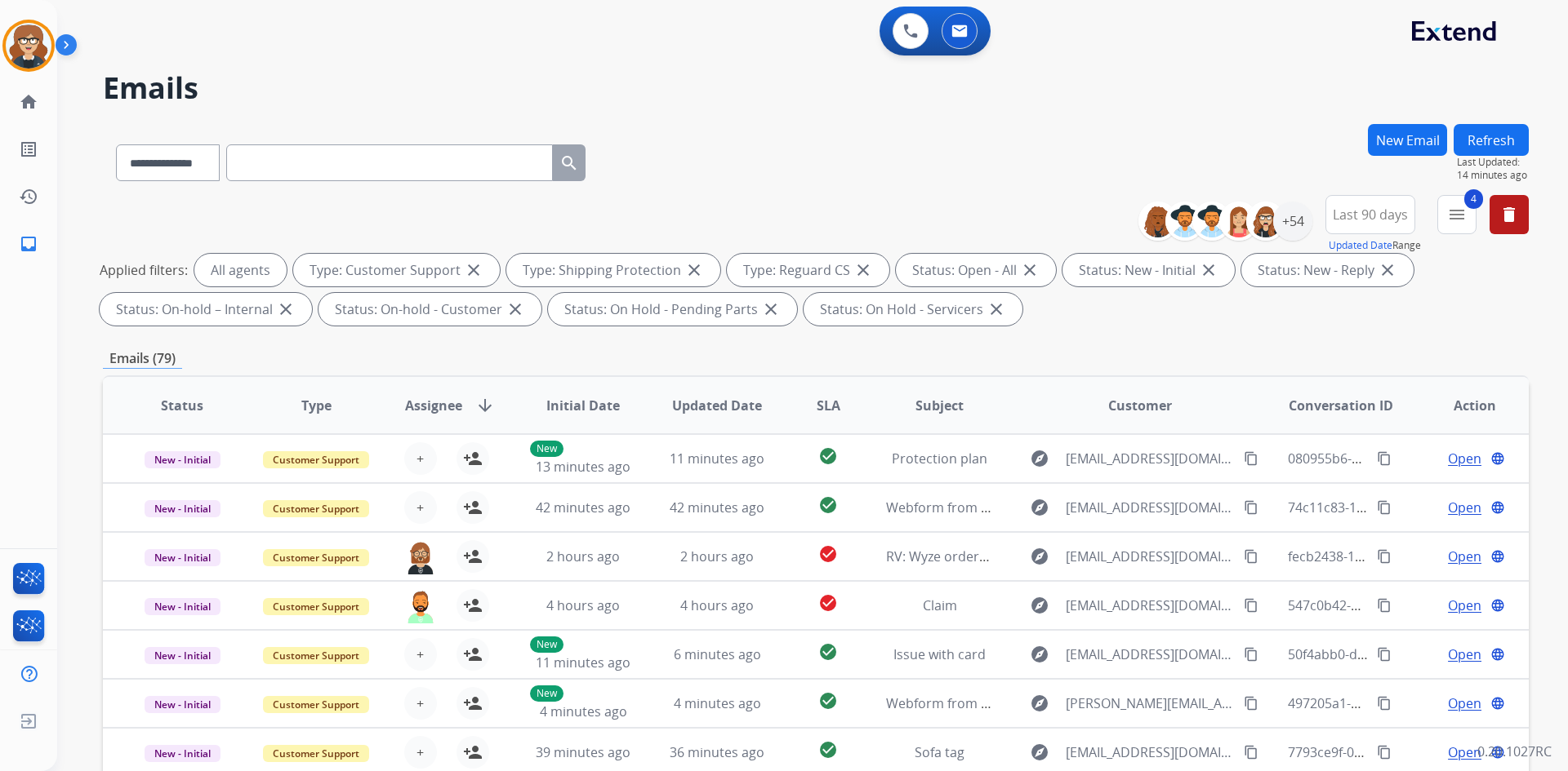
click at [451, 405] on span "Assignee" at bounding box center [433, 405] width 57 height 19
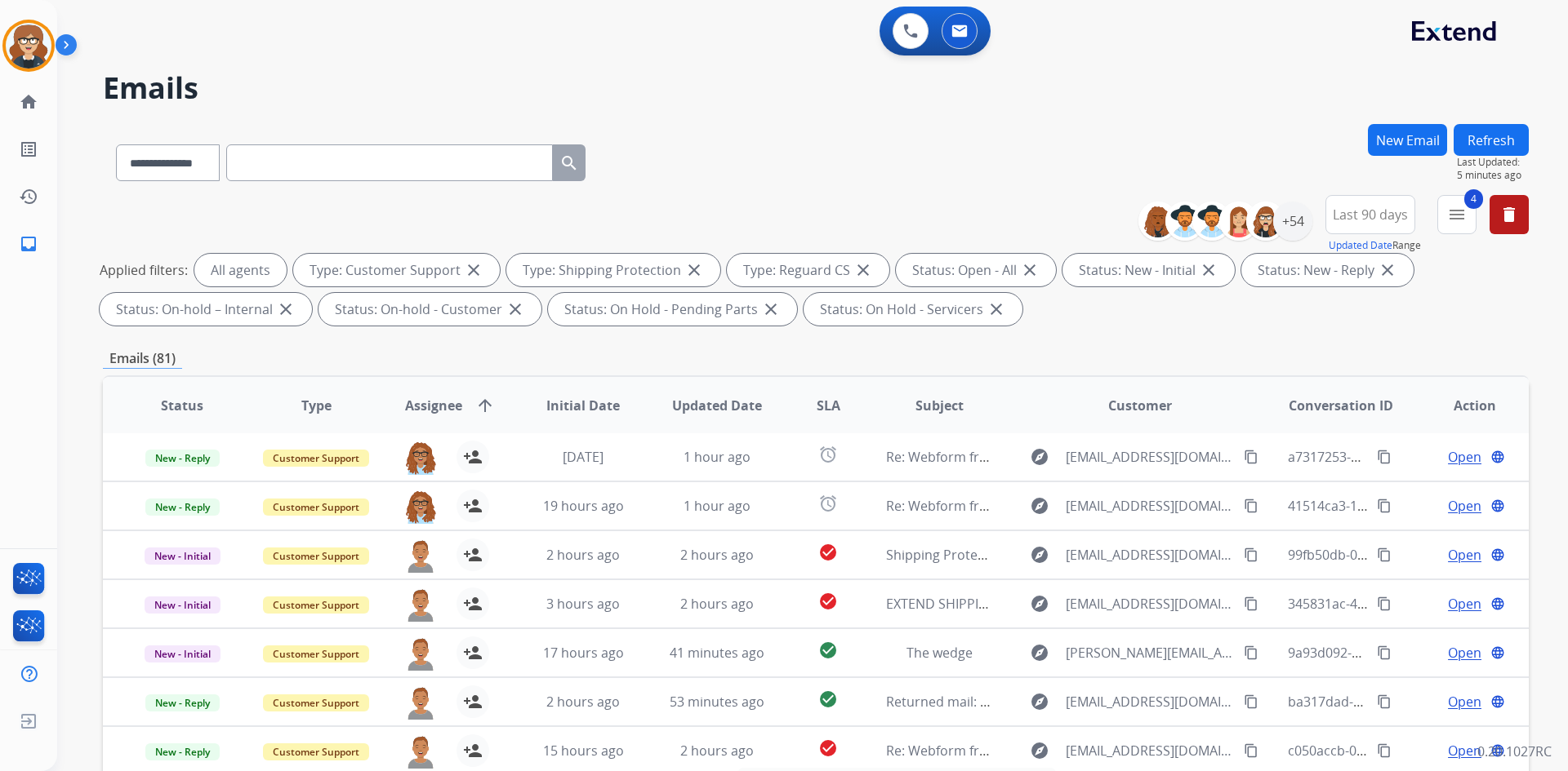
scroll to position [236, 0]
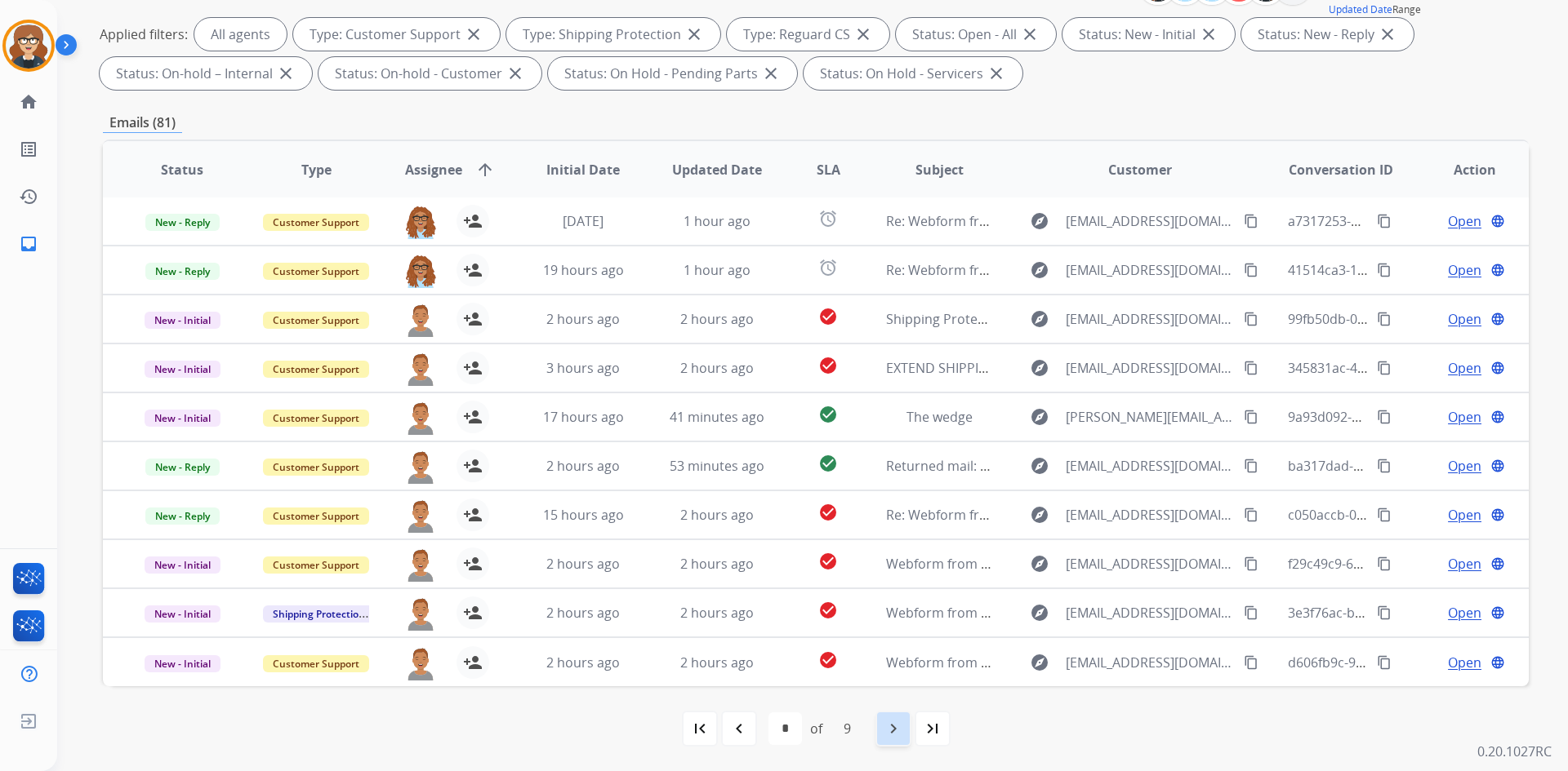
click at [887, 735] on mat-icon "navigate_next" at bounding box center [893, 728] width 19 height 19
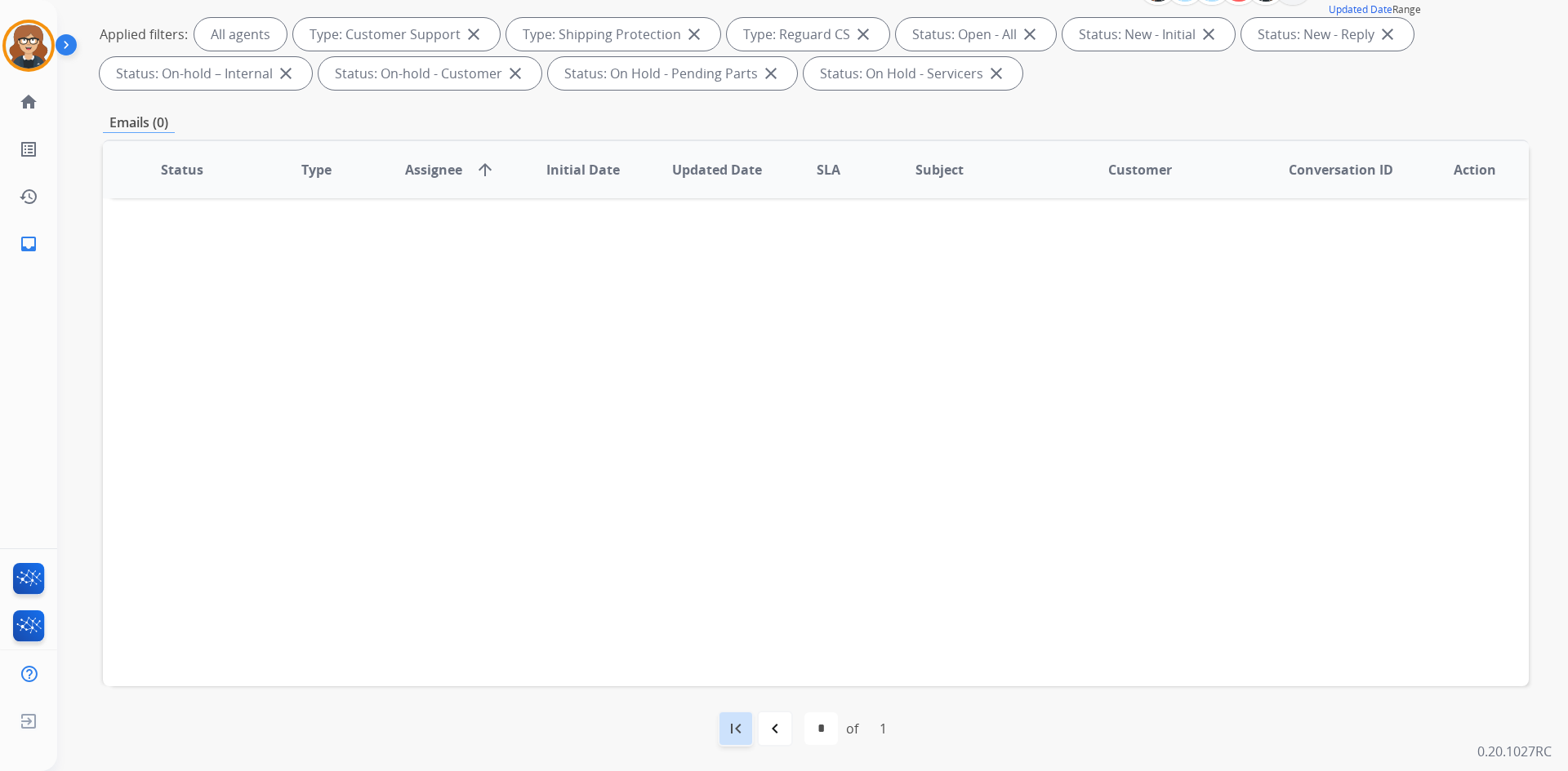
click at [739, 723] on mat-icon "first_page" at bounding box center [736, 728] width 19 height 19
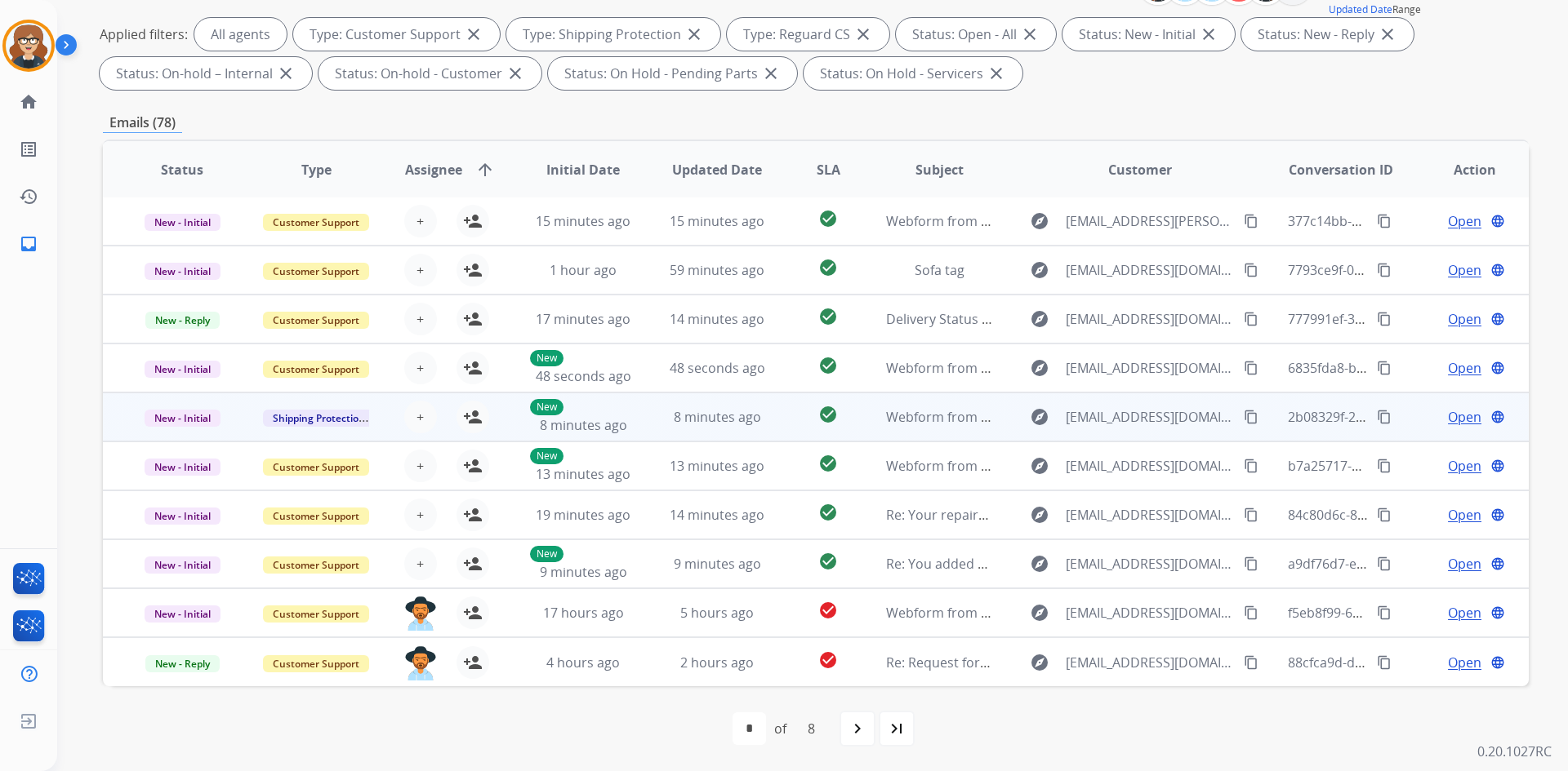
scroll to position [0, 0]
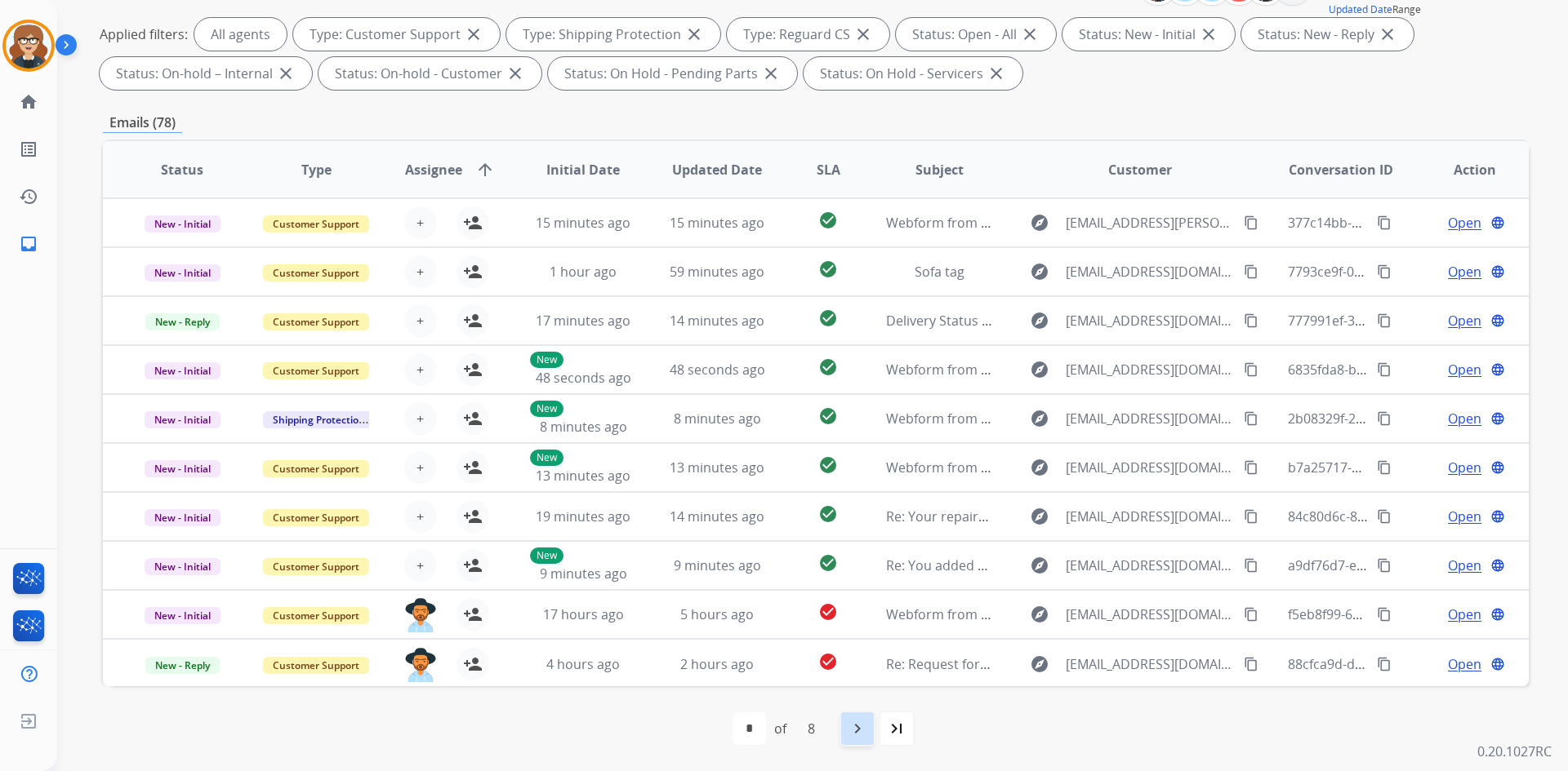
click at [850, 729] on mat-icon "navigate_next" at bounding box center [858, 728] width 19 height 19
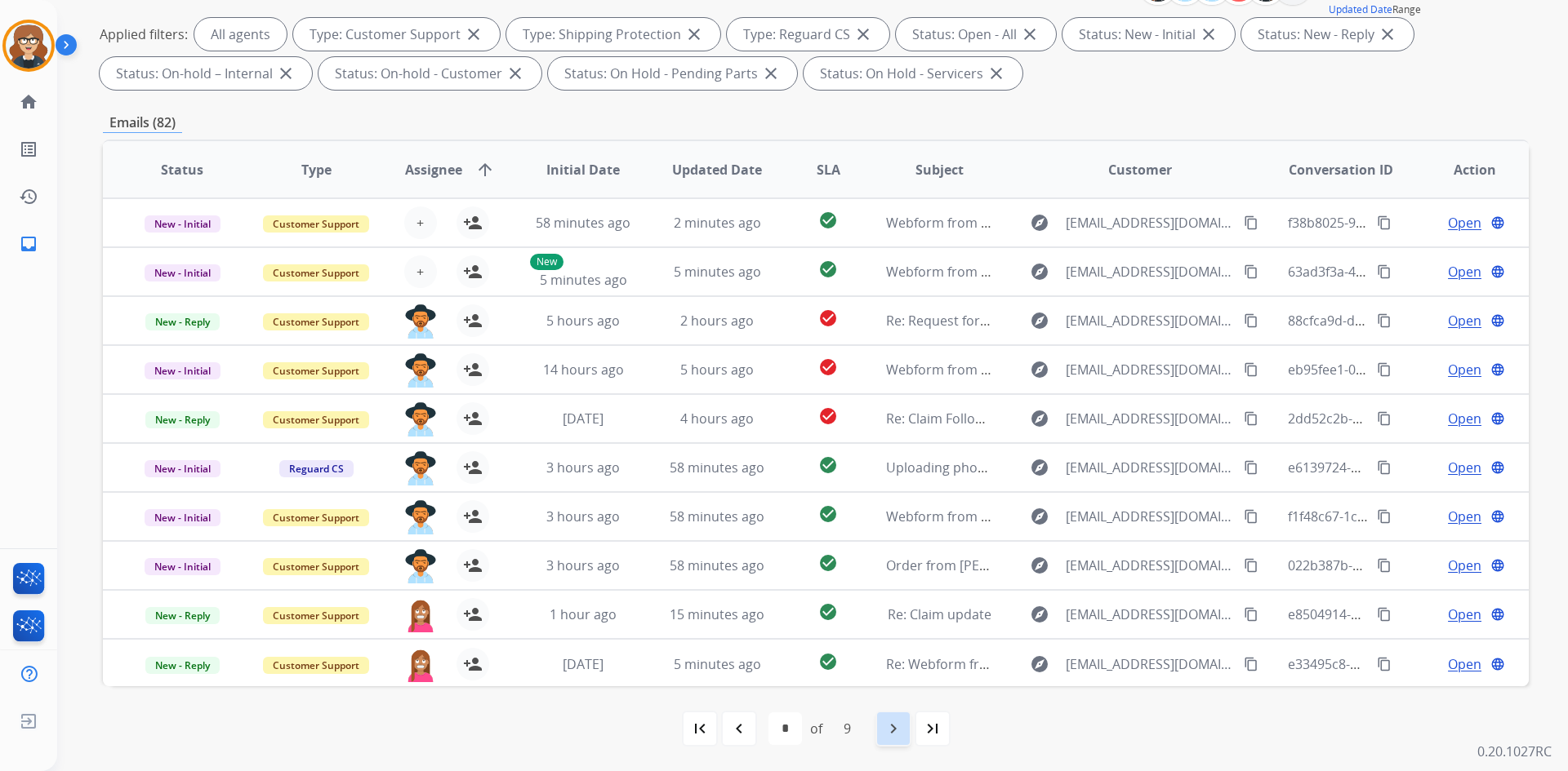
click at [889, 735] on mat-icon "navigate_next" at bounding box center [893, 728] width 19 height 19
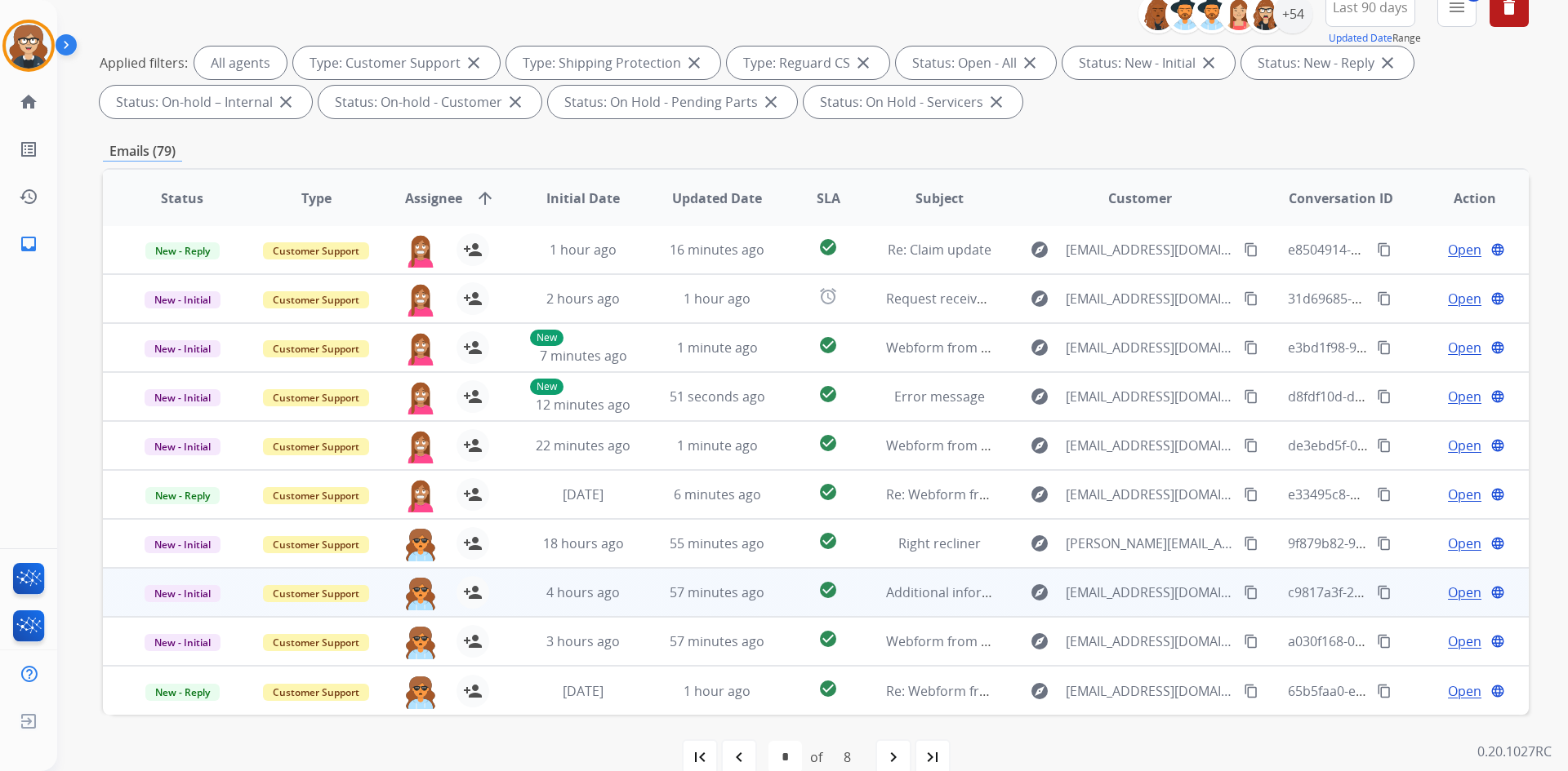
scroll to position [236, 0]
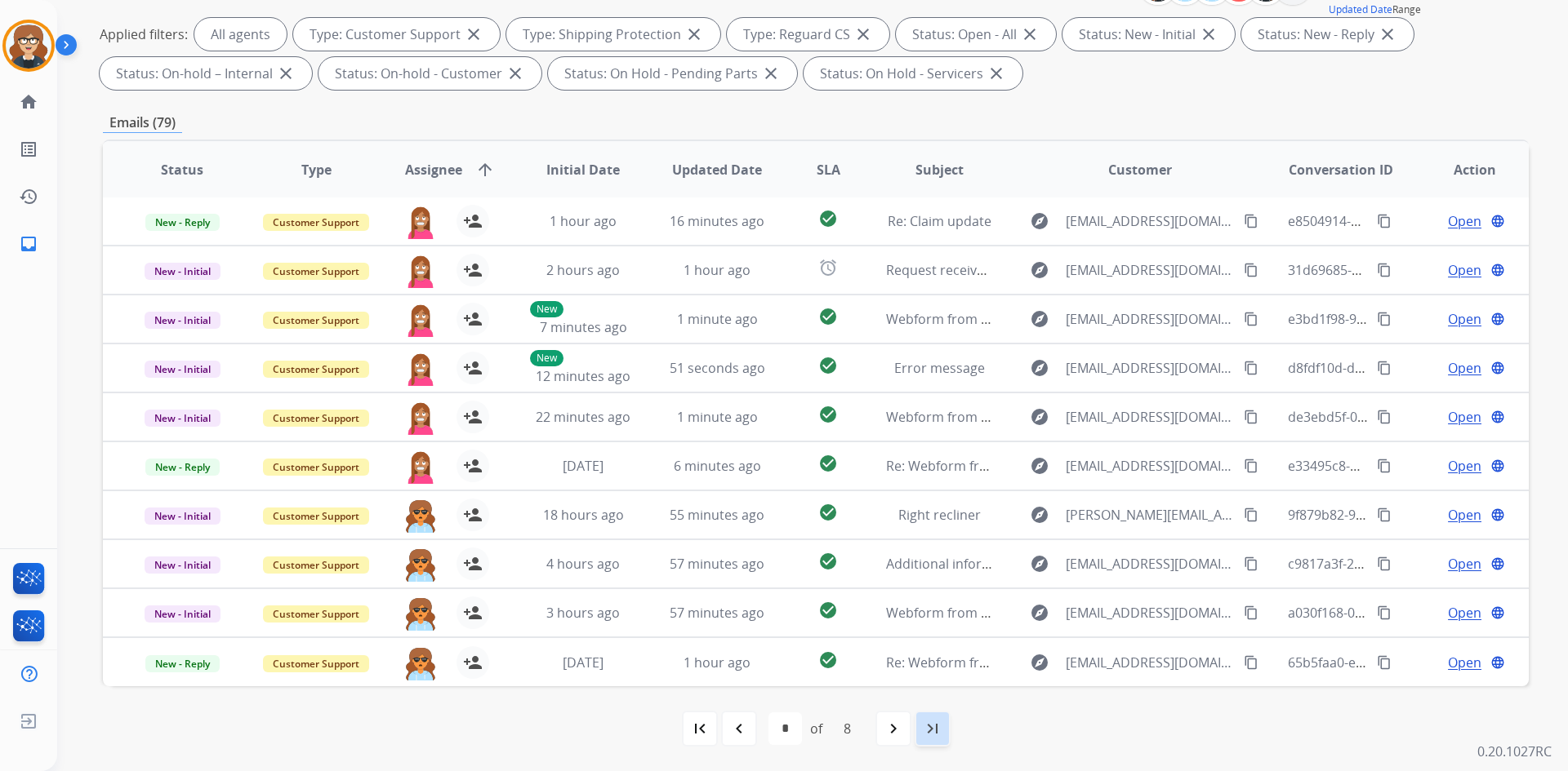
click at [920, 732] on div "last_page" at bounding box center [932, 728] width 36 height 36
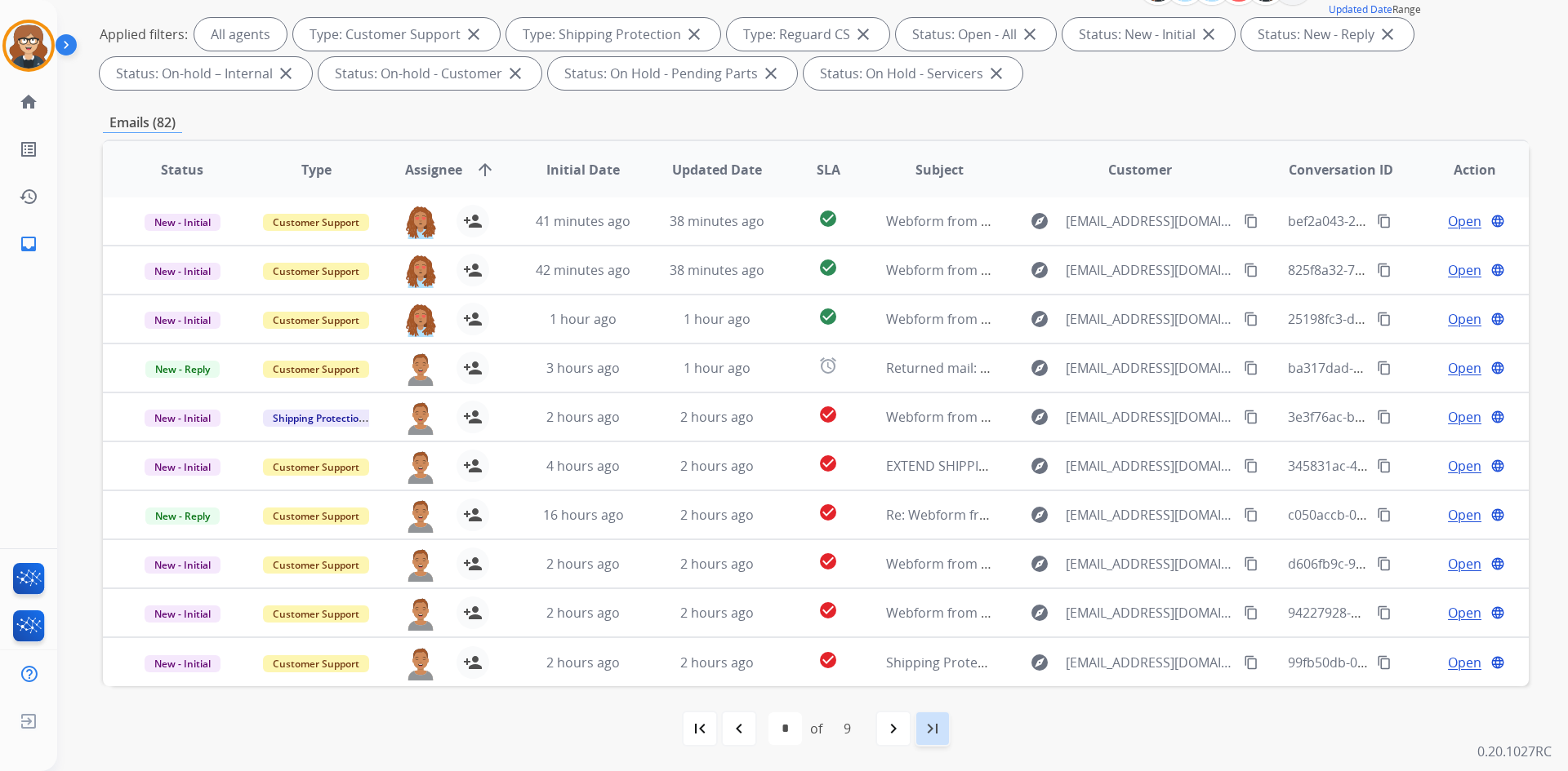
click at [936, 730] on mat-icon "last_page" at bounding box center [932, 728] width 19 height 19
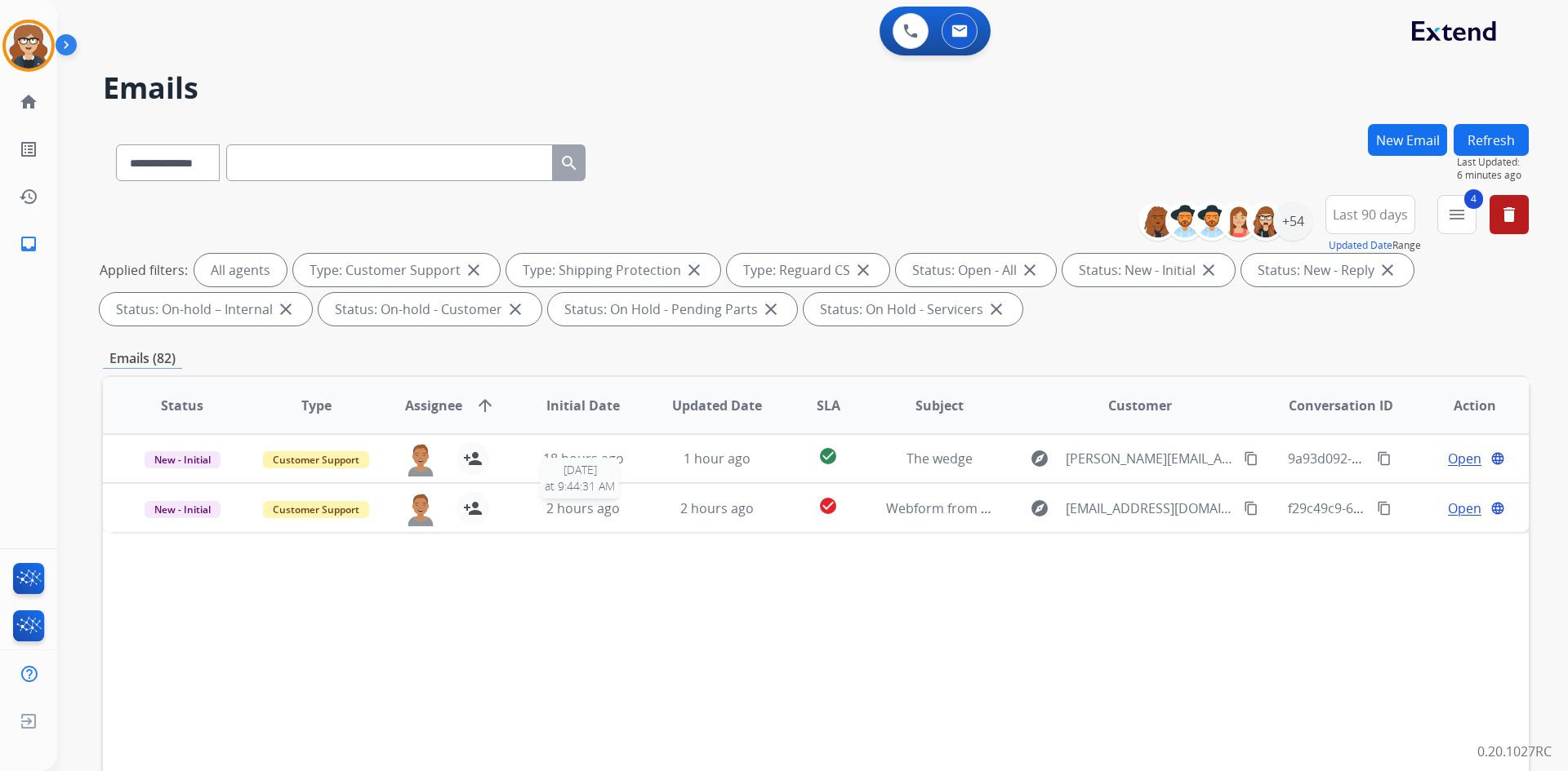
scroll to position [0, 0]
drag, startPoint x: 1362, startPoint y: 120, endPoint x: 1553, endPoint y: 278, distance: 247.9
click at [1553, 278] on div "**********" at bounding box center [812, 385] width 1510 height 771
click at [1341, 370] on div "**********" at bounding box center [815, 565] width 1426 height 883
click at [1450, 209] on mat-icon "menu" at bounding box center [1457, 215] width 19 height 19
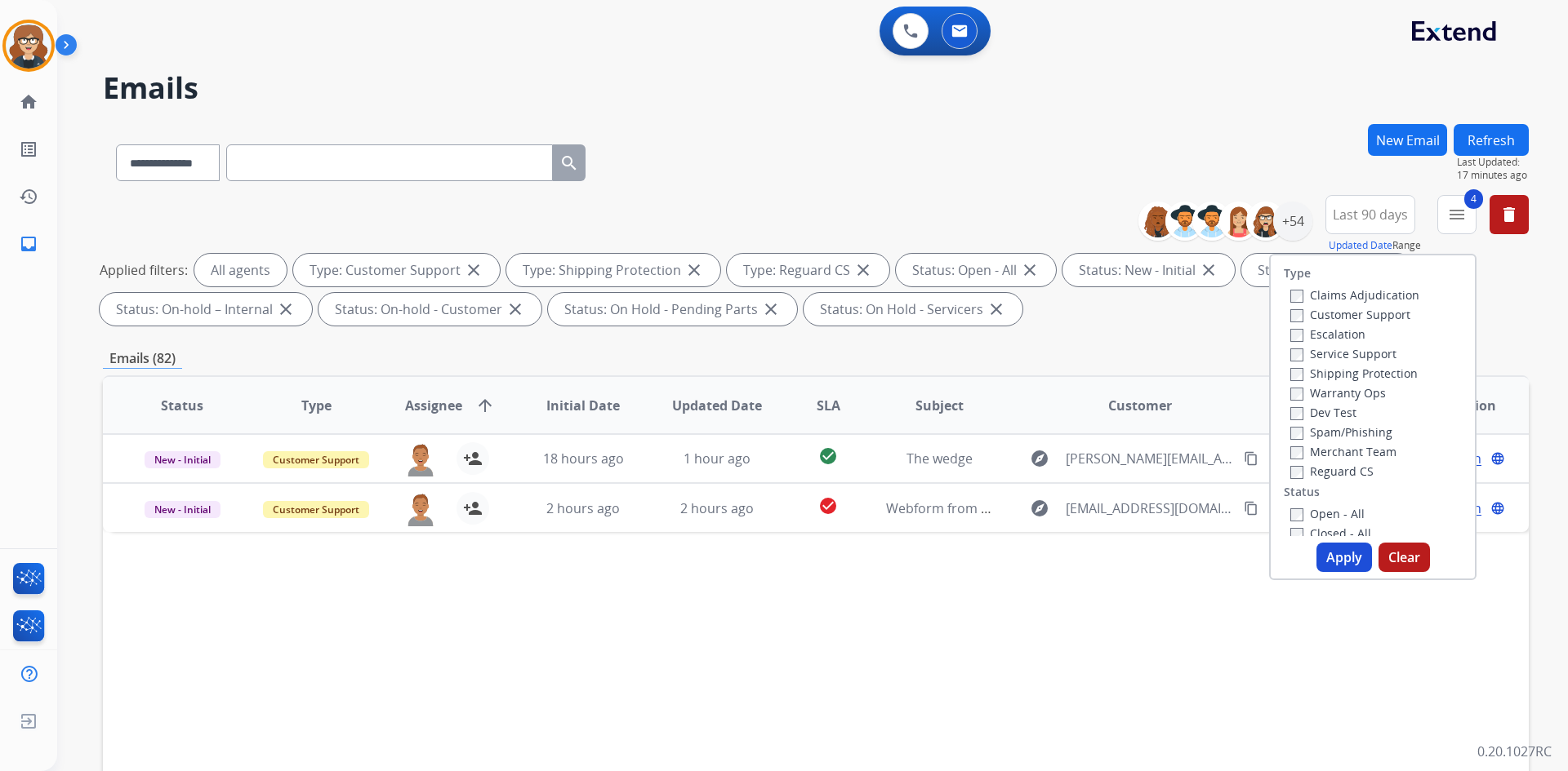
scroll to position [62, 0]
click at [1333, 556] on button "Apply" at bounding box center [1343, 557] width 55 height 29
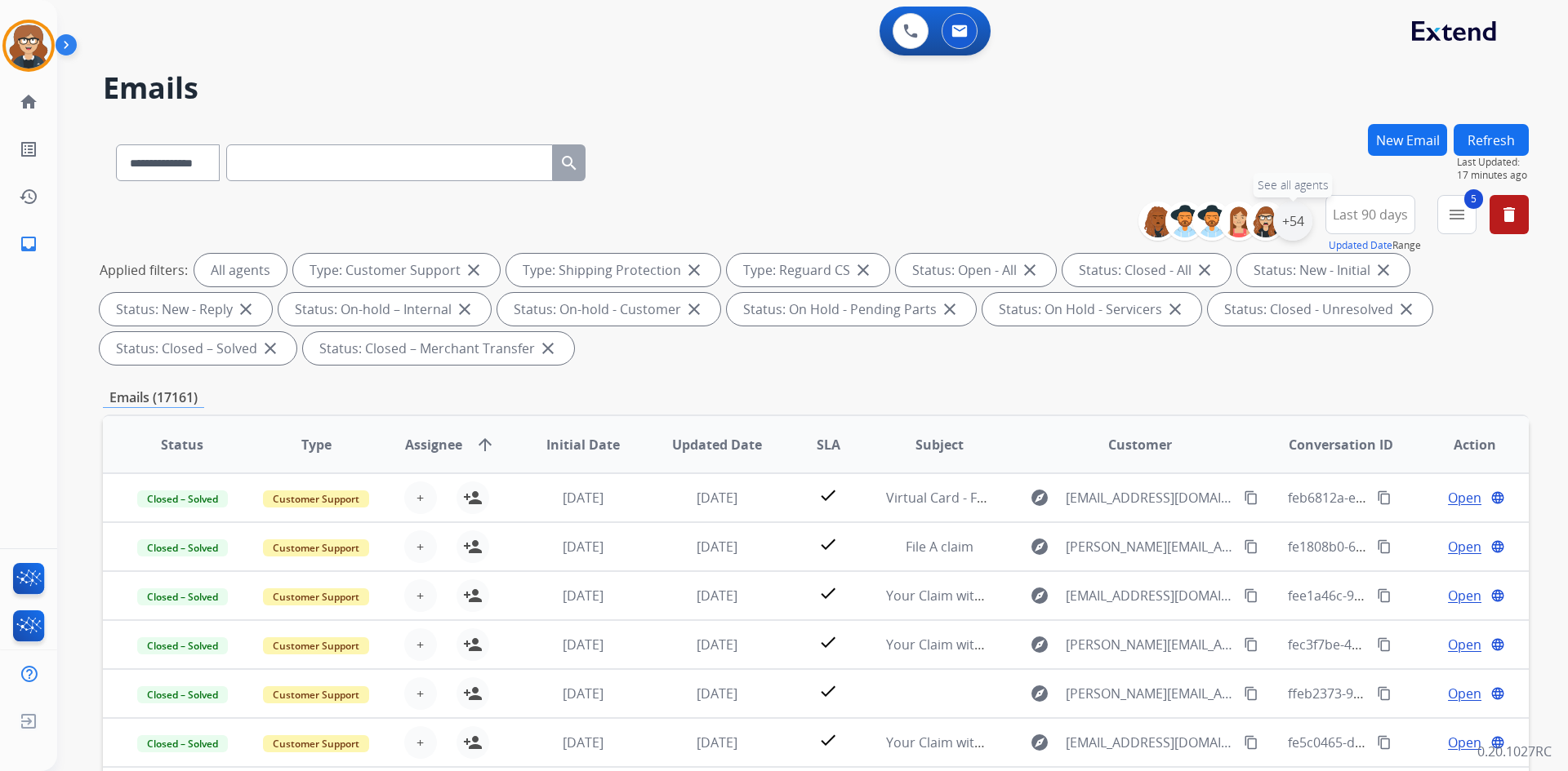
click at [1303, 219] on div "+54" at bounding box center [1292, 221] width 39 height 39
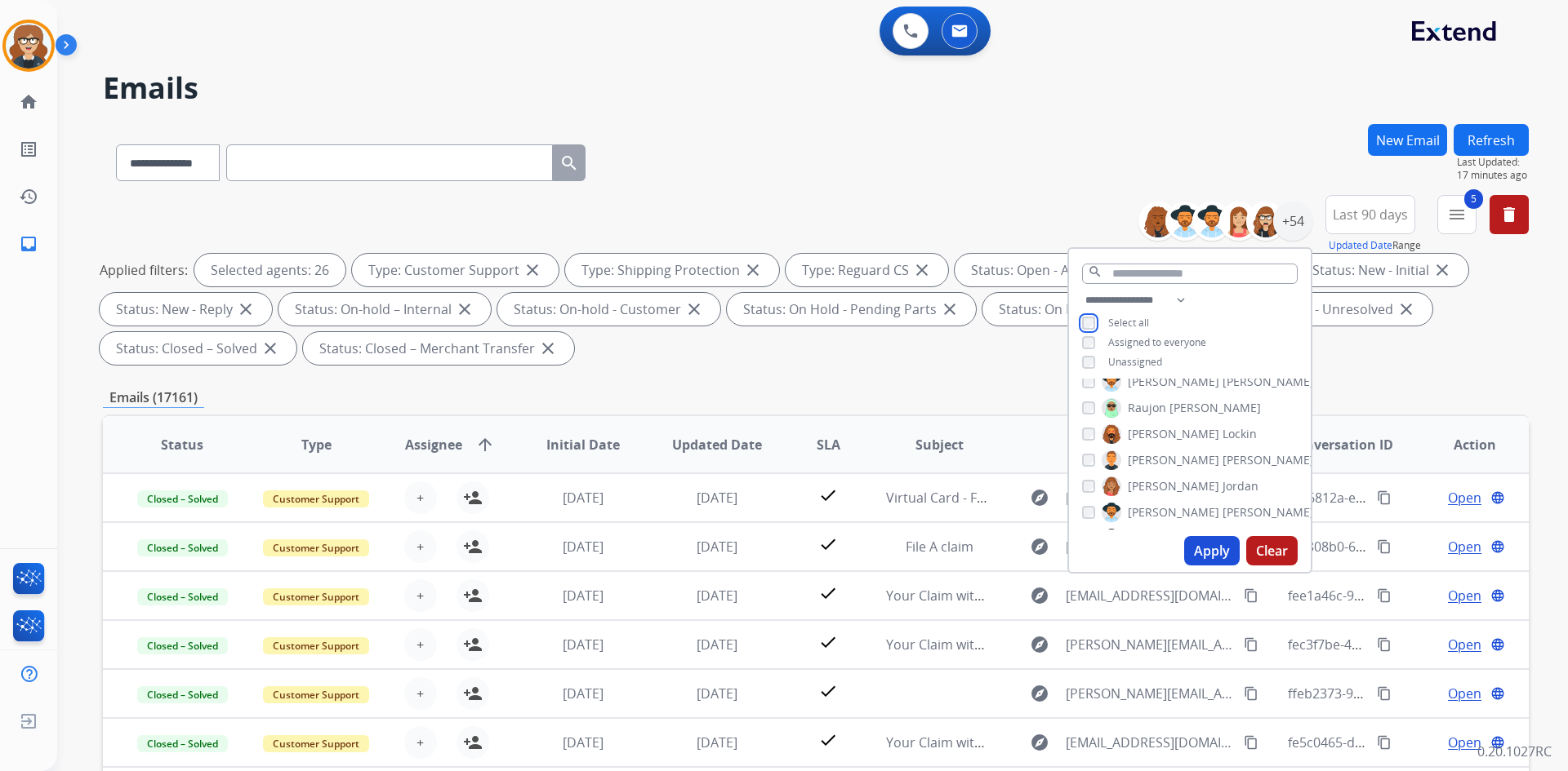
scroll to position [1270, 0]
click at [1208, 560] on button "Apply" at bounding box center [1211, 550] width 55 height 29
click at [955, 367] on div "**********" at bounding box center [815, 283] width 1426 height 176
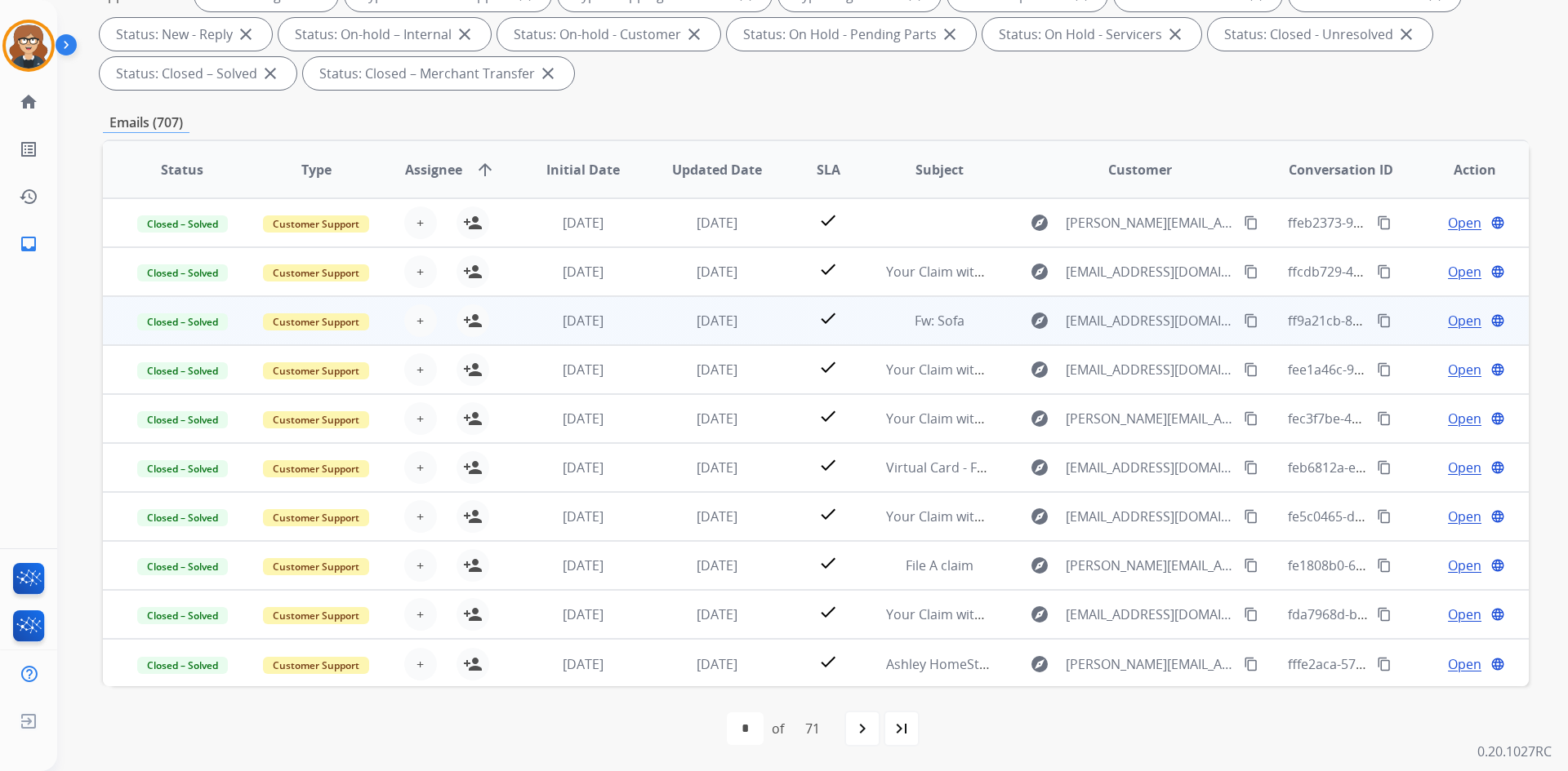
scroll to position [0, 0]
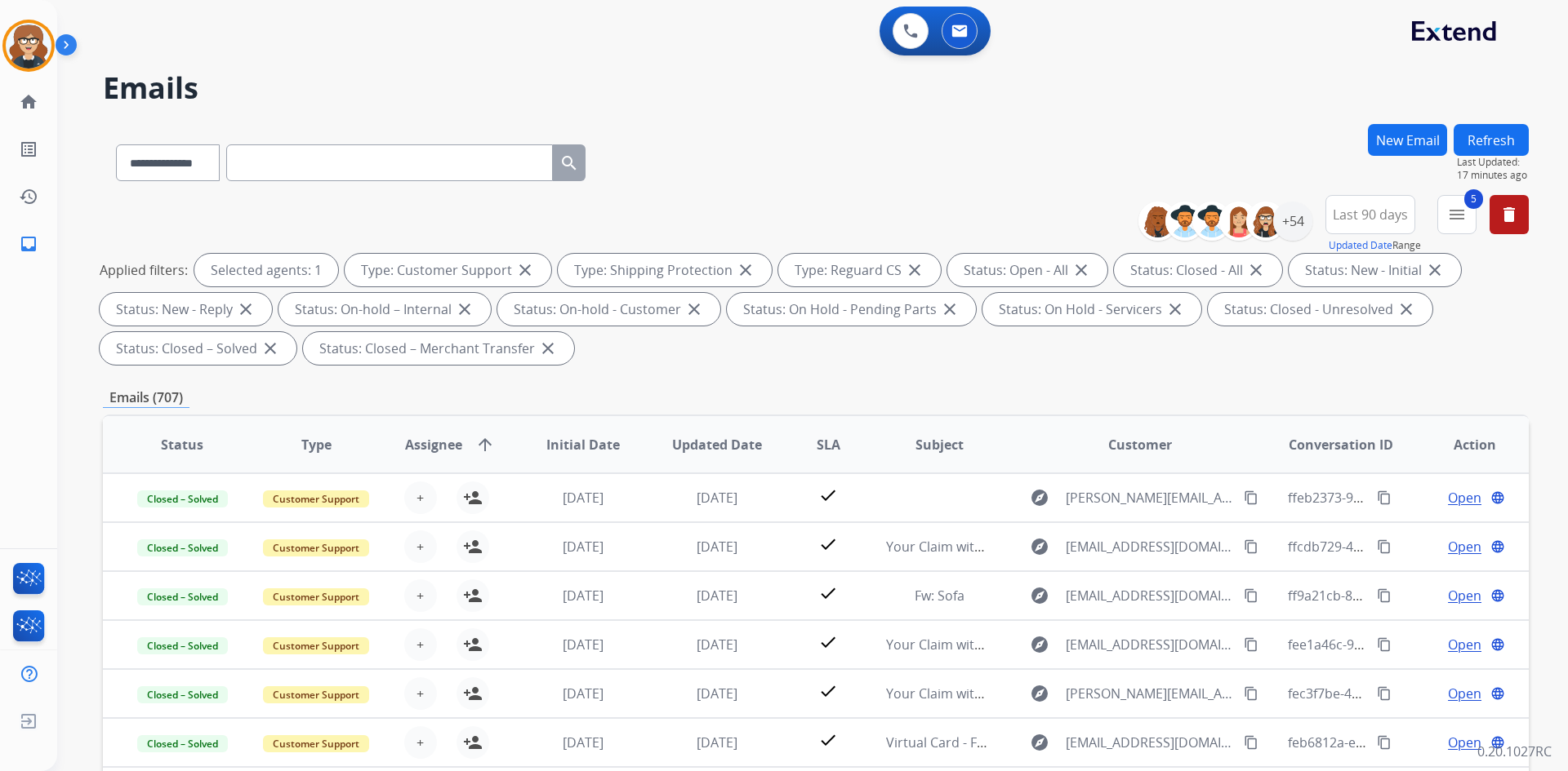
click at [1344, 211] on span "Last 90 days" at bounding box center [1371, 214] width 75 height 7
click at [1341, 274] on div "Custom" at bounding box center [1364, 274] width 90 height 24
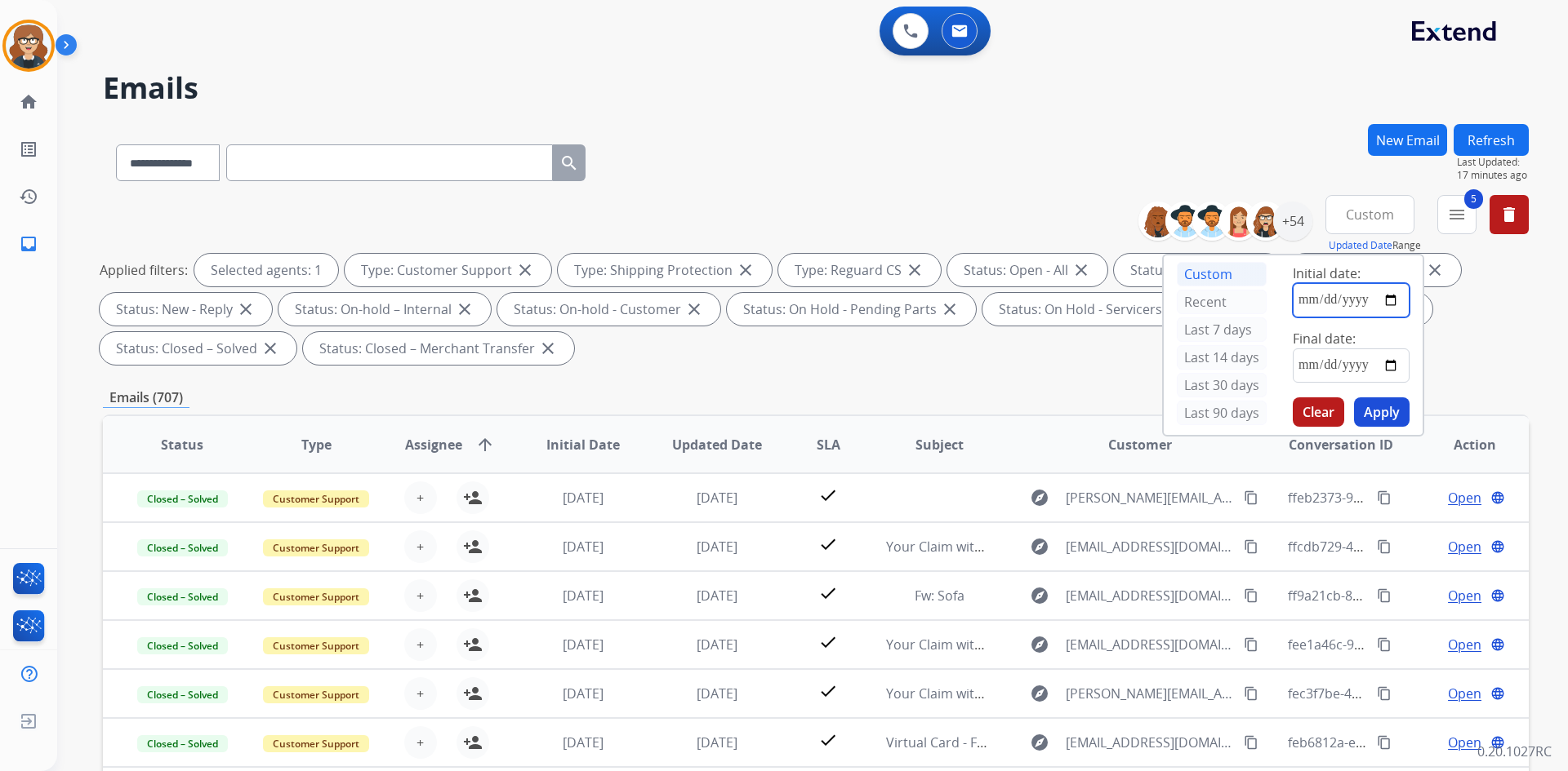
click at [1390, 297] on input "date" at bounding box center [1350, 300] width 117 height 34
type input "**********"
click at [1390, 367] on input "date" at bounding box center [1350, 365] width 117 height 34
type input "**********"
click at [1376, 410] on button "Apply" at bounding box center [1381, 412] width 55 height 29
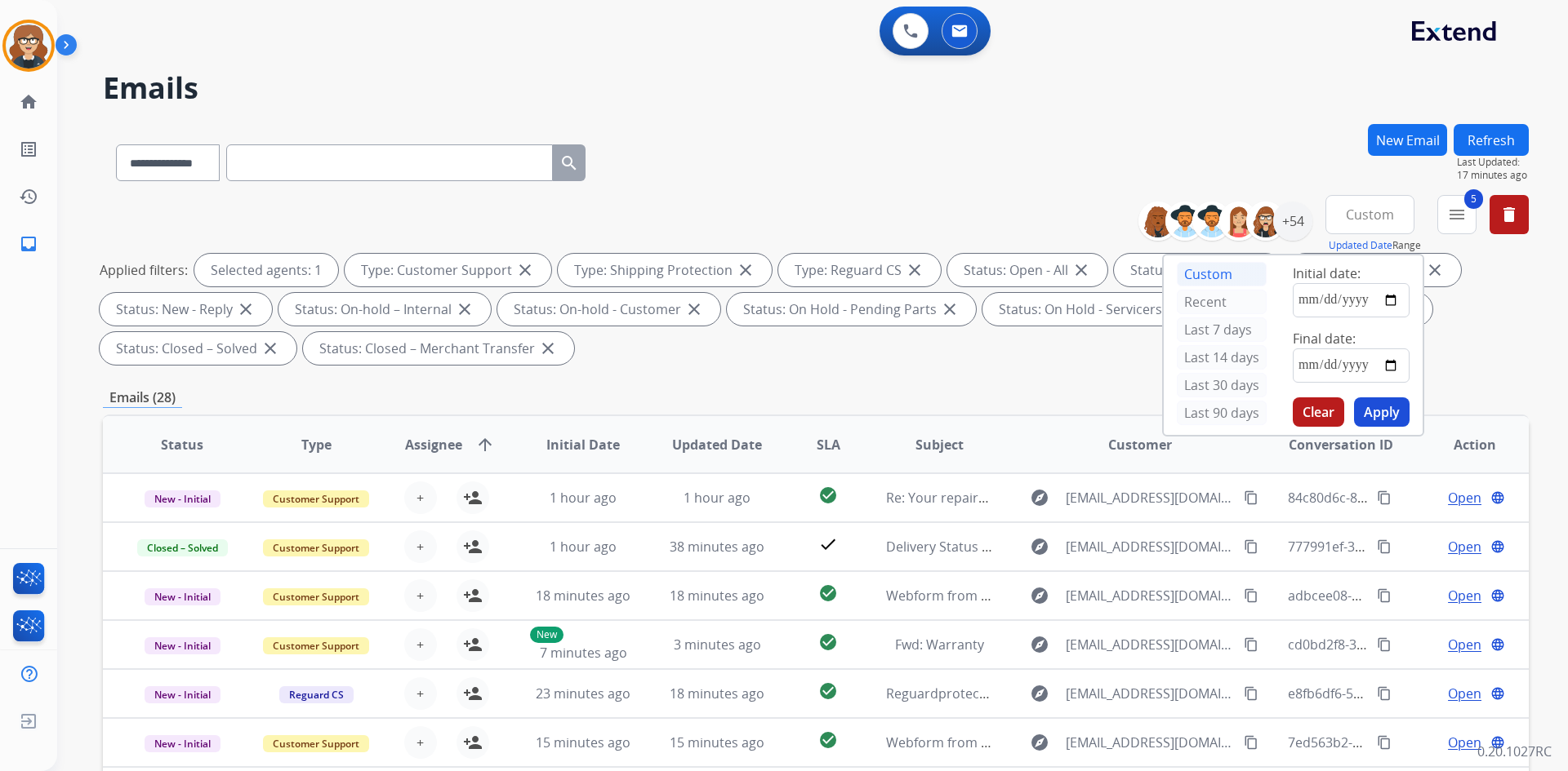
click at [968, 400] on div "Emails (28)" at bounding box center [815, 398] width 1426 height 20
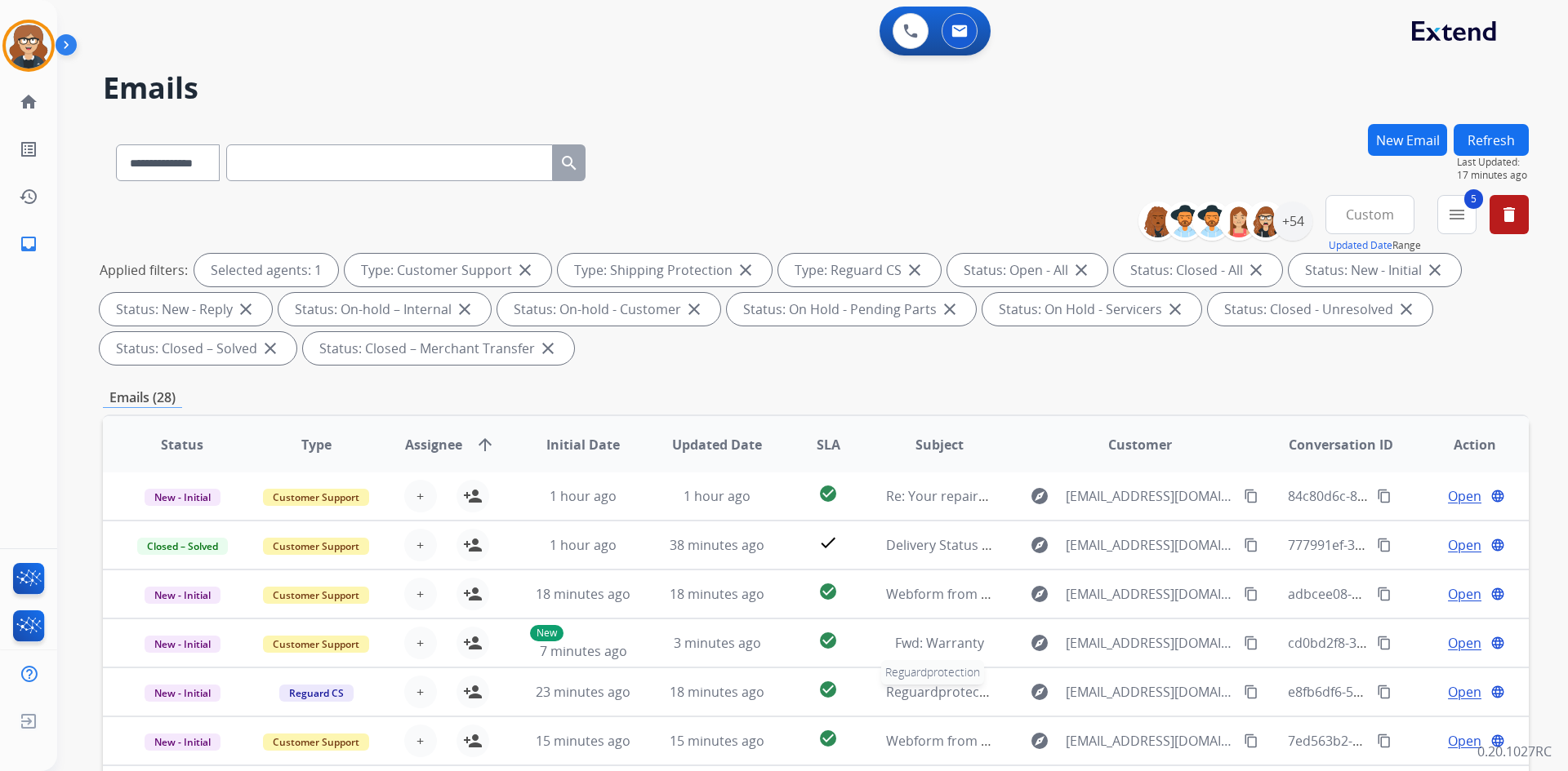
scroll to position [275, 0]
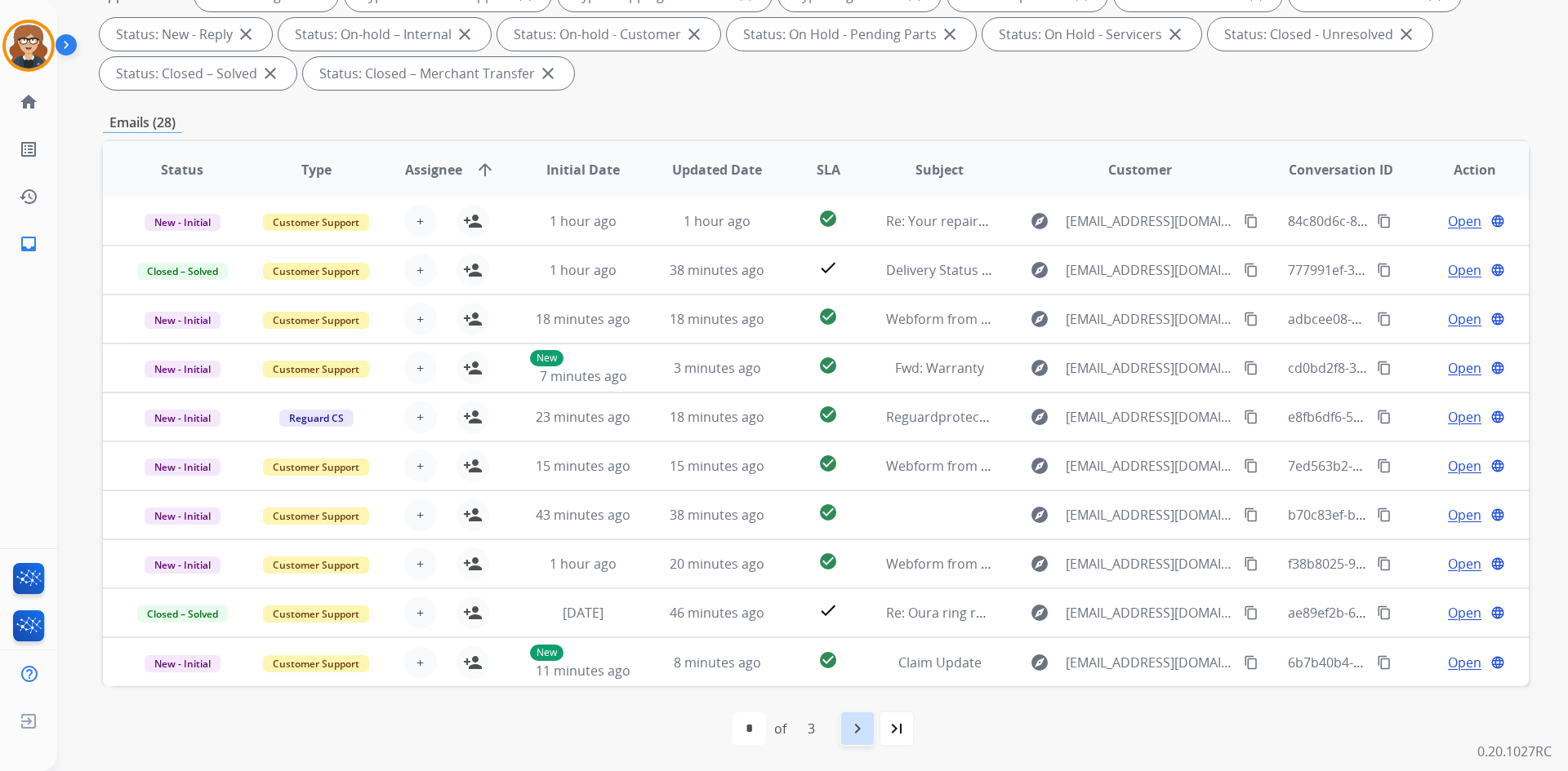
click at [853, 729] on mat-icon "navigate_next" at bounding box center [858, 728] width 19 height 19
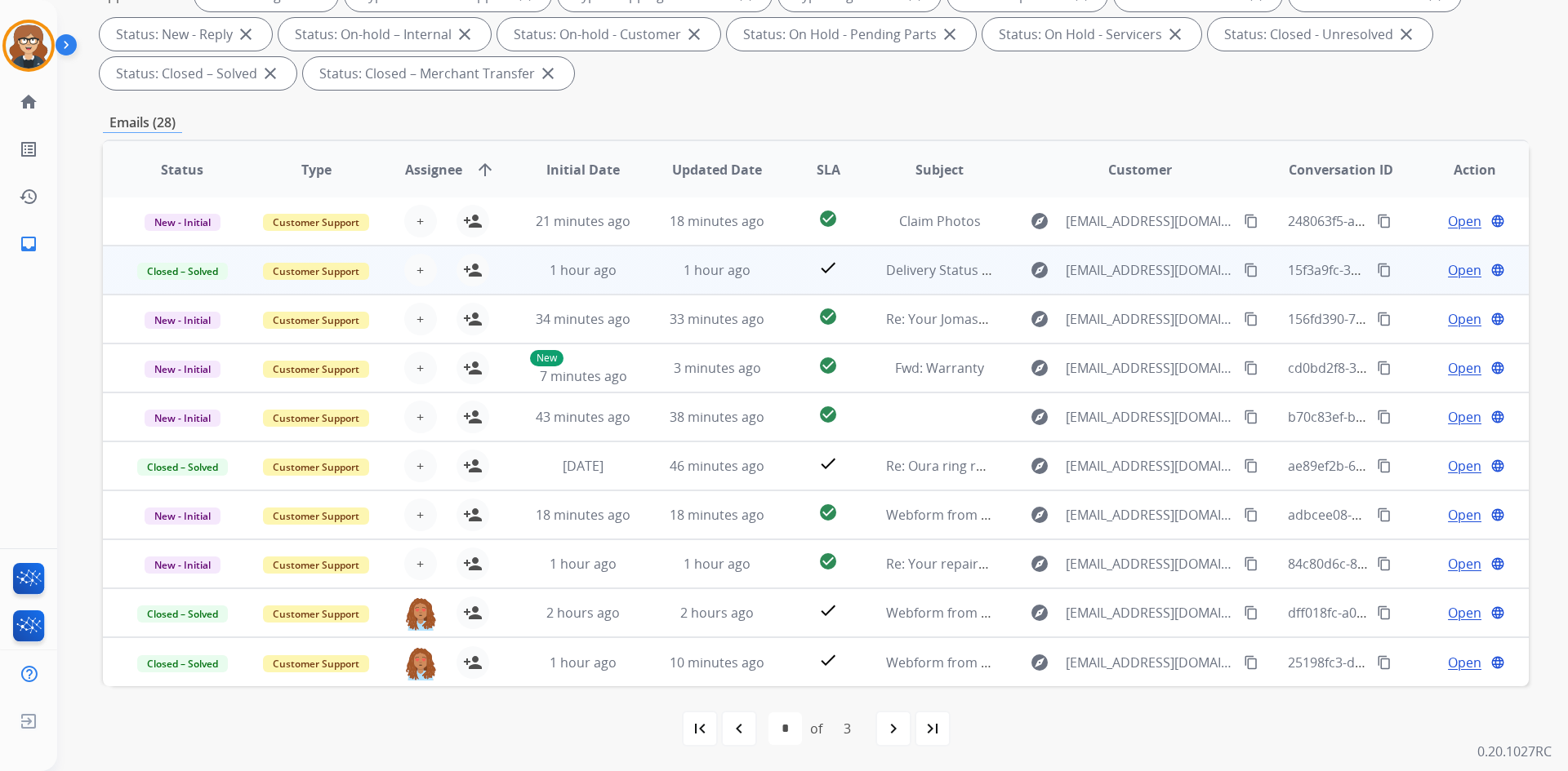
click at [1464, 268] on span "Open" at bounding box center [1464, 270] width 34 height 19
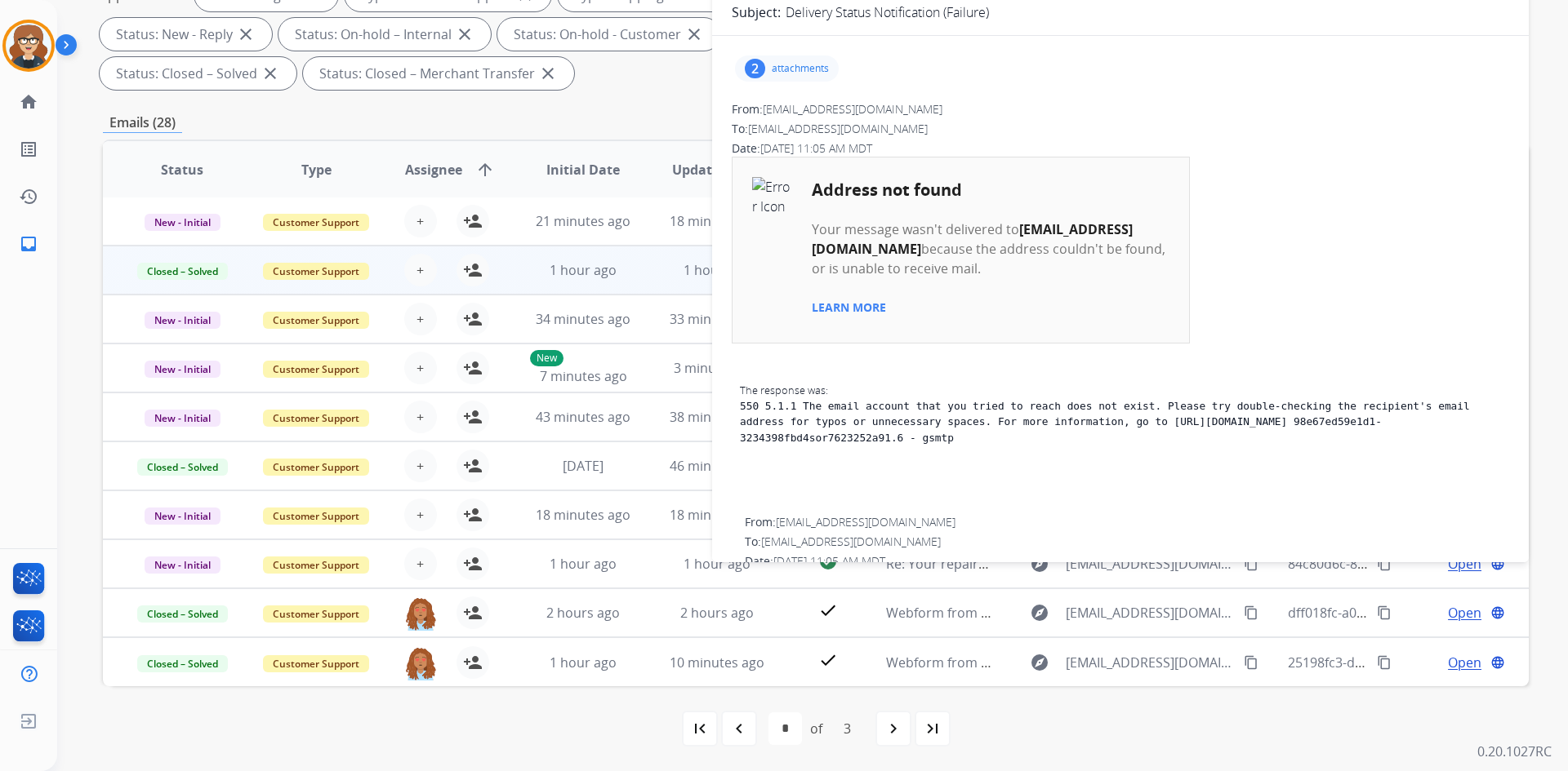
scroll to position [0, 0]
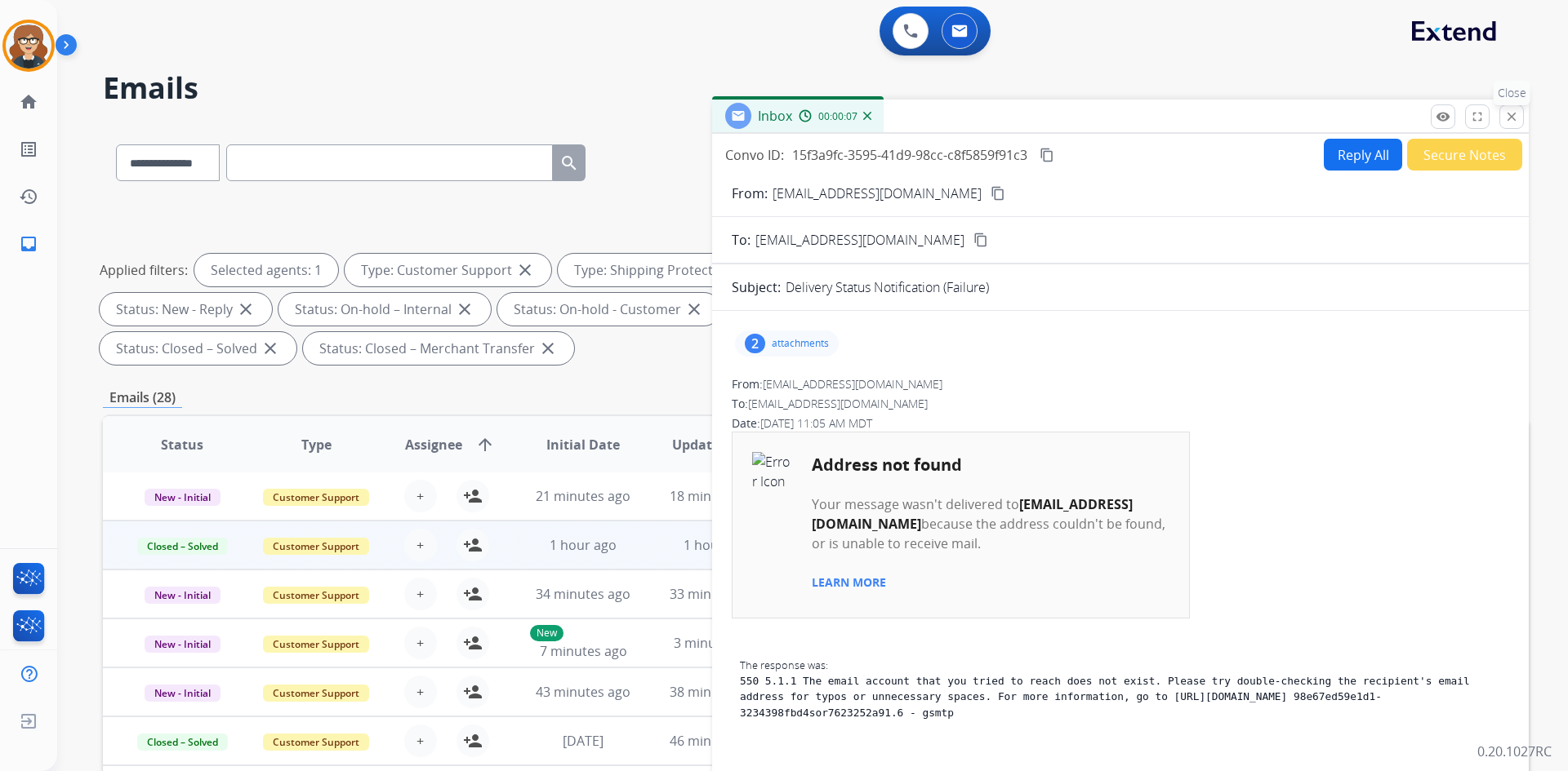
click at [1507, 120] on mat-icon "close" at bounding box center [1511, 116] width 15 height 15
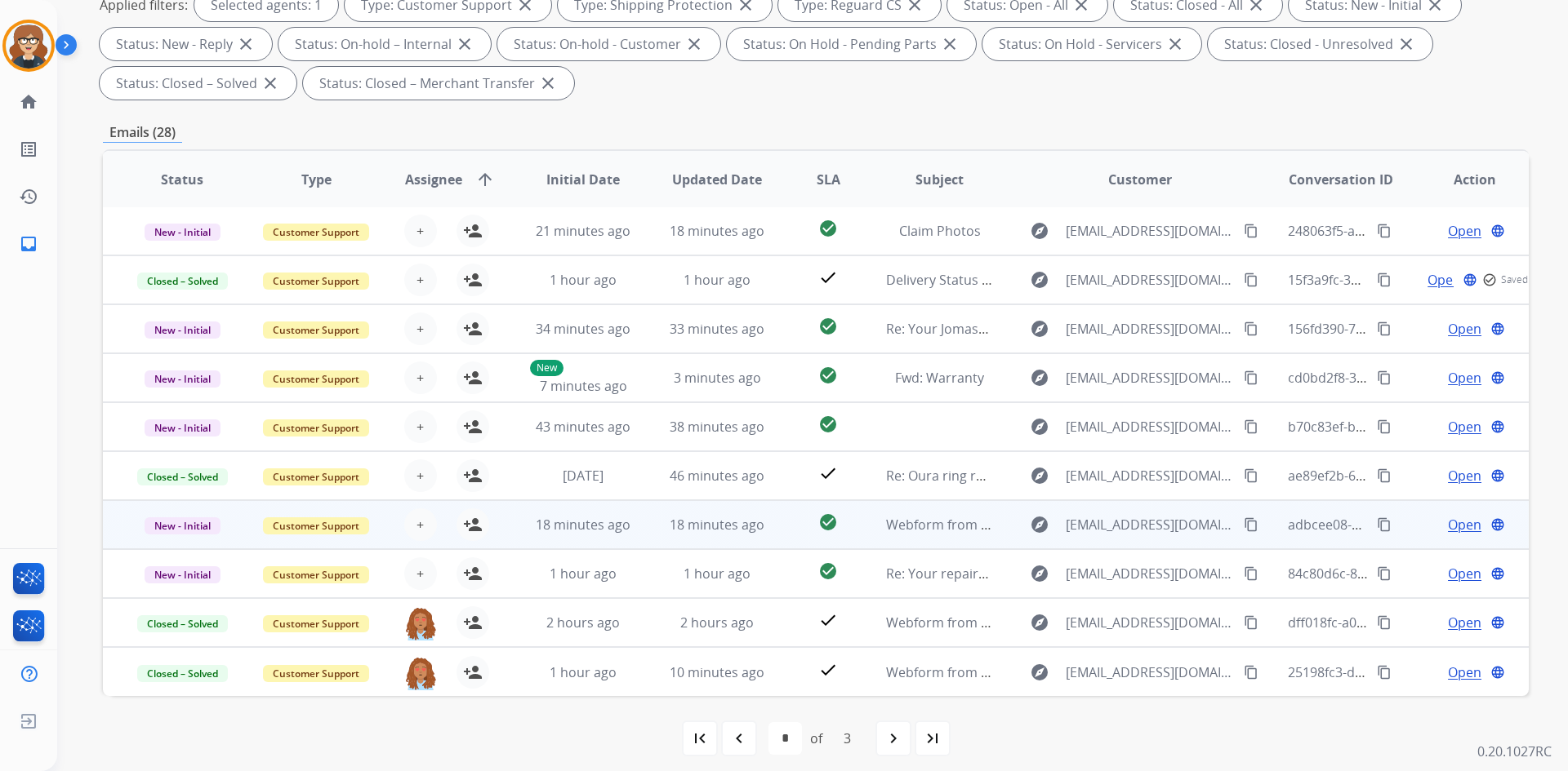
scroll to position [275, 0]
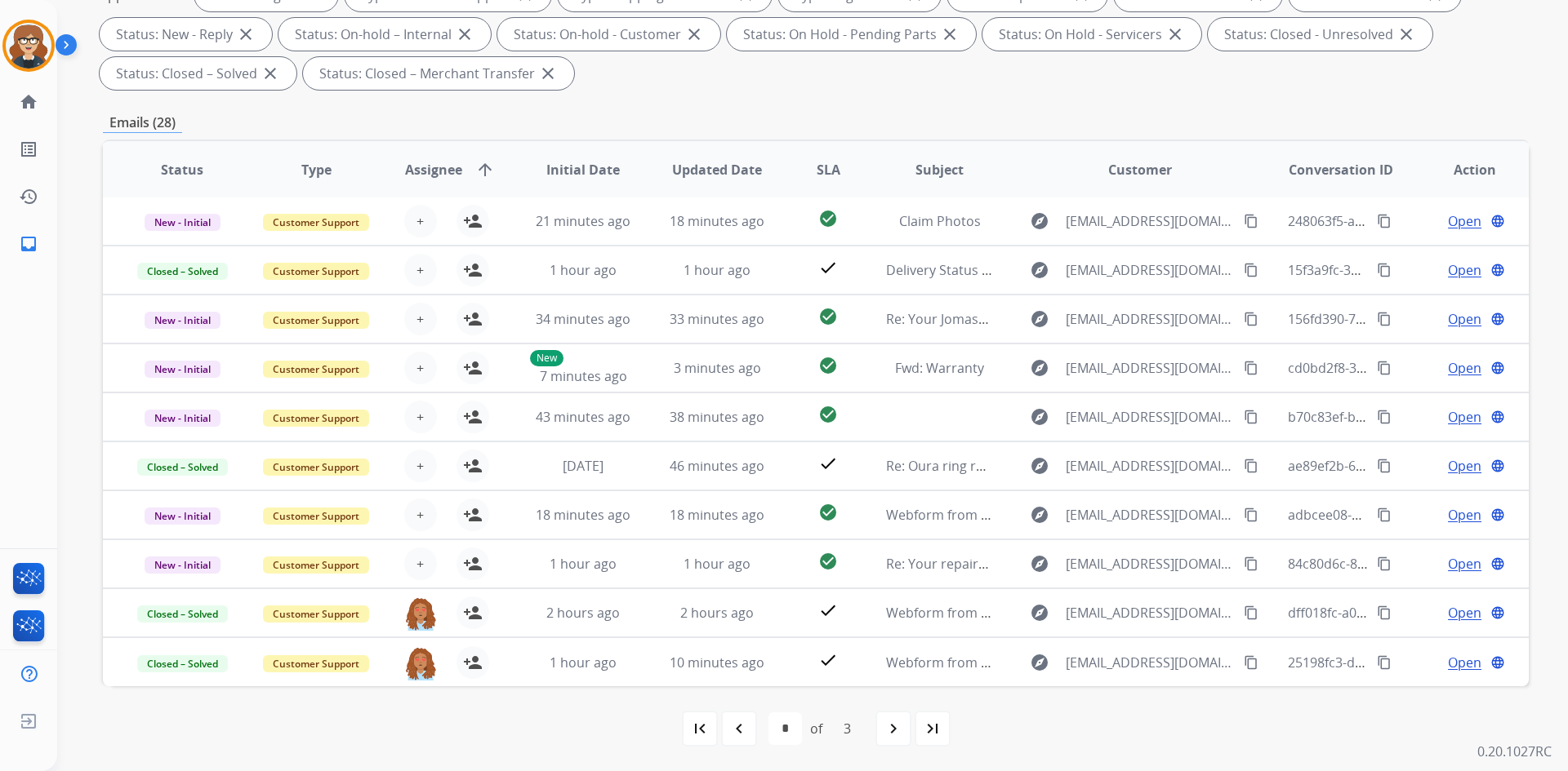
click at [439, 169] on span "Assignee" at bounding box center [433, 169] width 57 height 19
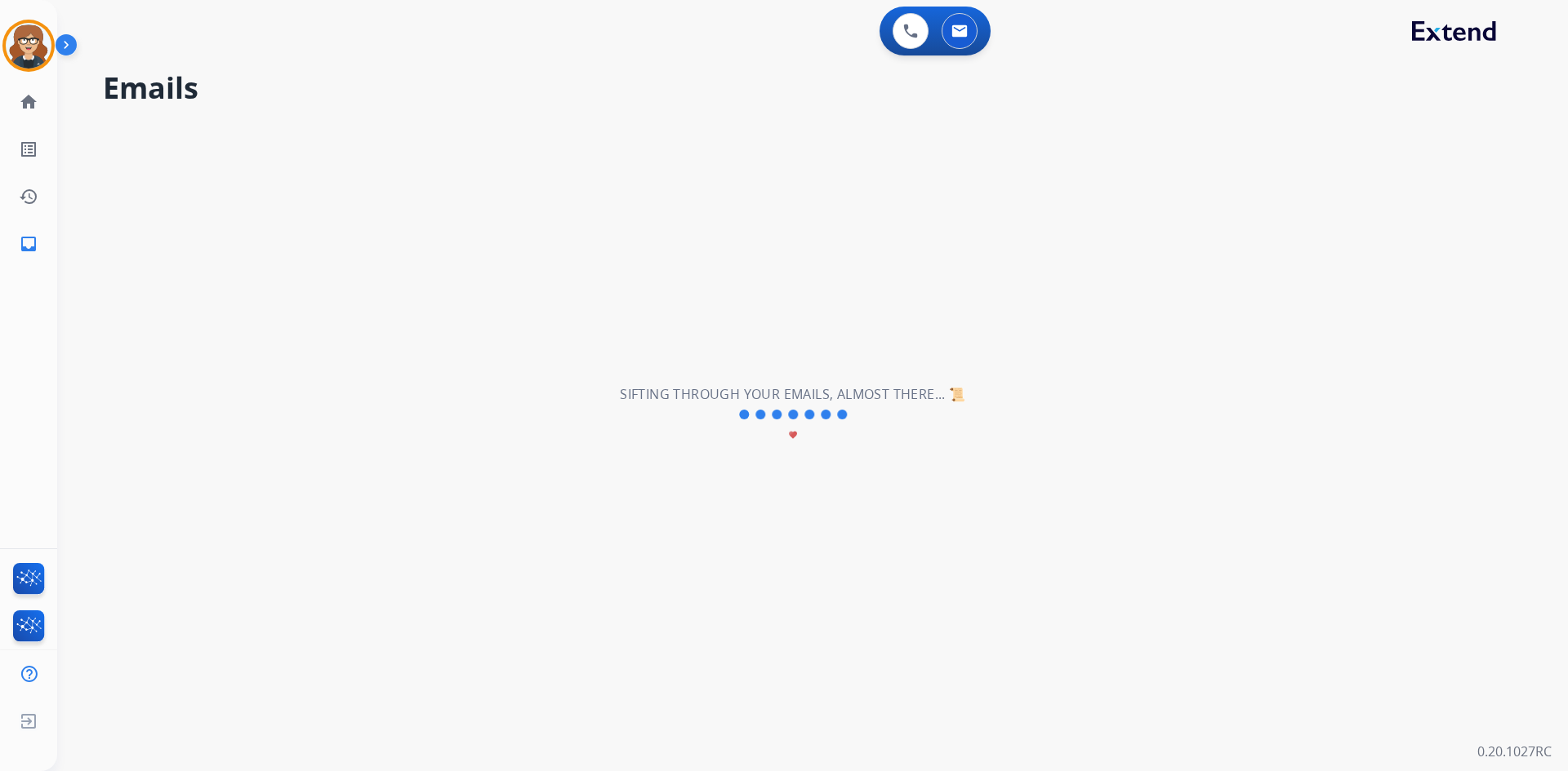
scroll to position [0, 0]
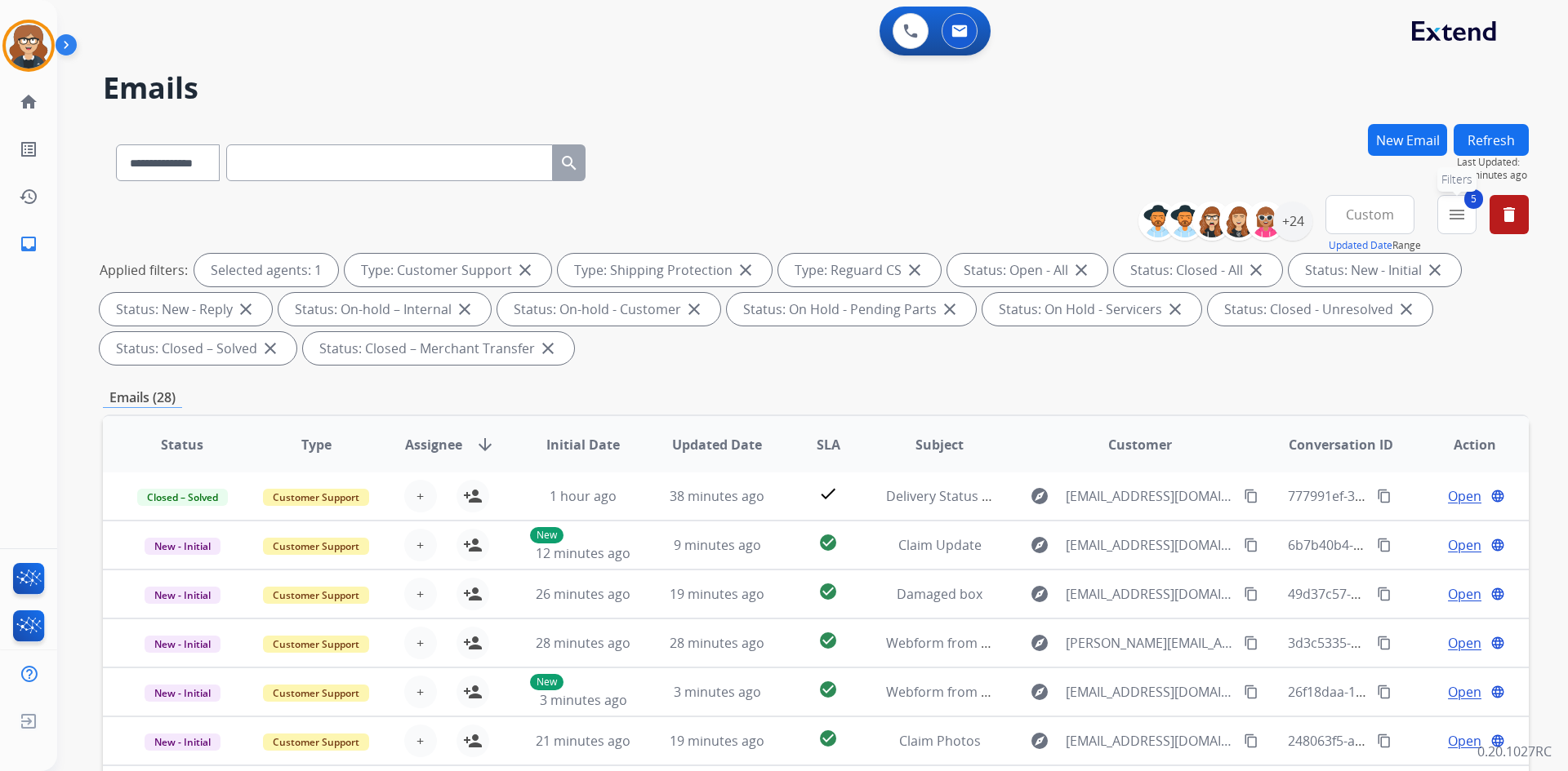
click at [1450, 214] on mat-icon "menu" at bounding box center [1457, 215] width 19 height 19
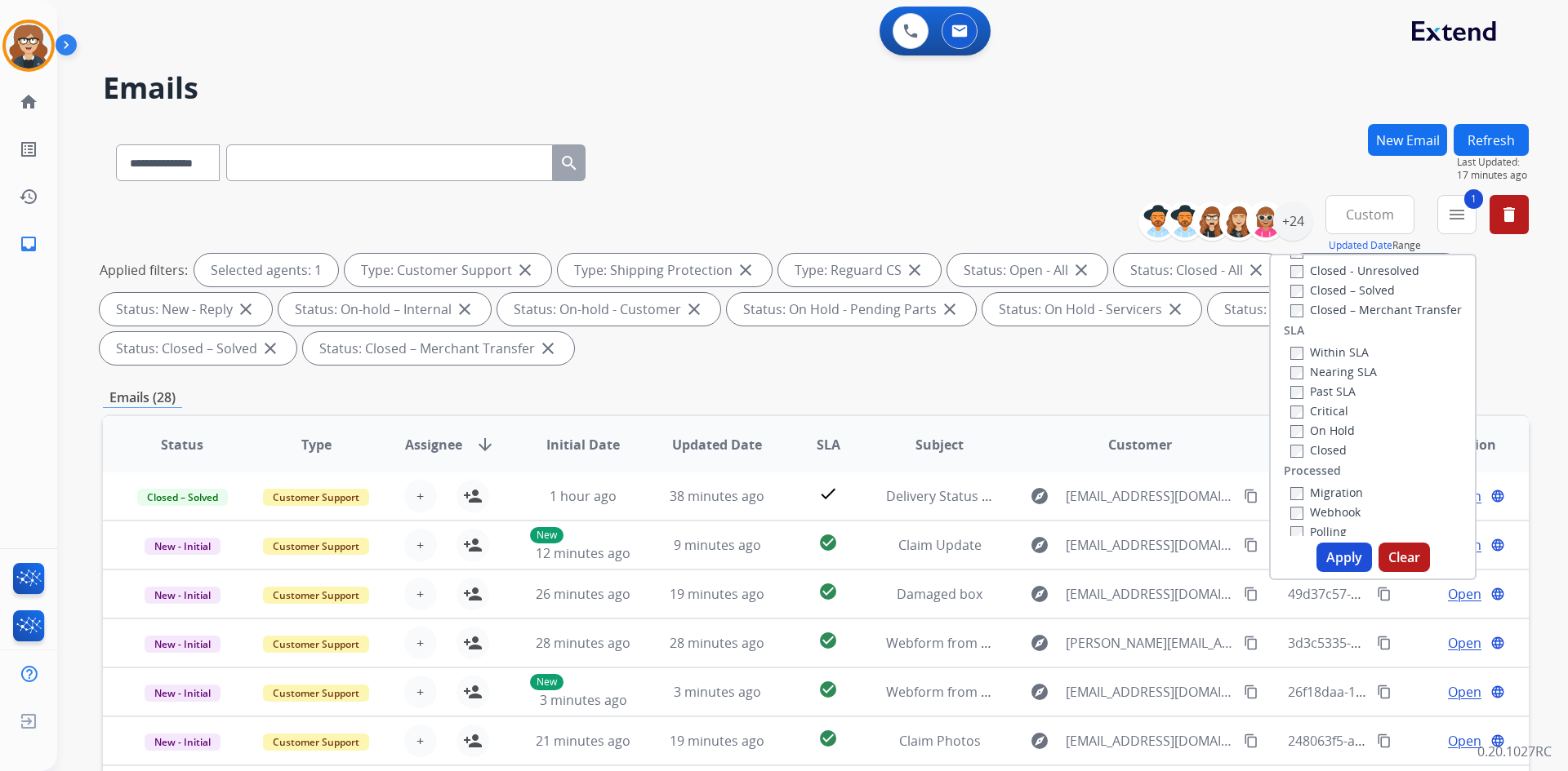
scroll to position [430, 0]
click at [1345, 560] on button "Apply" at bounding box center [1343, 557] width 55 height 29
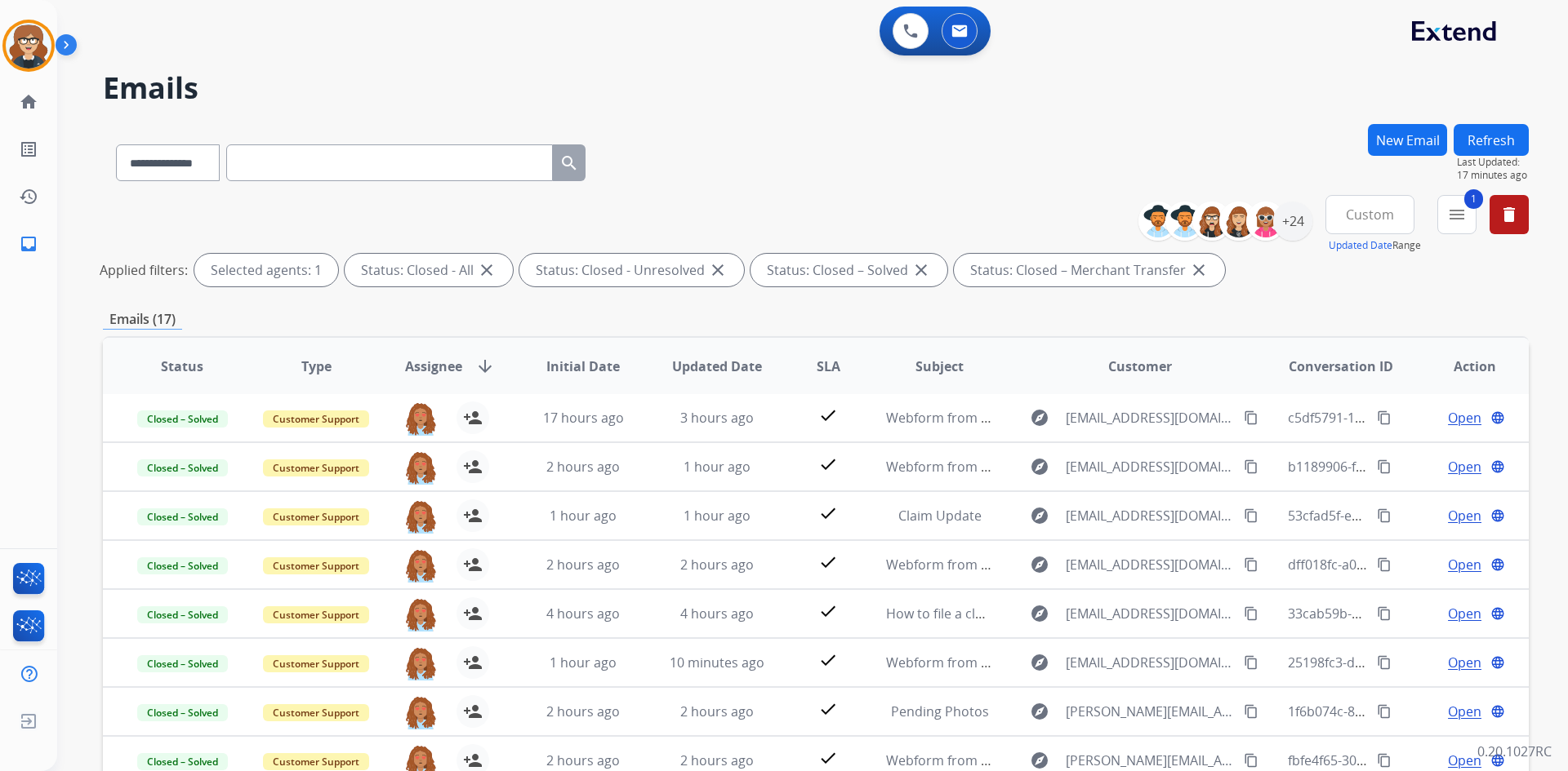
scroll to position [196, 0]
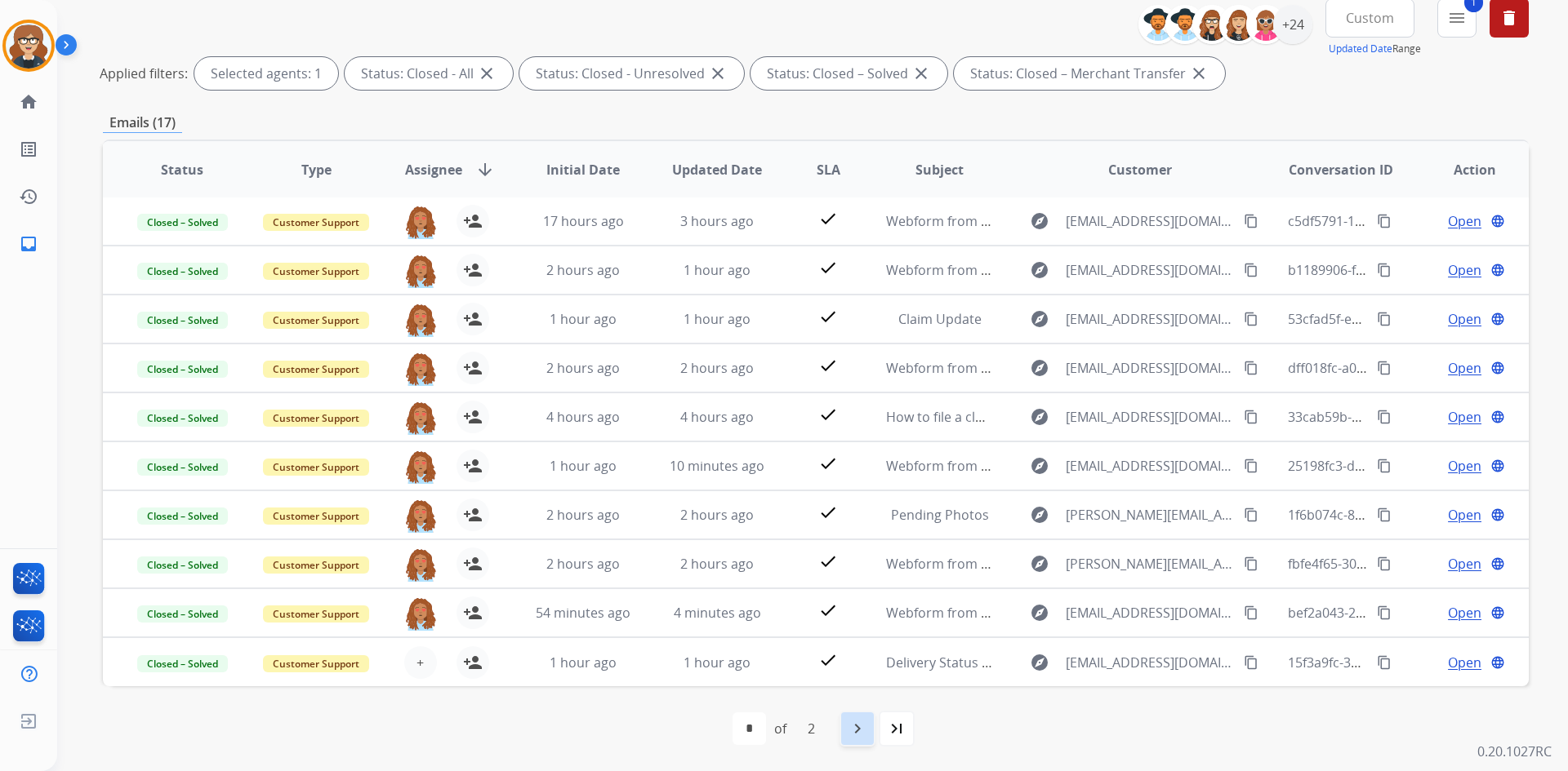
click at [863, 726] on mat-icon "navigate_next" at bounding box center [858, 728] width 19 height 19
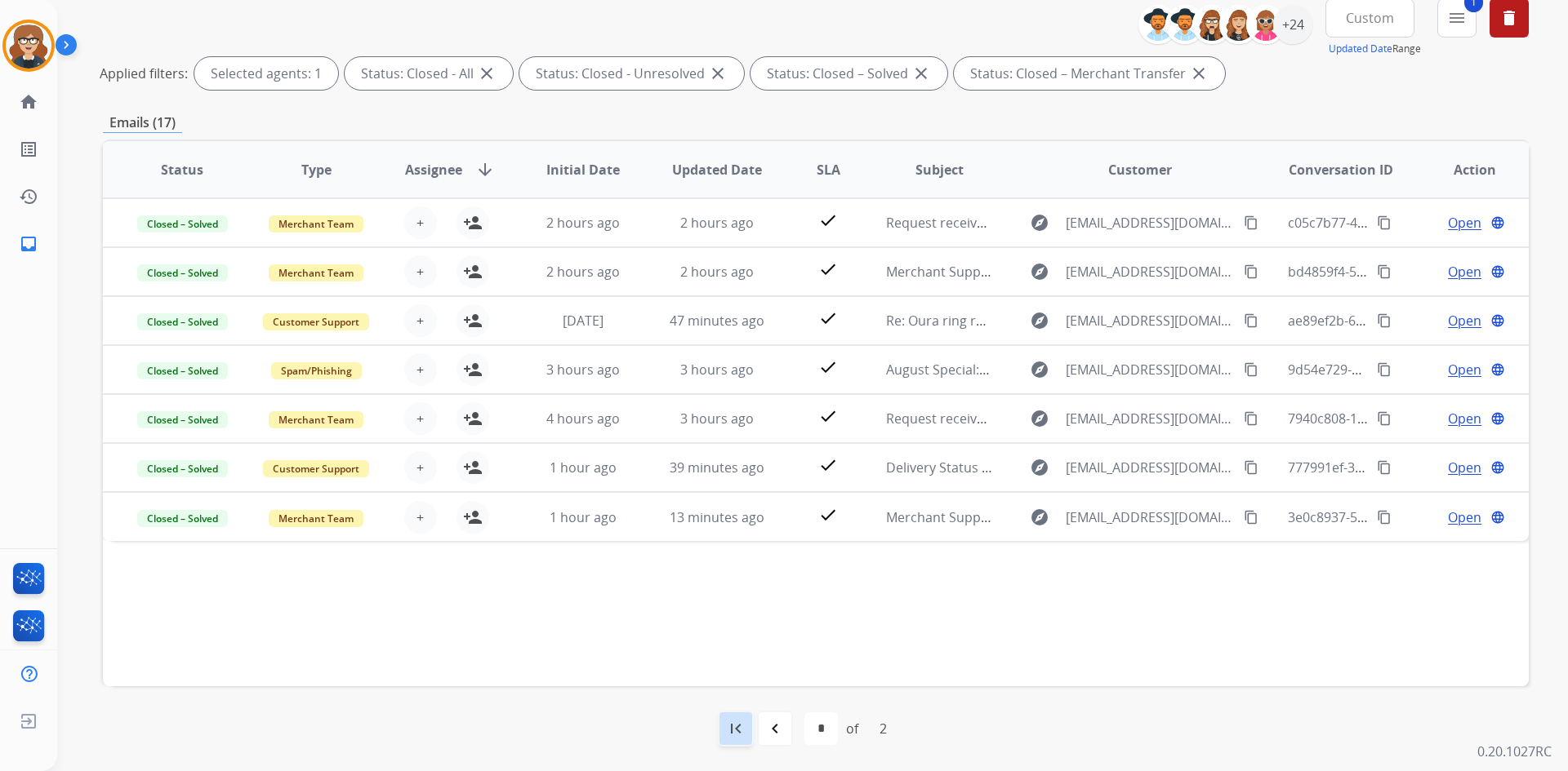
click at [742, 723] on mat-icon "first_page" at bounding box center [736, 728] width 19 height 19
select select "*"
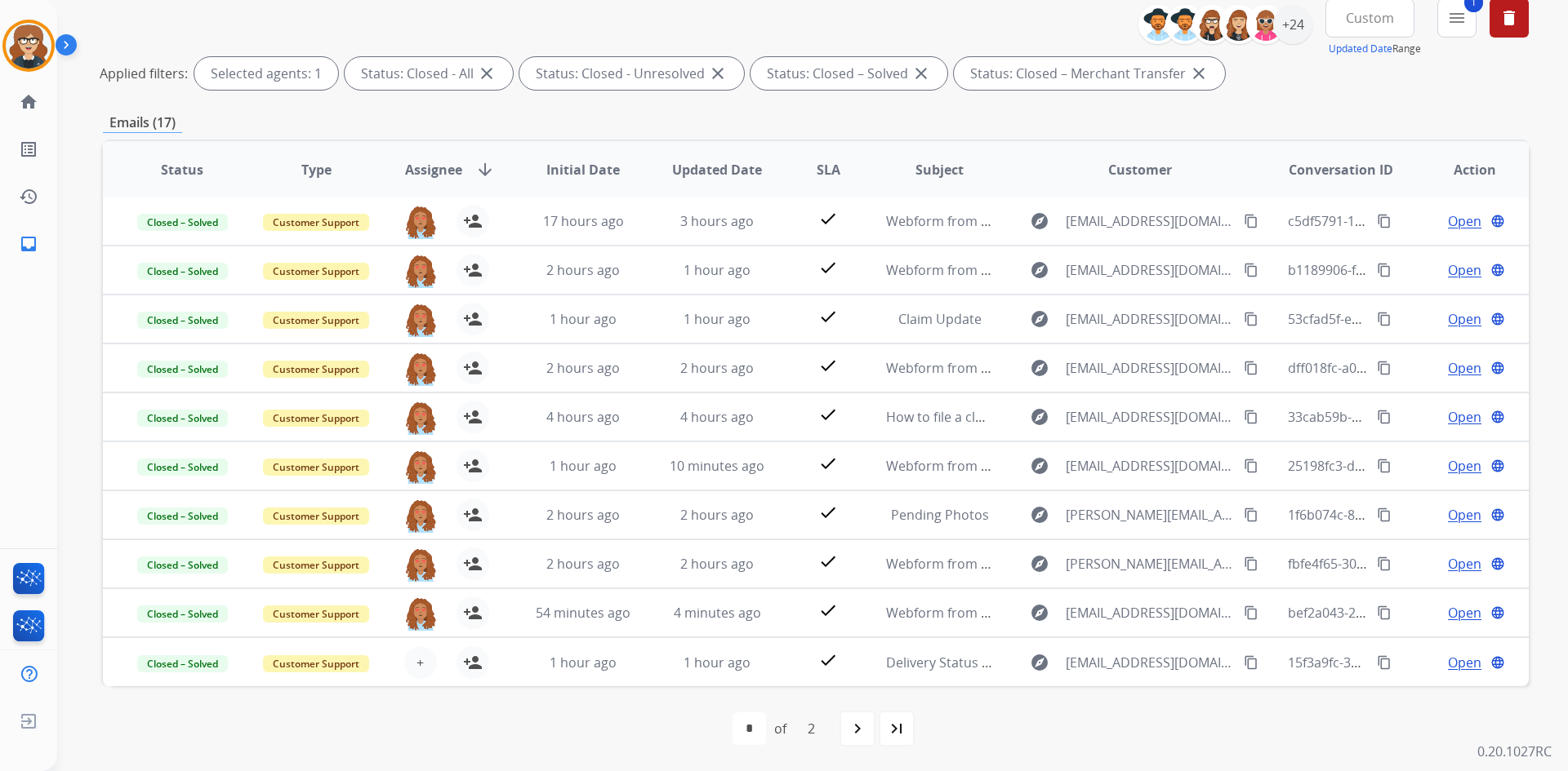
click at [217, 191] on th "Status" at bounding box center [169, 169] width 134 height 57
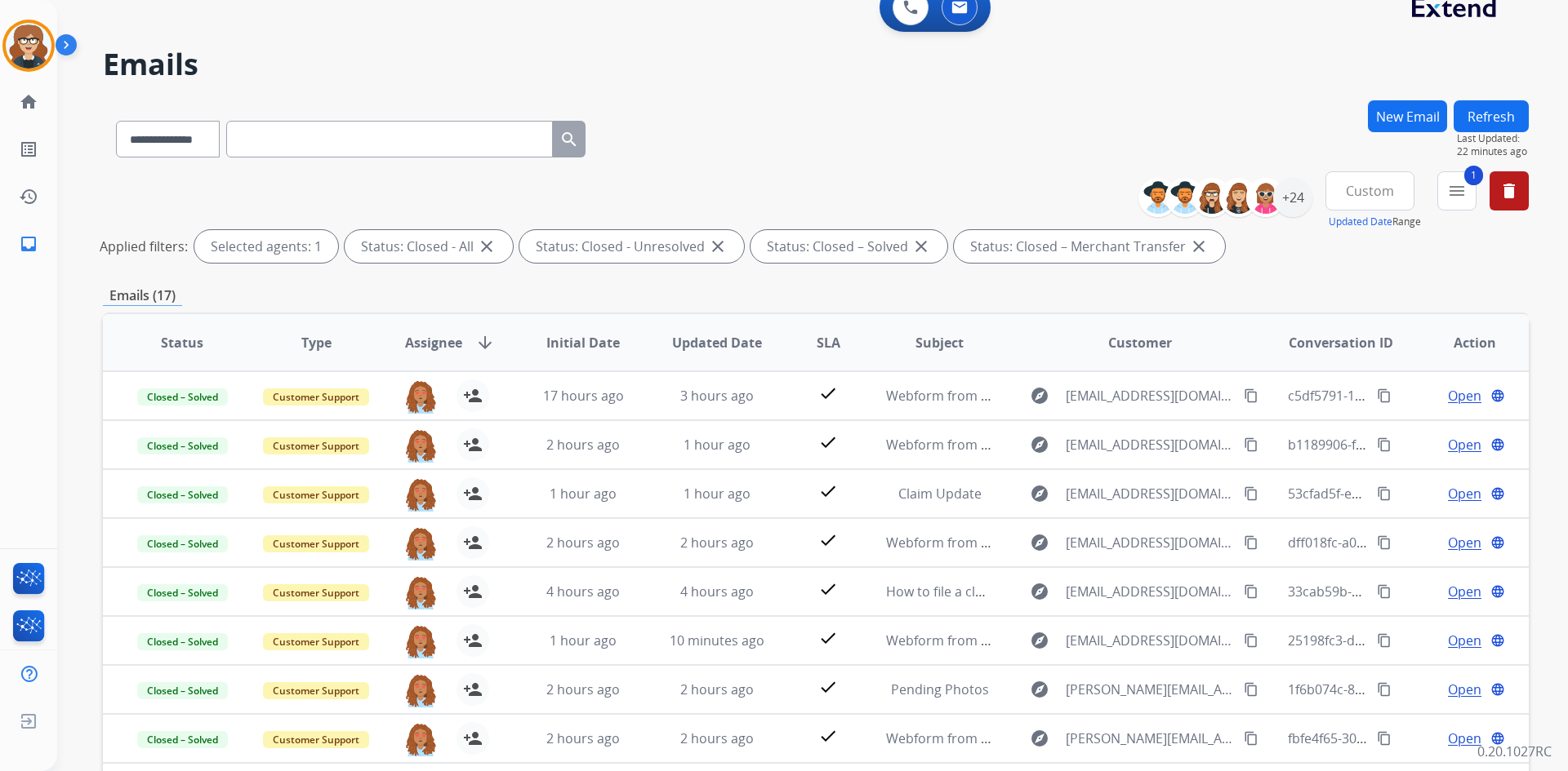
scroll to position [0, 0]
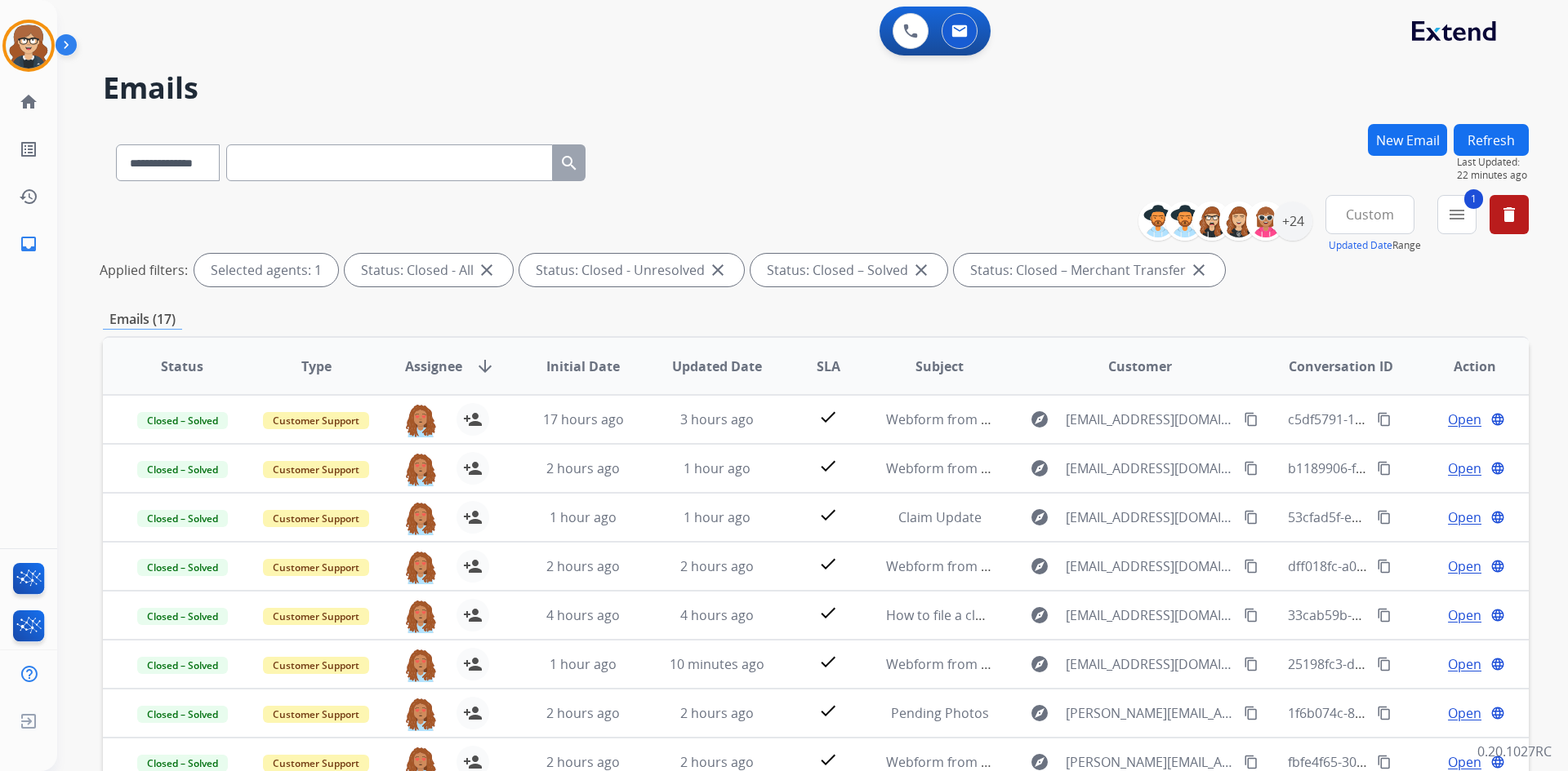
click at [1368, 218] on span "Custom" at bounding box center [1370, 214] width 48 height 7
click at [1371, 417] on div "Last 90 days" at bounding box center [1364, 412] width 90 height 24
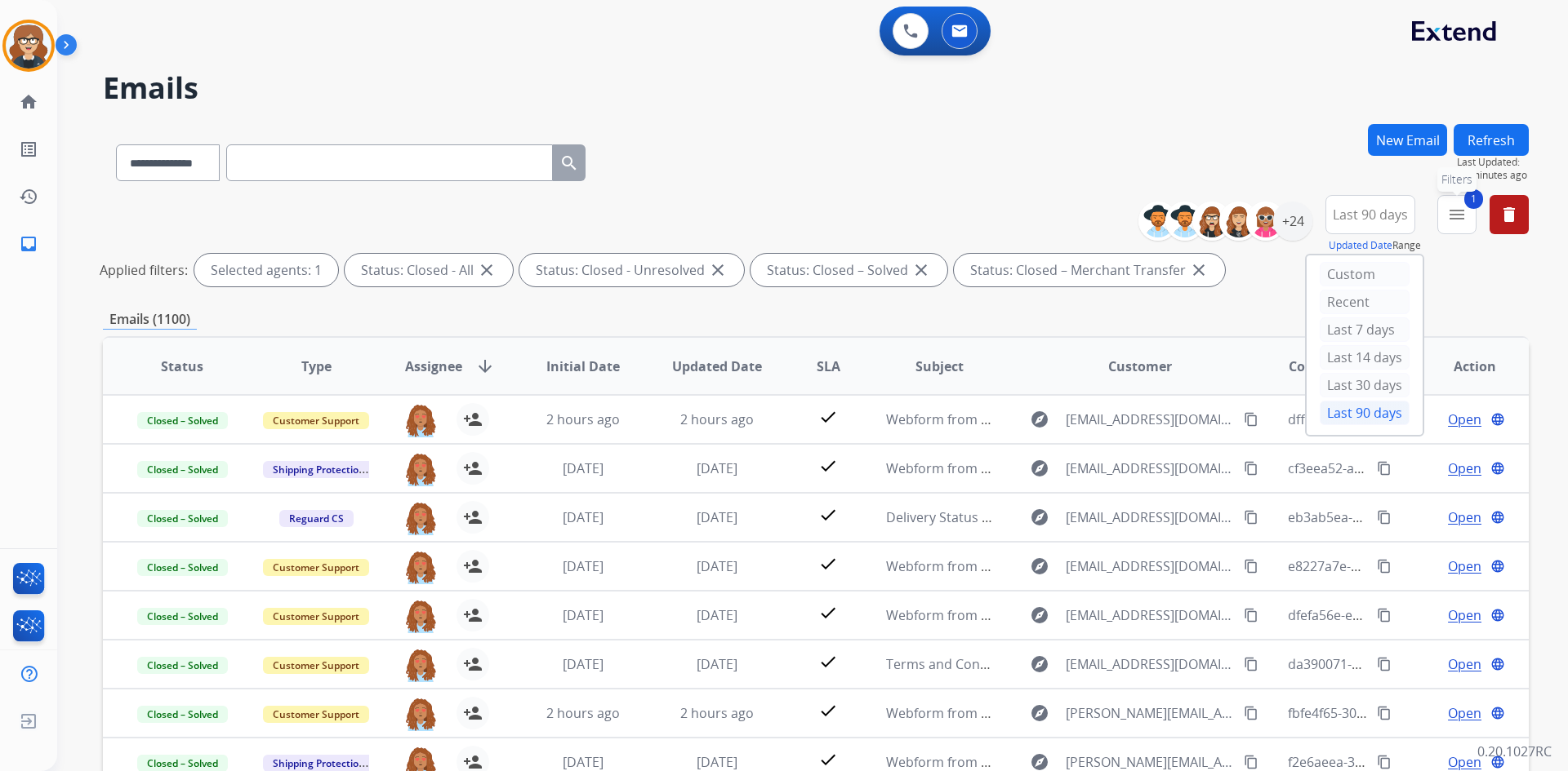
click at [1442, 217] on button "1 menu Filters" at bounding box center [1457, 215] width 39 height 39
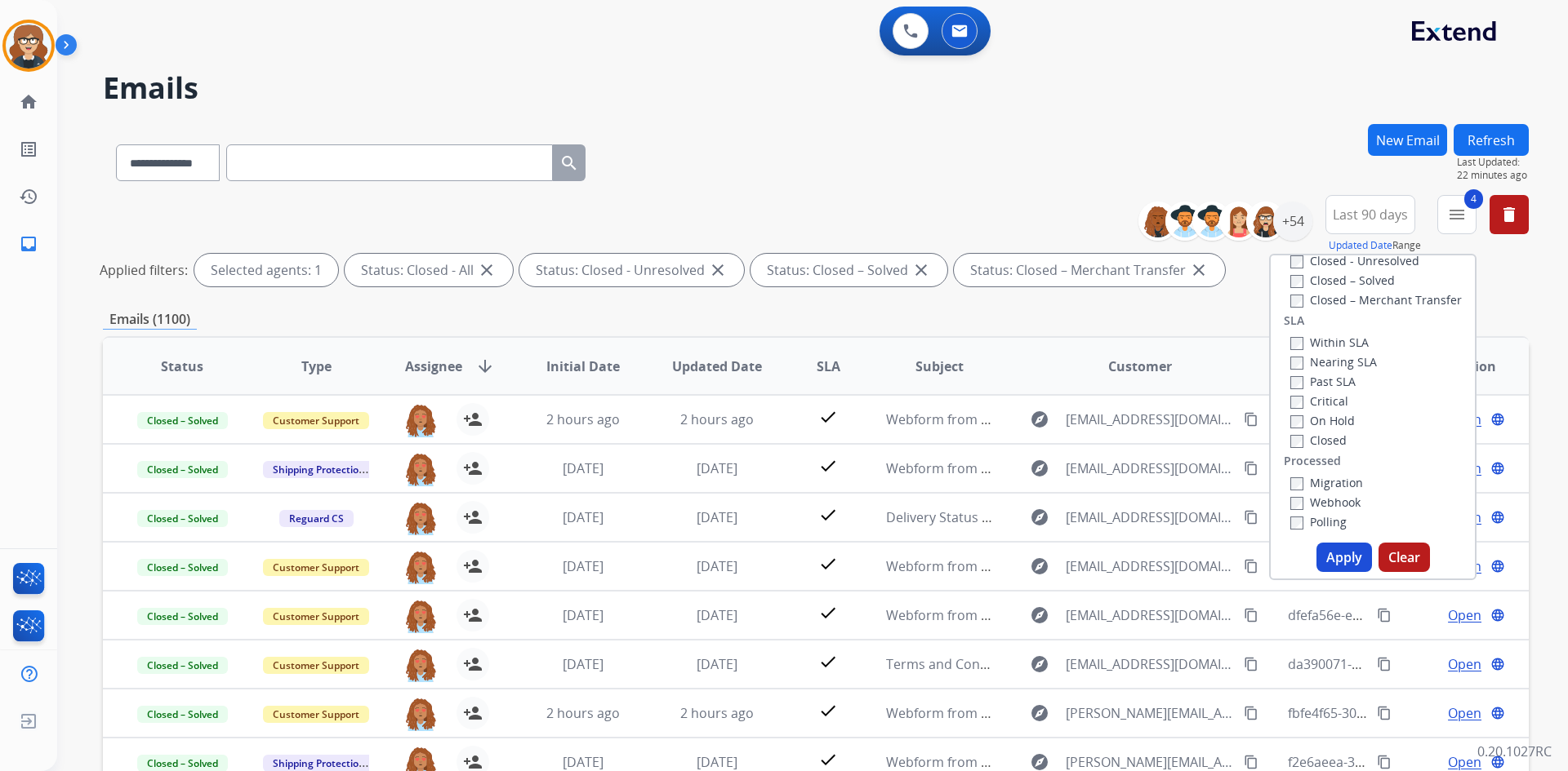
scroll to position [430, 0]
click at [1323, 552] on button "Apply" at bounding box center [1343, 557] width 55 height 29
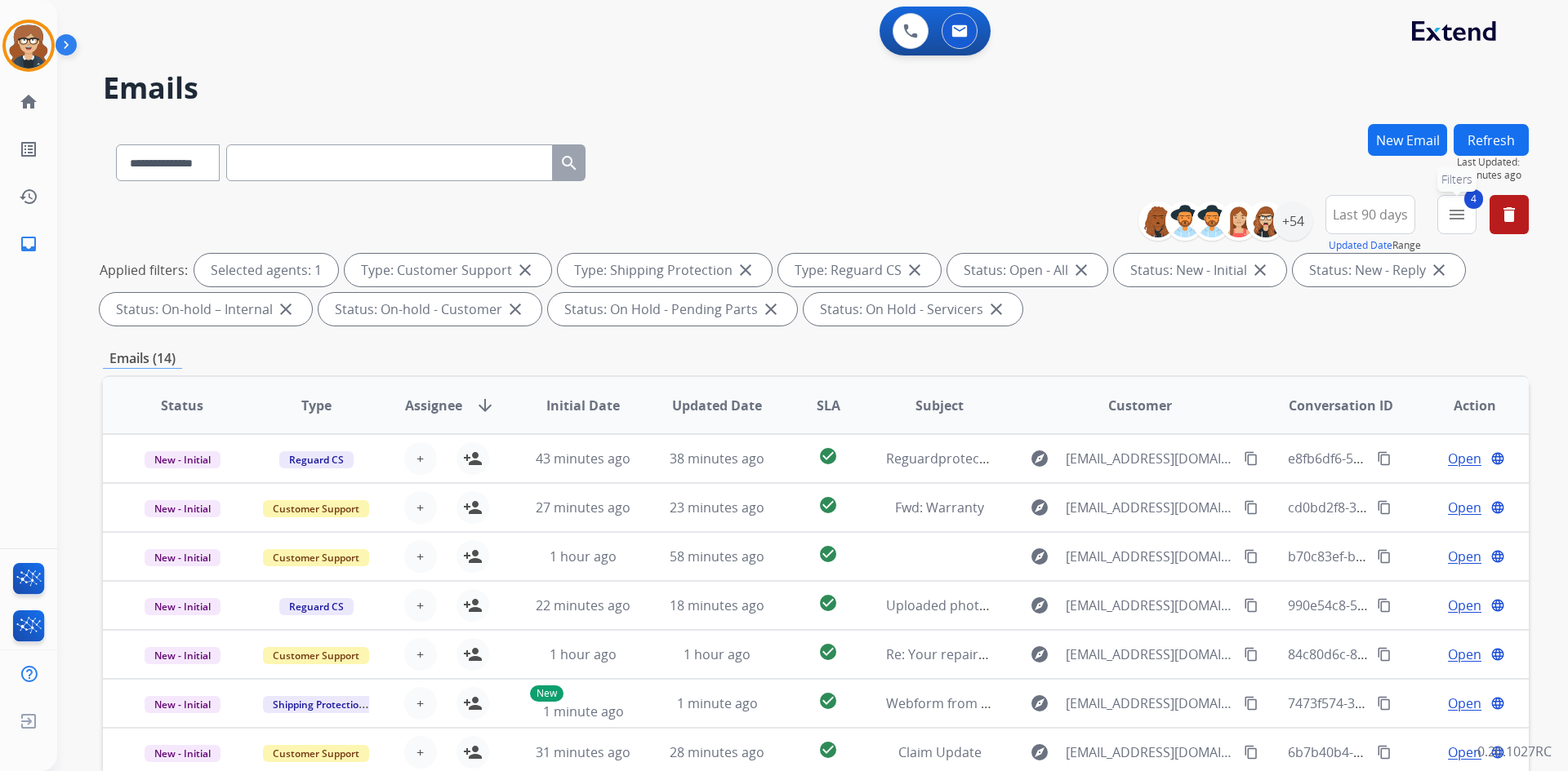
click at [1461, 217] on mat-icon "menu" at bounding box center [1457, 215] width 19 height 19
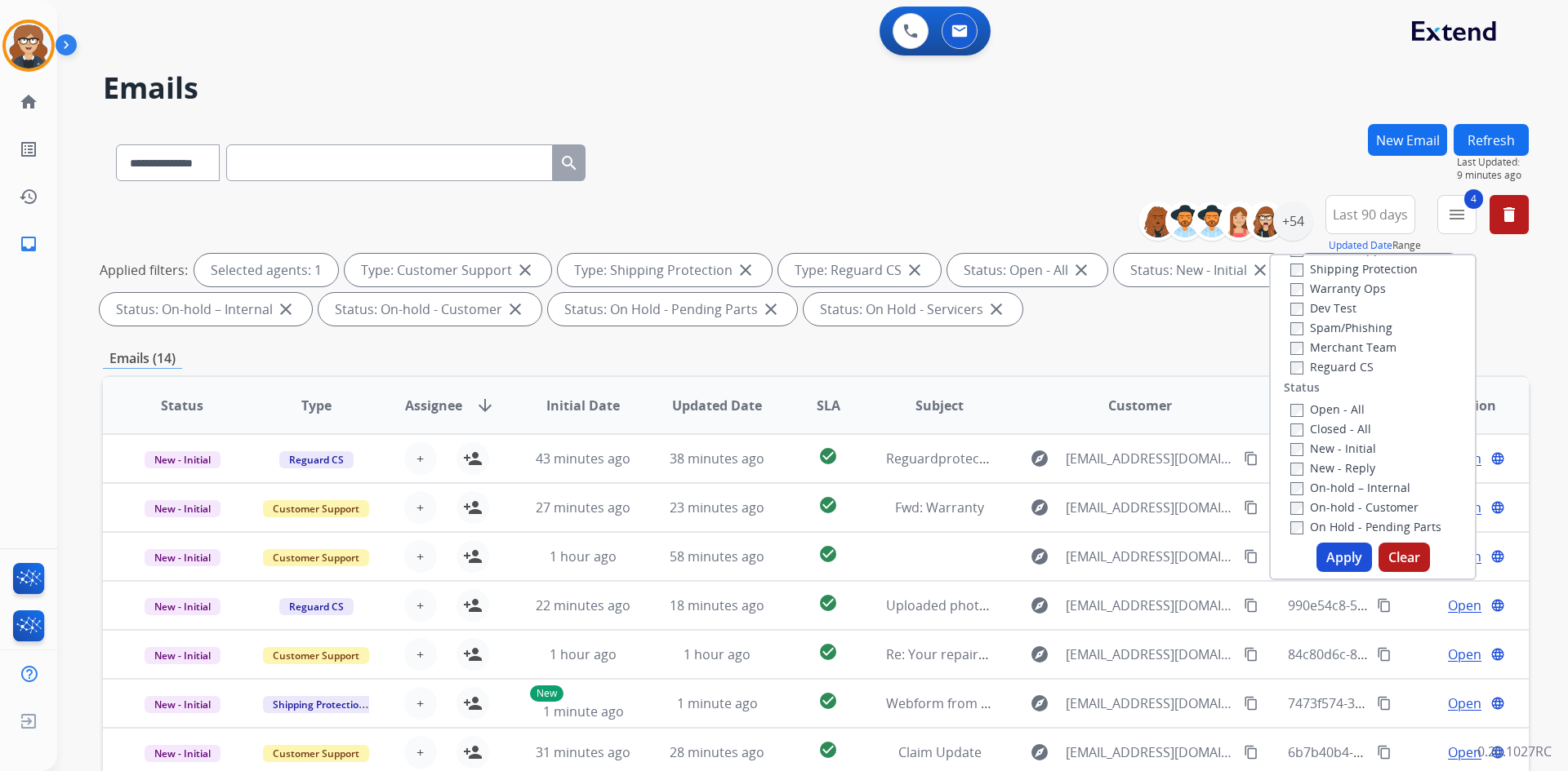
scroll to position [0, 0]
click at [1167, 340] on div "**********" at bounding box center [815, 565] width 1426 height 883
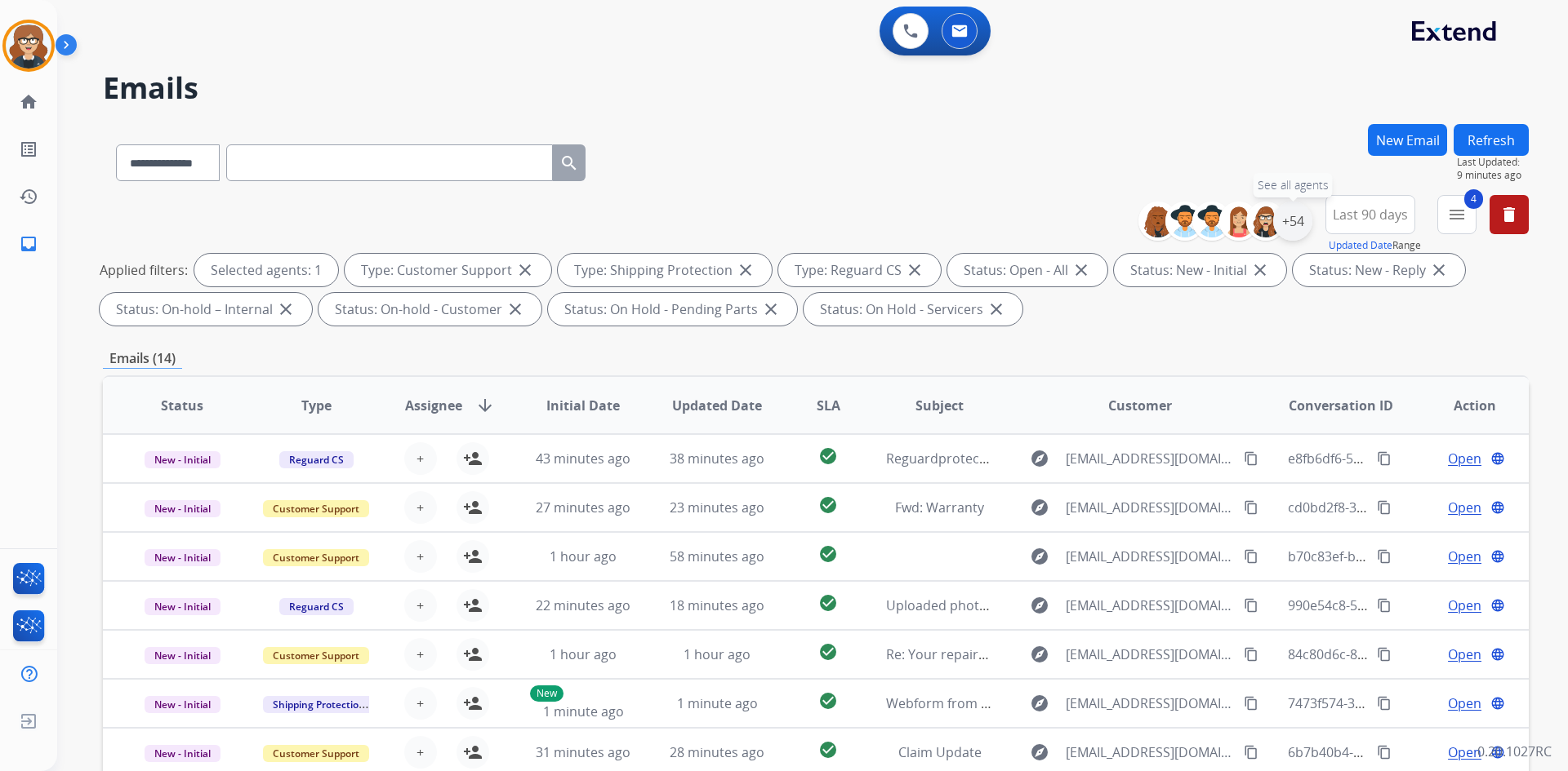
click at [1281, 214] on div "+54" at bounding box center [1292, 221] width 39 height 39
click at [1282, 222] on div "+54" at bounding box center [1292, 221] width 39 height 39
drag, startPoint x: 1305, startPoint y: 214, endPoint x: 1290, endPoint y: 219, distance: 15.8
click at [1291, 217] on div "+54" at bounding box center [1292, 221] width 39 height 39
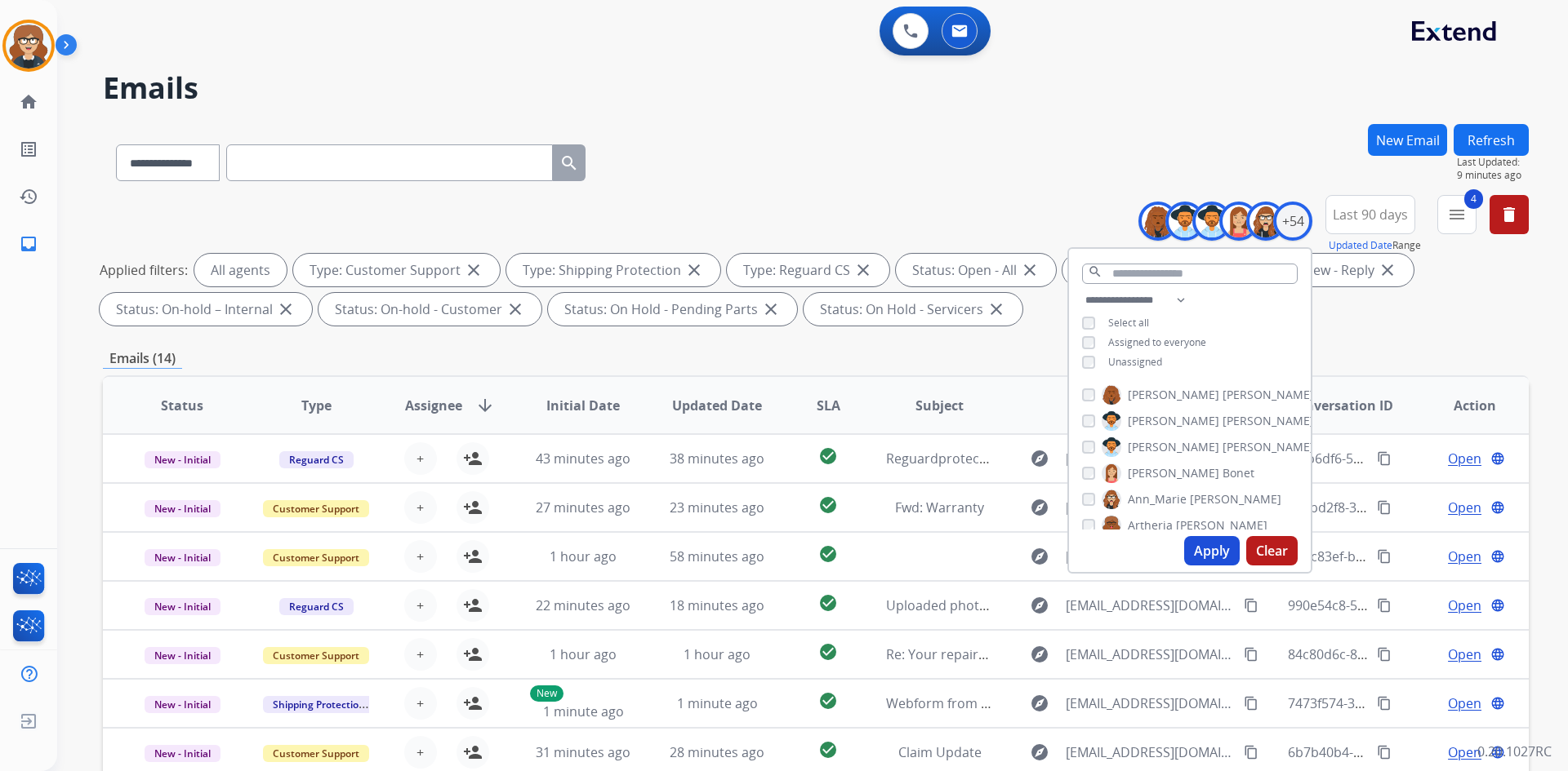
click at [1195, 555] on button "Apply" at bounding box center [1211, 550] width 55 height 29
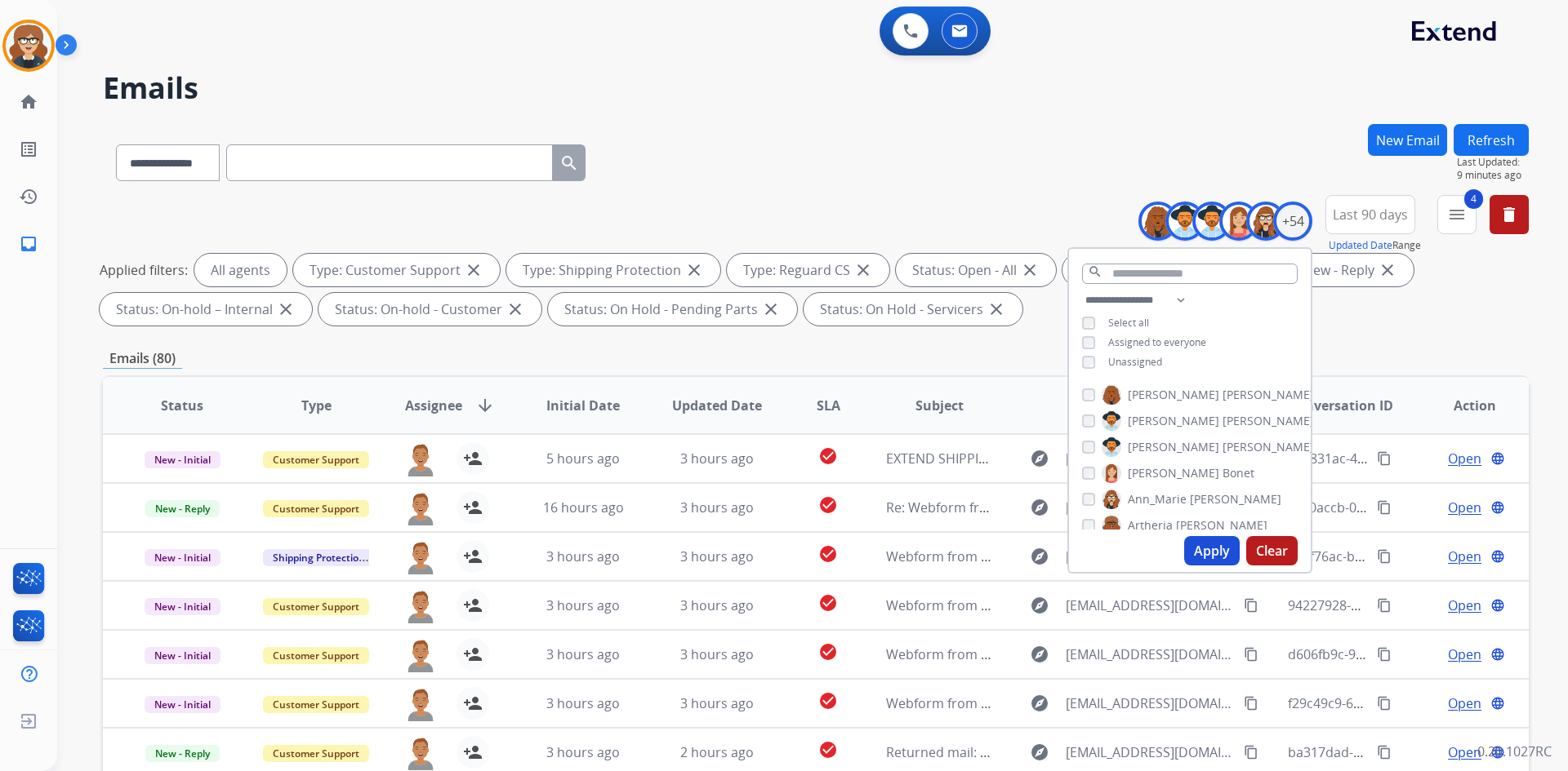
click at [1372, 337] on div "**********" at bounding box center [815, 565] width 1426 height 883
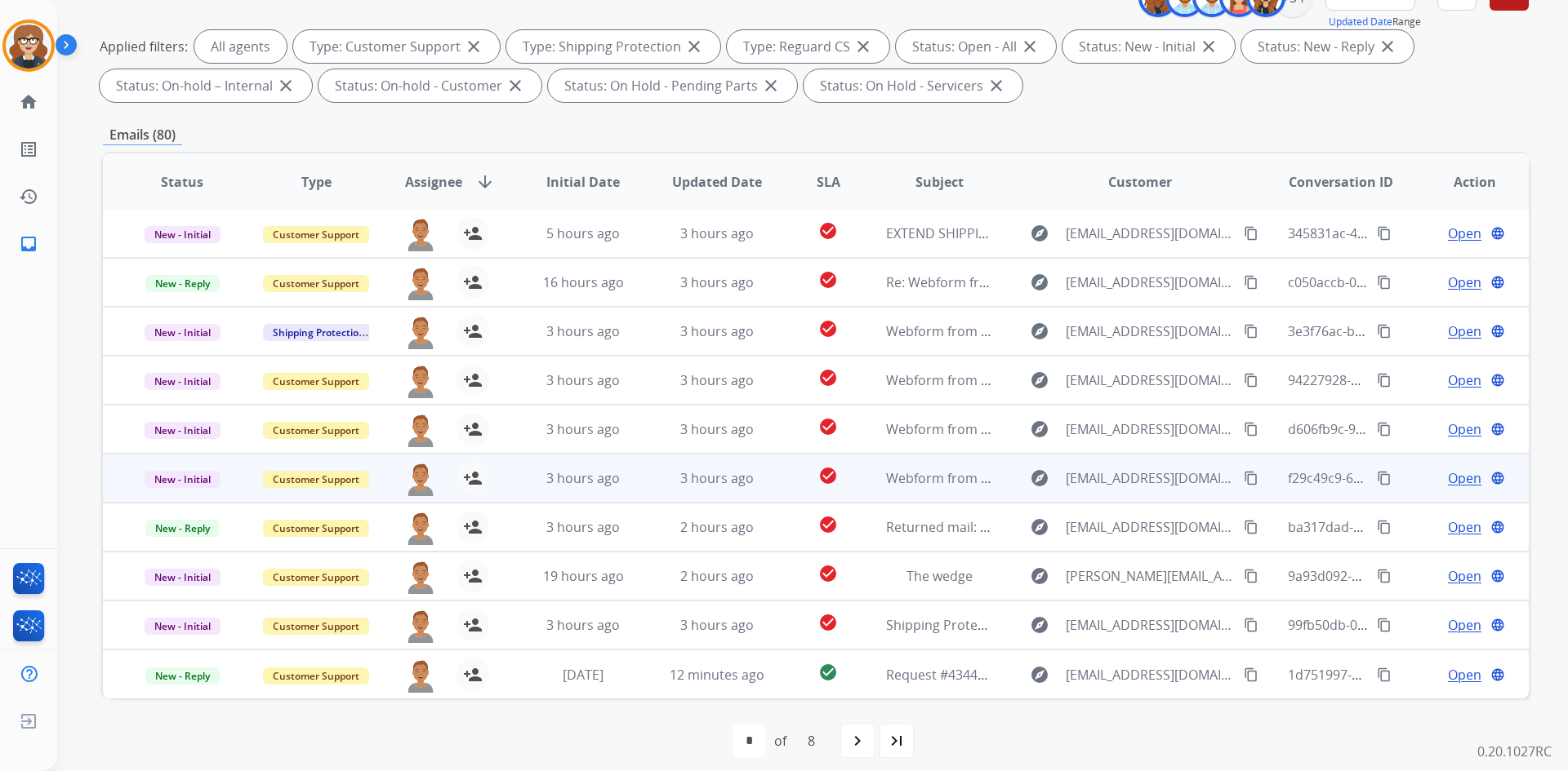
scroll to position [236, 0]
